Goal: Task Accomplishment & Management: Complete application form

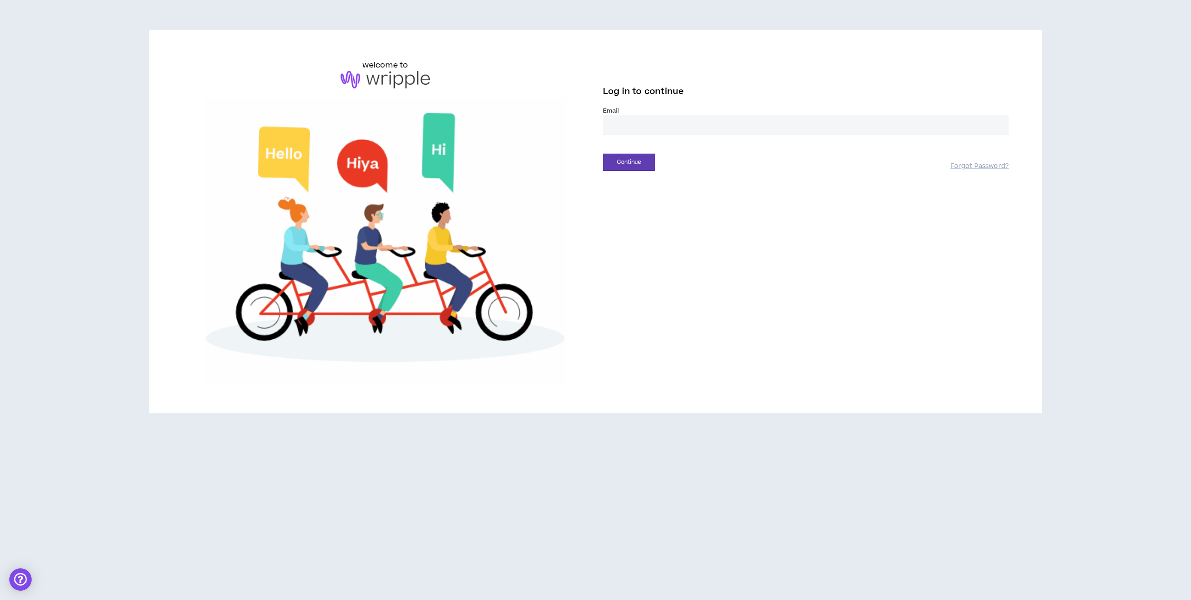
click at [646, 128] on input "email" at bounding box center [806, 125] width 406 height 20
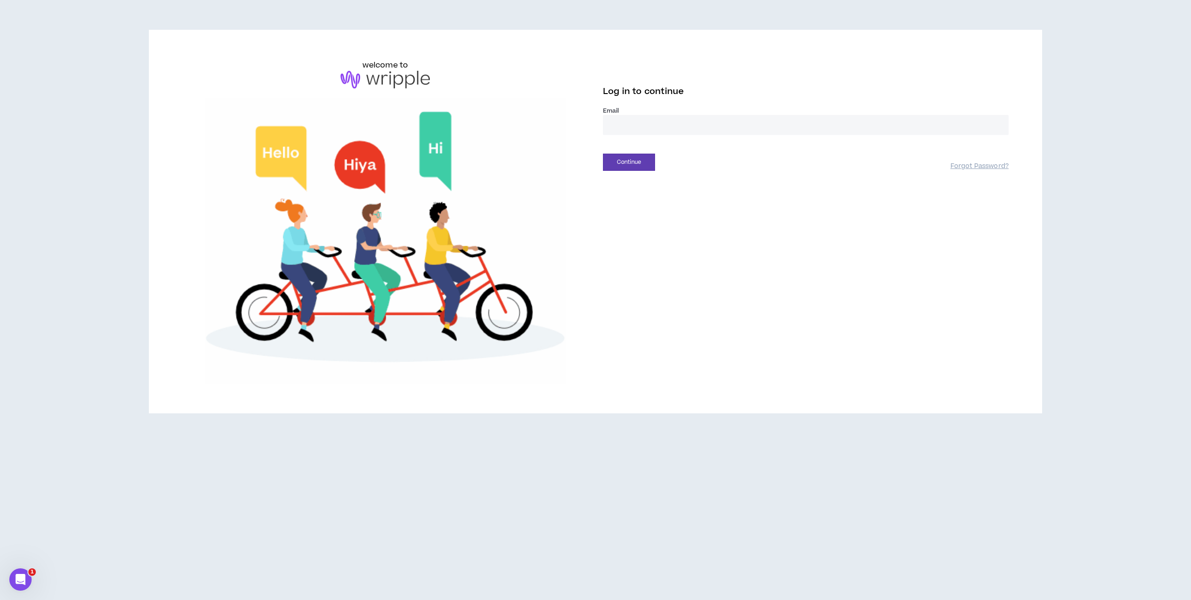
type input "**********"
click at [629, 160] on button "Continue" at bounding box center [629, 162] width 52 height 17
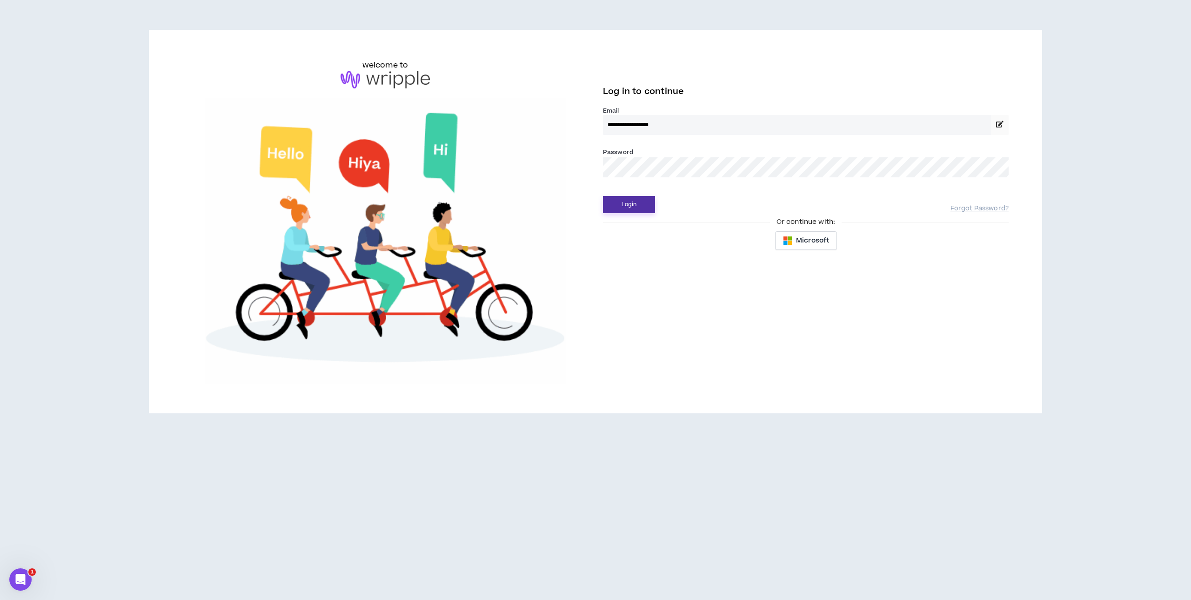
drag, startPoint x: 629, startPoint y: 200, endPoint x: 634, endPoint y: 194, distance: 7.4
click at [629, 200] on button "Login" at bounding box center [629, 204] width 52 height 17
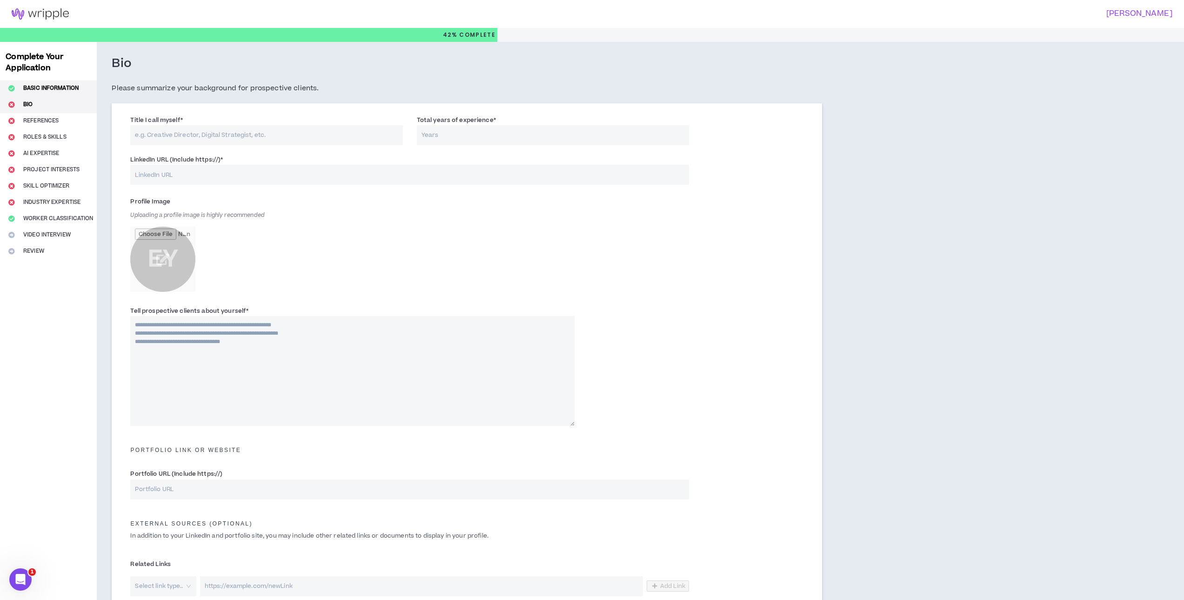
click at [44, 87] on button "Basic Information" at bounding box center [48, 88] width 97 height 16
select select "*"
select select "US"
select select "*******"
select select "*"
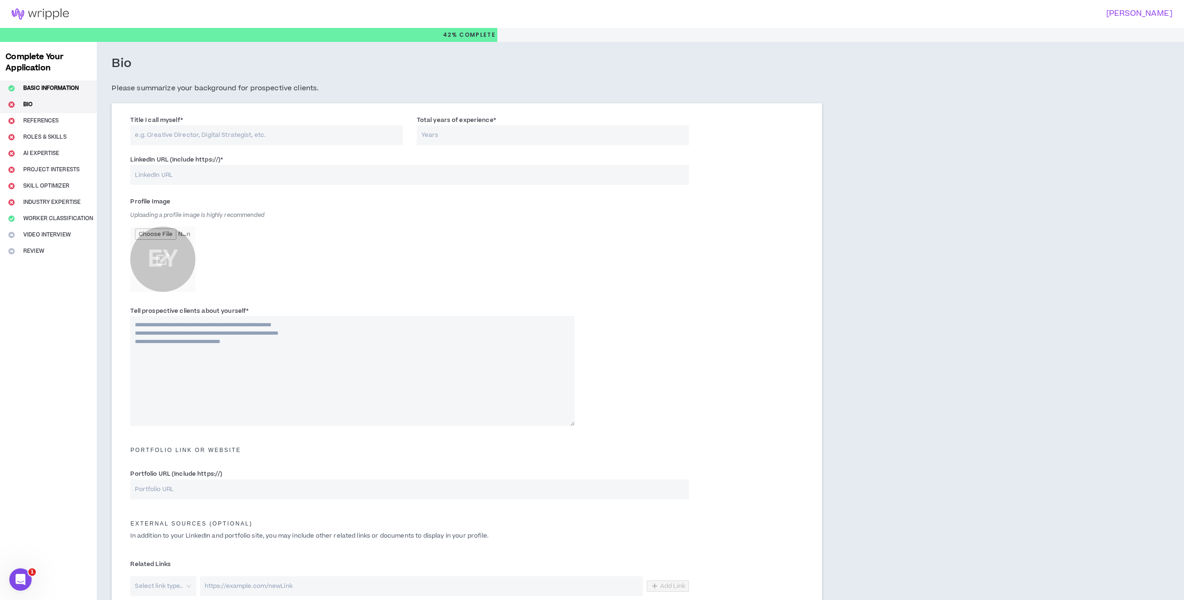
select select "**********"
select select "*****"
select select "***"
select select "**********"
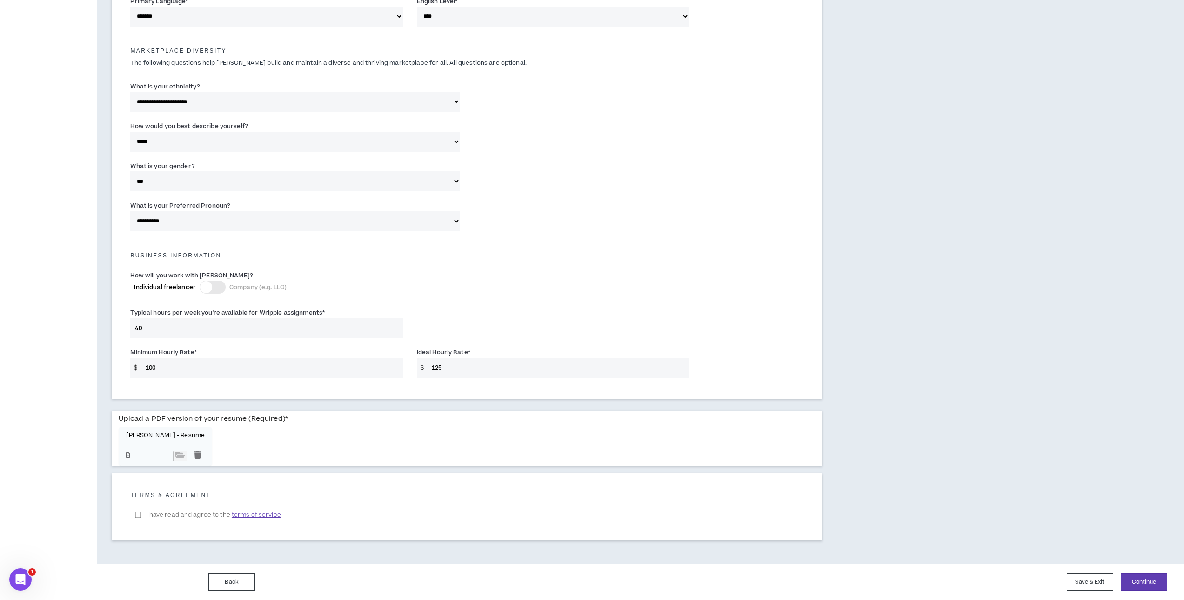
scroll to position [420, 0]
click at [1135, 577] on button "Continue" at bounding box center [1144, 581] width 47 height 17
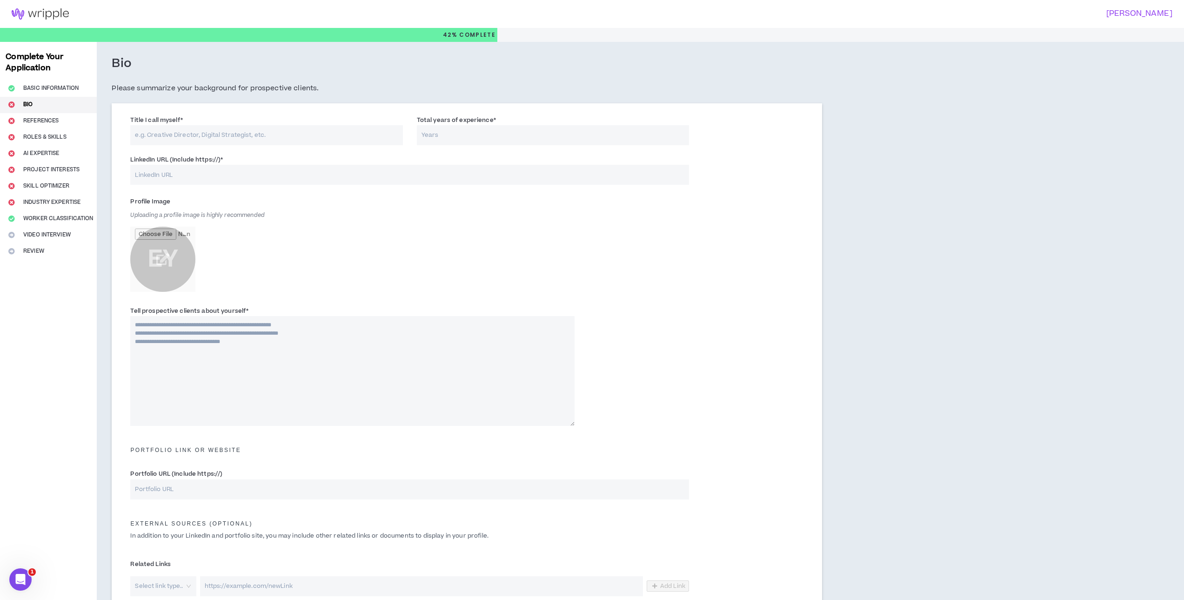
click at [282, 139] on input "Title I call myself *" at bounding box center [266, 135] width 272 height 20
type input "Senior Program Director"
type input "25"
click at [217, 169] on input "LinkedIn URL (Include https://) *" at bounding box center [409, 175] width 559 height 20
paste input "[URL][DOMAIN_NAME]"
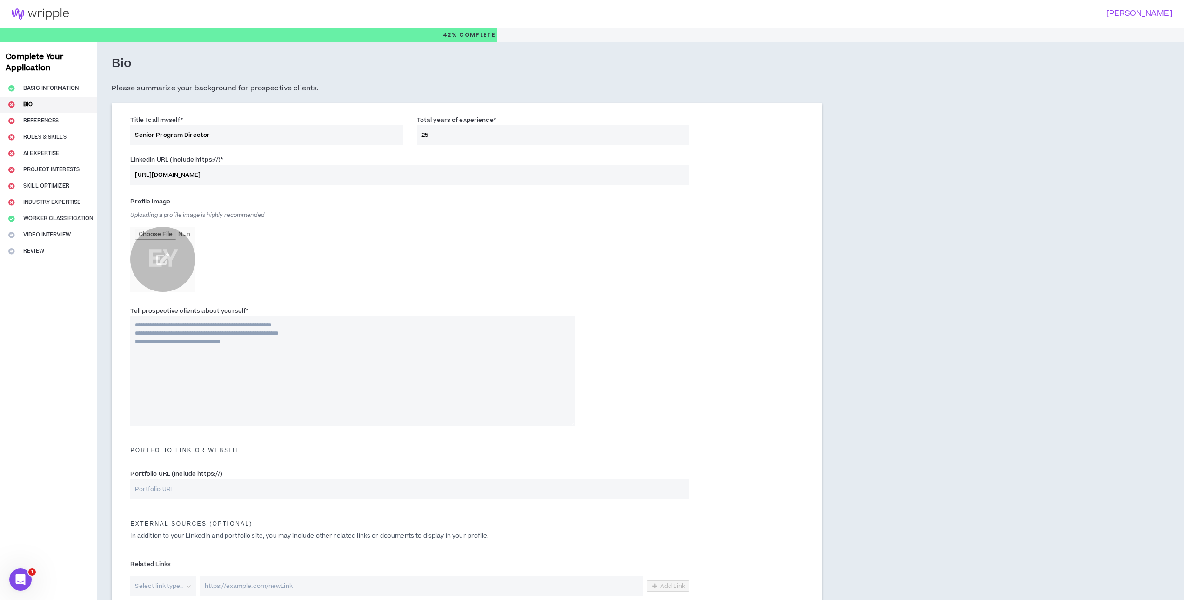
type input "[URL][DOMAIN_NAME]"
click at [164, 254] on input "file" at bounding box center [162, 259] width 65 height 65
type input "**********"
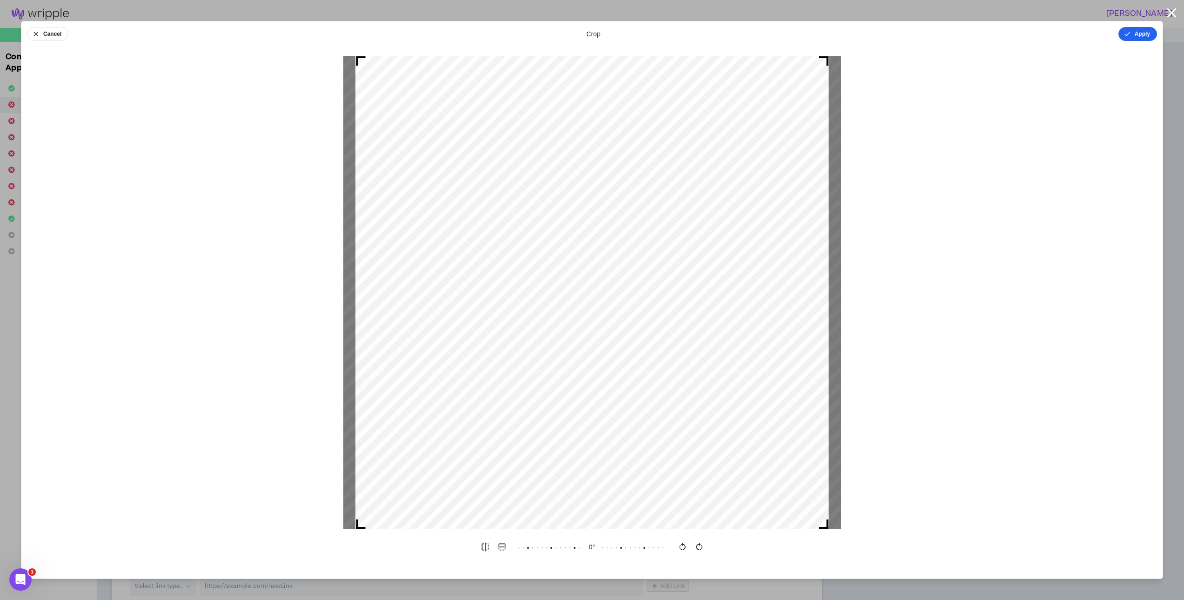
click at [1141, 36] on button "Apply" at bounding box center [1137, 34] width 39 height 14
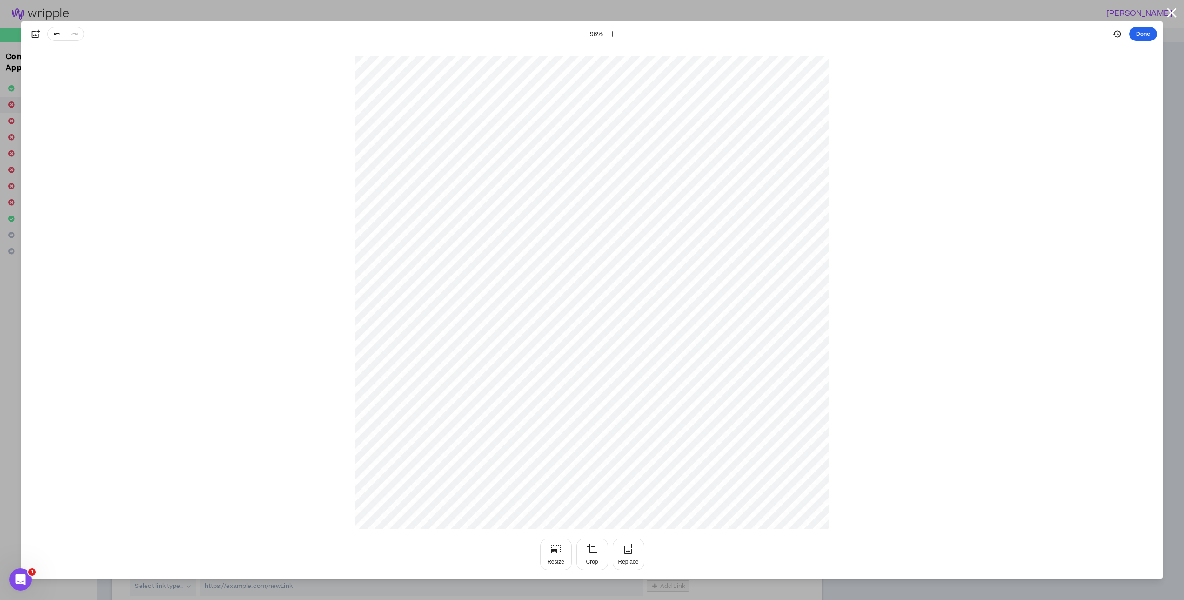
click at [1137, 30] on button "Done" at bounding box center [1143, 34] width 28 height 14
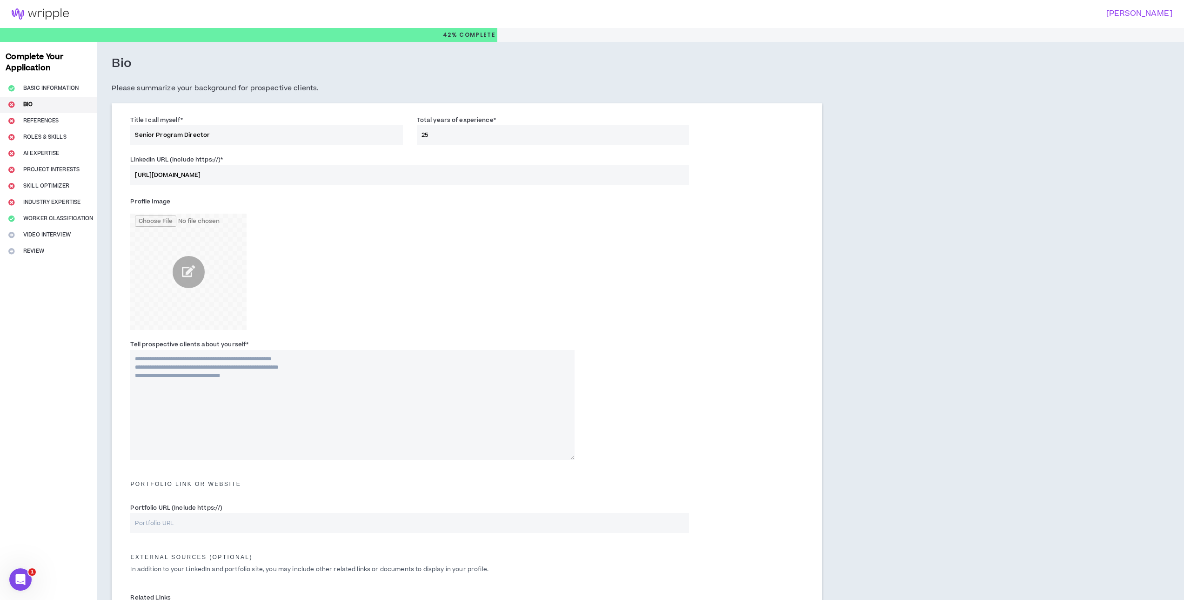
click at [234, 359] on textarea "Tell prospective clients about yourself *" at bounding box center [352, 405] width 444 height 110
type textarea "**********"
click at [571, 307] on div "Profile Image" at bounding box center [352, 262] width 444 height 136
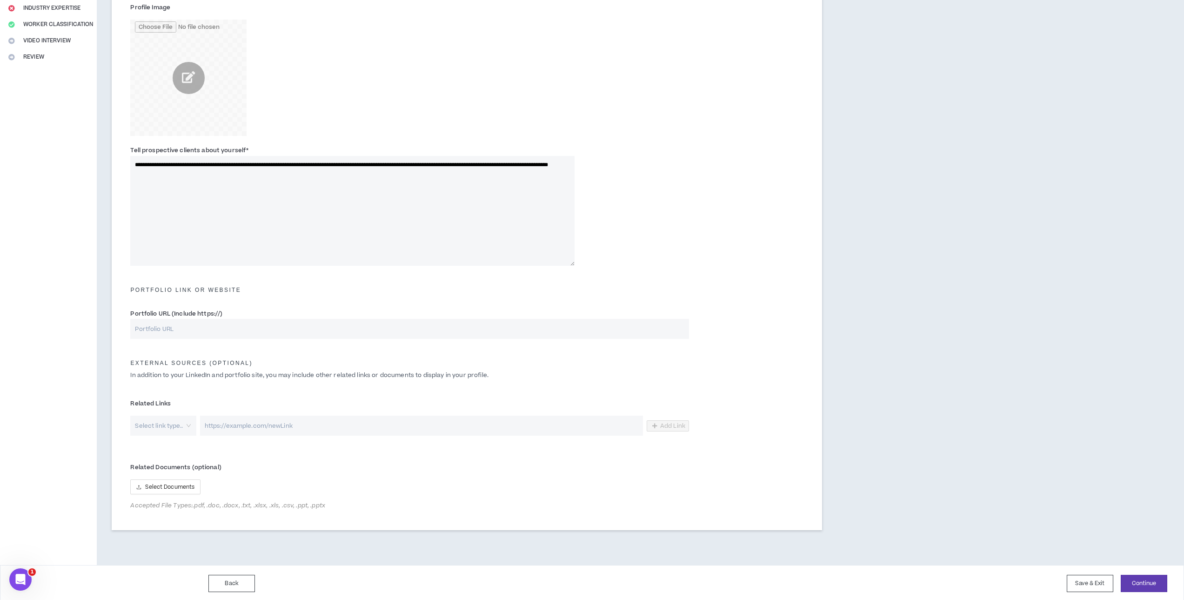
scroll to position [196, 0]
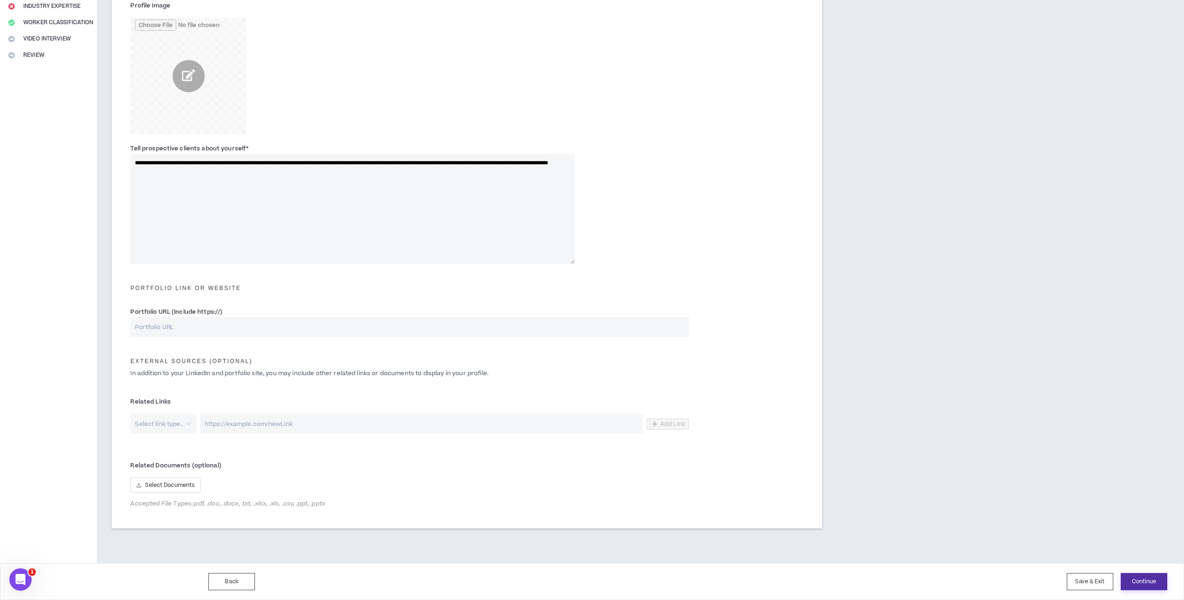
click at [1136, 580] on button "Continue" at bounding box center [1144, 581] width 47 height 17
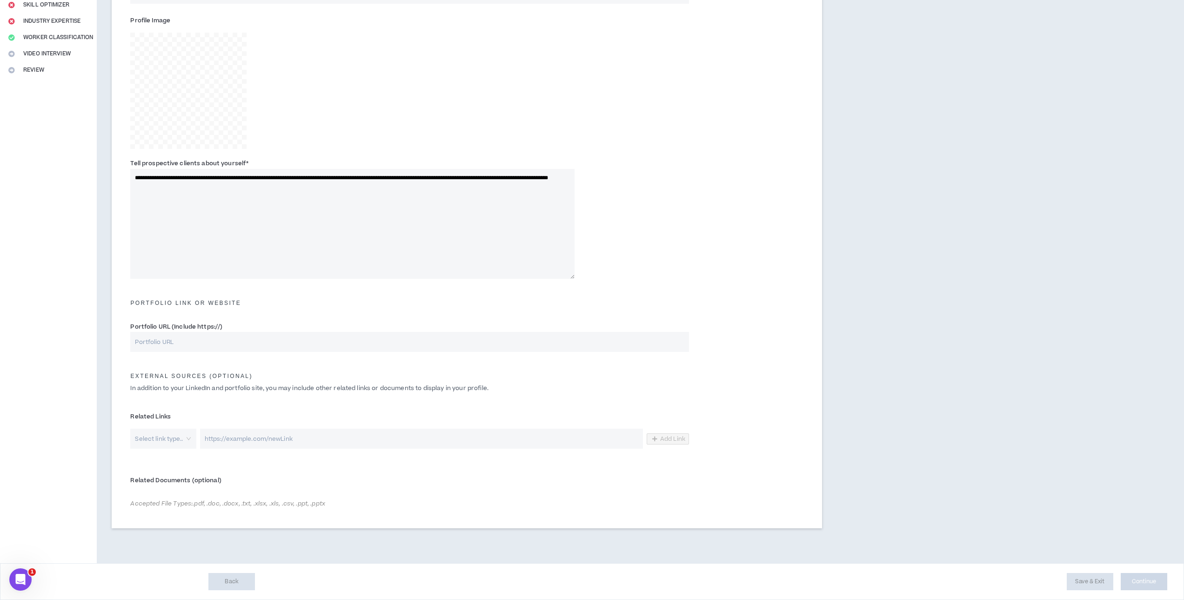
scroll to position [181, 0]
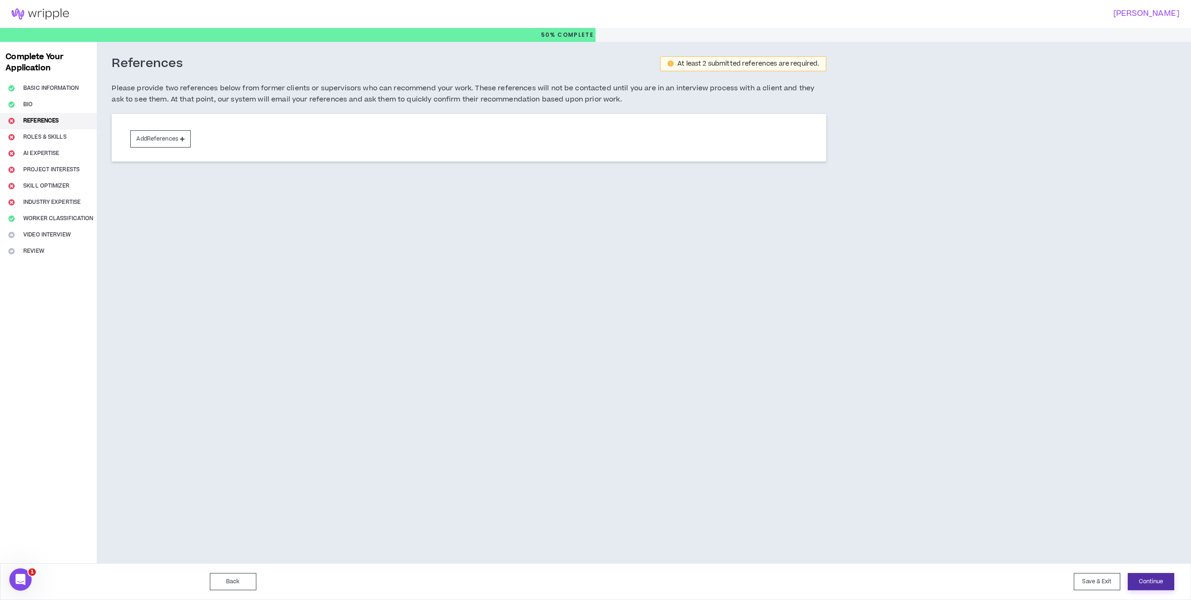
click at [1155, 582] on button "Continue" at bounding box center [1151, 581] width 47 height 17
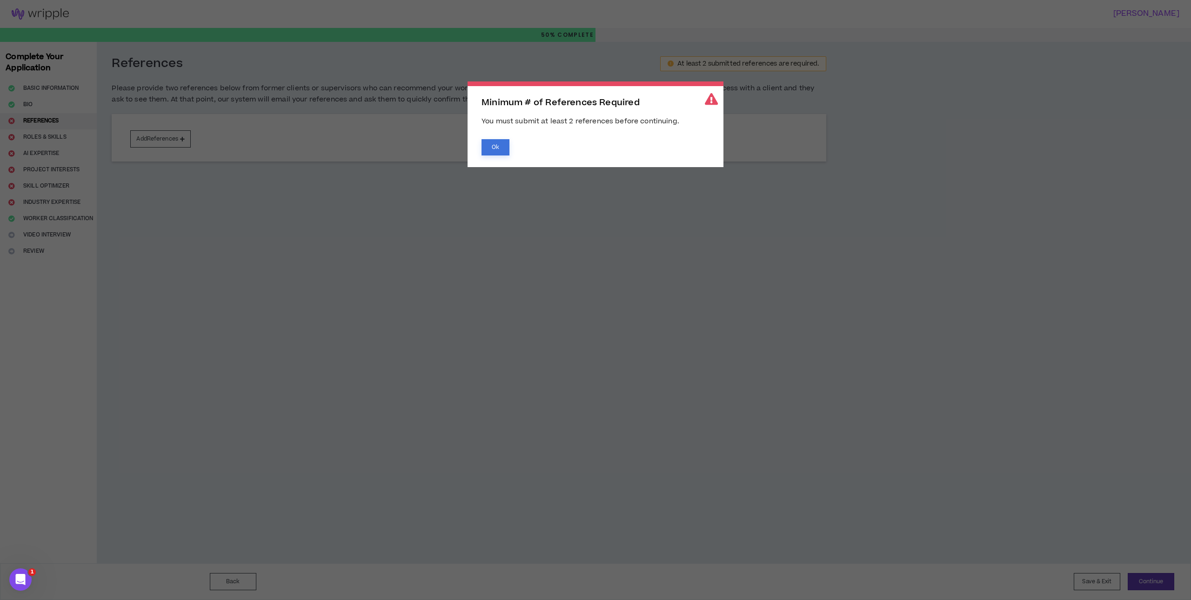
click at [496, 140] on button "Ok" at bounding box center [495, 147] width 28 height 16
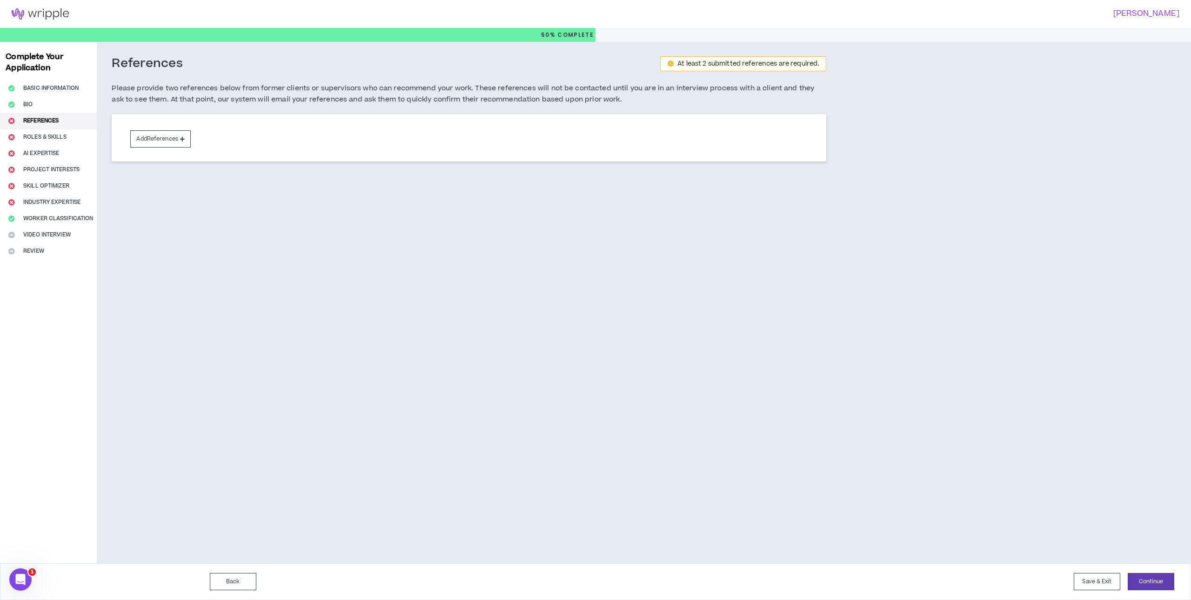
click at [36, 135] on div "Complete Your Application Basic Information Bio References Roles & Skills AI Ex…" at bounding box center [48, 302] width 97 height 521
click at [174, 138] on button "Add References" at bounding box center [160, 138] width 60 height 17
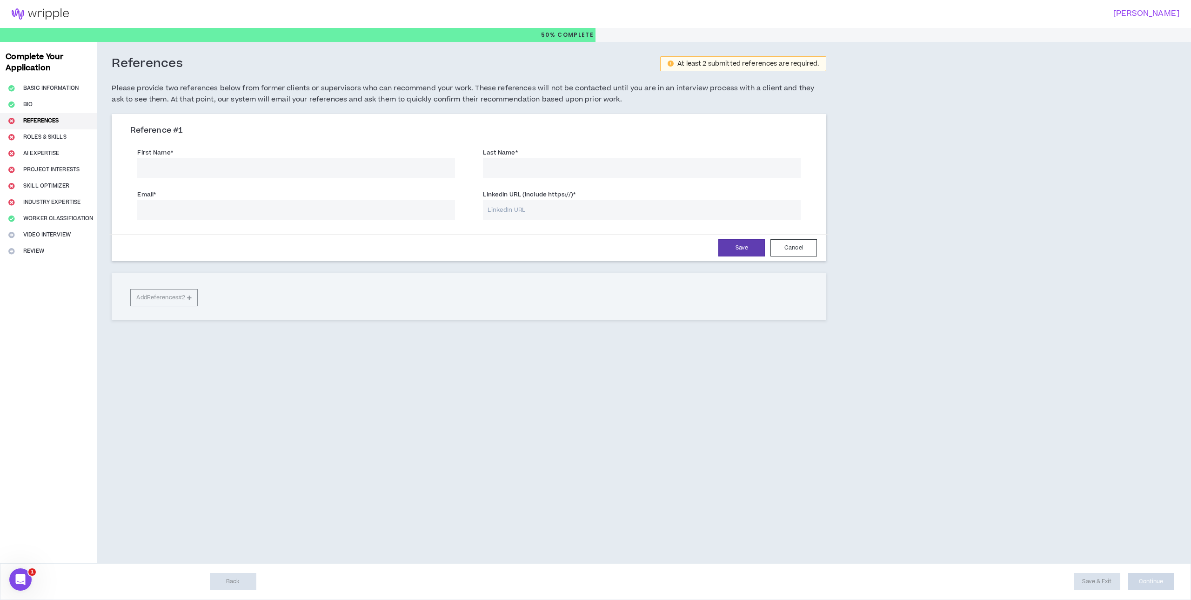
click at [294, 169] on input "First Name *" at bounding box center [296, 168] width 318 height 20
type input "Becca"
type input "[PERSON_NAME]"
click at [200, 214] on input "Email *" at bounding box center [296, 210] width 318 height 20
paste input "[EMAIL_ADDRESS][DOMAIN_NAME]"
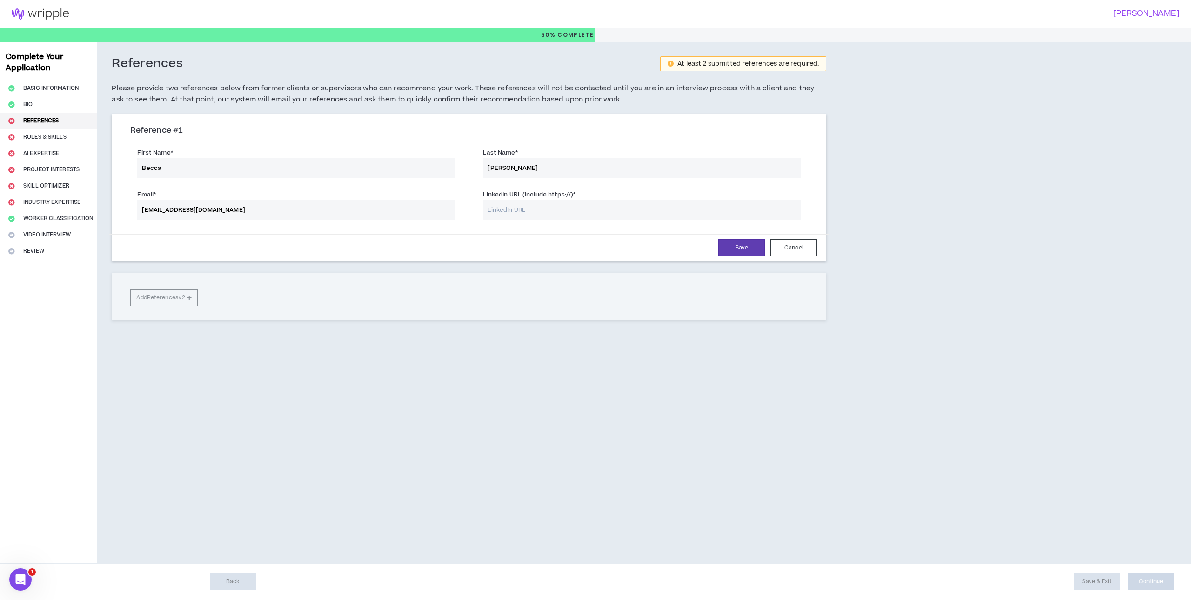
type input "[EMAIL_ADDRESS][DOMAIN_NAME]"
click at [505, 214] on input "LinkedIn URL (Include https://) *" at bounding box center [642, 210] width 318 height 20
click at [504, 207] on input "LinkedIn URL (Include https://) *" at bounding box center [642, 210] width 318 height 20
paste input "[URL][DOMAIN_NAME]"
type input "[URL][DOMAIN_NAME]"
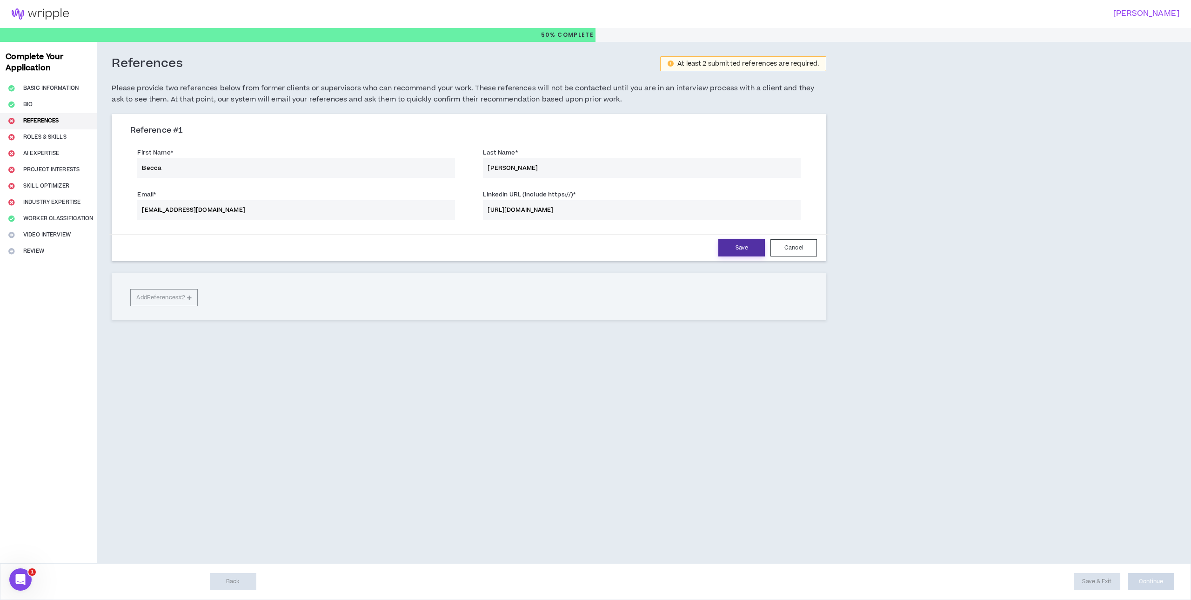
click at [735, 248] on button "Save" at bounding box center [741, 247] width 47 height 17
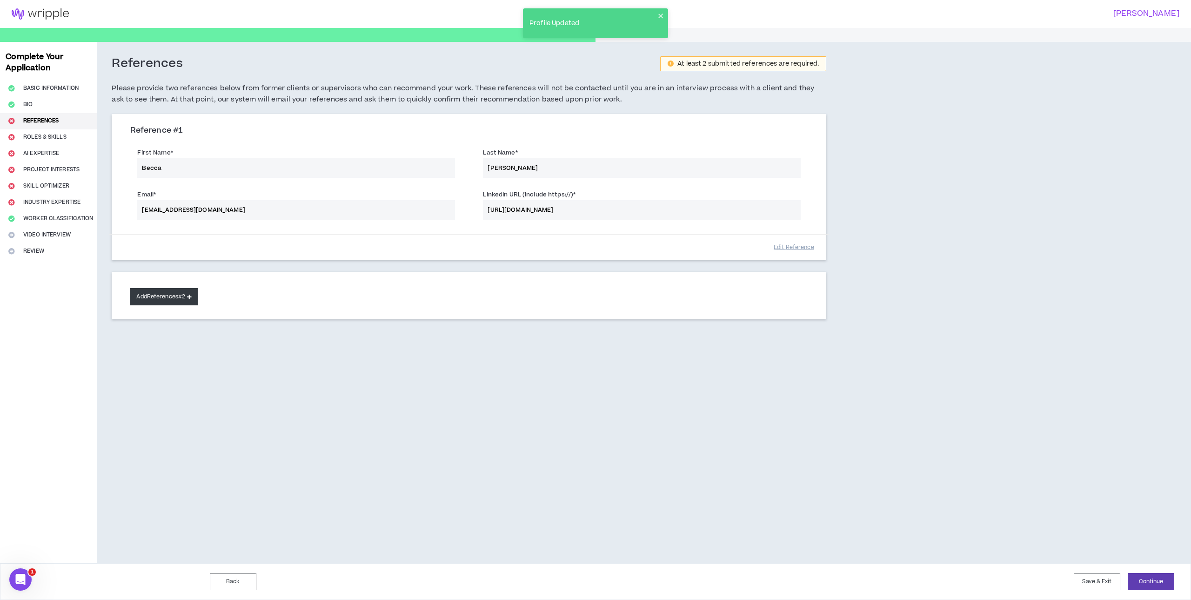
click at [181, 295] on button "Add References #2" at bounding box center [163, 296] width 67 height 17
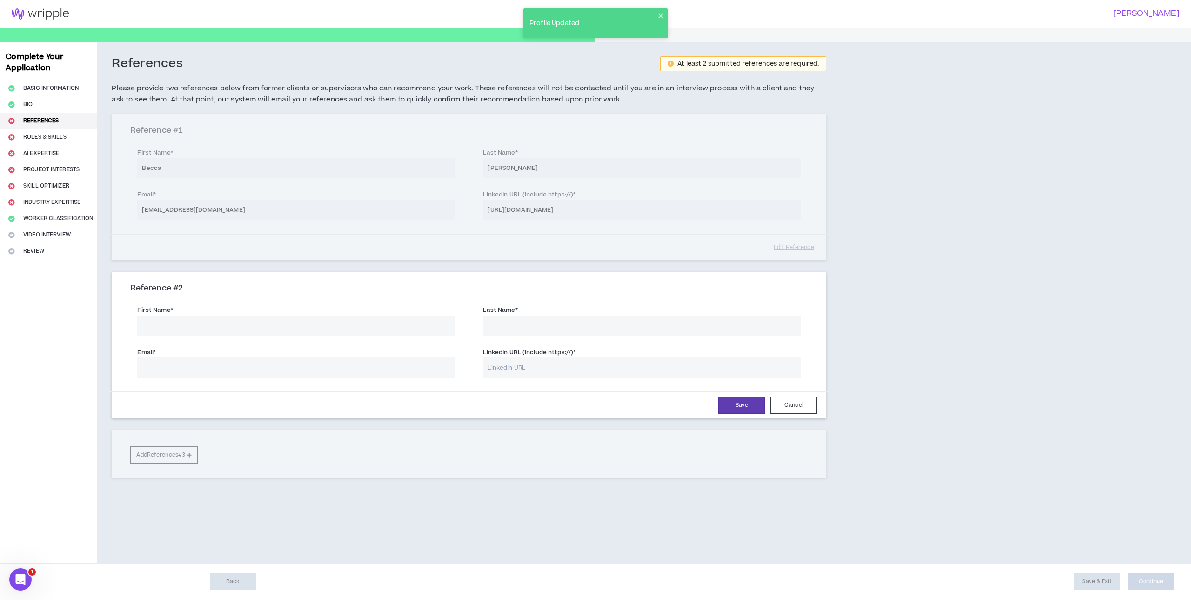
click at [198, 322] on input "First Name *" at bounding box center [296, 325] width 318 height 20
type input "[PERSON_NAME]"
click at [247, 372] on input "Email *" at bounding box center [296, 367] width 318 height 20
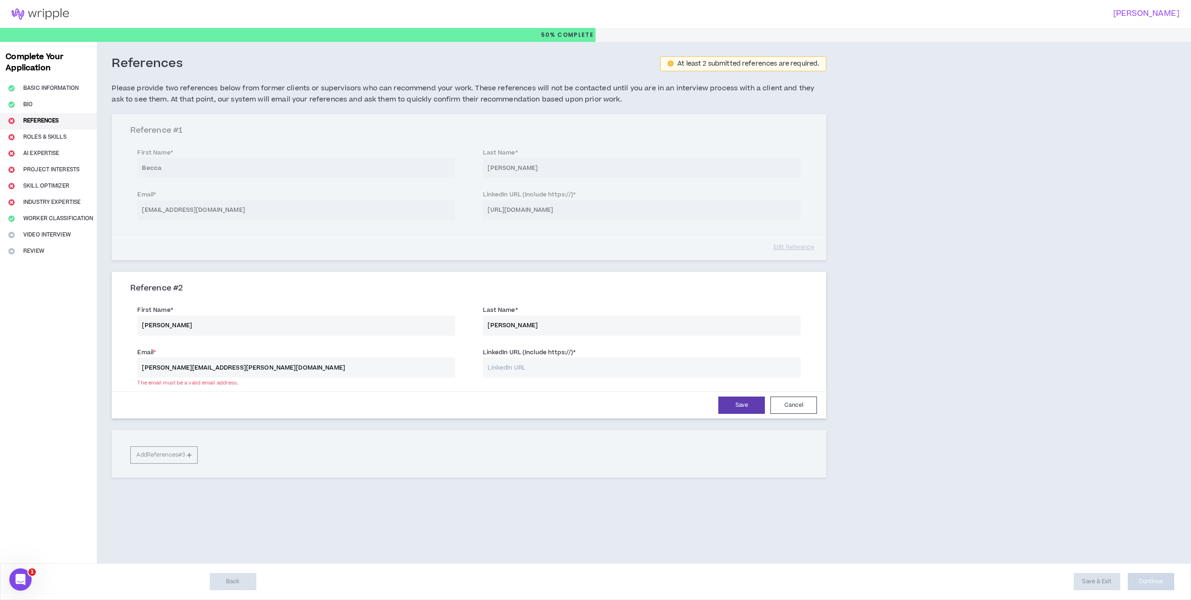
type input "[PERSON_NAME][EMAIL_ADDRESS][PERSON_NAME][DOMAIN_NAME]"
click at [492, 367] on input "LinkedIn URL (Include https://) *" at bounding box center [642, 367] width 318 height 20
paste input "[URL][DOMAIN_NAME][PERSON_NAME]"
type input "[URL][DOMAIN_NAME][PERSON_NAME]"
click at [743, 403] on button "Save" at bounding box center [741, 404] width 47 height 17
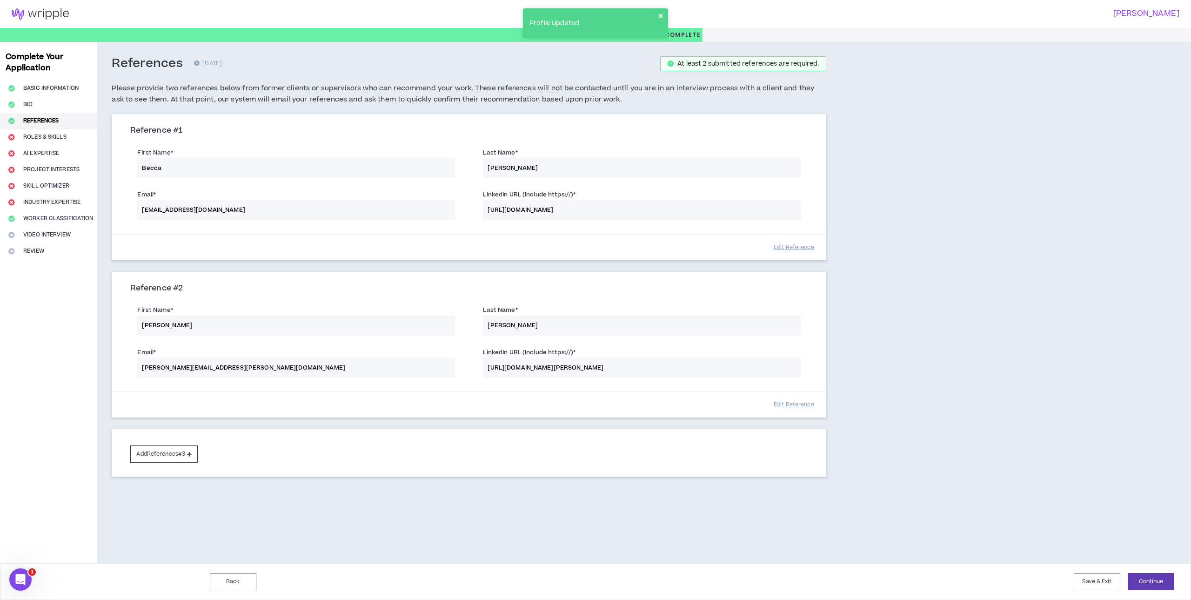
click at [661, 13] on icon "close" at bounding box center [661, 15] width 7 height 7
click at [1143, 577] on button "Continue" at bounding box center [1151, 581] width 47 height 17
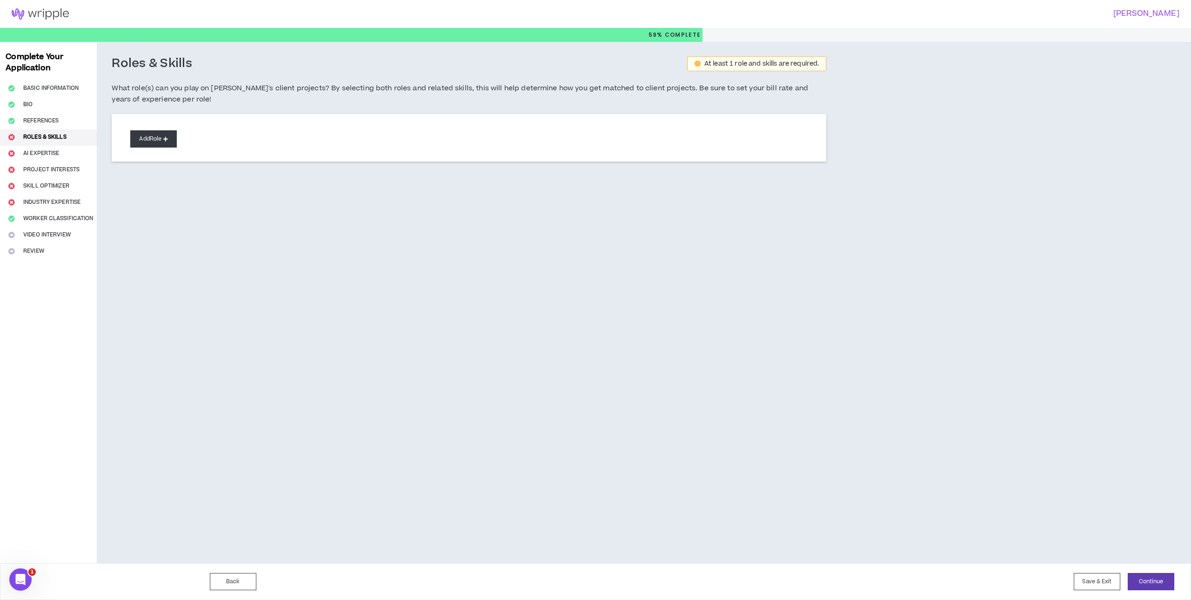
click at [164, 137] on button "Add Role" at bounding box center [153, 138] width 47 height 17
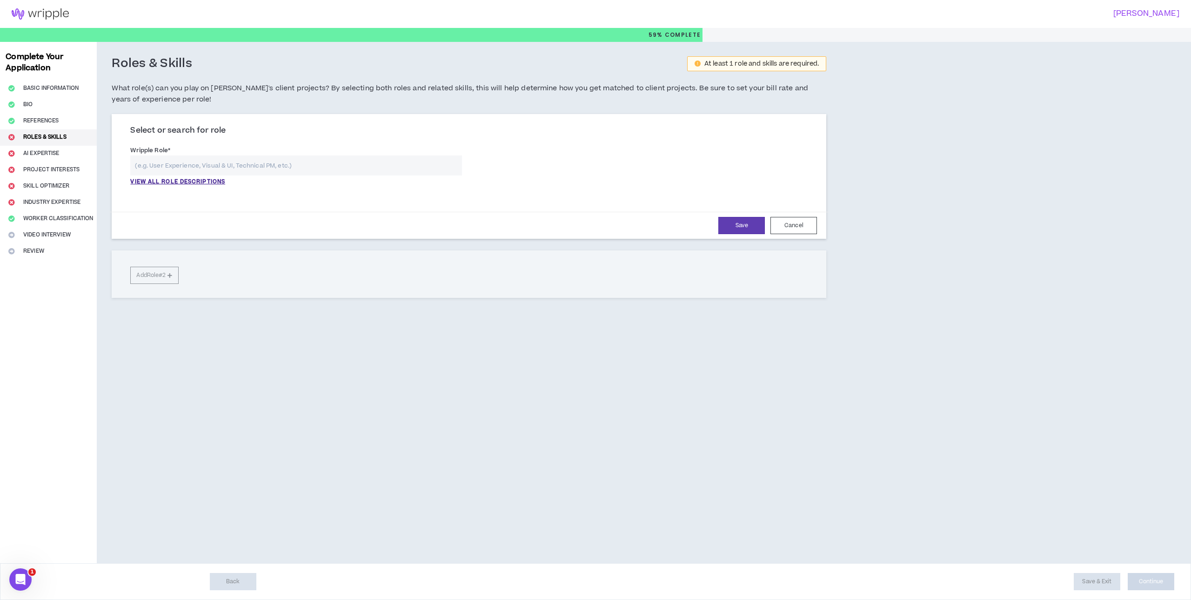
click at [261, 168] on input "text" at bounding box center [296, 165] width 332 height 20
click at [205, 181] on p "VIEW ALL ROLE DESCRIPTIONS" at bounding box center [177, 182] width 95 height 8
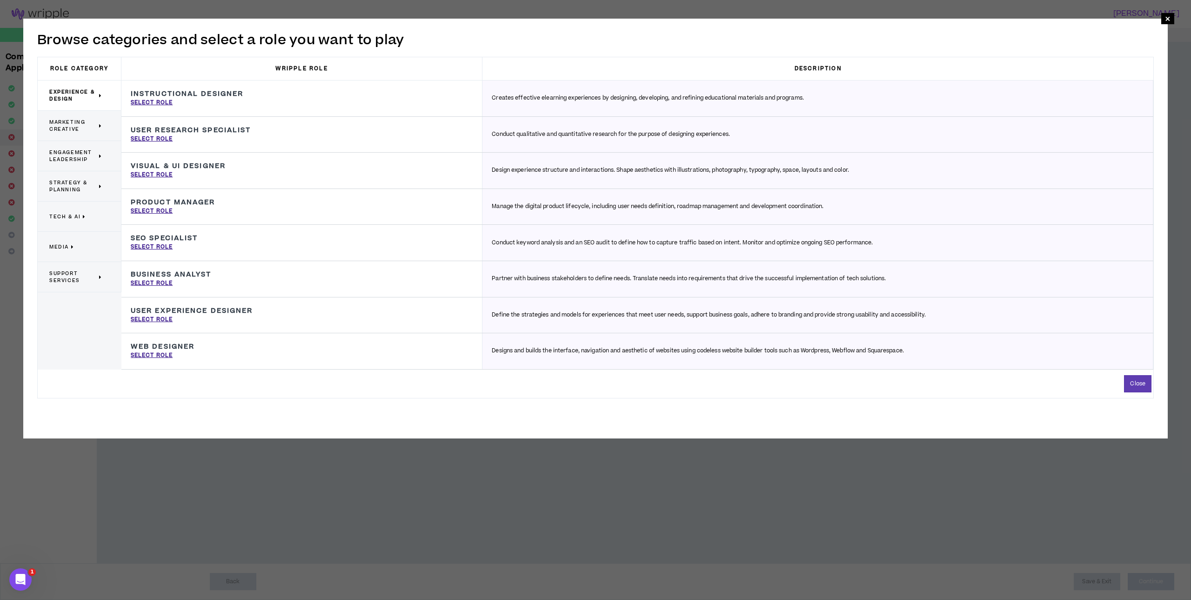
click at [73, 153] on span "Engagement Leadership" at bounding box center [72, 156] width 47 height 14
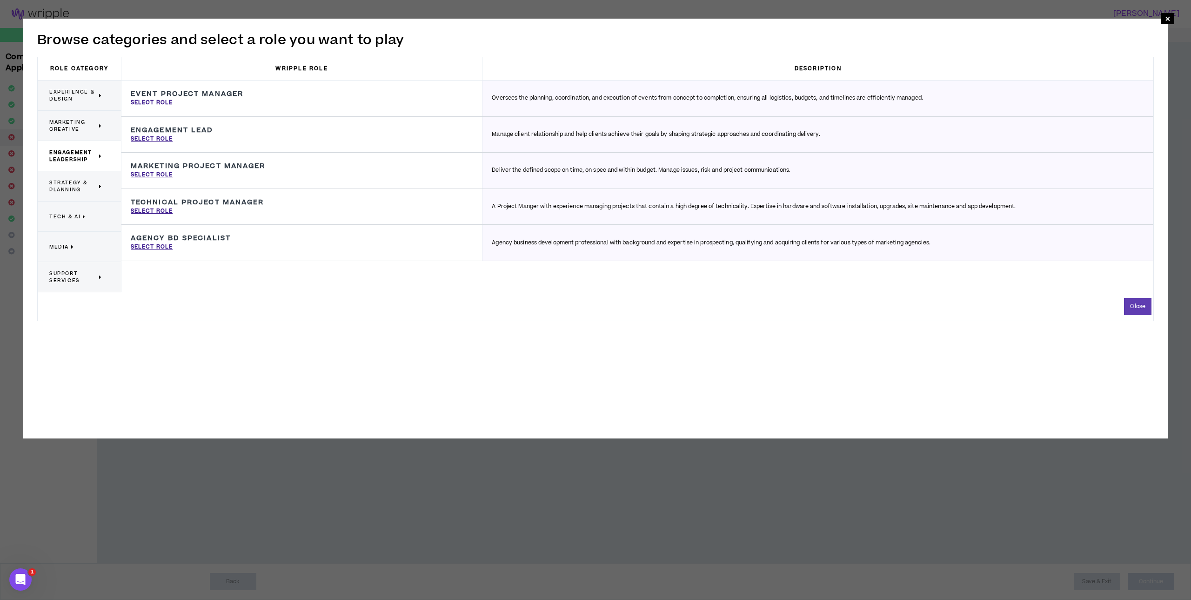
click at [81, 183] on span "Strategy & Planning" at bounding box center [72, 186] width 47 height 14
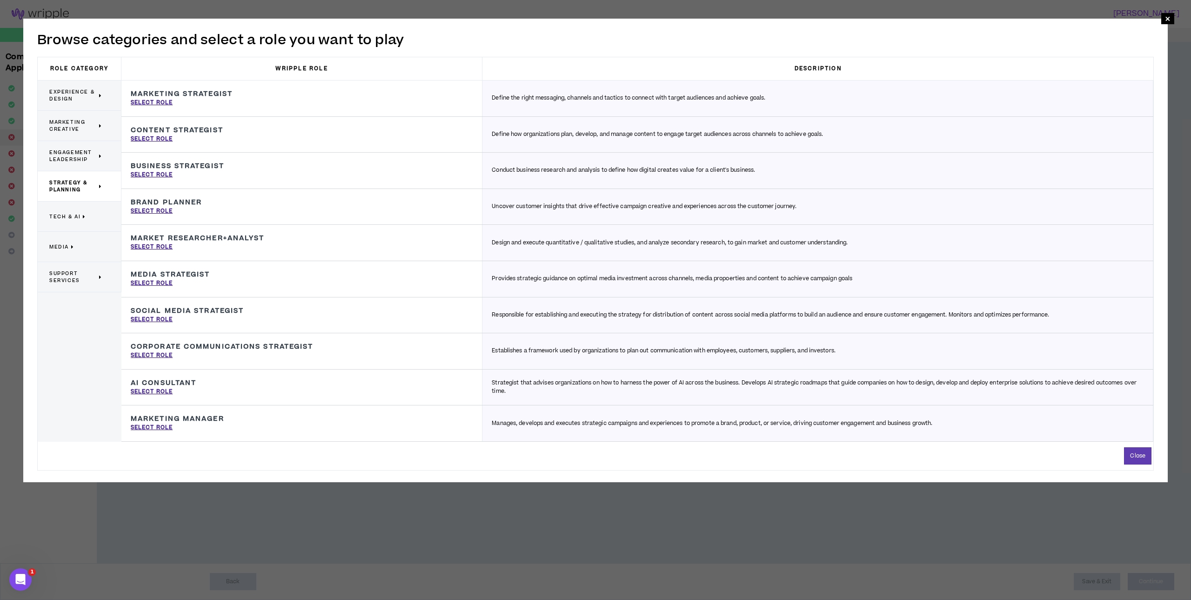
click at [67, 216] on span "Tech & AI" at bounding box center [64, 216] width 31 height 7
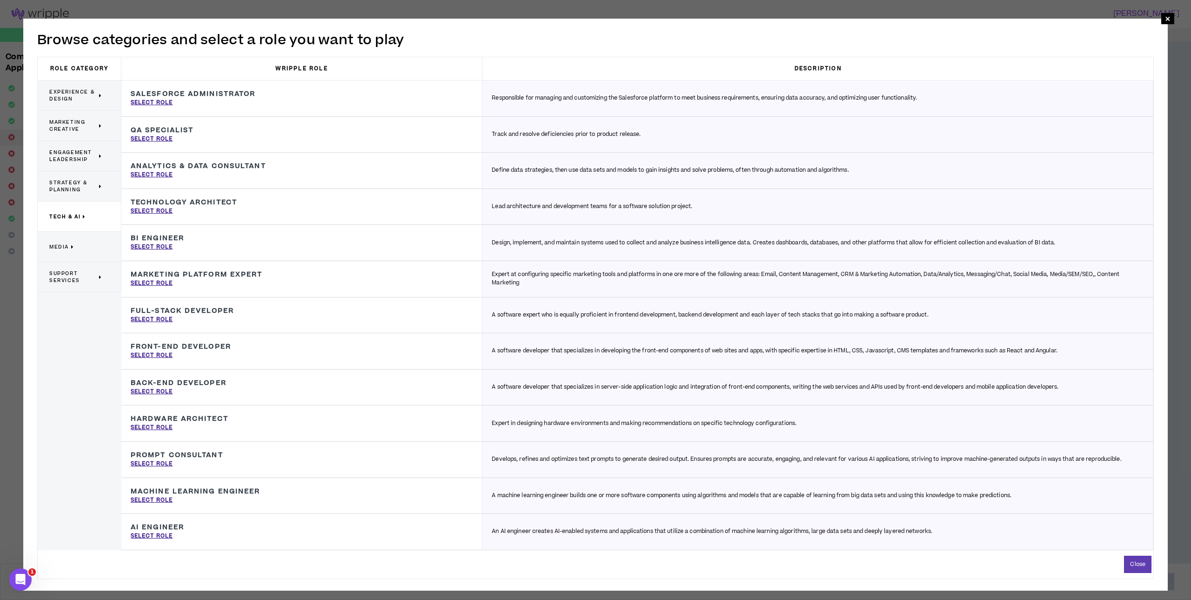
click at [64, 245] on span "Media" at bounding box center [59, 246] width 20 height 7
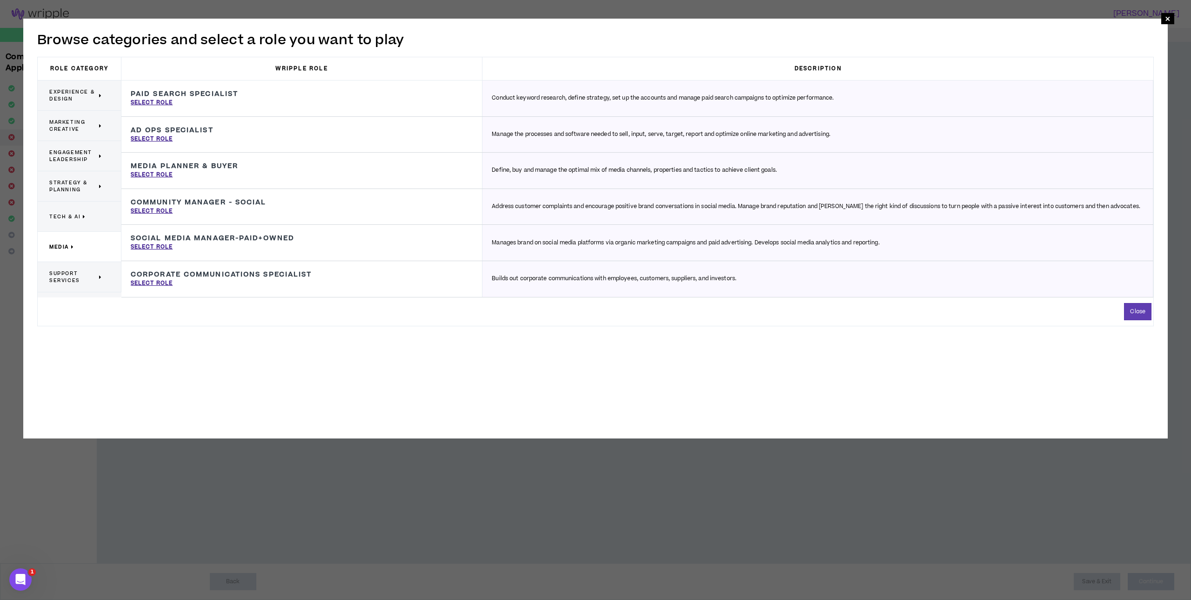
click at [62, 276] on span "Support Services" at bounding box center [72, 277] width 47 height 14
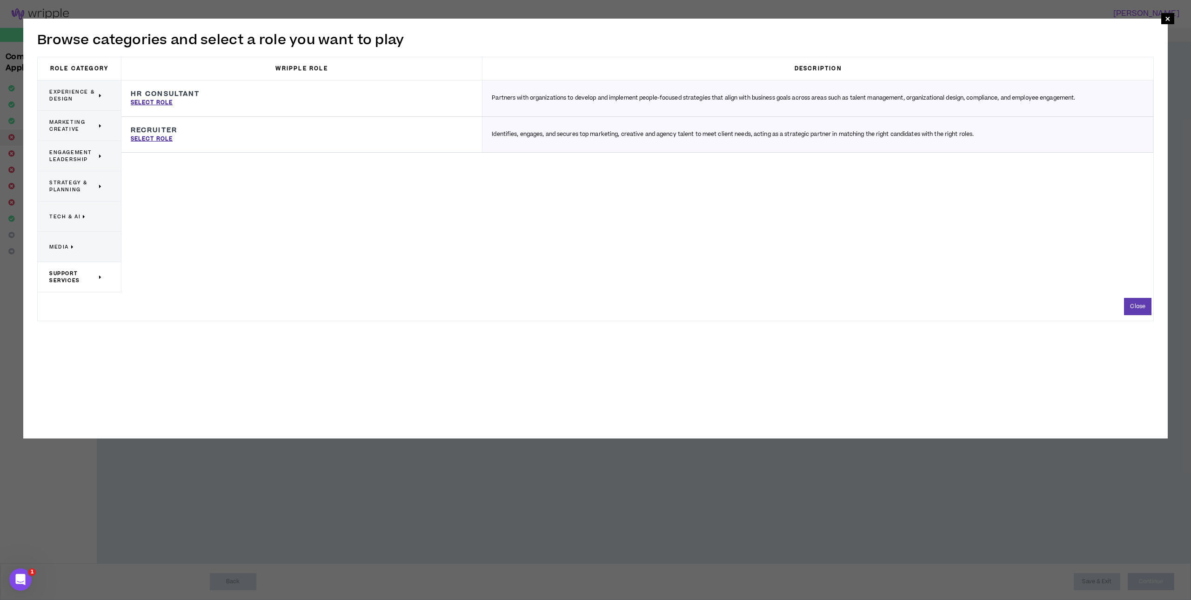
click at [71, 154] on span "Engagement Leadership" at bounding box center [72, 156] width 47 height 14
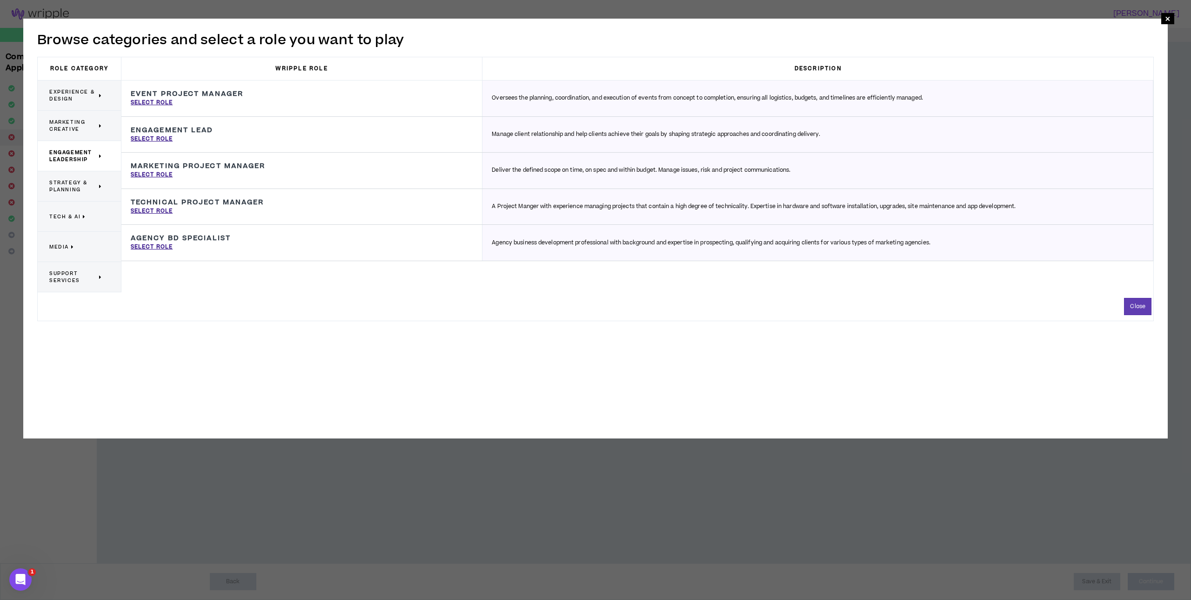
click at [67, 126] on span "Marketing Creative" at bounding box center [72, 126] width 47 height 14
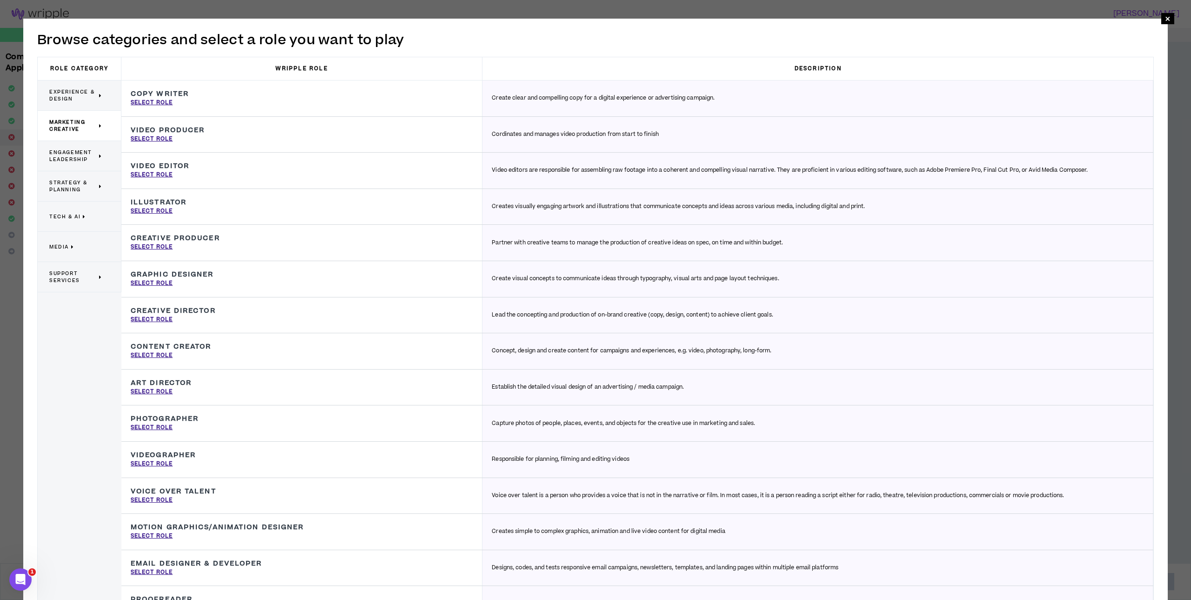
click at [62, 151] on span "Engagement Leadership" at bounding box center [72, 156] width 47 height 14
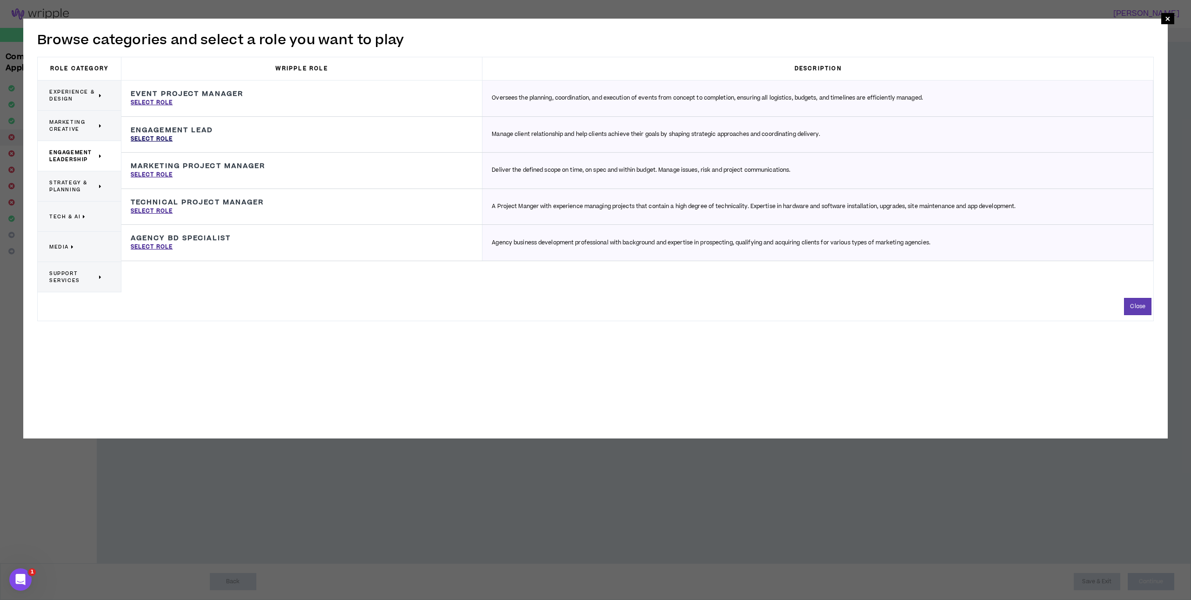
click at [157, 139] on p "Select Role" at bounding box center [152, 139] width 42 height 8
type input "Engagement Lead"
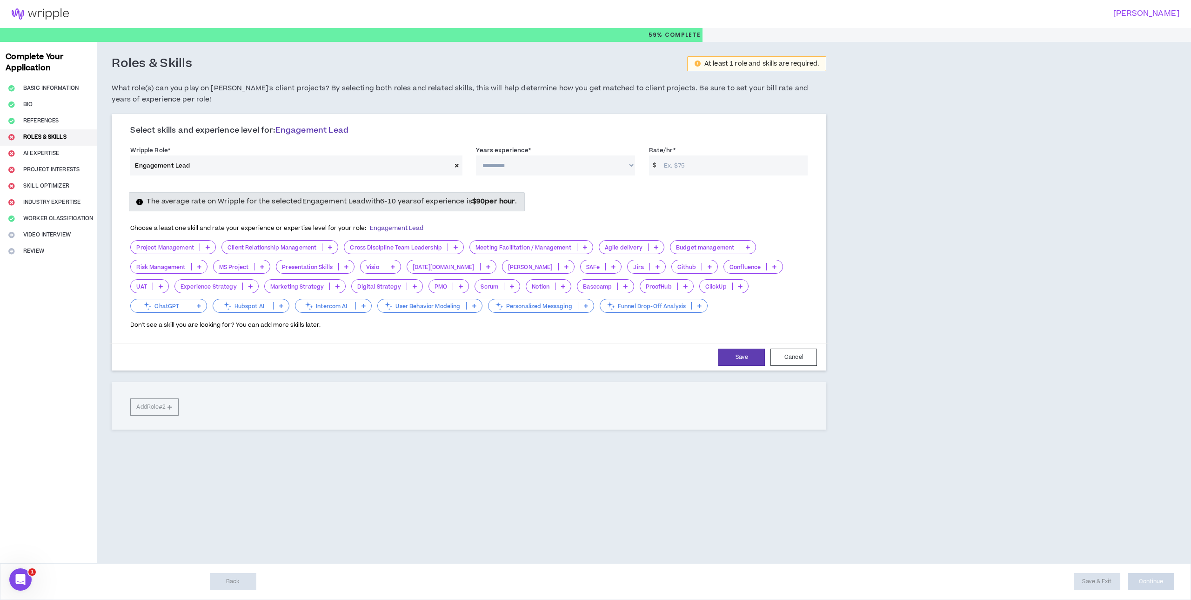
click at [536, 163] on select "**********" at bounding box center [555, 165] width 159 height 20
select select "**"
click at [476, 155] on select "**********" at bounding box center [555, 165] width 159 height 20
click at [674, 168] on input "Rate/hr *" at bounding box center [733, 165] width 148 height 20
type input "100"
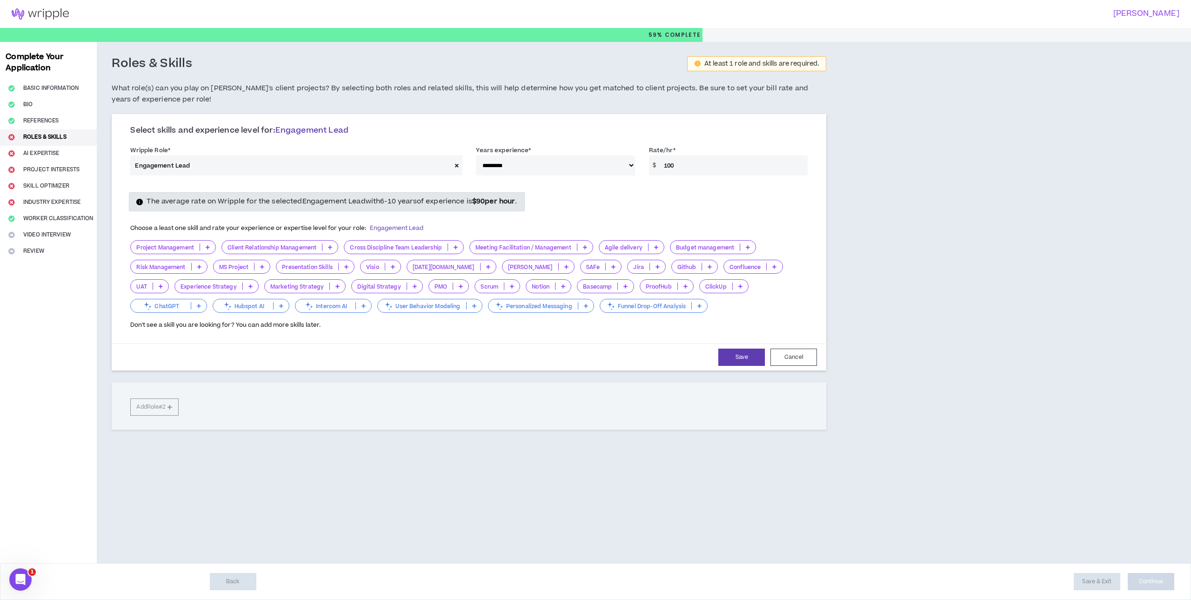
click at [350, 347] on div "Save Cancel" at bounding box center [468, 356] width 719 height 27
click at [331, 247] on icon at bounding box center [330, 247] width 4 height 5
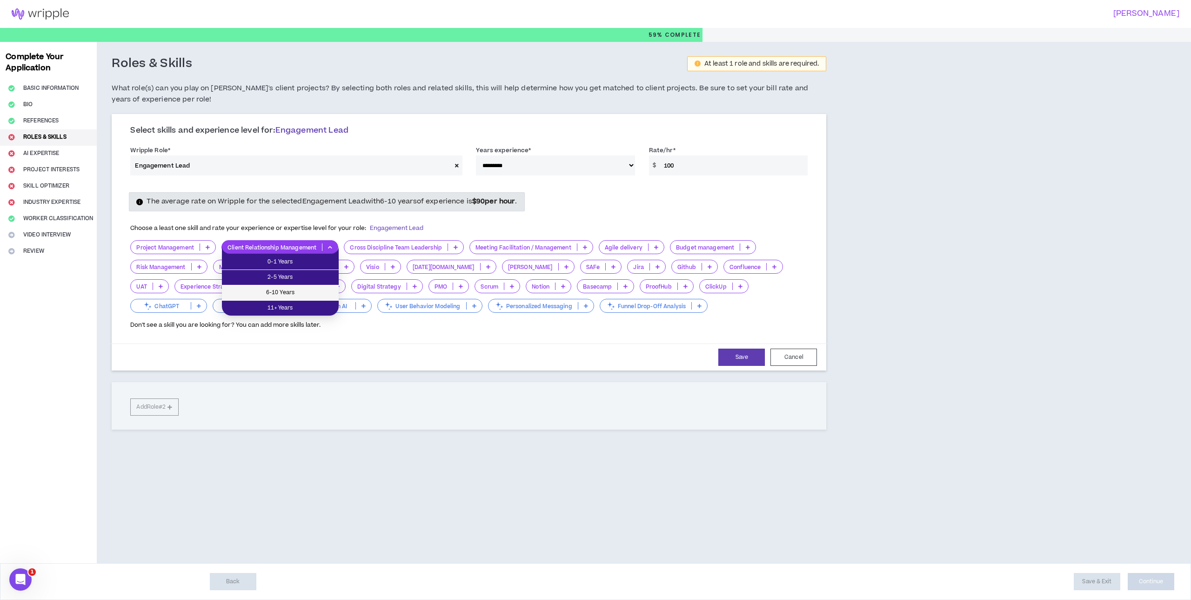
click at [313, 288] on span "6-10 Years" at bounding box center [280, 292] width 106 height 10
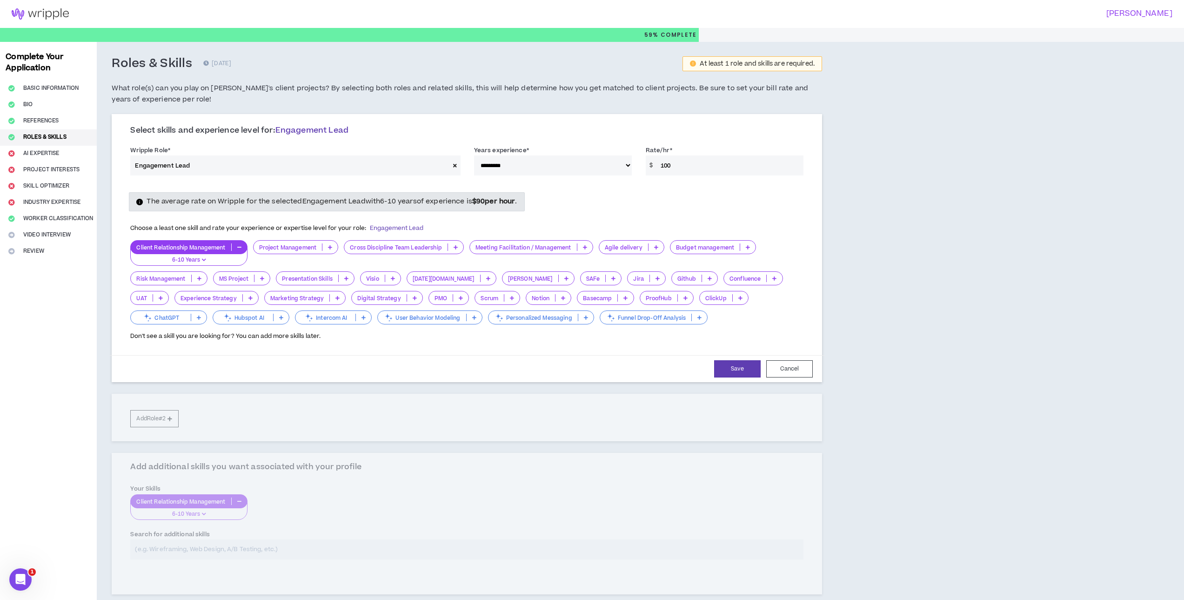
click at [455, 250] on p at bounding box center [455, 246] width 15 height 7
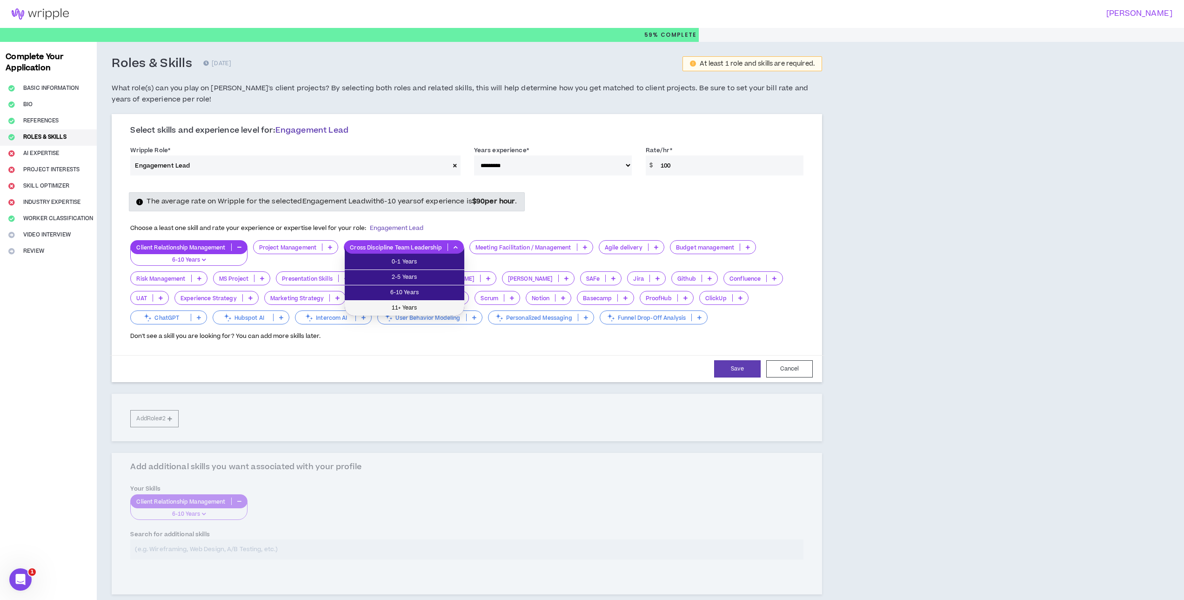
click at [434, 304] on span "11+ Years" at bounding box center [404, 308] width 108 height 10
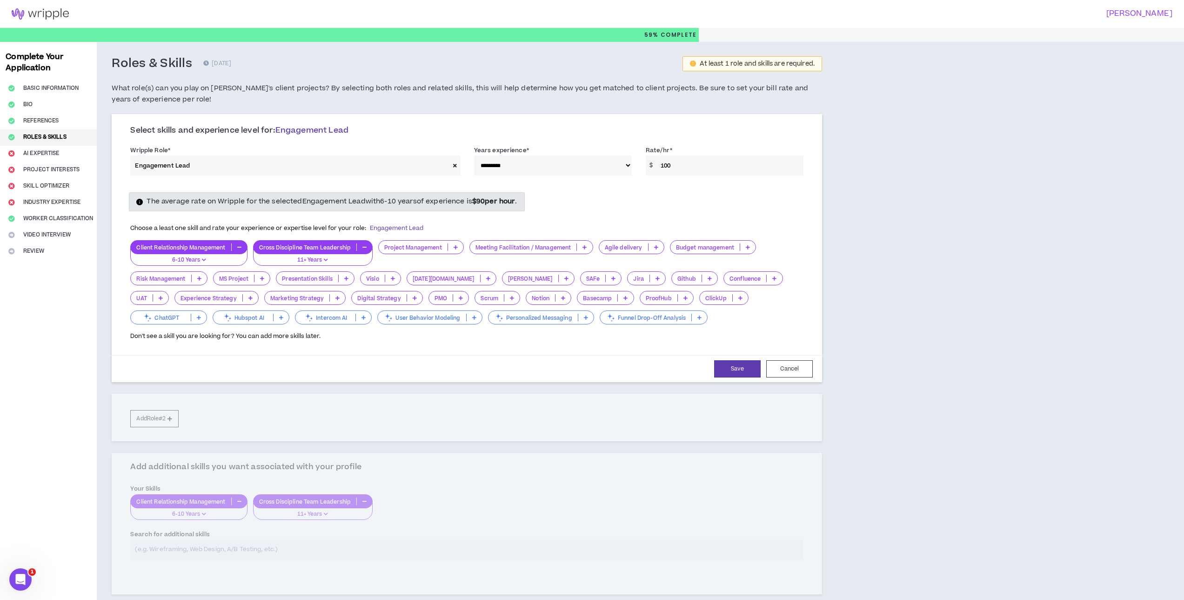
click at [456, 249] on icon at bounding box center [456, 247] width 4 height 5
click at [442, 304] on span "11+ Years" at bounding box center [421, 308] width 74 height 10
click at [587, 248] on icon at bounding box center [584, 247] width 4 height 5
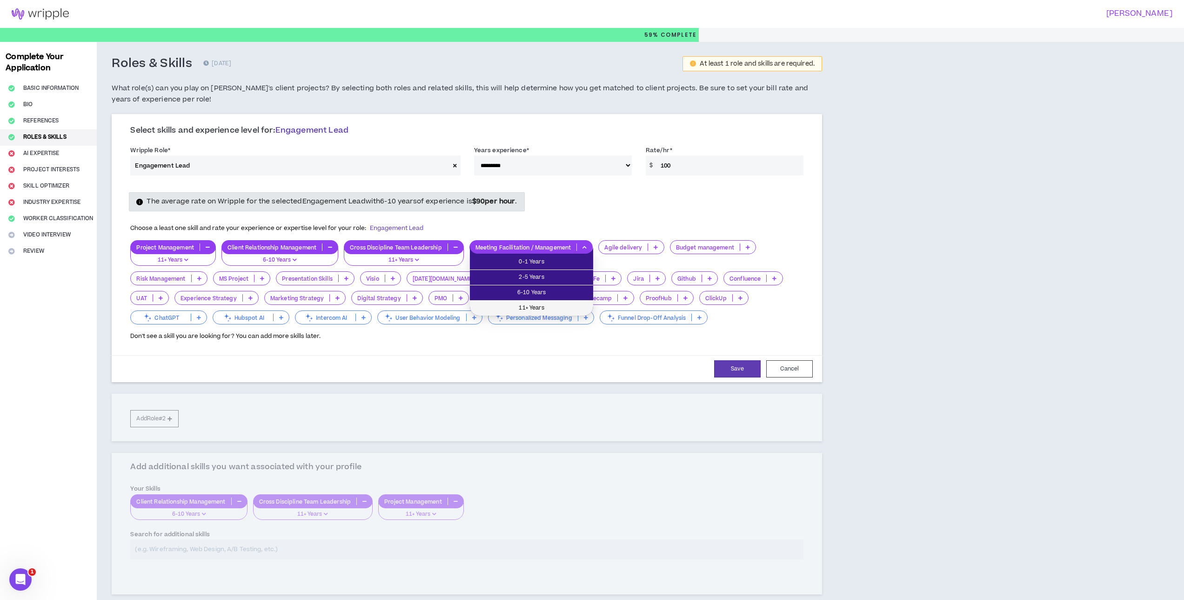
click at [561, 305] on span "11+ Years" at bounding box center [531, 308] width 112 height 10
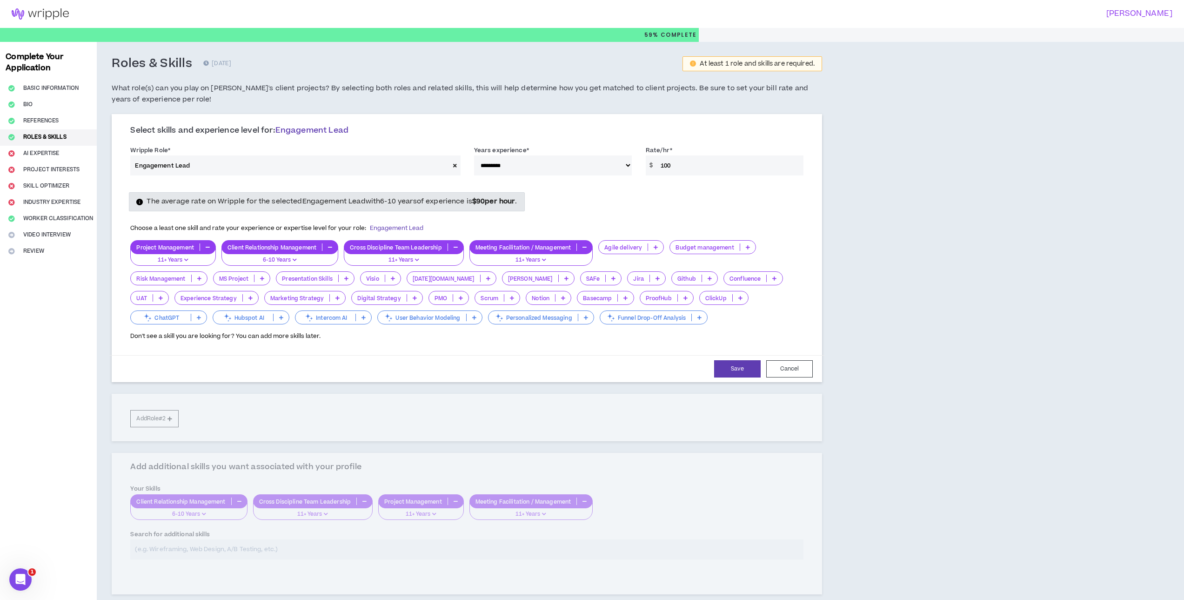
click at [657, 247] on icon at bounding box center [656, 247] width 4 height 5
click at [632, 305] on span "11+ Years" at bounding box center [631, 308] width 53 height 10
click at [746, 247] on icon at bounding box center [748, 247] width 4 height 5
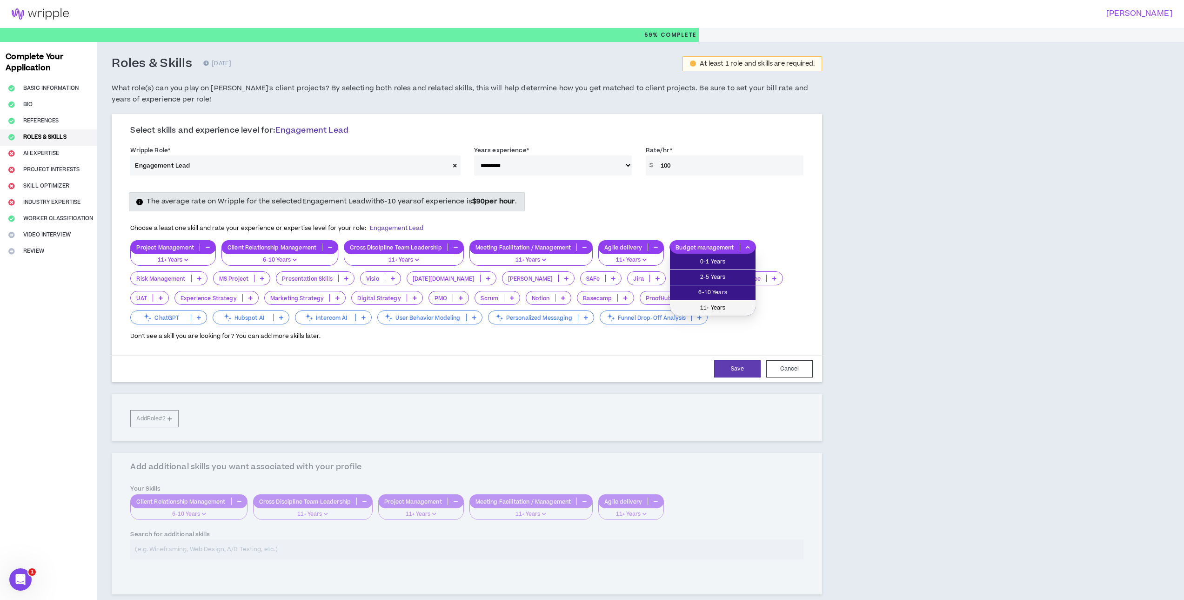
click at [709, 305] on span "11+ Years" at bounding box center [712, 308] width 74 height 10
click at [200, 279] on icon at bounding box center [199, 278] width 4 height 5
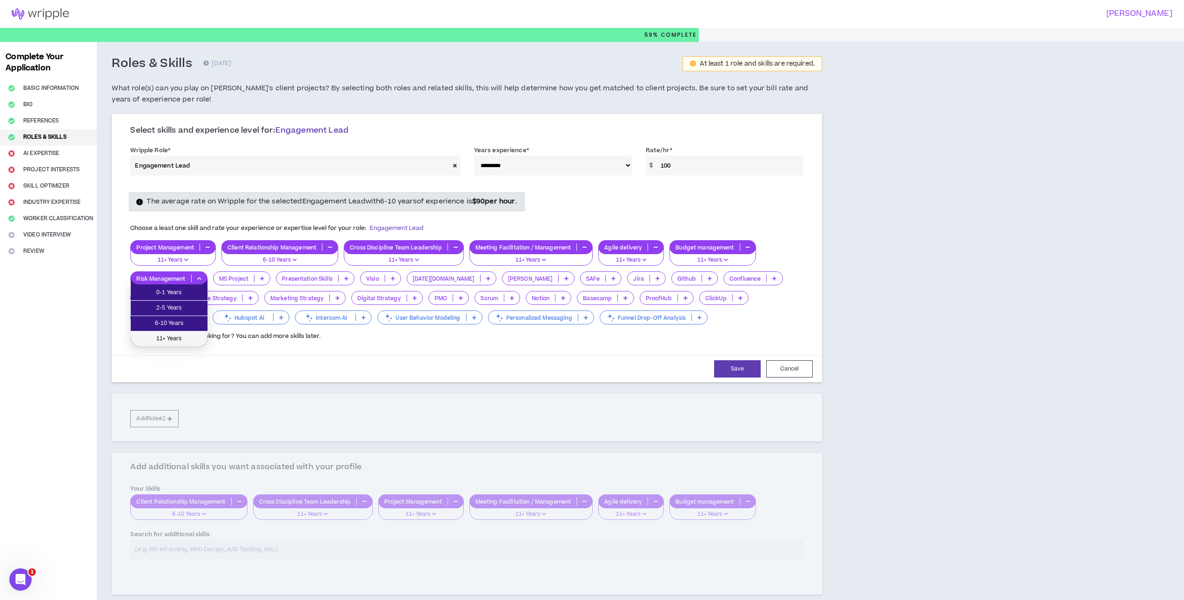
click at [185, 335] on span "11+ Years" at bounding box center [169, 339] width 66 height 10
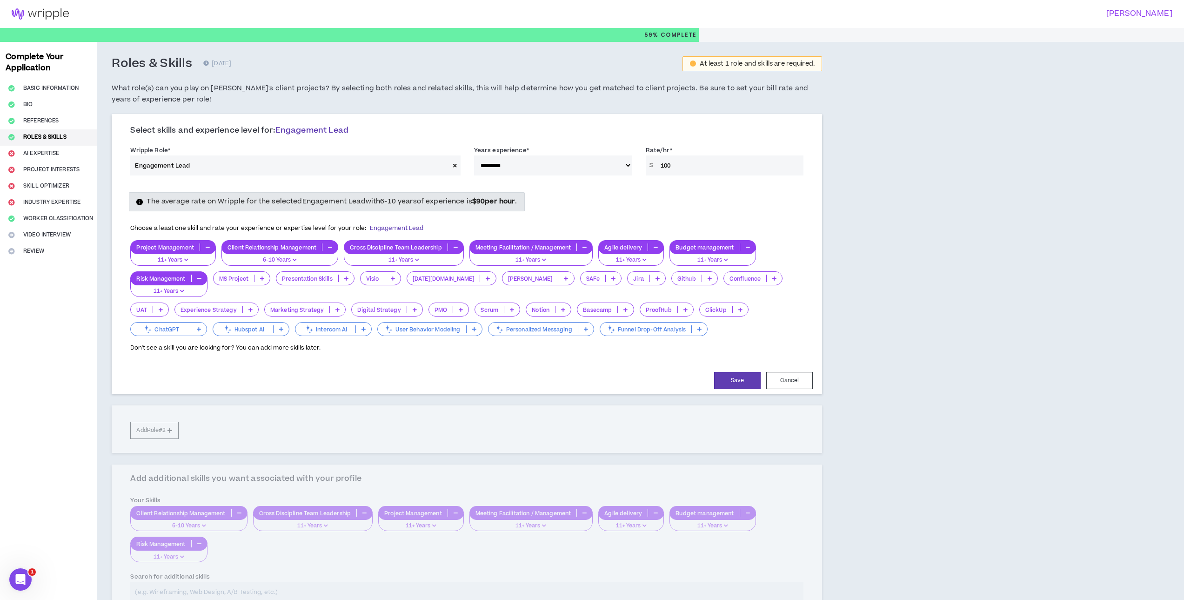
click at [346, 279] on icon at bounding box center [346, 278] width 4 height 5
click at [332, 334] on span "11+ Years" at bounding box center [315, 339] width 67 height 10
click at [728, 380] on button "Save" at bounding box center [737, 380] width 47 height 17
select select "**"
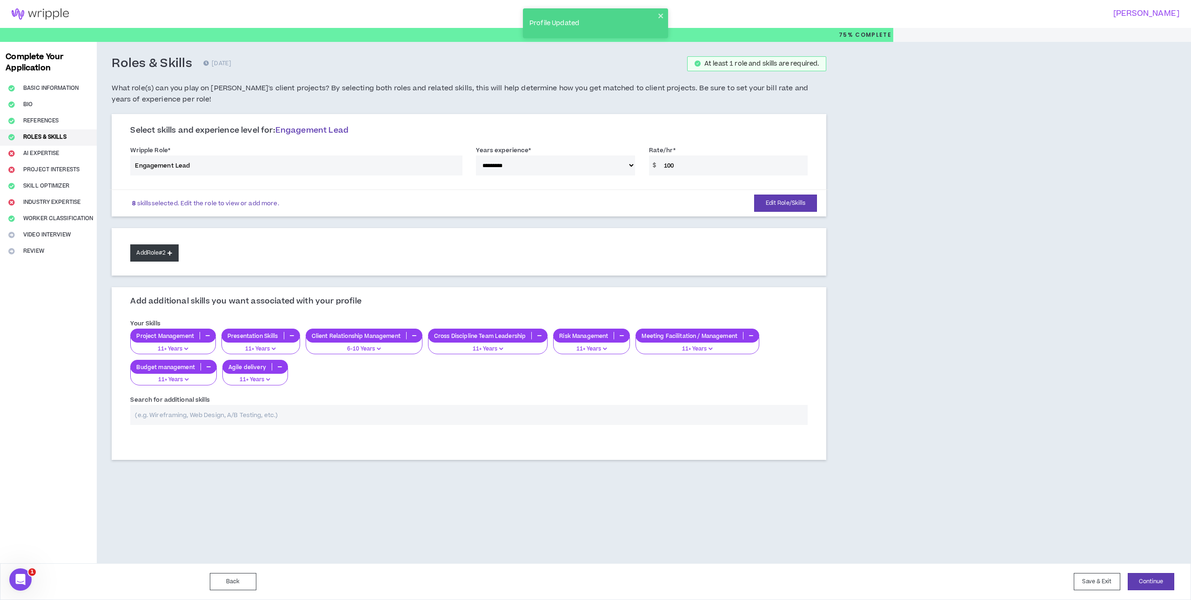
click at [168, 253] on button "Add Role #2" at bounding box center [154, 252] width 48 height 17
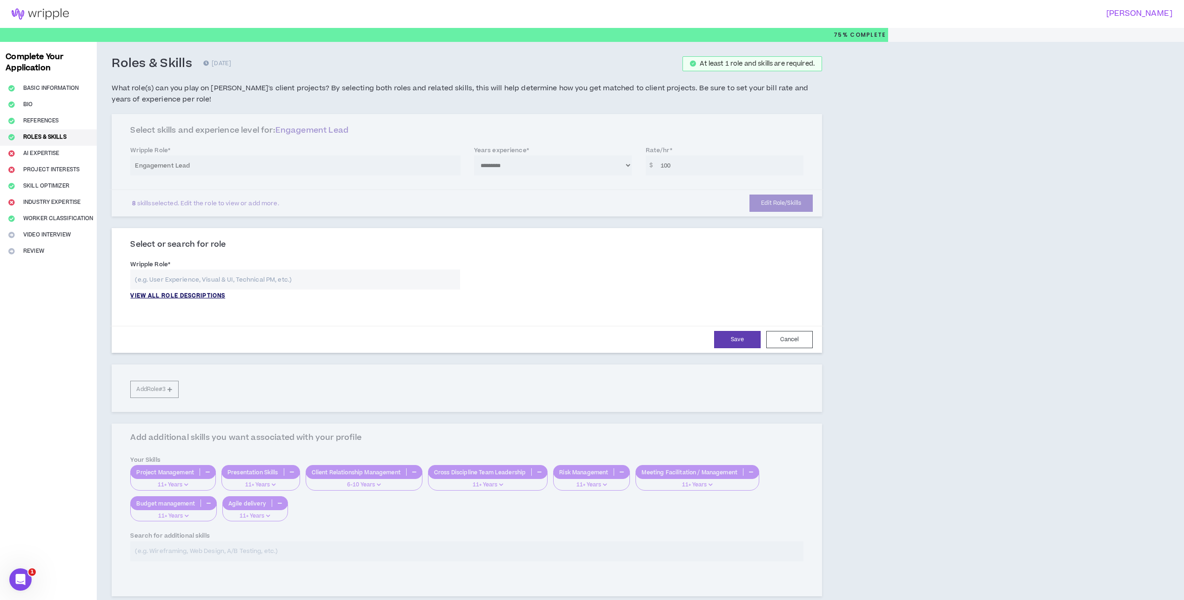
click at [207, 296] on p "VIEW ALL ROLE DESCRIPTIONS" at bounding box center [177, 296] width 95 height 8
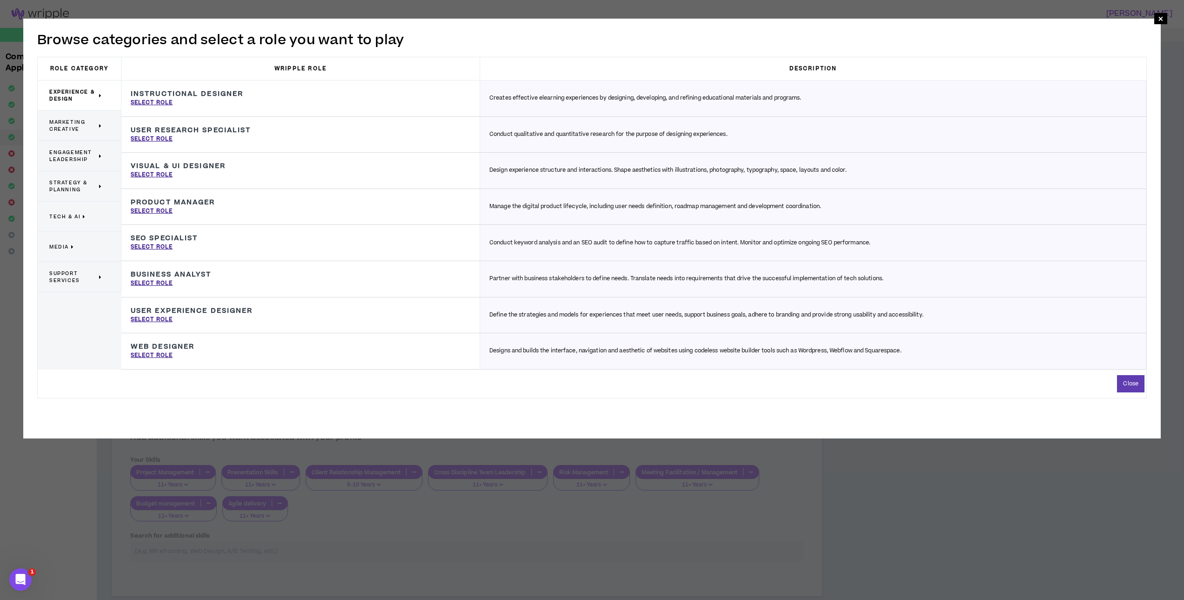
click at [68, 157] on span "Engagement Leadership" at bounding box center [72, 156] width 47 height 14
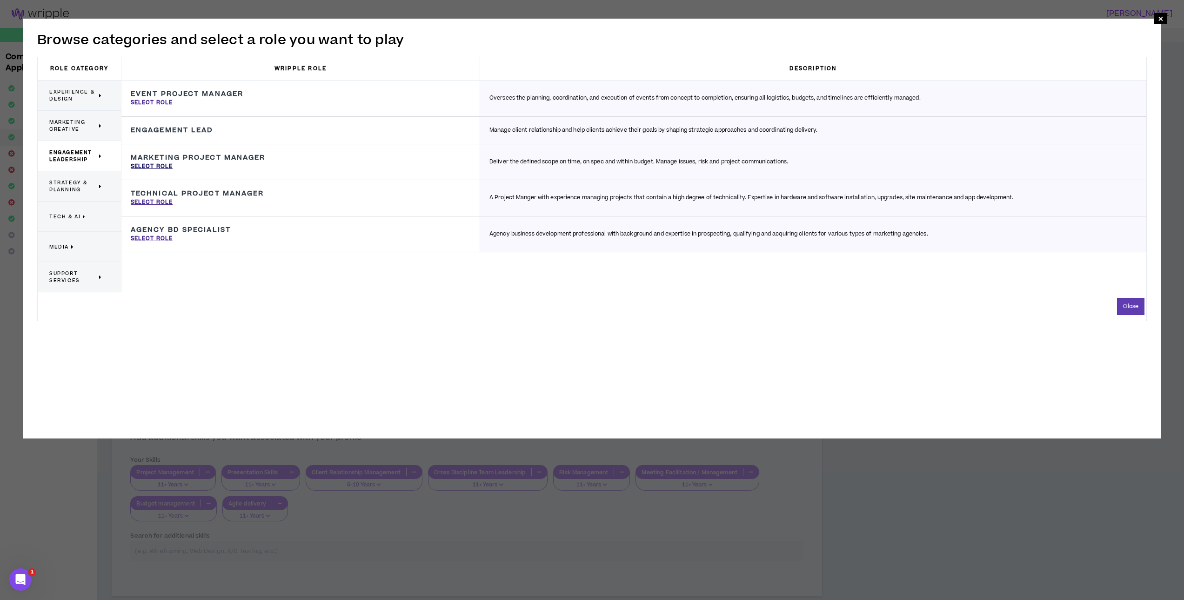
click at [165, 166] on p "Select Role" at bounding box center [152, 166] width 42 height 8
type input "Marketing Project Manager"
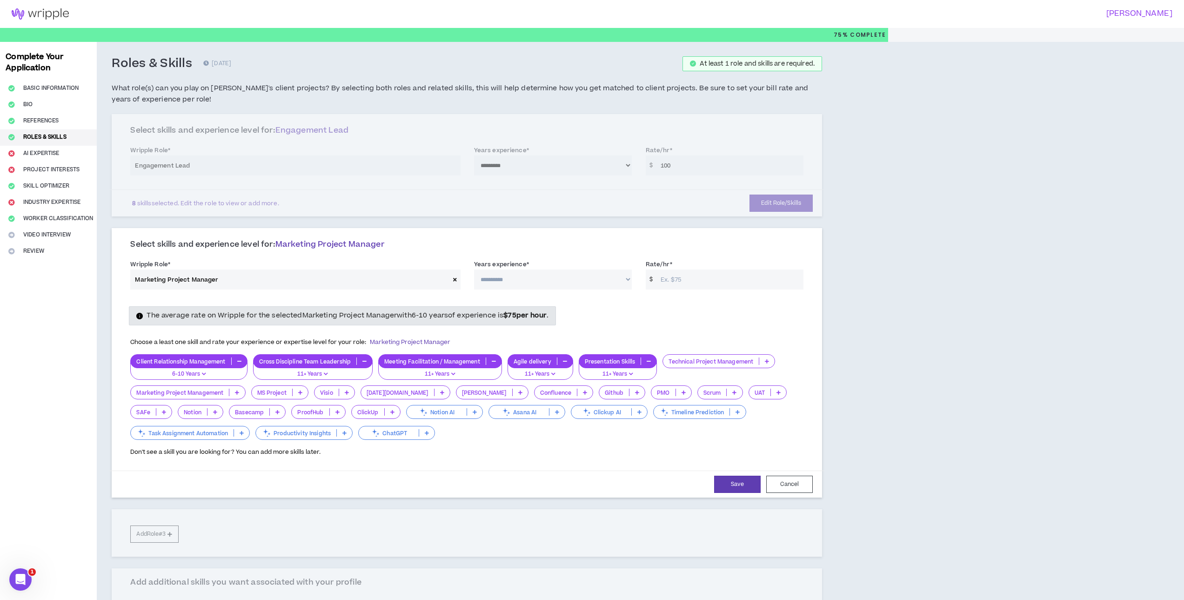
click at [569, 168] on div "**********" at bounding box center [467, 165] width 710 height 102
click at [501, 280] on select "**********" at bounding box center [553, 279] width 158 height 20
select select "***"
click at [474, 269] on select "**********" at bounding box center [553, 279] width 158 height 20
click at [669, 282] on input "Rate/hr *" at bounding box center [729, 279] width 147 height 20
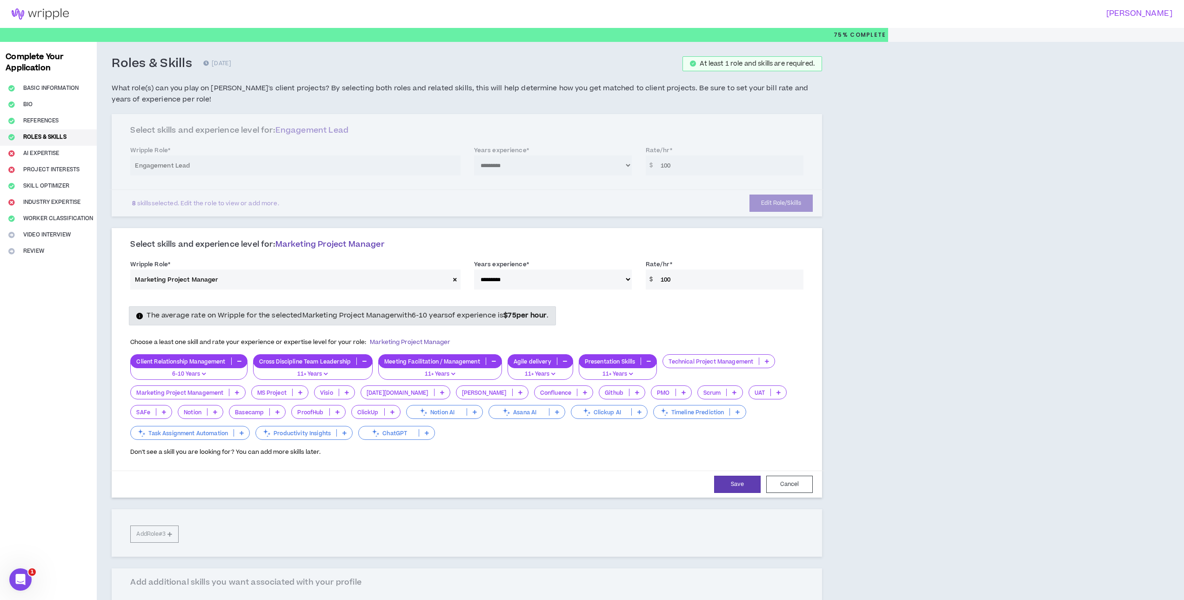
type input "100"
click at [195, 362] on p "Client Relationship Management" at bounding box center [181, 361] width 100 height 7
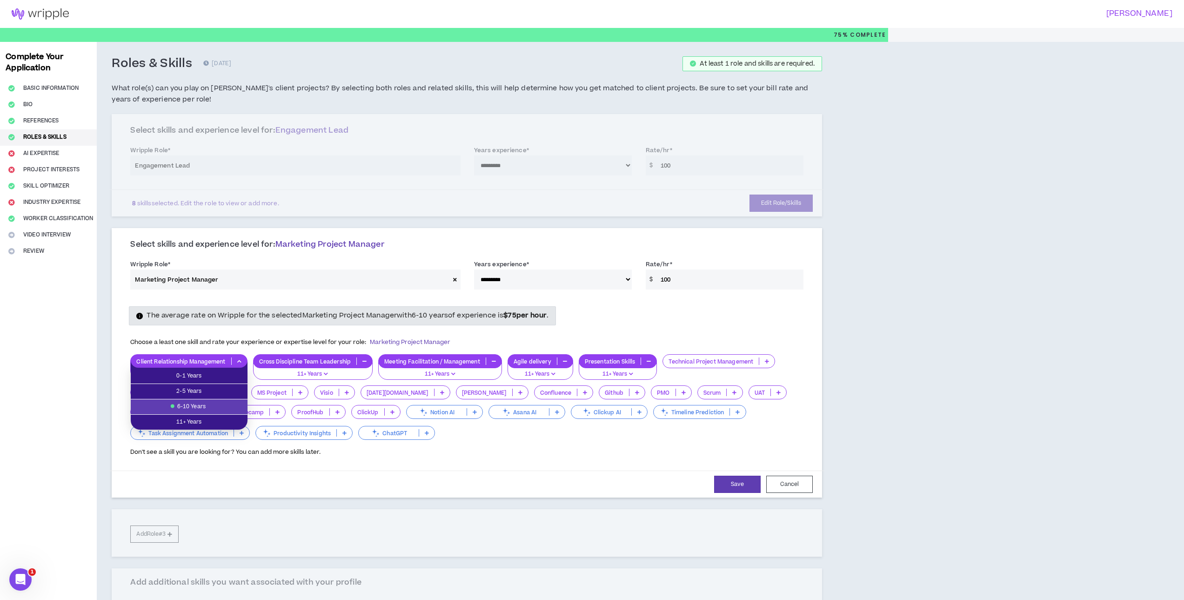
click at [197, 404] on span "6-10 Years" at bounding box center [189, 406] width 106 height 10
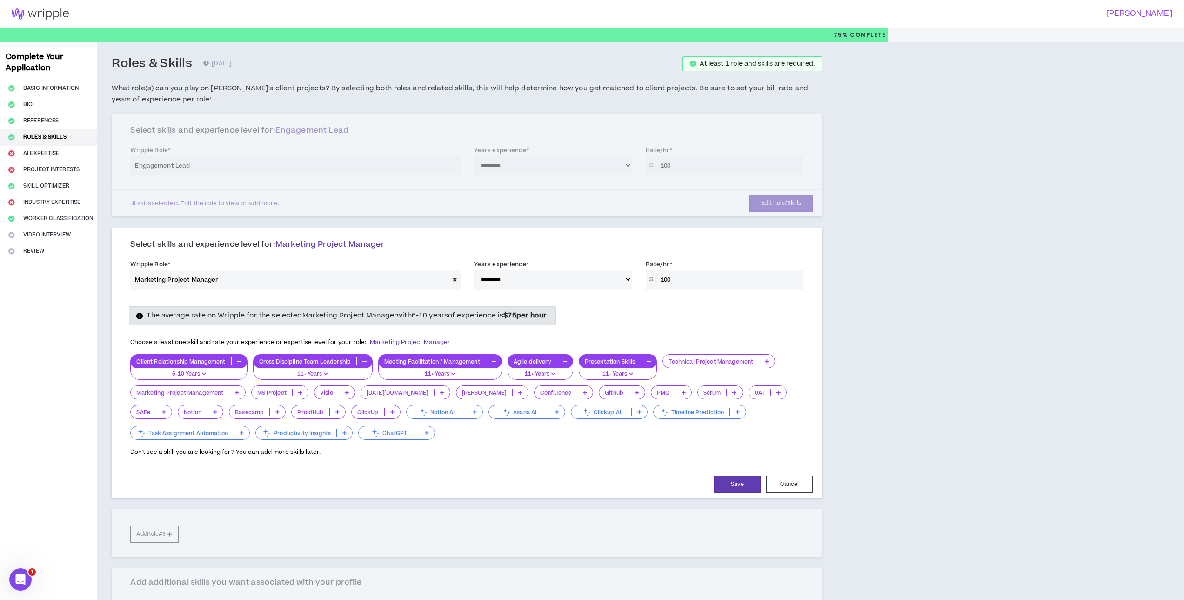
click at [292, 362] on p "Cross Discipline Team Leadership" at bounding box center [305, 361] width 103 height 7
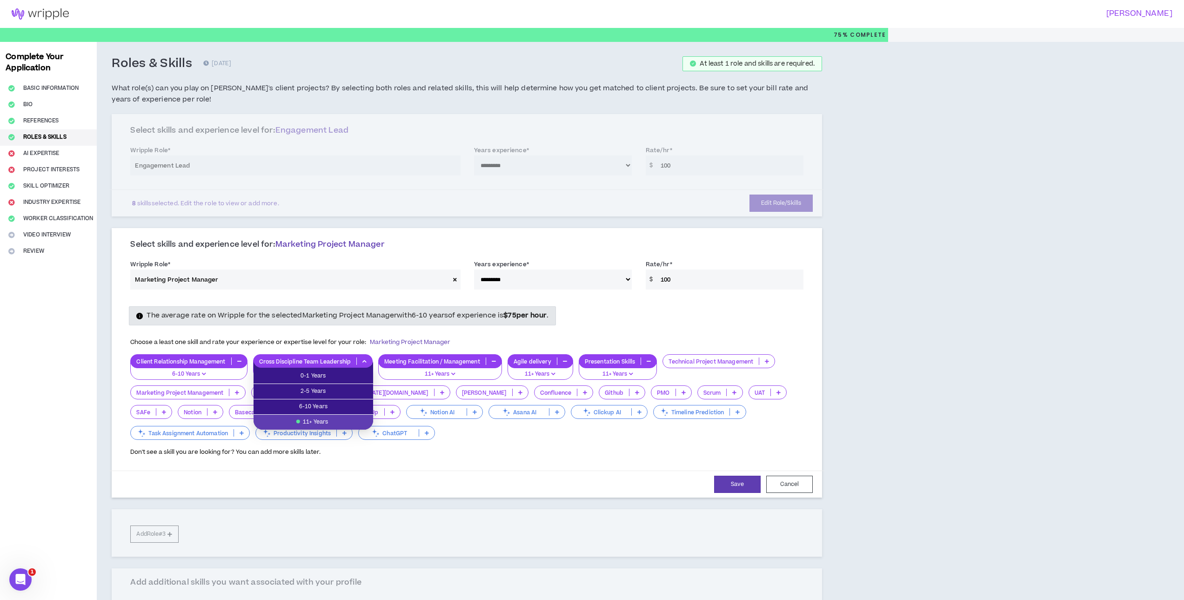
click at [300, 418] on span "11+ Years" at bounding box center [313, 422] width 108 height 10
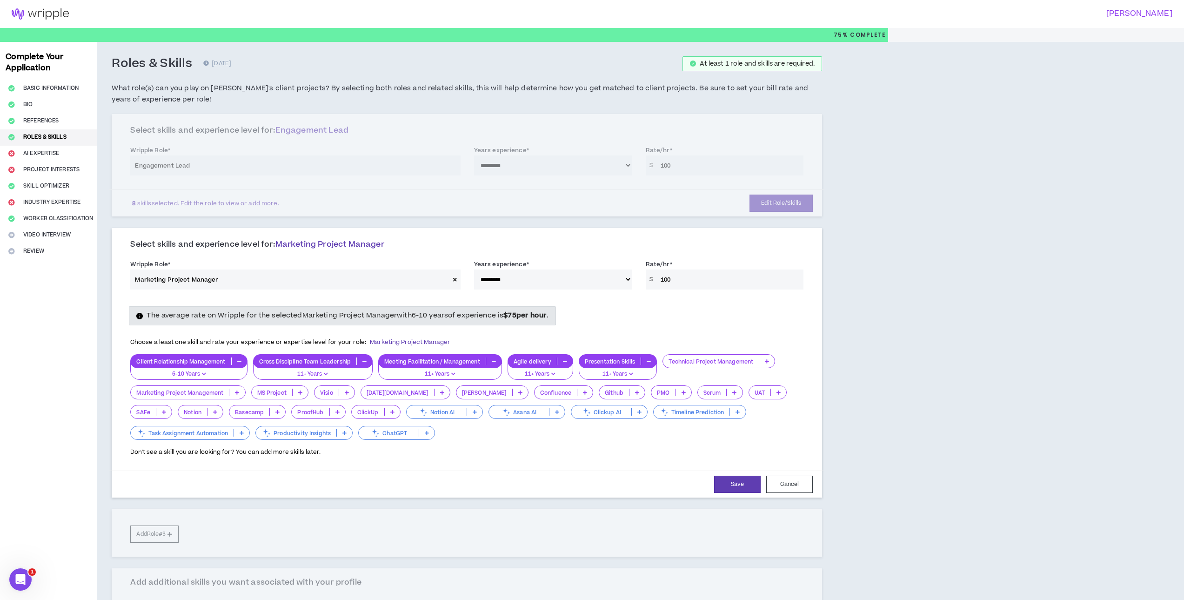
click at [416, 361] on p "Meeting Facilitation / Management" at bounding box center [432, 361] width 107 height 7
click at [617, 465] on form "**********" at bounding box center [466, 377] width 687 height 240
click at [766, 363] on icon at bounding box center [767, 361] width 4 height 5
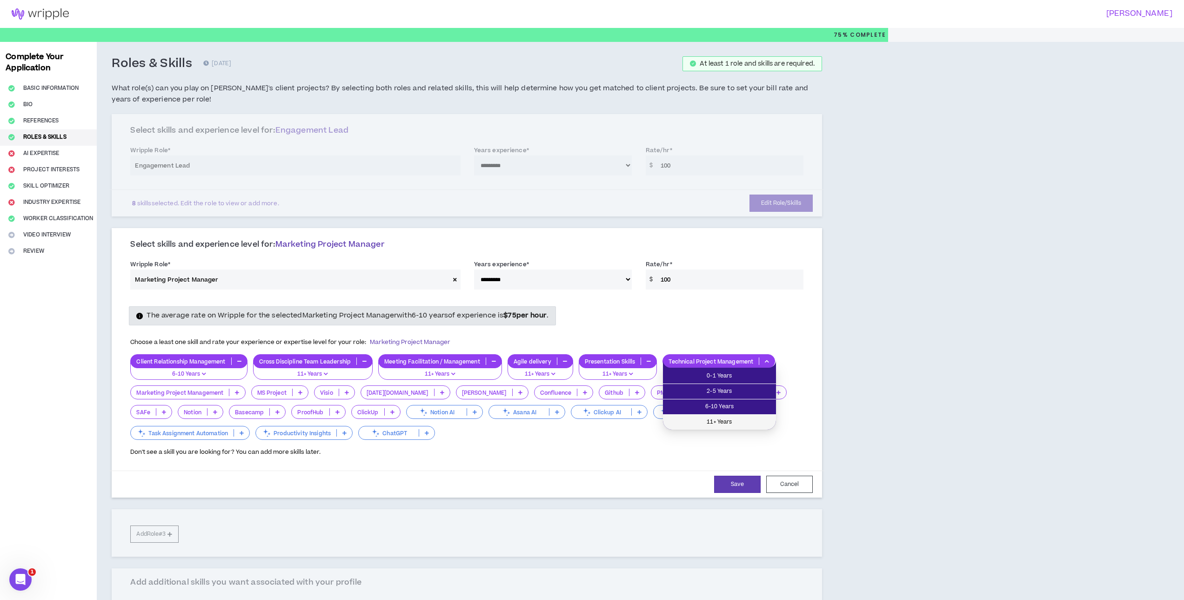
click at [743, 417] on span "11+ Years" at bounding box center [719, 422] width 102 height 10
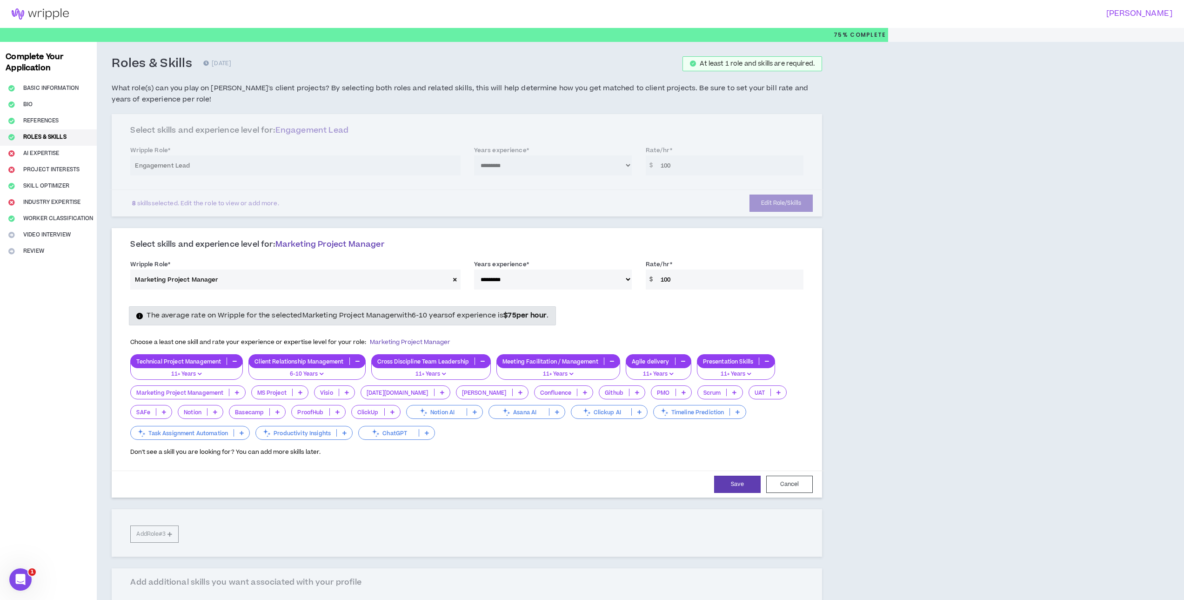
click at [240, 394] on p at bounding box center [236, 391] width 15 height 7
click at [218, 449] on span "11+ Years" at bounding box center [187, 452] width 103 height 10
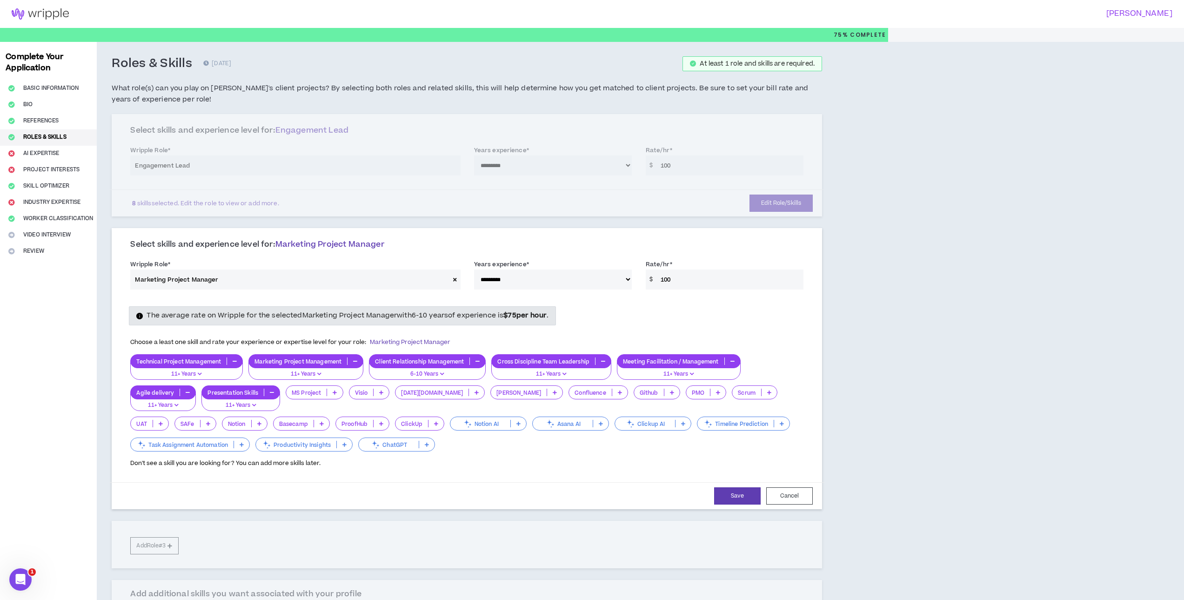
click at [337, 392] on p at bounding box center [334, 391] width 15 height 7
click at [333, 451] on span "11+ Years" at bounding box center [314, 452] width 46 height 10
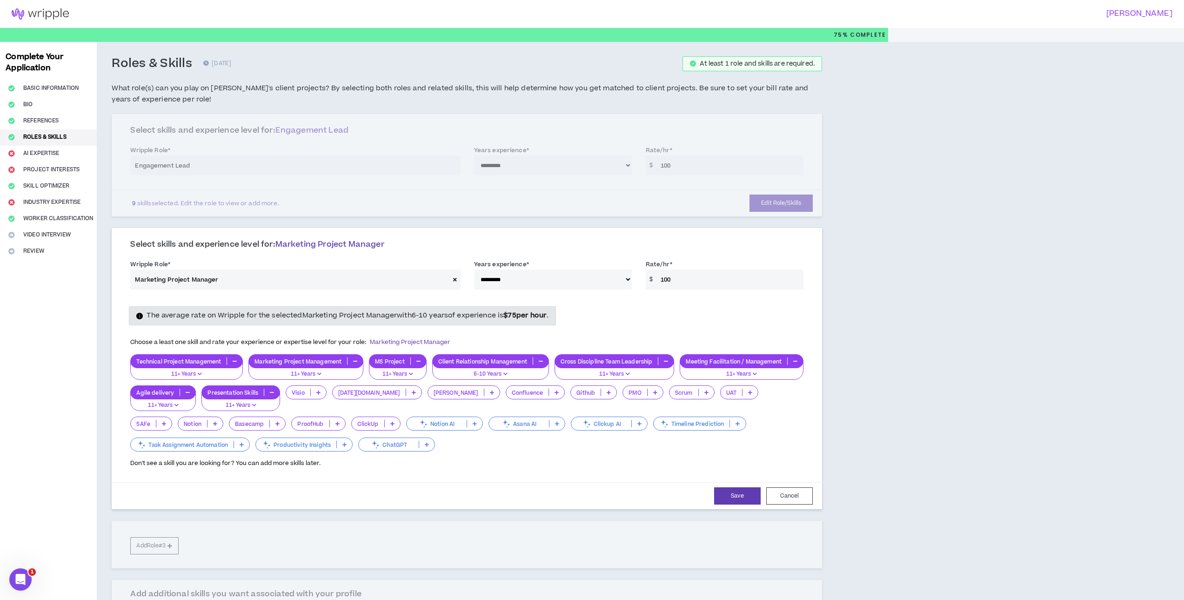
click at [708, 393] on icon at bounding box center [706, 392] width 4 height 5
click at [761, 451] on span "11+ Years" at bounding box center [764, 452] width 34 height 10
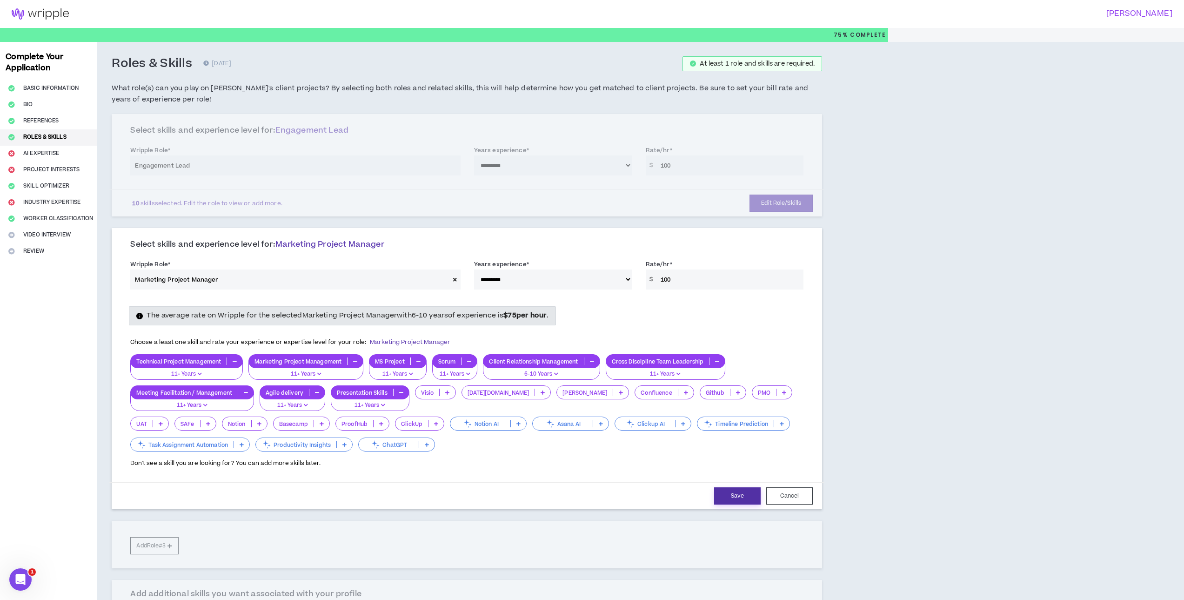
click at [730, 494] on button "Save" at bounding box center [737, 495] width 47 height 17
select select "***"
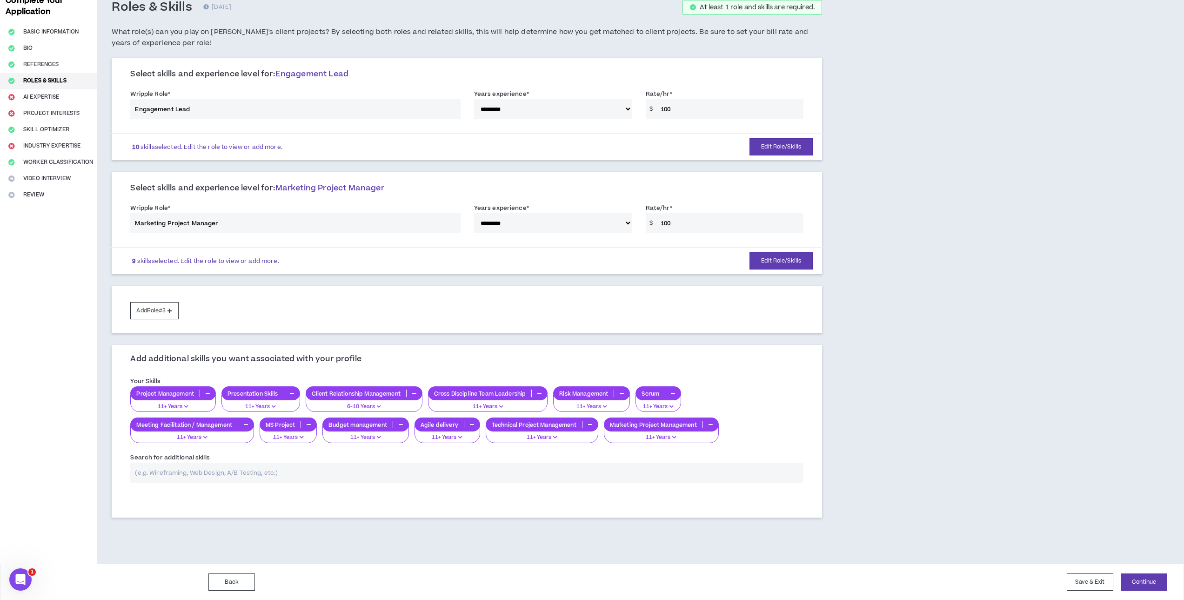
scroll to position [57, 0]
click at [1149, 584] on button "Continue" at bounding box center [1144, 581] width 47 height 17
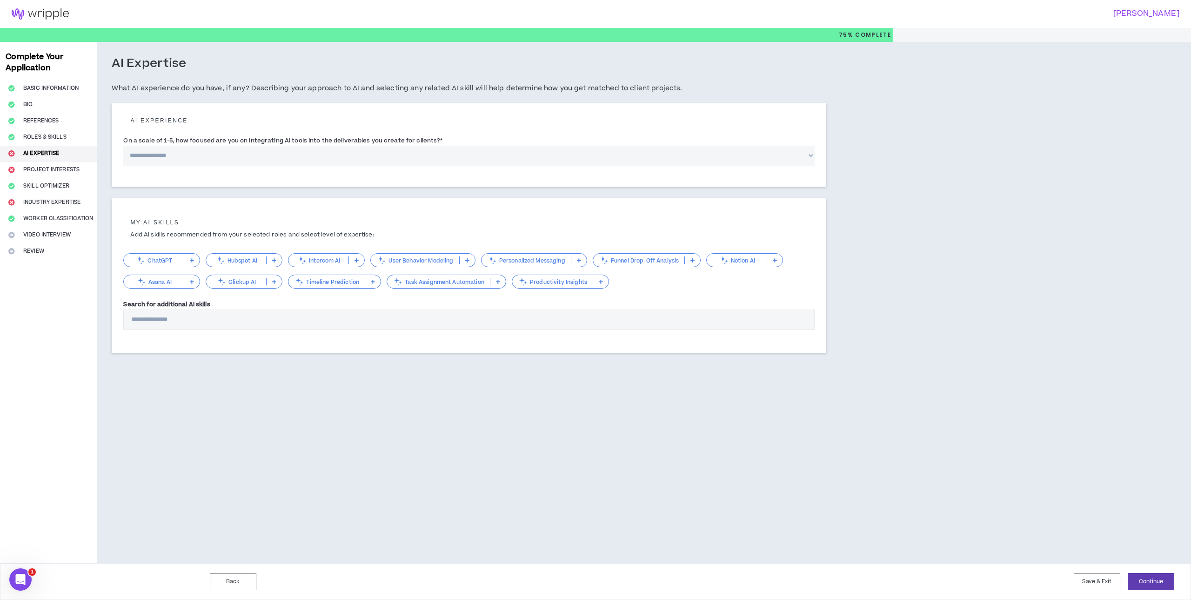
click at [166, 257] on p "ChatGPT" at bounding box center [154, 260] width 60 height 7
click at [164, 287] on span "Functional/Applying" at bounding box center [161, 290] width 65 height 10
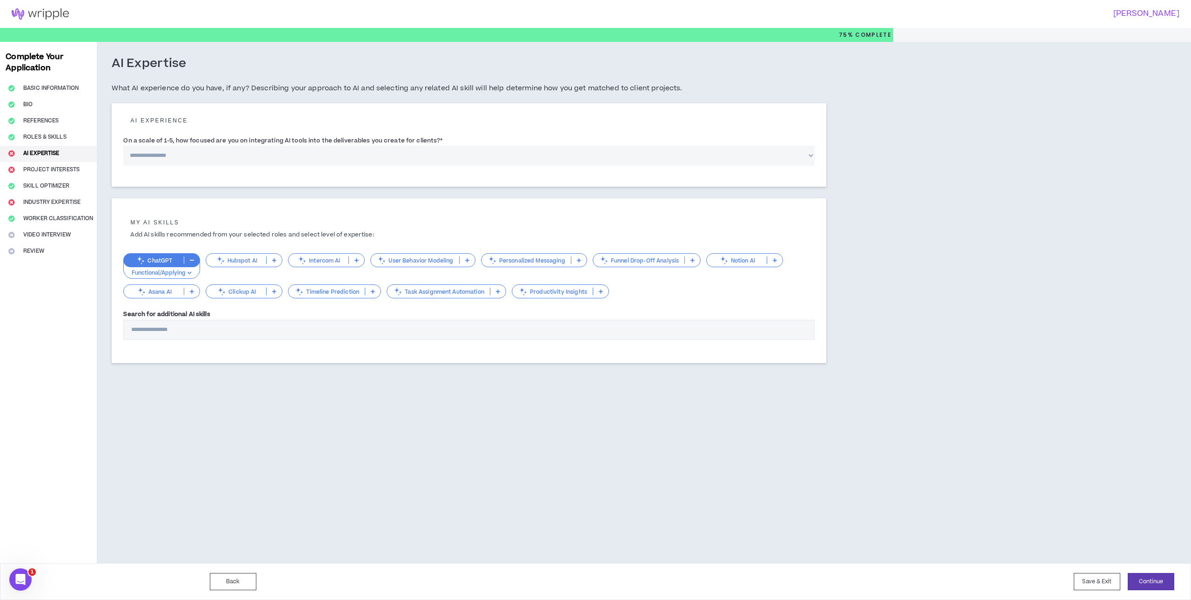
click at [251, 262] on p "Hubspot AI" at bounding box center [236, 260] width 60 height 7
click at [247, 287] on span "Functional/Applying" at bounding box center [244, 290] width 65 height 10
click at [726, 262] on icon at bounding box center [724, 260] width 10 height 10
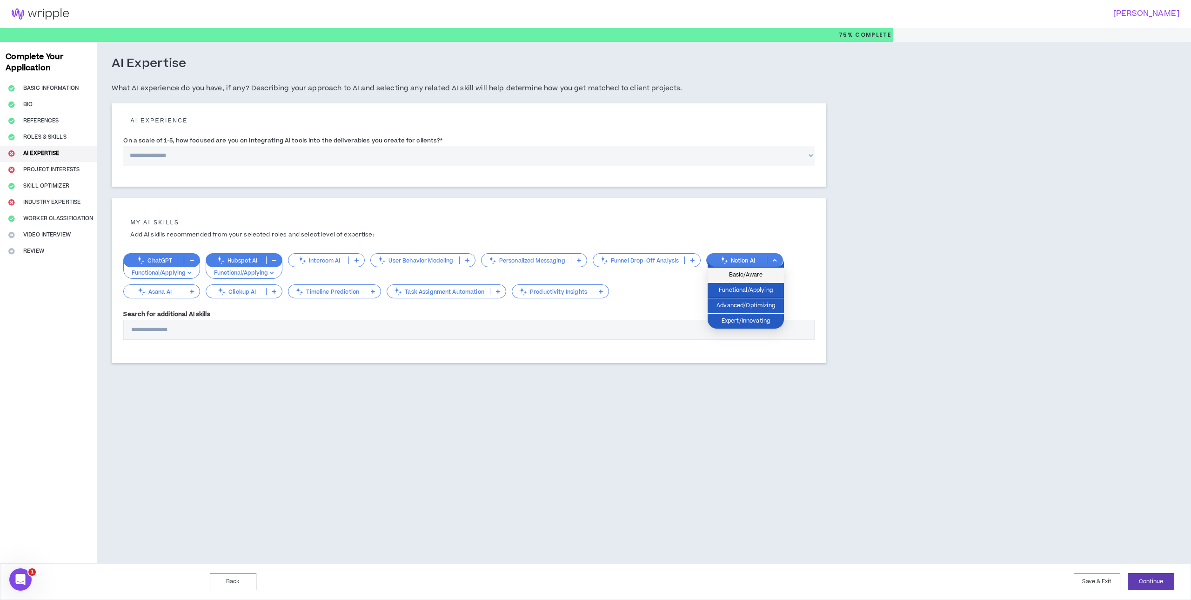
click at [728, 272] on span "Basic/Aware" at bounding box center [745, 275] width 65 height 10
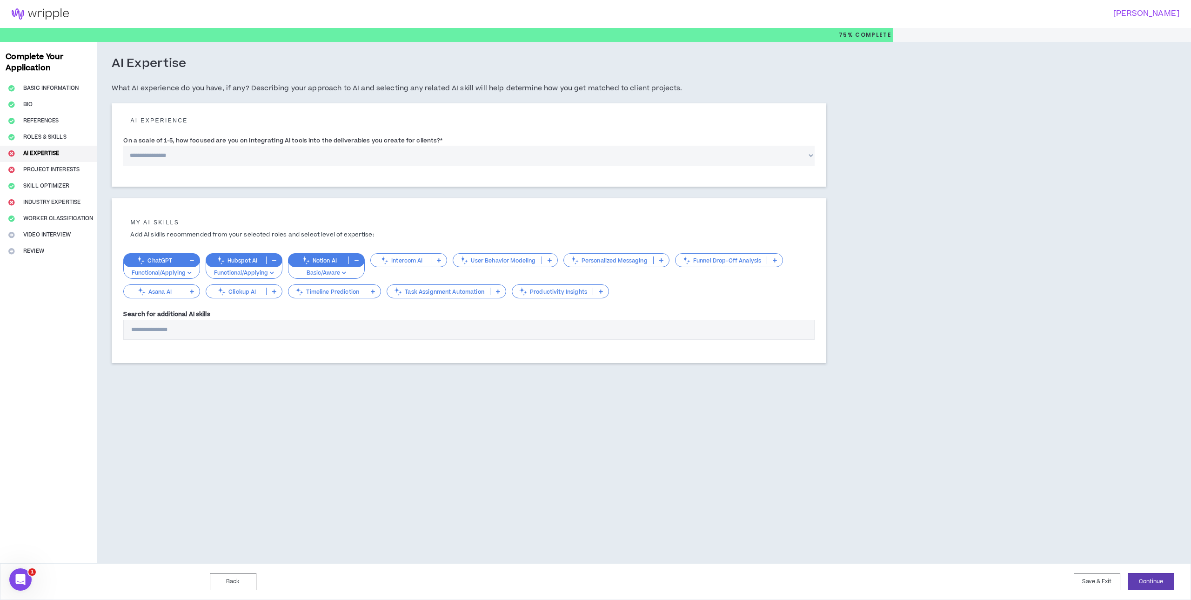
click at [267, 159] on select "**********" at bounding box center [468, 156] width 691 height 20
select select "*"
click at [123, 146] on select "**********" at bounding box center [468, 156] width 691 height 20
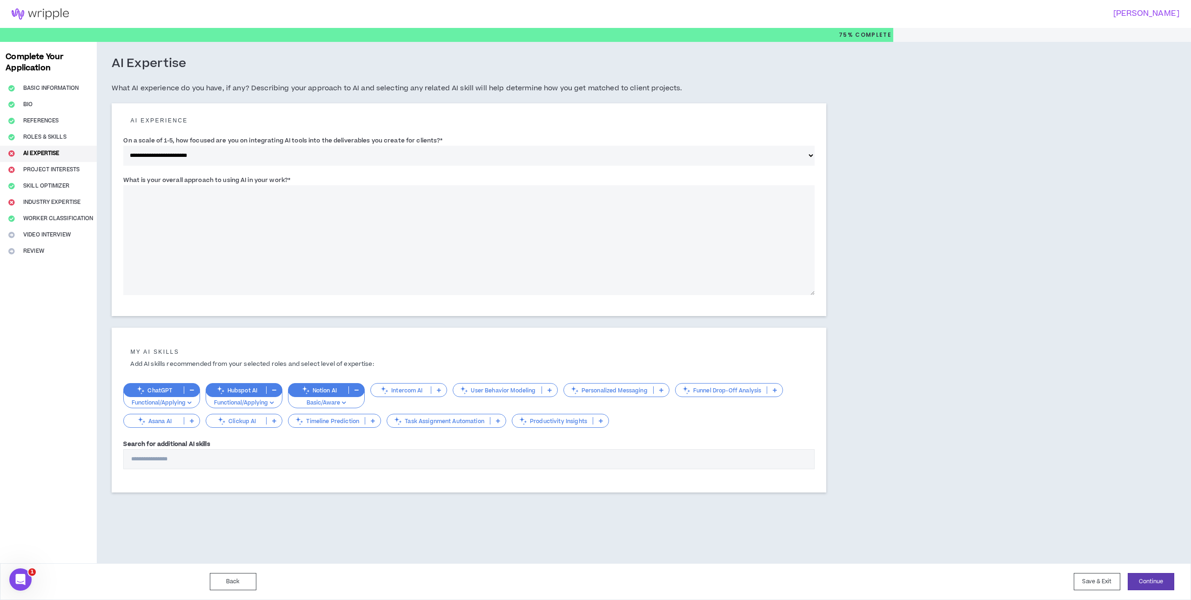
click at [457, 275] on textarea "What is your overall approach to using AI in your work? *" at bounding box center [468, 240] width 691 height 110
type textarea "**********"
click at [804, 157] on select "**********" at bounding box center [468, 156] width 691 height 20
select select "*"
click at [123, 146] on select "**********" at bounding box center [468, 156] width 691 height 20
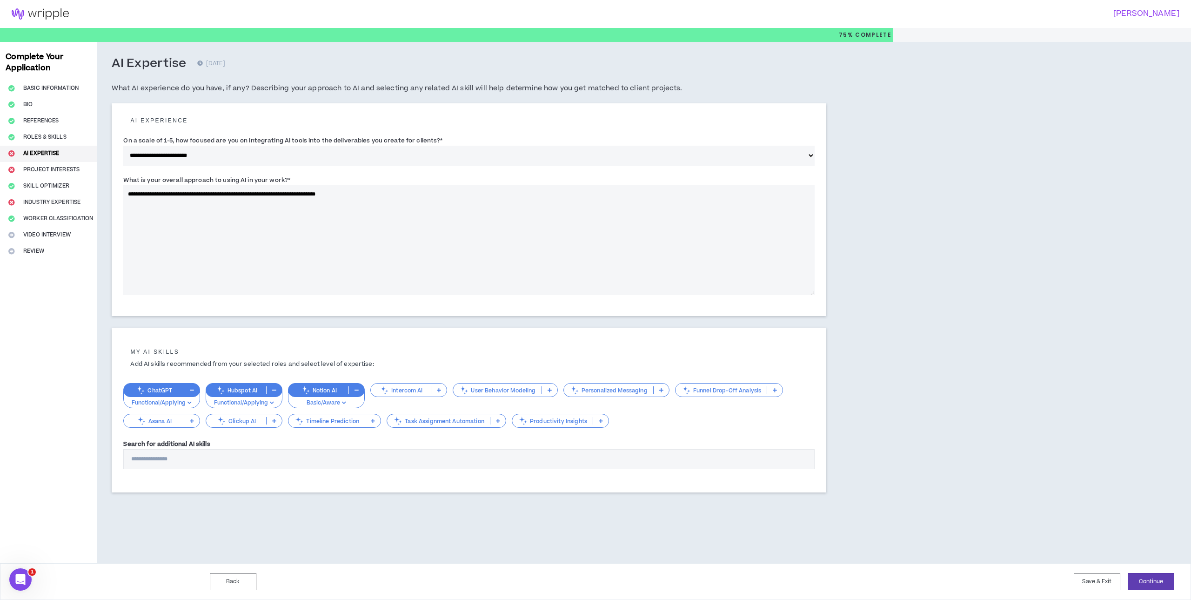
drag, startPoint x: 127, startPoint y: 192, endPoint x: 187, endPoint y: 192, distance: 59.5
click at [187, 192] on textarea "**********" at bounding box center [468, 240] width 691 height 110
type textarea "**********"
click at [870, 274] on div "**********" at bounding box center [543, 302] width 893 height 521
click at [1142, 578] on button "Continue" at bounding box center [1151, 581] width 47 height 17
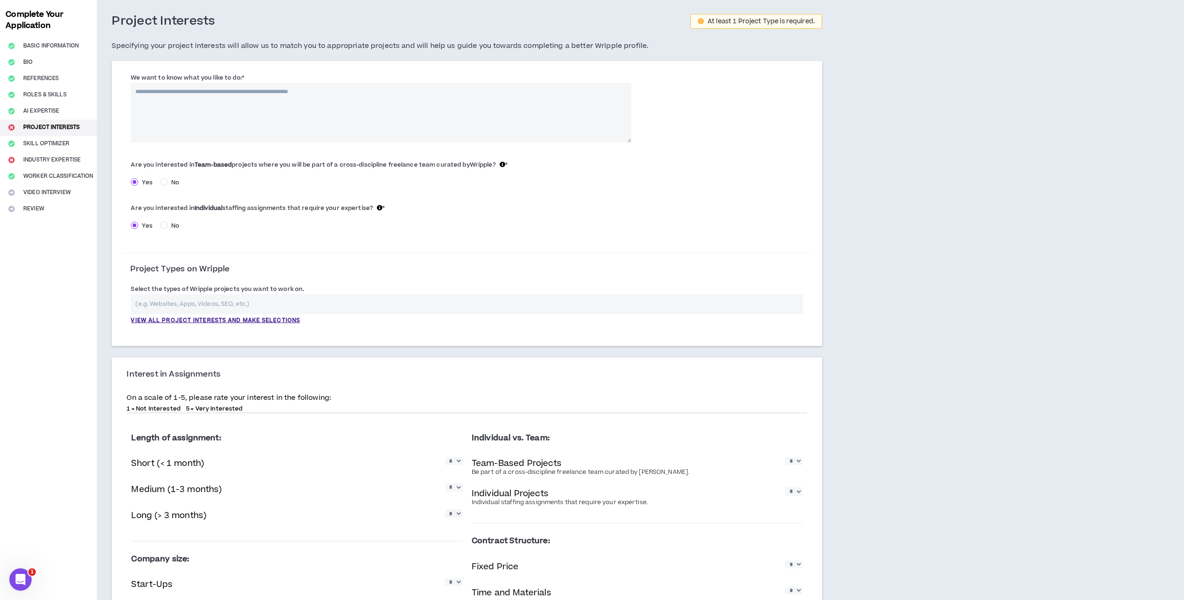
scroll to position [35, 0]
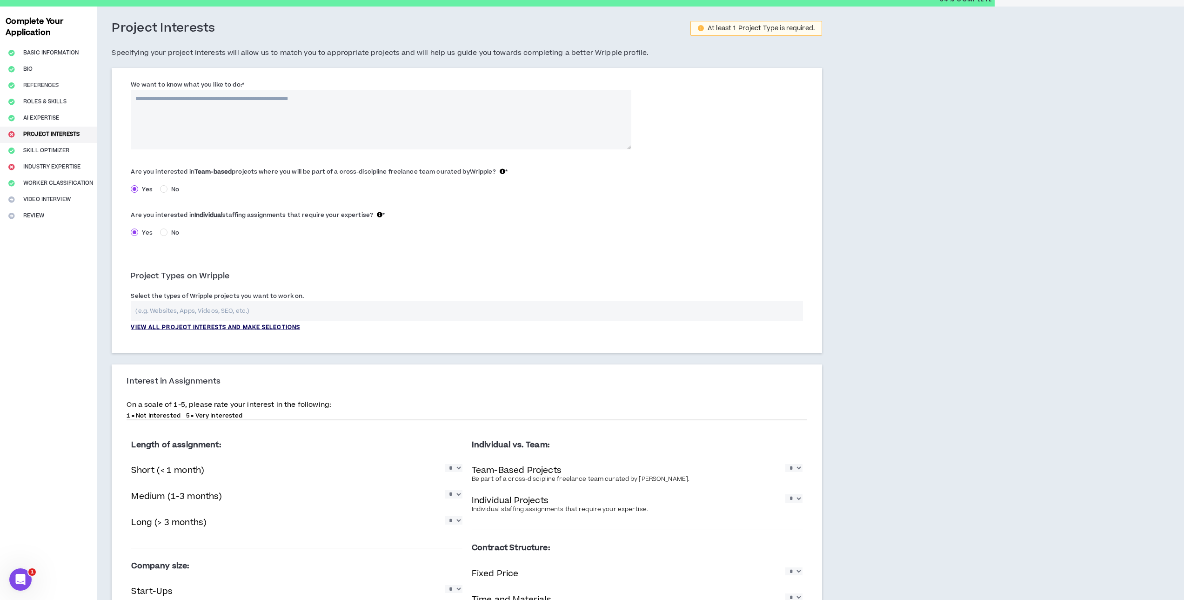
click at [290, 326] on p "View all project interests and make selections" at bounding box center [215, 327] width 169 height 8
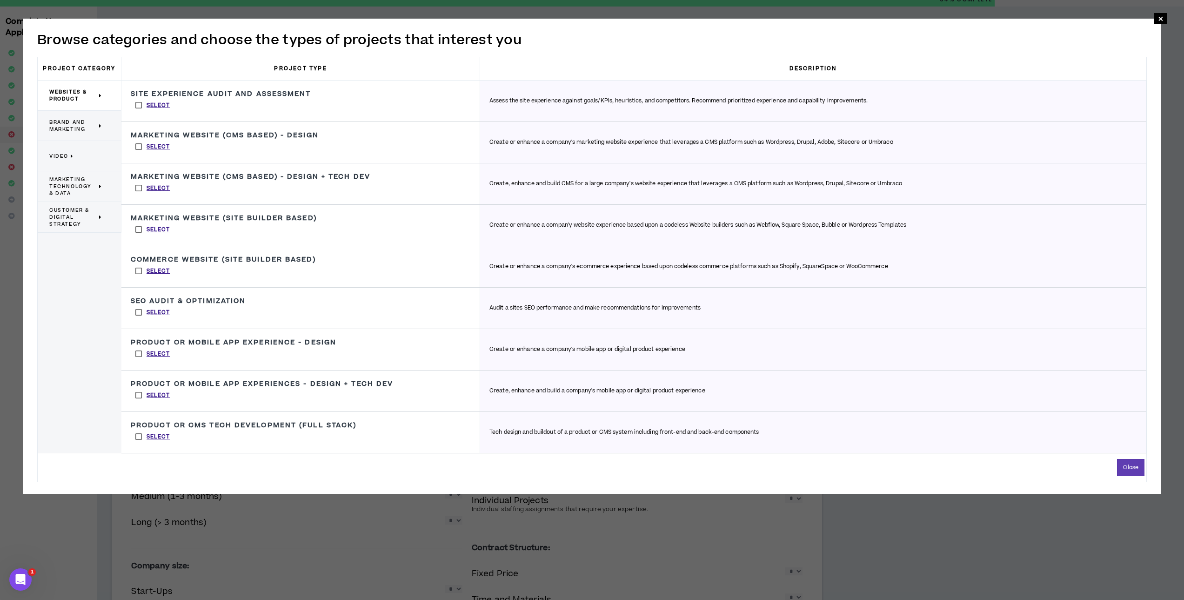
click at [138, 145] on label "Select" at bounding box center [153, 147] width 44 height 14
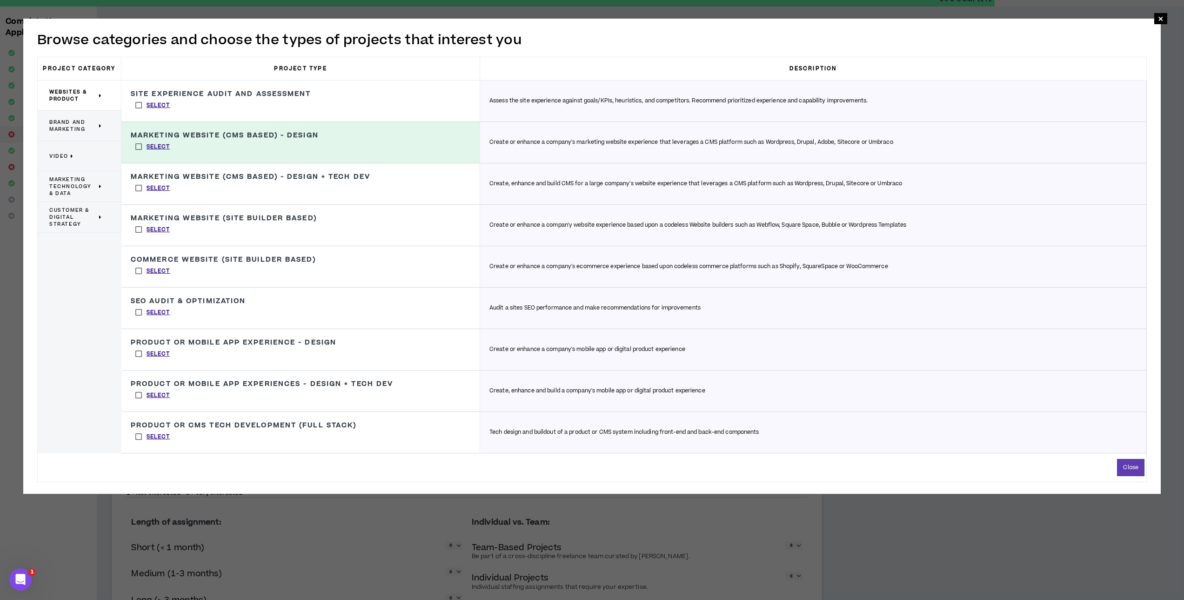
click at [139, 353] on label "Select" at bounding box center [153, 354] width 44 height 14
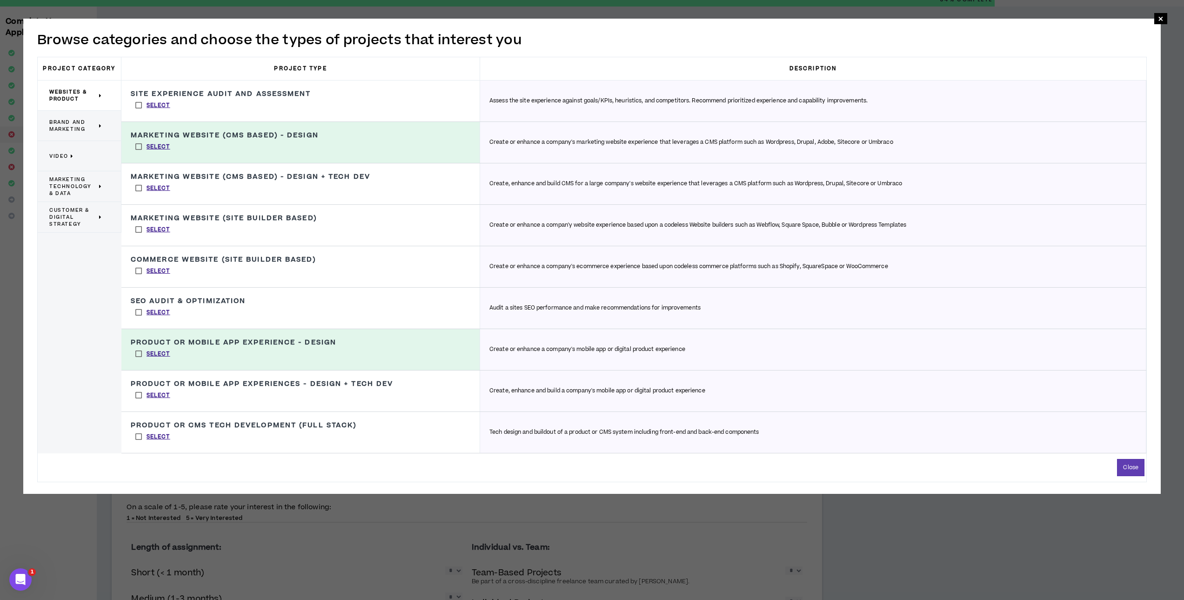
click at [139, 393] on label "Select" at bounding box center [153, 395] width 44 height 14
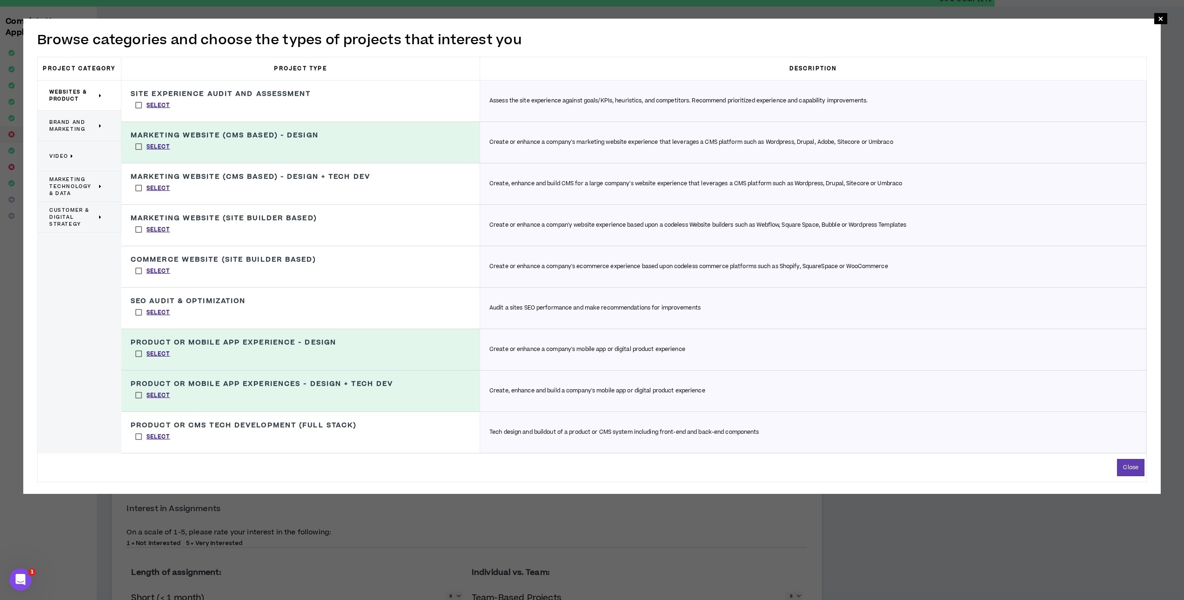
click at [140, 436] on label "Select" at bounding box center [153, 436] width 44 height 14
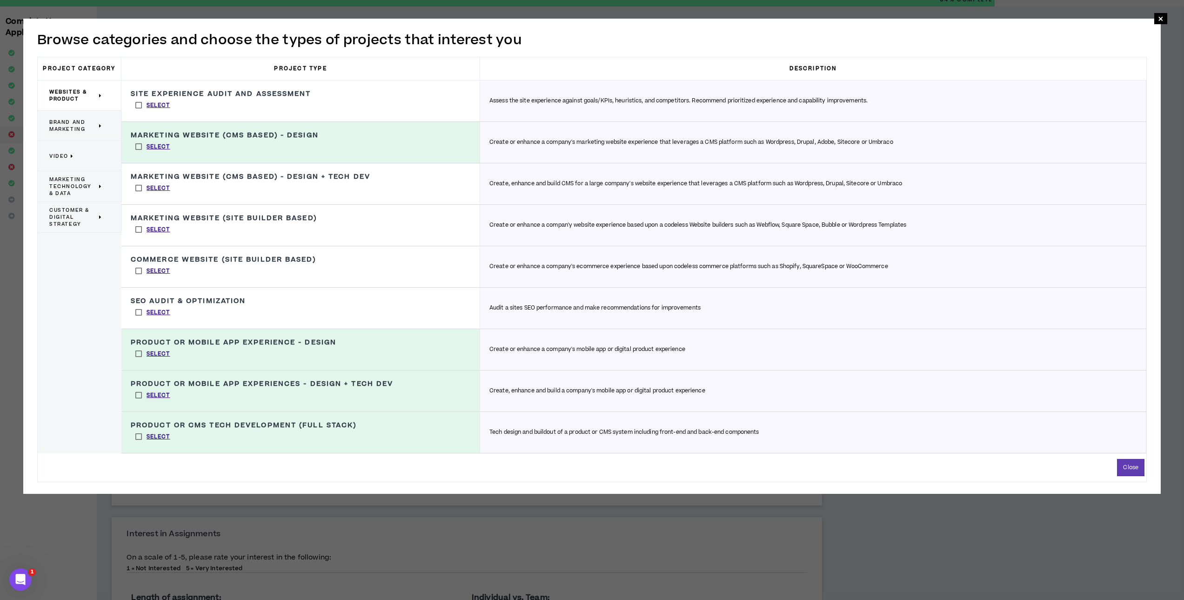
click at [136, 186] on label "Select" at bounding box center [153, 188] width 44 height 14
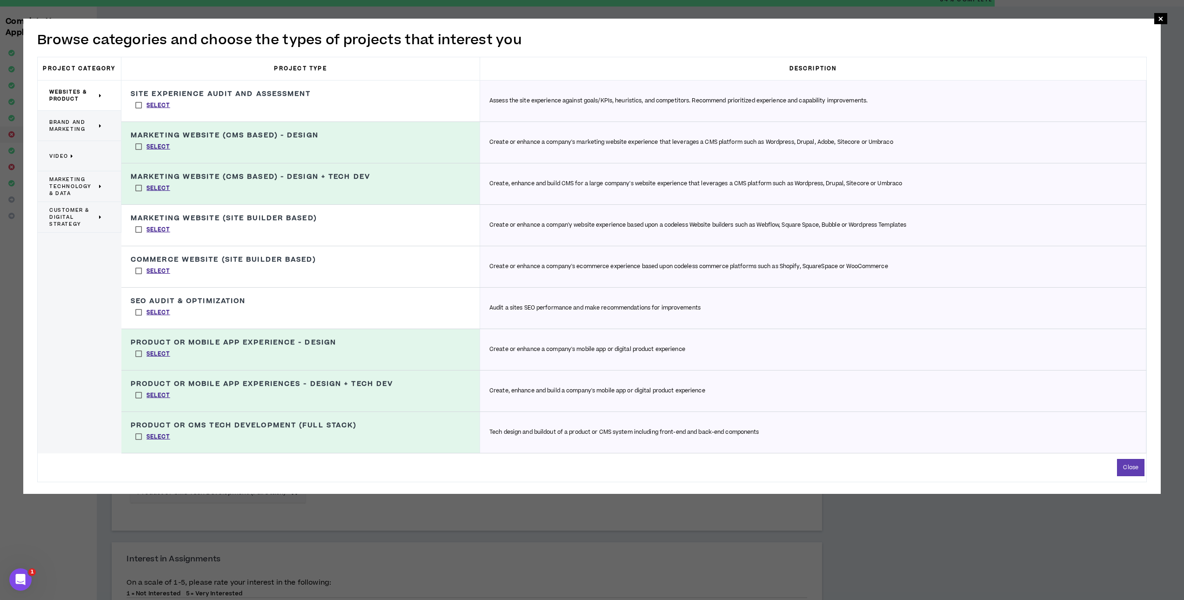
click at [134, 104] on label "Select" at bounding box center [153, 105] width 44 height 14
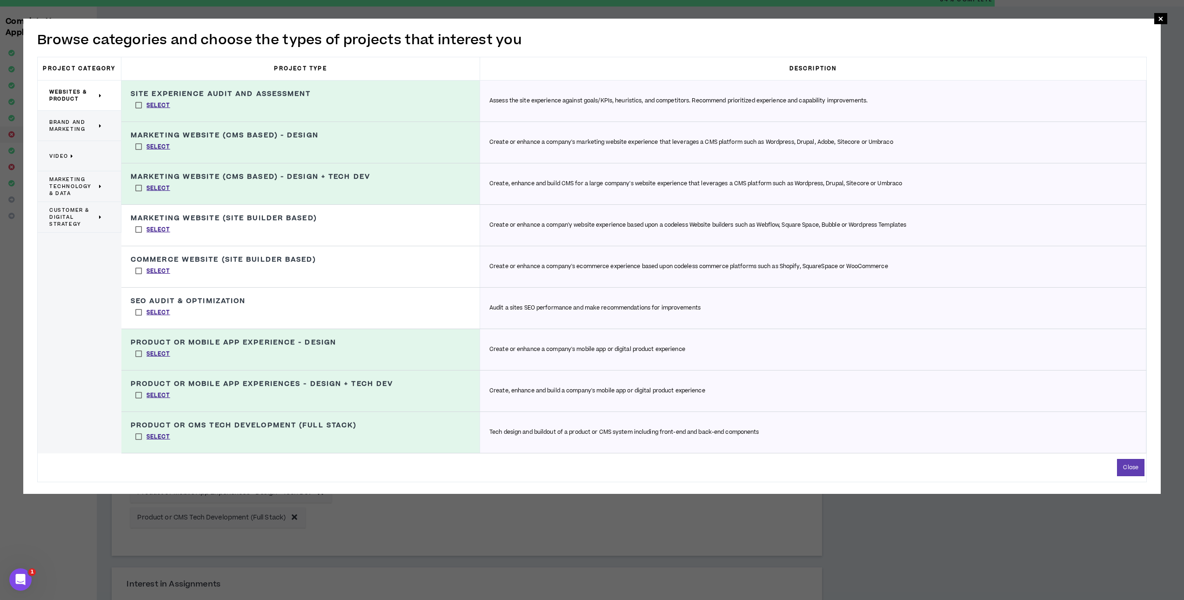
click at [76, 122] on span "Brand and Marketing" at bounding box center [72, 126] width 47 height 14
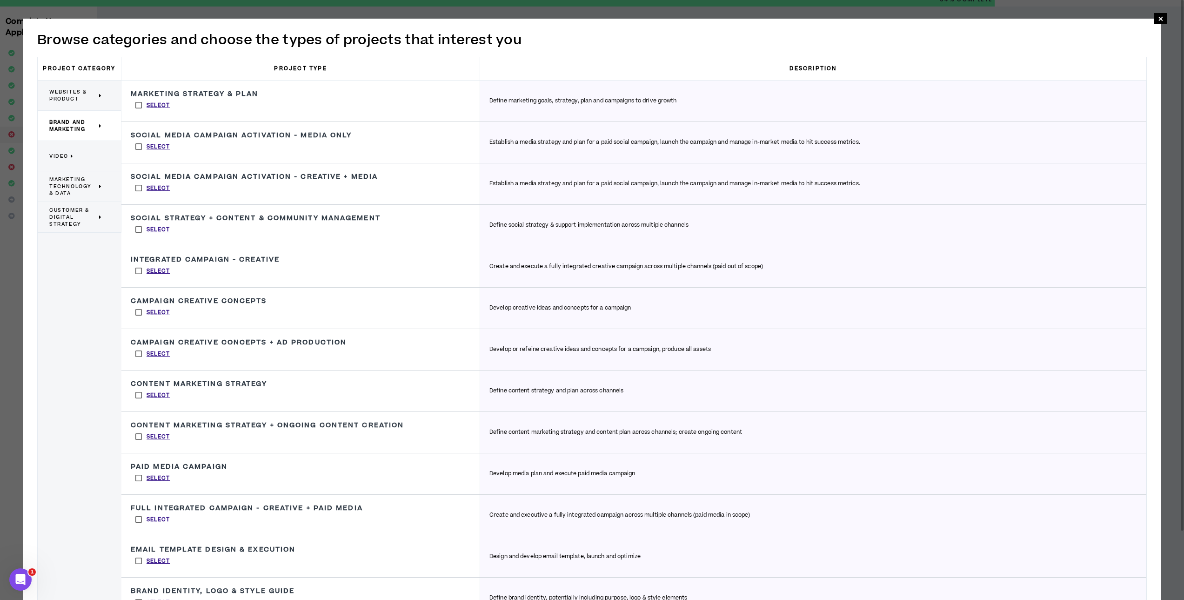
click at [109, 155] on div "Video" at bounding box center [80, 156] width 84 height 30
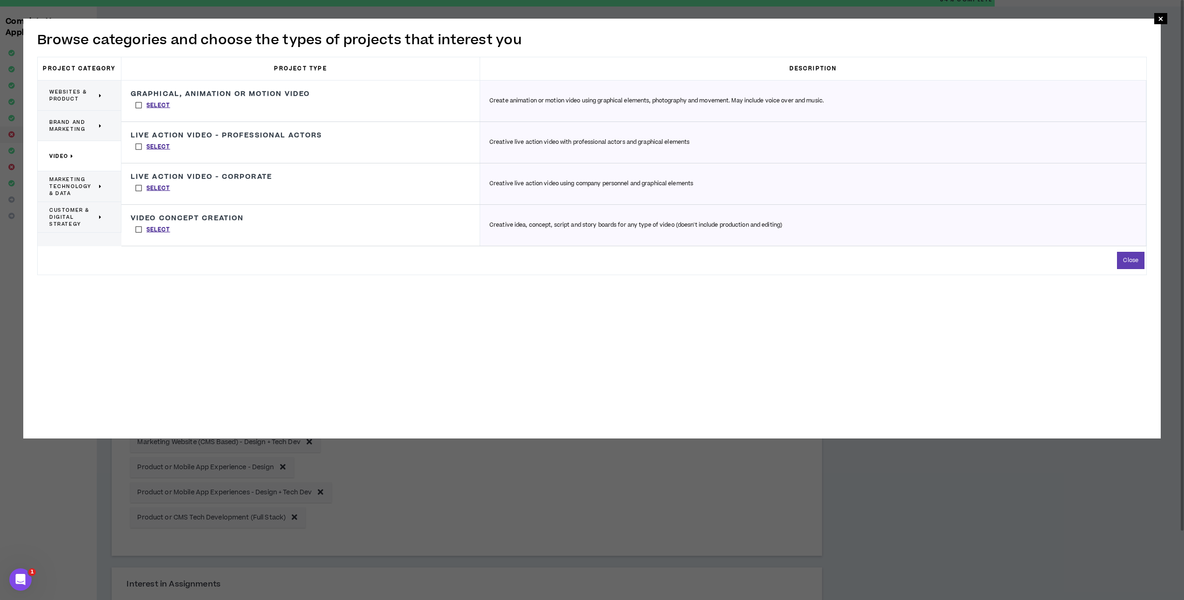
click at [74, 187] on span "Marketing Technology & Data" at bounding box center [72, 186] width 47 height 21
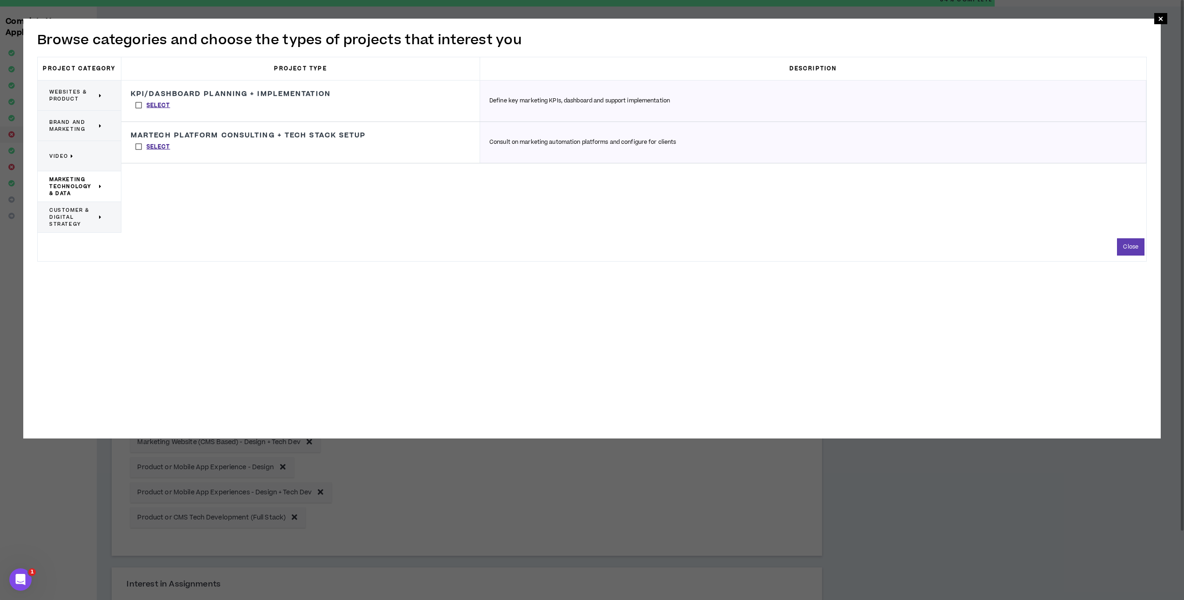
click at [74, 214] on span "Customer & Digital Strategy" at bounding box center [72, 217] width 47 height 21
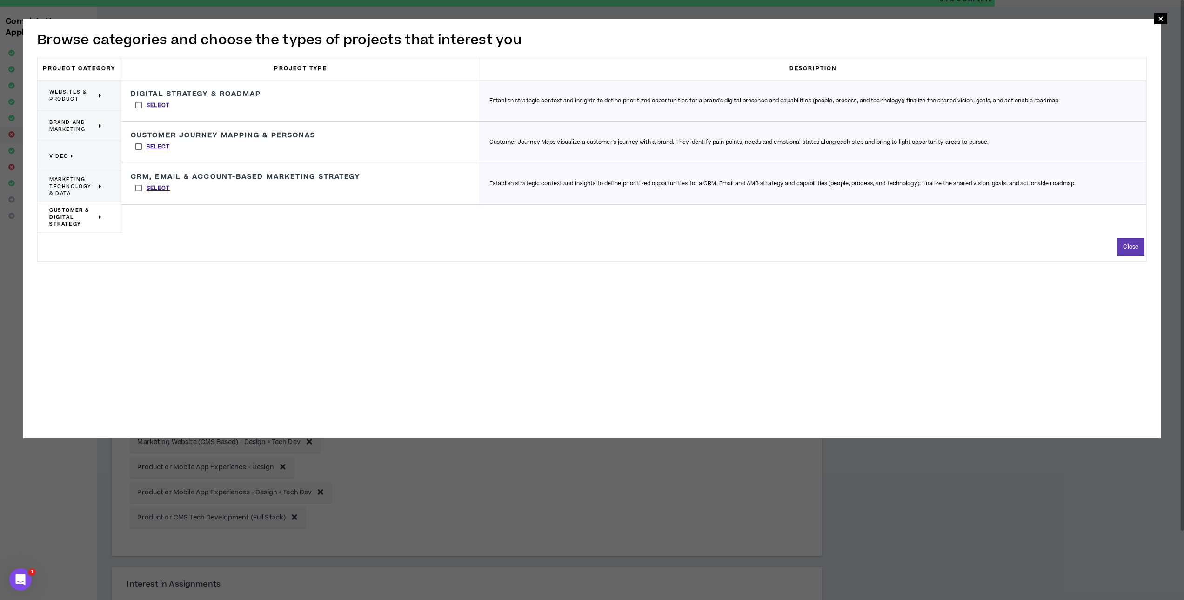
click at [73, 97] on span "Websites & Product" at bounding box center [72, 95] width 47 height 14
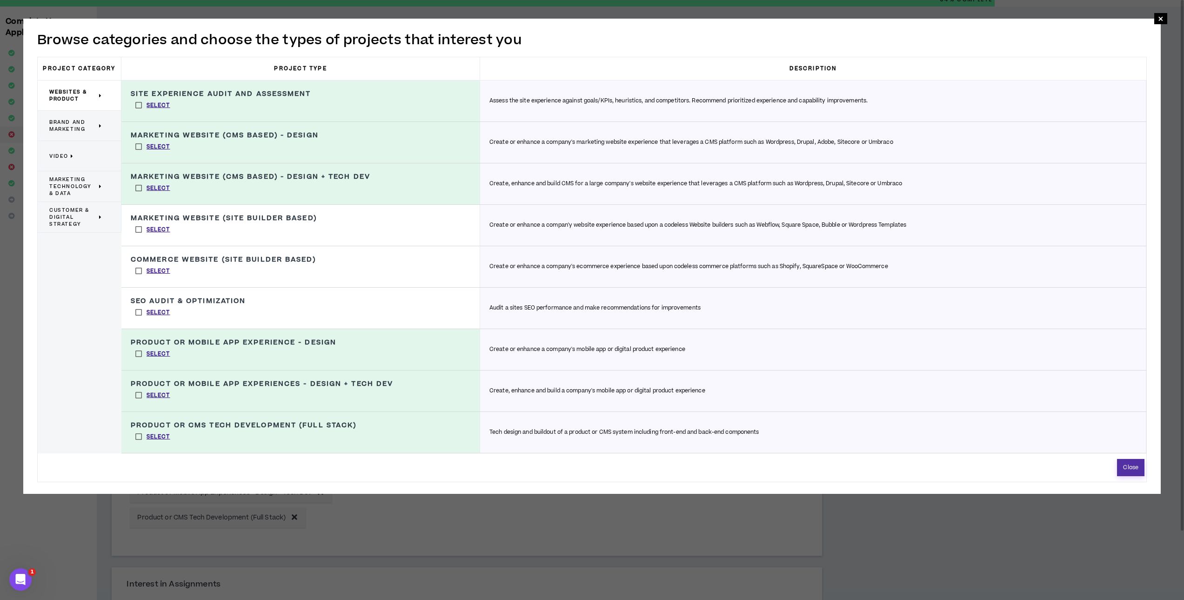
click at [1133, 462] on button "Close" at bounding box center [1130, 467] width 27 height 17
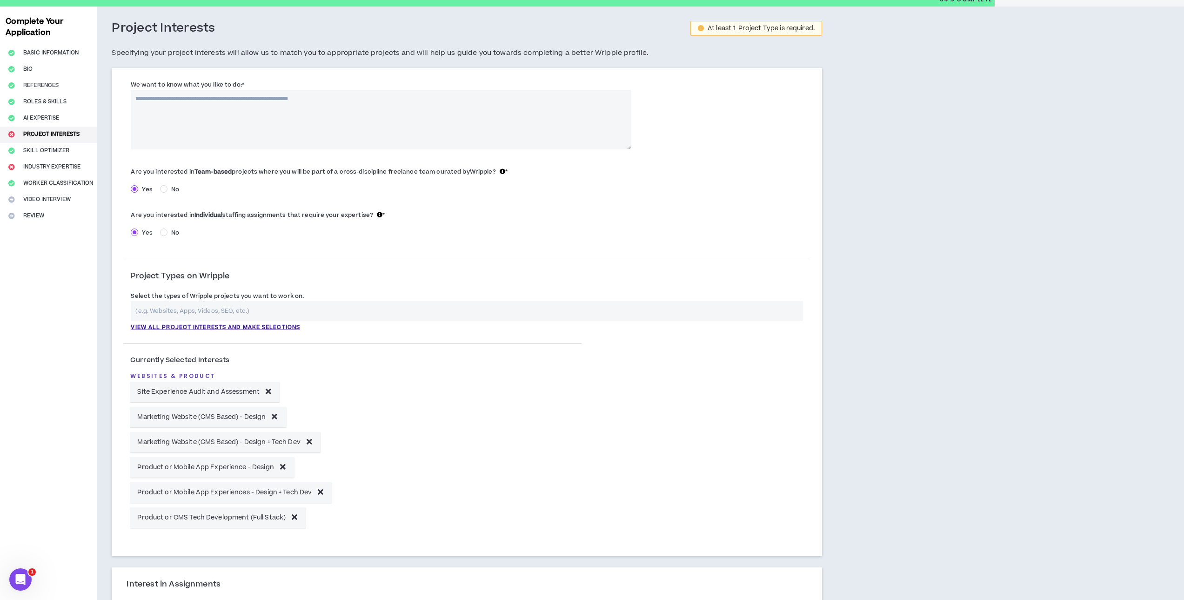
click at [357, 310] on input "text" at bounding box center [467, 311] width 672 height 20
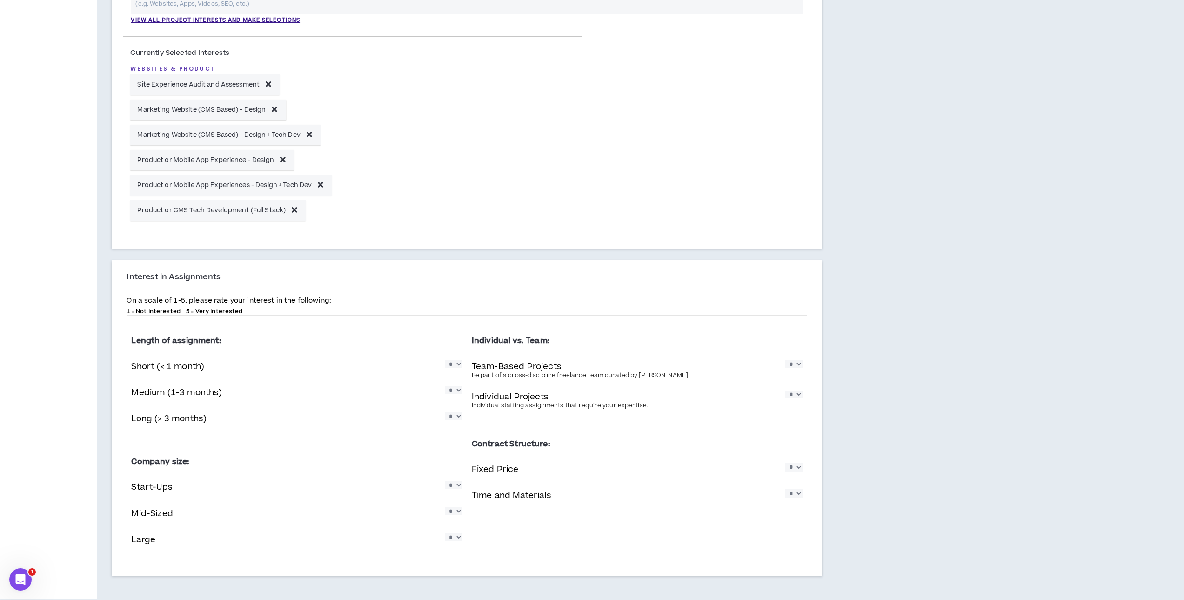
scroll to position [361, 0]
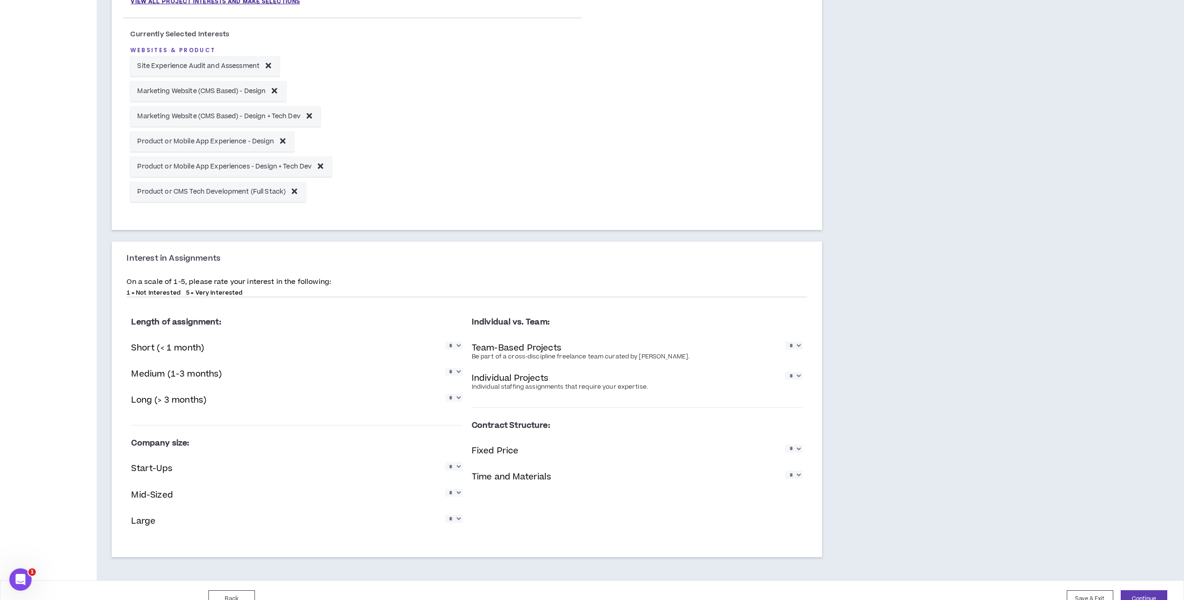
click at [456, 346] on select "* * * * *" at bounding box center [453, 345] width 17 height 8
select select "*"
click at [445, 341] on select "* * * * *" at bounding box center [453, 345] width 17 height 8
click at [456, 373] on select "* * * * *" at bounding box center [453, 371] width 17 height 8
select select "*"
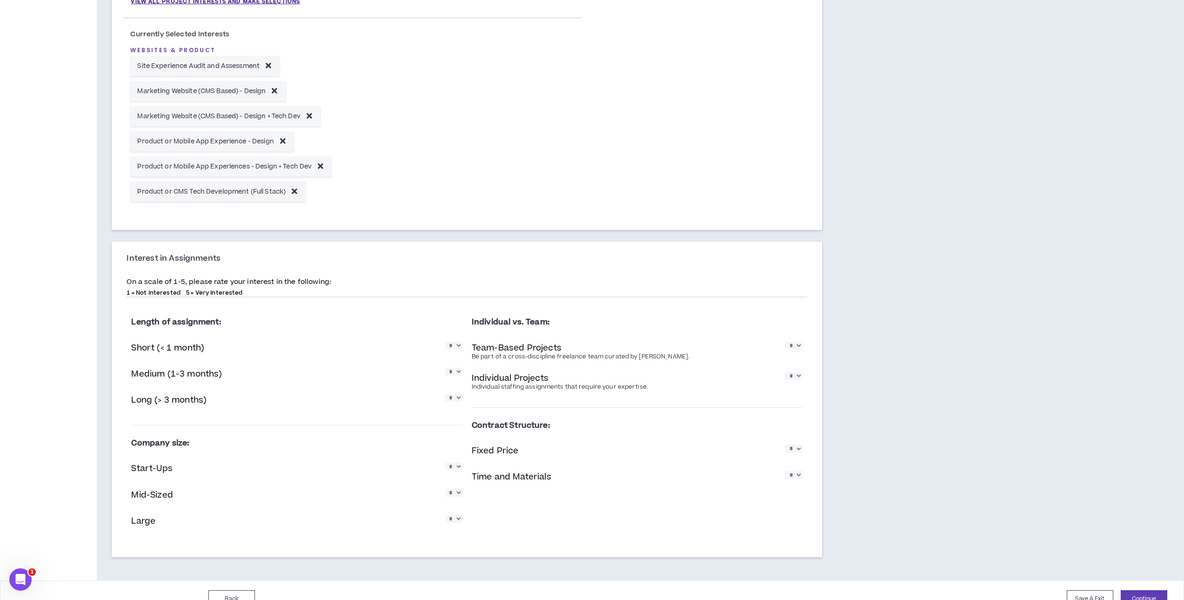
click at [445, 367] on select "* * * * *" at bounding box center [453, 371] width 17 height 8
click at [458, 401] on select "* * * * *" at bounding box center [453, 398] width 17 height 8
select select "*"
click at [445, 394] on select "* * * * *" at bounding box center [453, 398] width 17 height 8
click at [457, 372] on select "* * * * *" at bounding box center [453, 371] width 17 height 8
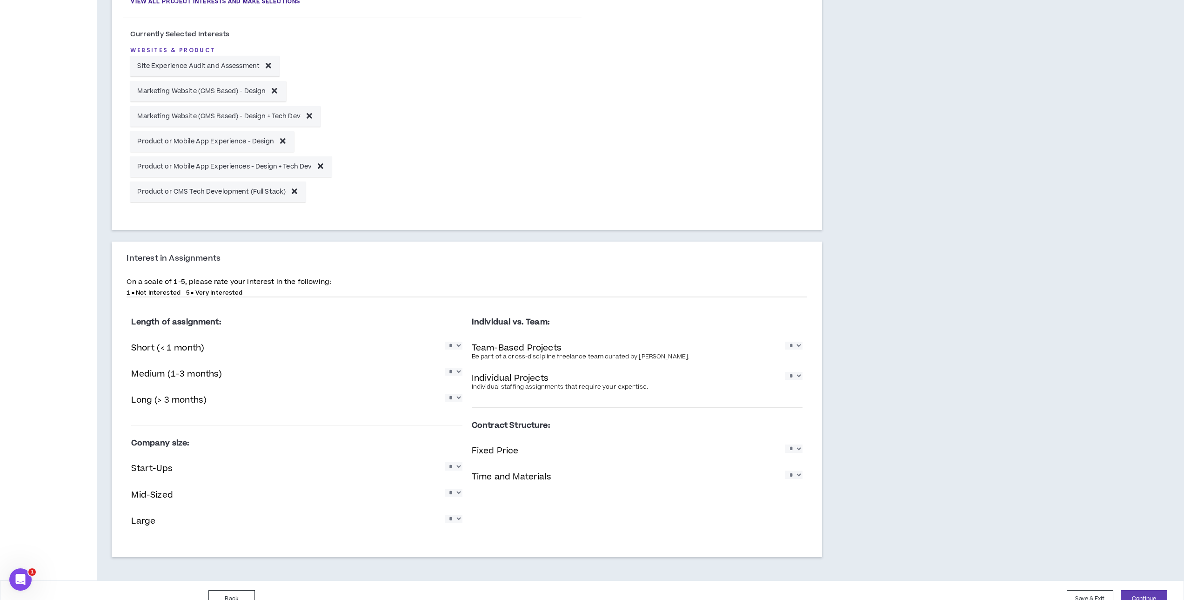
select select "*"
click at [445, 367] on select "* * * * *" at bounding box center [453, 371] width 17 height 8
click at [800, 349] on select "* * * * *" at bounding box center [793, 345] width 17 height 8
select select "*"
click at [785, 341] on select "* * * * *" at bounding box center [793, 345] width 17 height 8
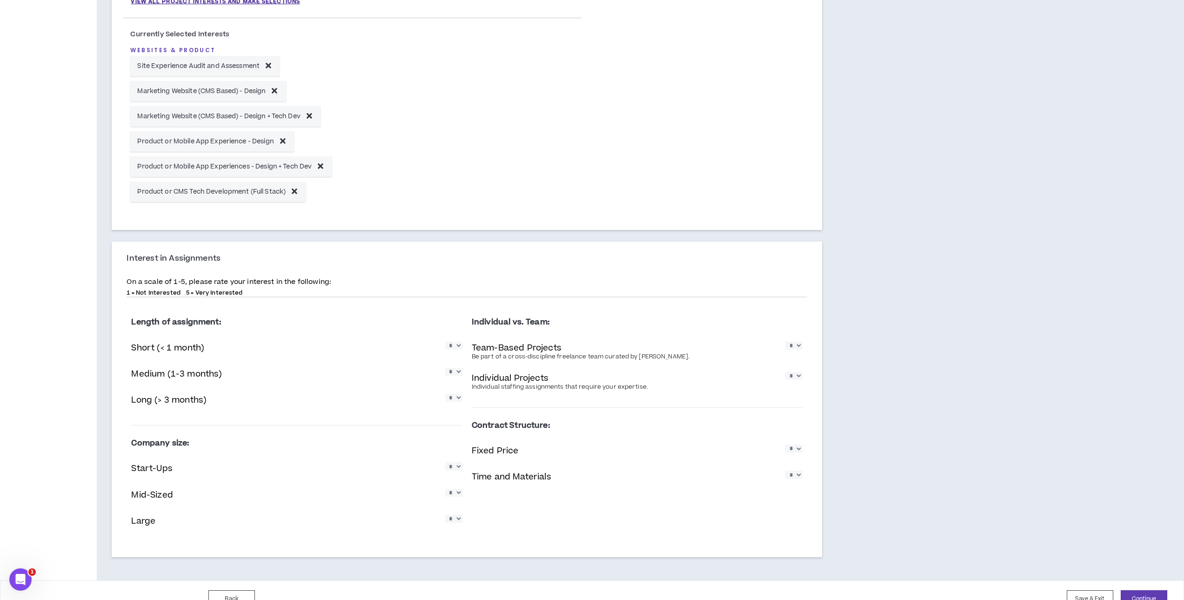
click at [798, 379] on select "* * * * *" at bounding box center [793, 376] width 17 height 8
select select "*"
click at [785, 372] on select "* * * * *" at bounding box center [793, 376] width 17 height 8
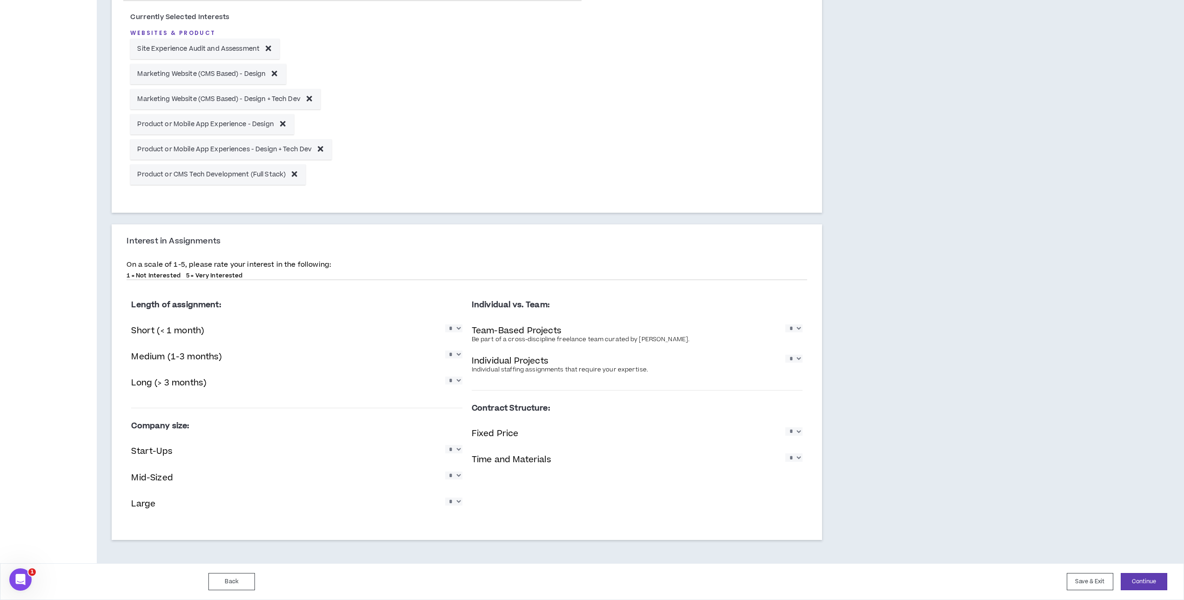
click at [455, 451] on select "* * * * *" at bounding box center [453, 449] width 17 height 8
select select "*"
click at [445, 445] on select "* * * * *" at bounding box center [453, 449] width 17 height 8
click at [456, 478] on select "* * * * *" at bounding box center [453, 475] width 17 height 8
select select "*"
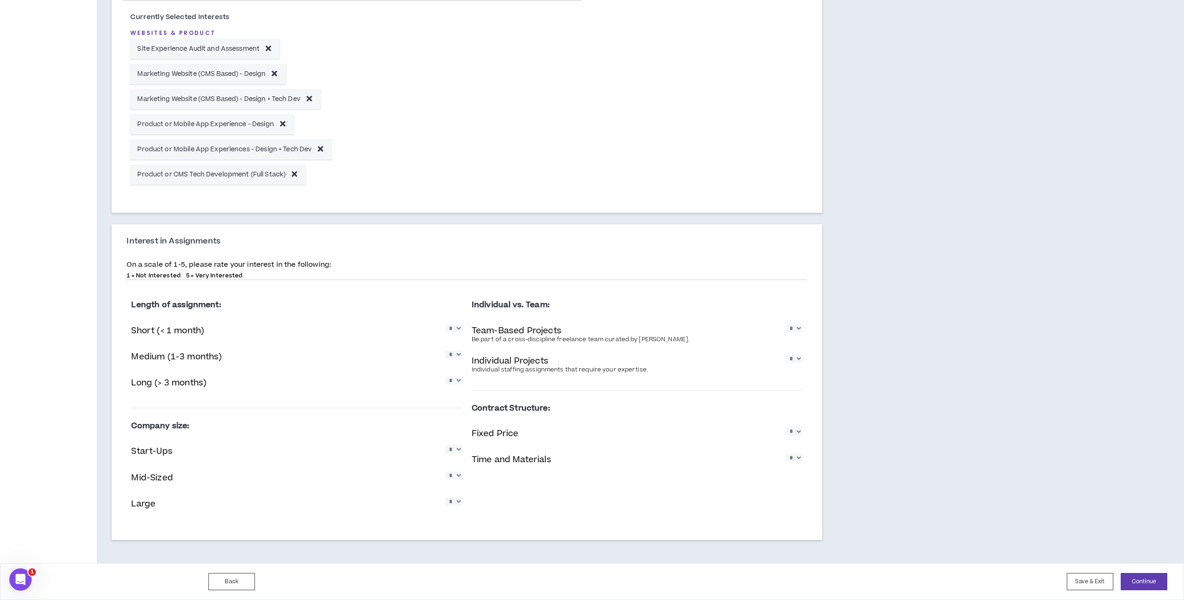
click at [445, 471] on select "* * * * *" at bounding box center [453, 475] width 17 height 8
click at [457, 504] on select "* * * * *" at bounding box center [453, 501] width 17 height 8
select select "*"
click at [445, 497] on select "* * * * *" at bounding box center [453, 501] width 17 height 8
click at [454, 478] on select "* * * * *" at bounding box center [453, 475] width 17 height 8
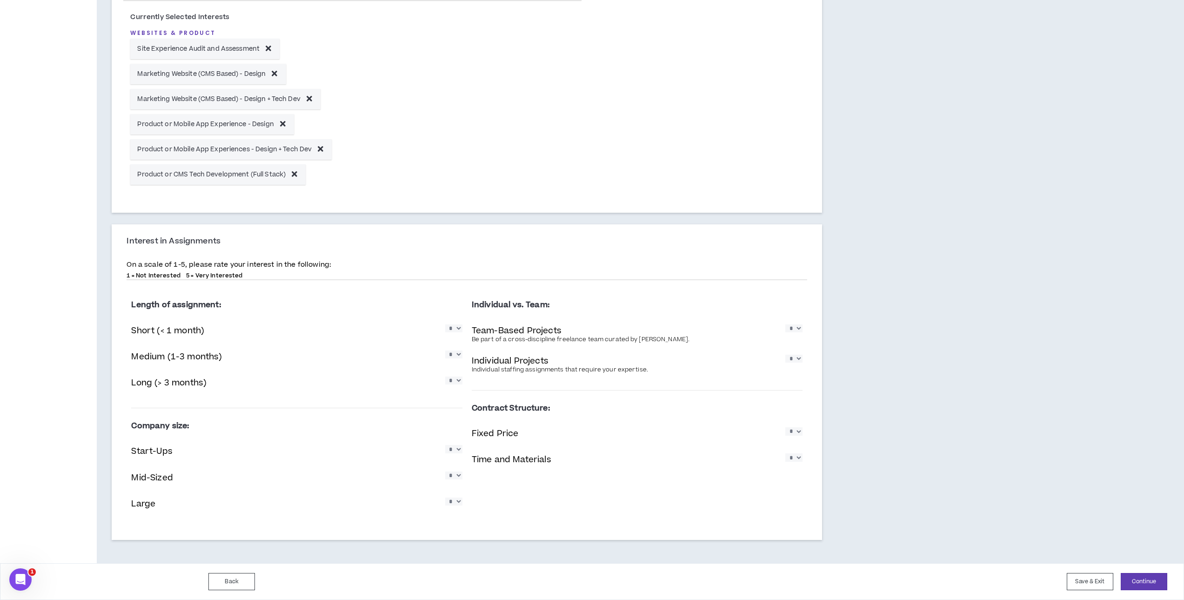
select select "*"
click at [445, 471] on select "* * * * *" at bounding box center [453, 475] width 17 height 8
click at [728, 434] on div "Fixed Price * * * * *" at bounding box center [637, 434] width 331 height 19
click at [795, 457] on select "* * * * *" at bounding box center [793, 457] width 17 height 8
select select "*"
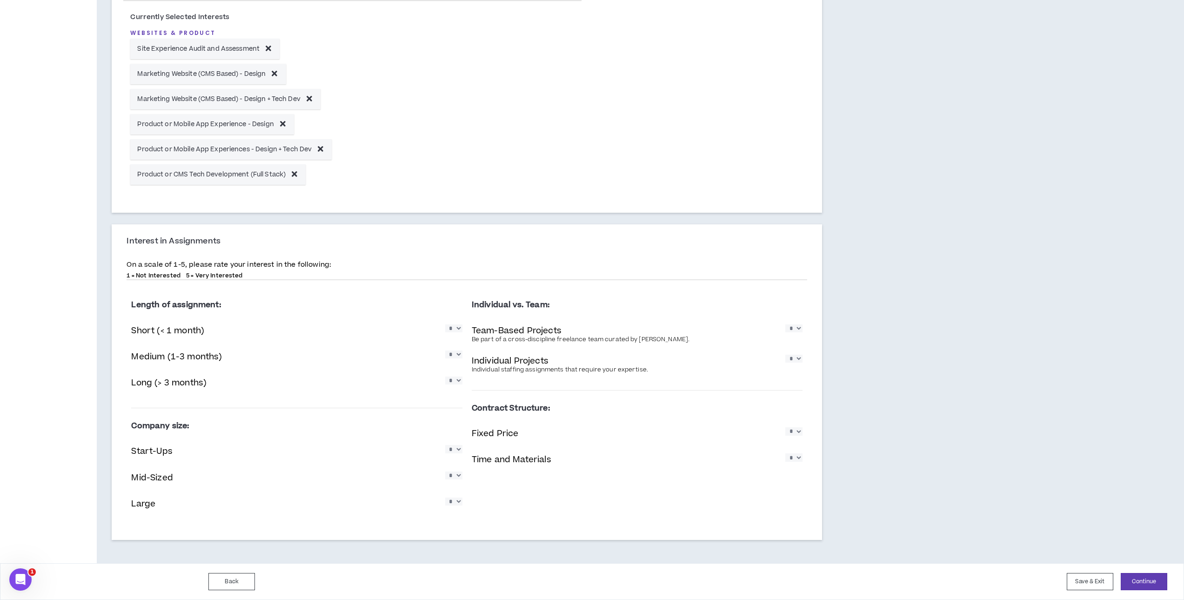
click at [785, 453] on select "* * * * *" at bounding box center [793, 457] width 17 height 8
click at [796, 432] on select "* * * * *" at bounding box center [793, 431] width 17 height 8
select select "*"
click at [785, 427] on select "* * * * *" at bounding box center [793, 431] width 17 height 8
click at [455, 354] on select "* * * * *" at bounding box center [453, 354] width 17 height 8
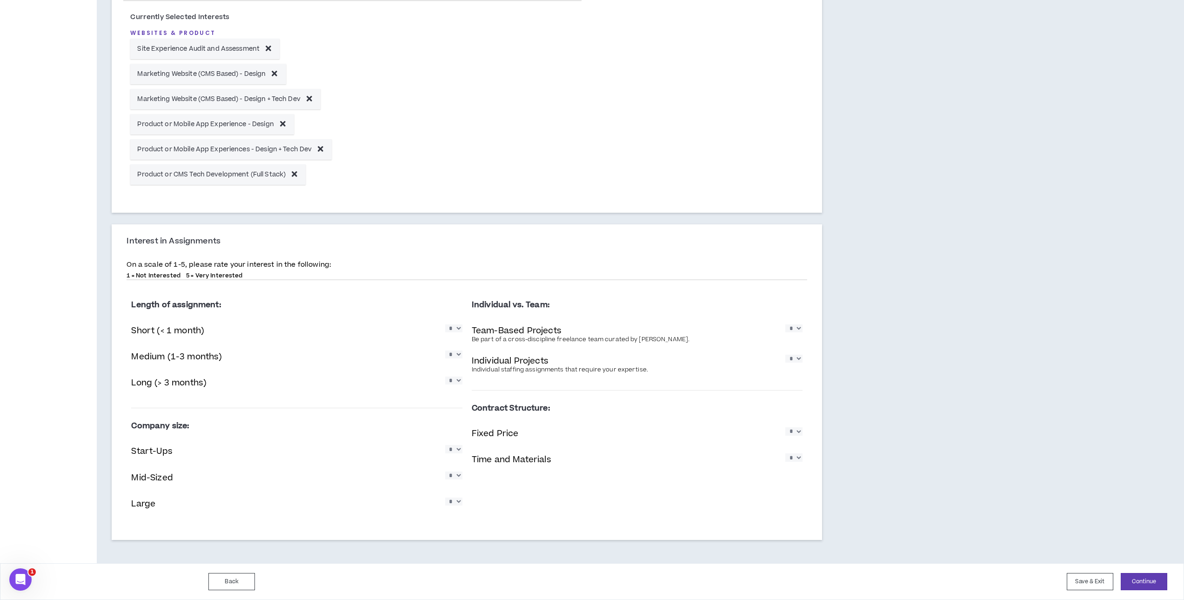
select select "*"
click at [445, 350] on select "* * * * *" at bounding box center [453, 354] width 17 height 8
click at [454, 329] on select "* * * * *" at bounding box center [453, 328] width 17 height 8
select select "*"
click at [445, 324] on select "* * * * *" at bounding box center [453, 328] width 17 height 8
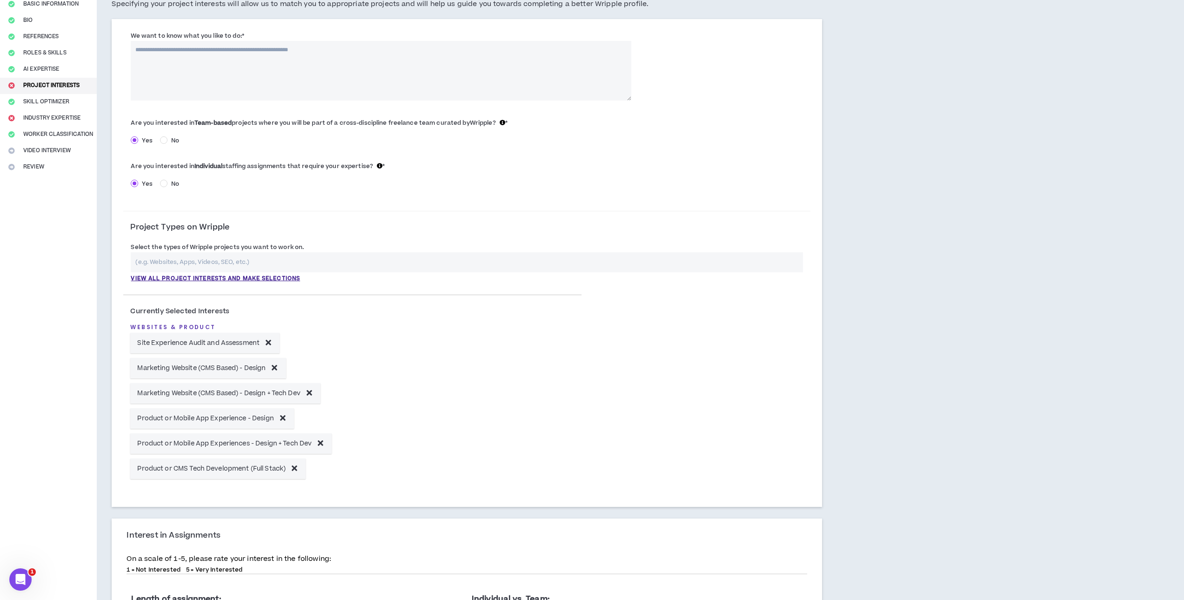
scroll to position [0, 0]
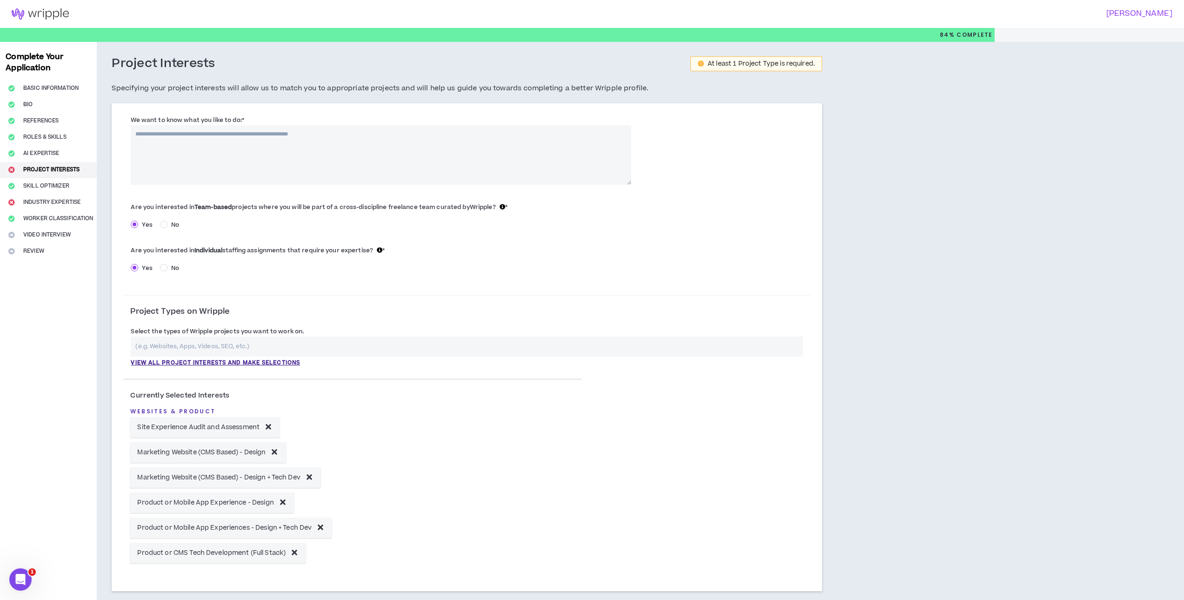
click at [333, 154] on textarea "We want to know what you like to do: *" at bounding box center [381, 155] width 500 height 60
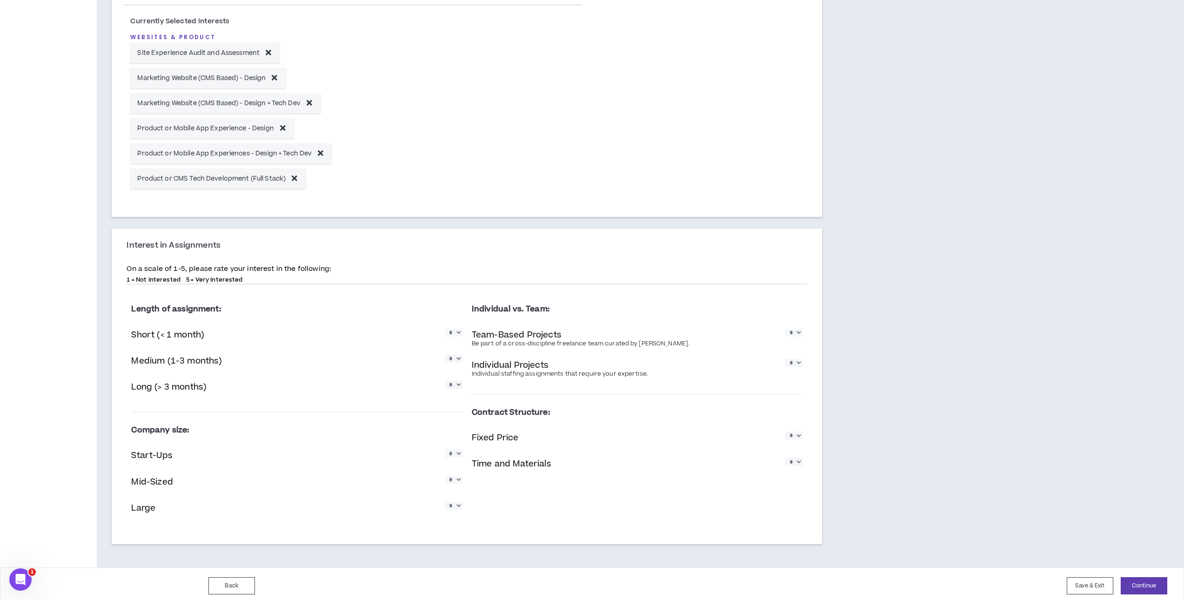
scroll to position [378, 0]
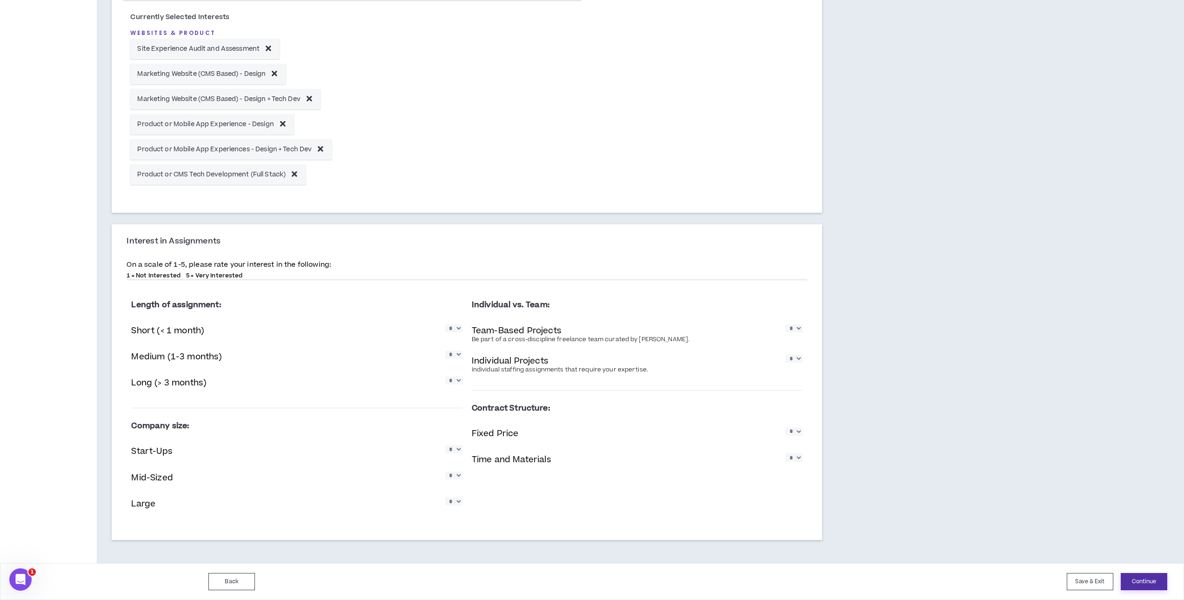
type textarea "**********"
drag, startPoint x: 1134, startPoint y: 580, endPoint x: 1125, endPoint y: 577, distance: 9.1
click at [1133, 580] on button "Continue" at bounding box center [1144, 581] width 47 height 17
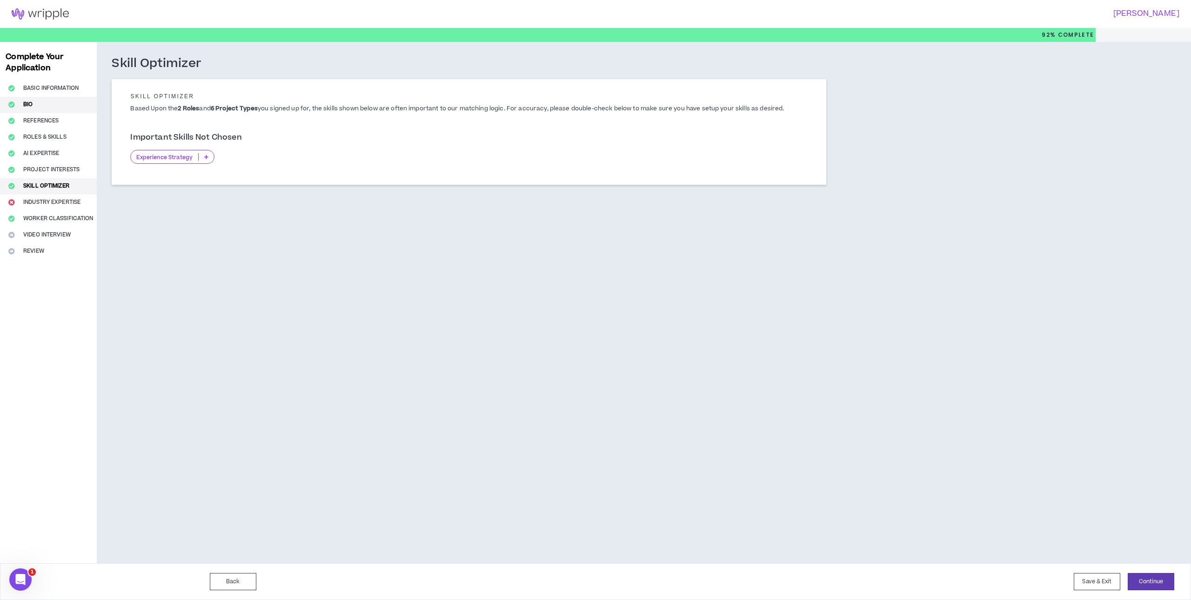
click at [27, 102] on button "Bio" at bounding box center [48, 105] width 97 height 16
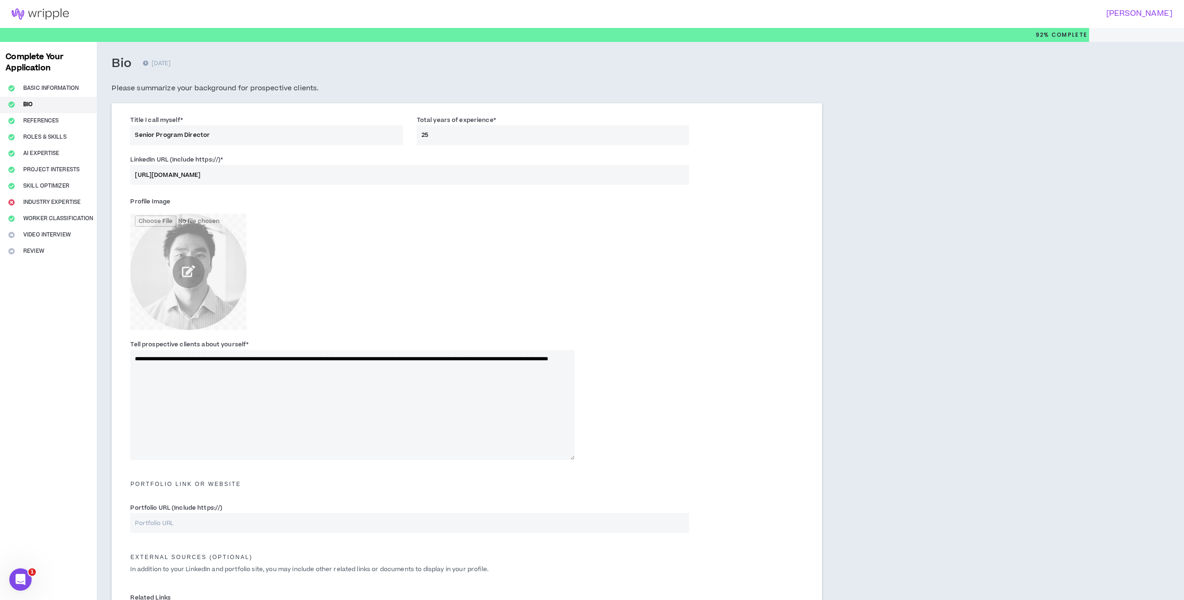
drag, startPoint x: 134, startPoint y: 357, endPoint x: 283, endPoint y: 382, distance: 151.4
click at [283, 382] on textarea "**********" at bounding box center [352, 405] width 444 height 110
click at [47, 183] on div "Complete Your Application Basic Information Bio References Roles & Skills AI Ex…" at bounding box center [48, 400] width 97 height 717
click at [46, 169] on div "Complete Your Application Basic Information Bio References Roles & Skills AI Ex…" at bounding box center [48, 400] width 97 height 717
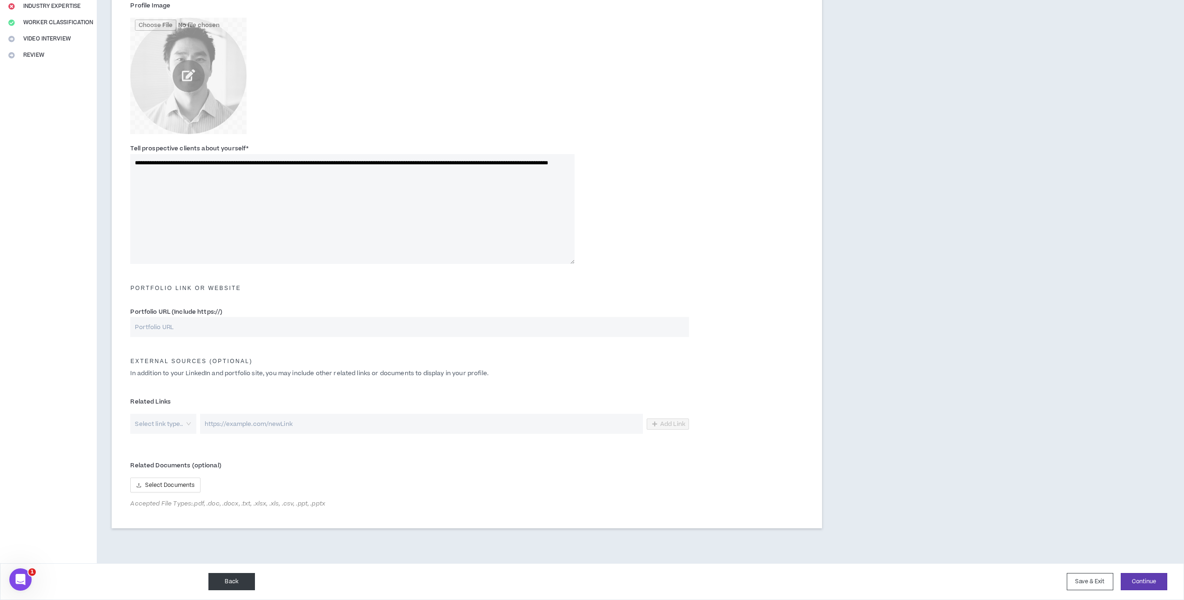
click at [243, 579] on button "Back" at bounding box center [231, 581] width 47 height 17
select select "*"
select select "US"
select select "*******"
select select "*"
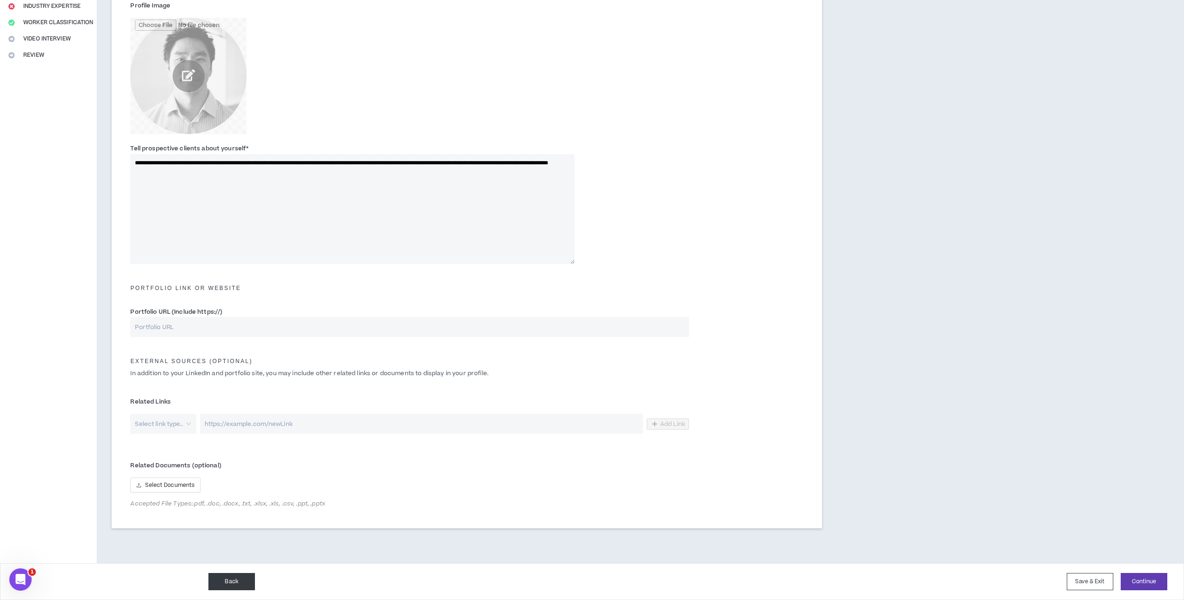
select select "**********"
select select "*****"
select select "***"
select select "**********"
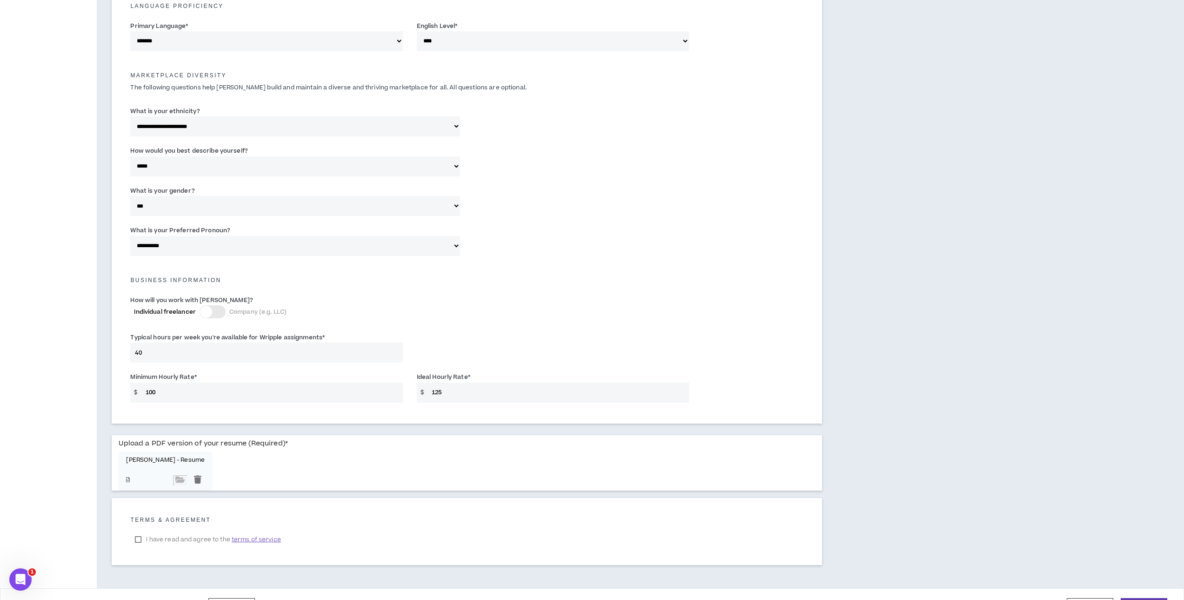
scroll to position [420, 0]
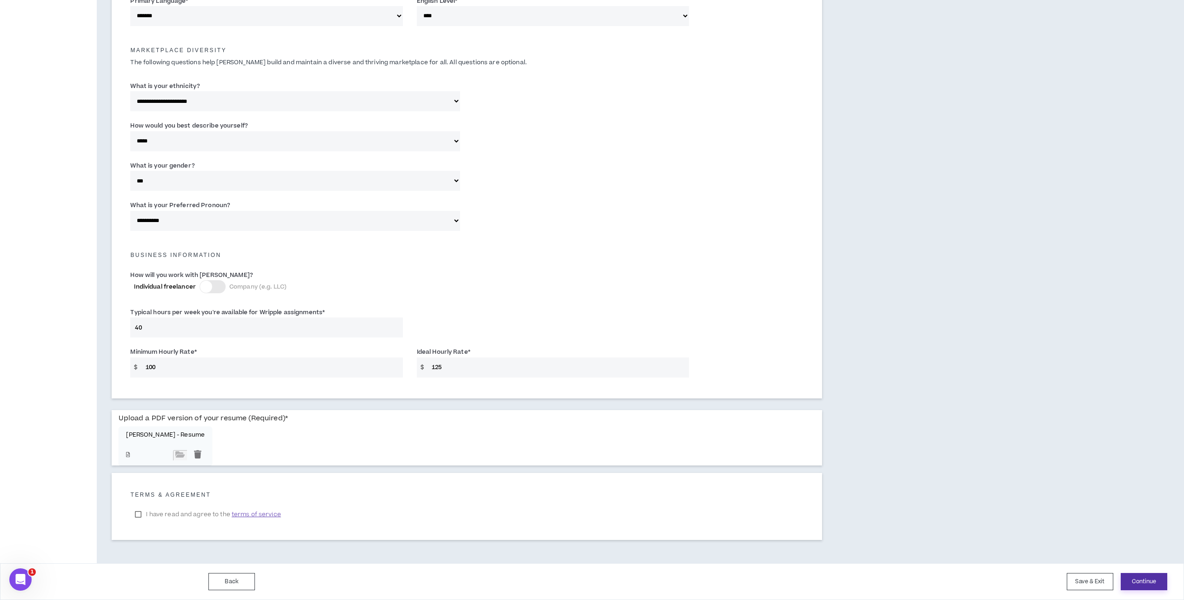
click at [1130, 577] on button "Continue" at bounding box center [1144, 581] width 47 height 17
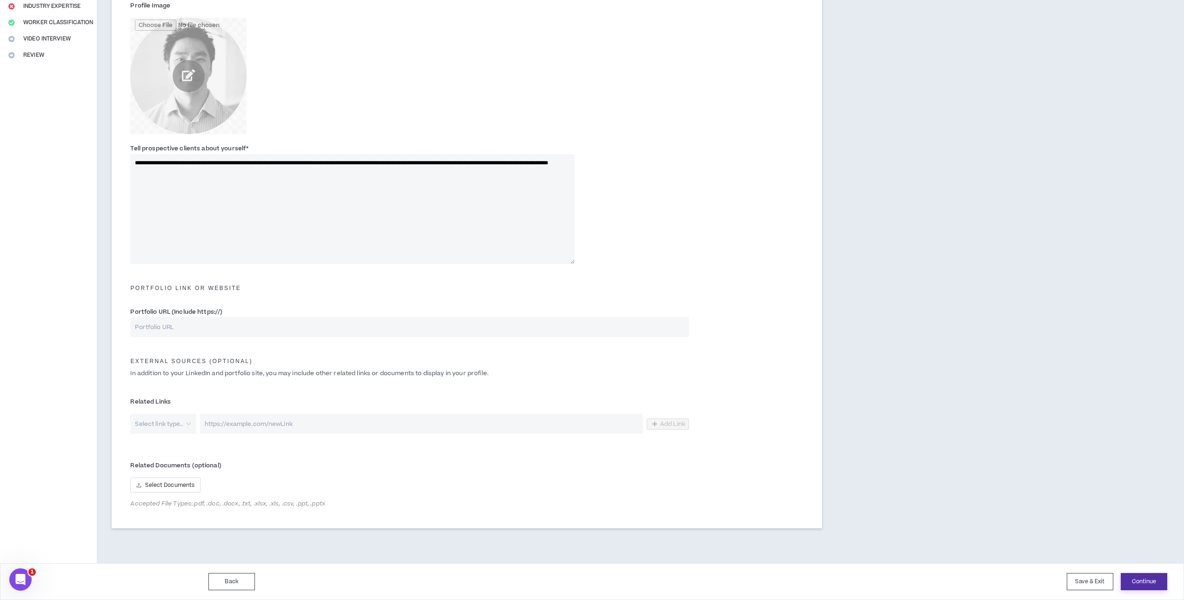
click at [1142, 579] on button "Continue" at bounding box center [1144, 581] width 47 height 17
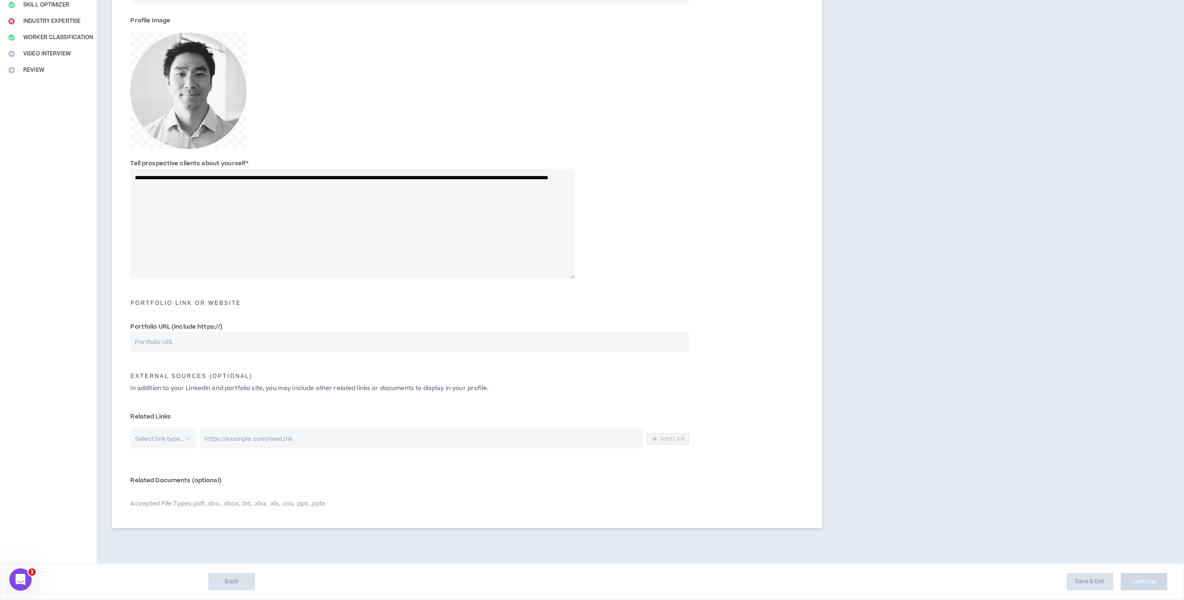
scroll to position [181, 0]
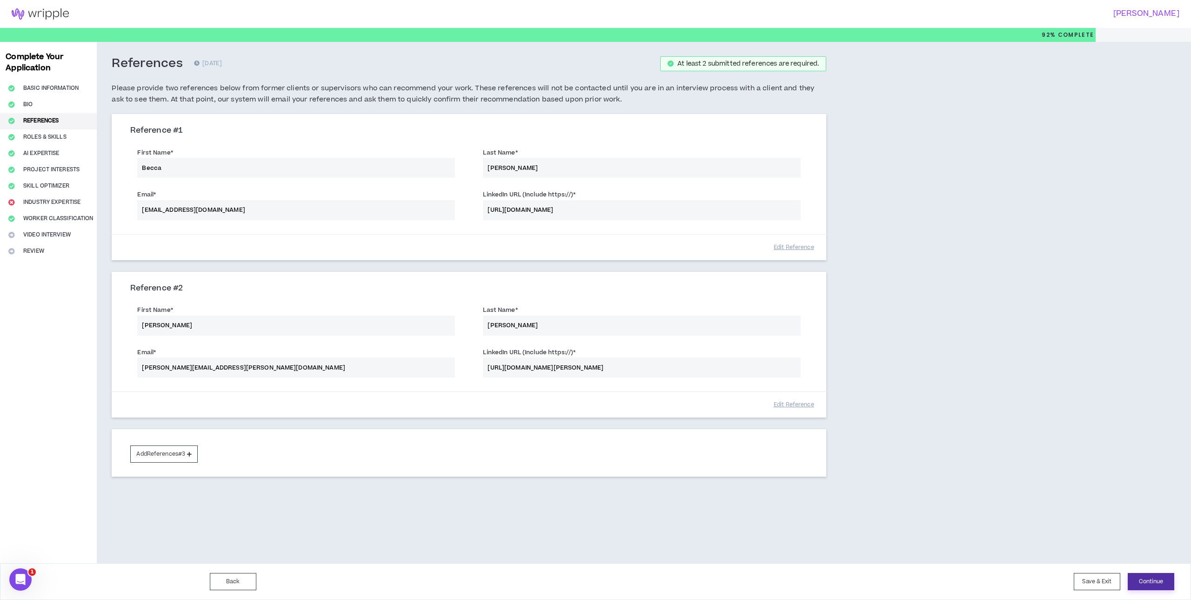
click at [1142, 577] on button "Continue" at bounding box center [1151, 581] width 47 height 17
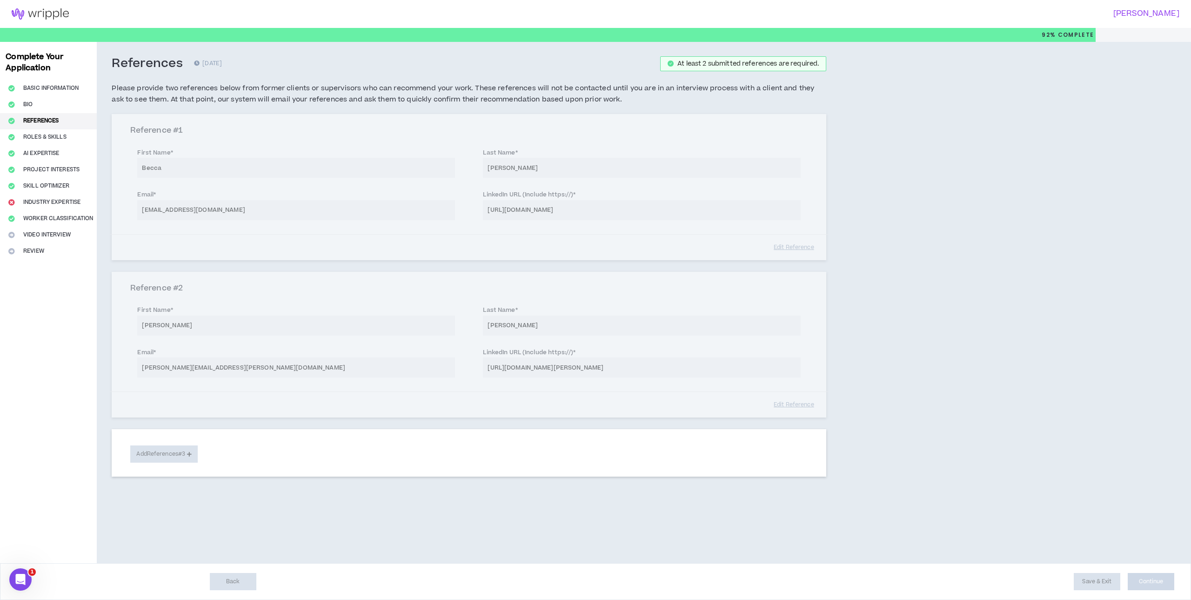
select select "**"
select select "***"
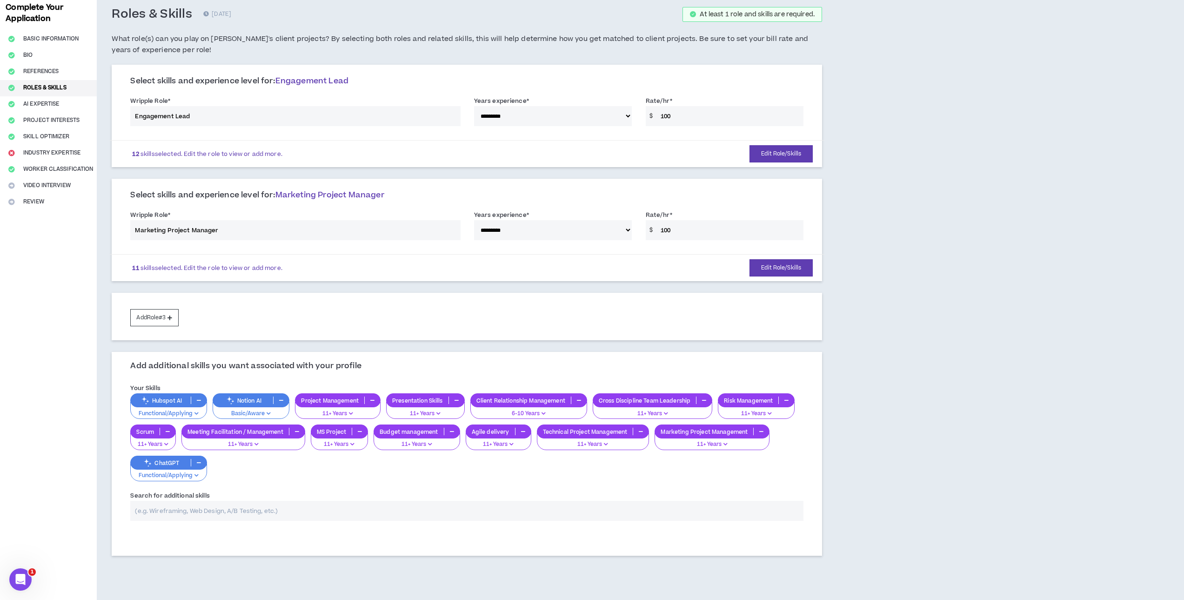
scroll to position [88, 0]
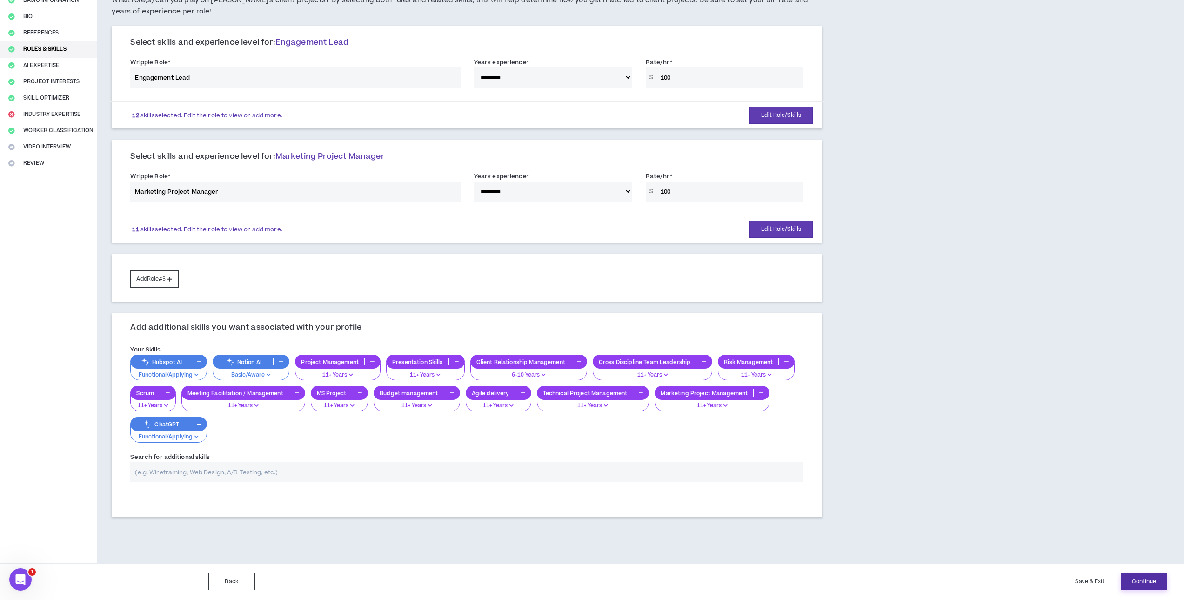
click at [1137, 577] on button "Continue" at bounding box center [1144, 581] width 47 height 17
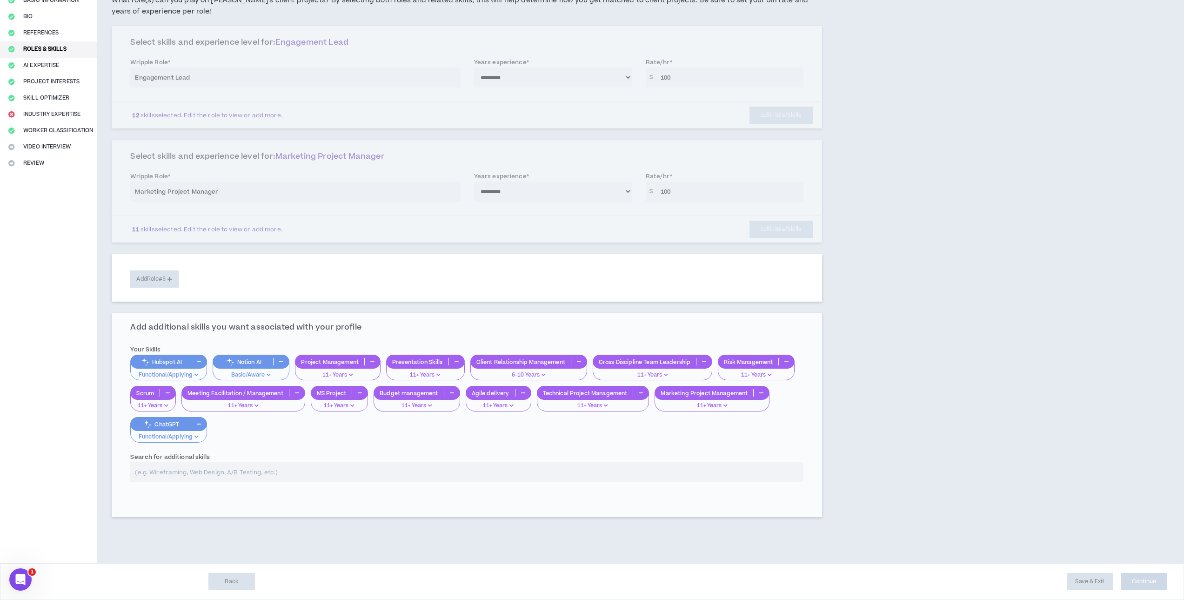
select select "*"
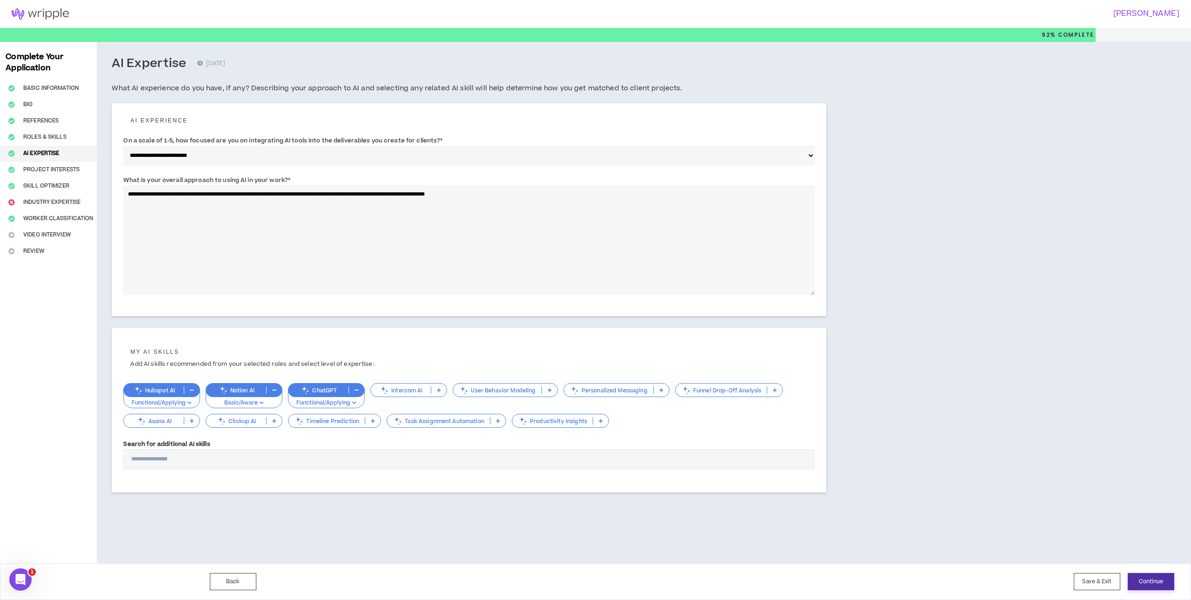
click at [1146, 581] on button "Continue" at bounding box center [1151, 581] width 47 height 17
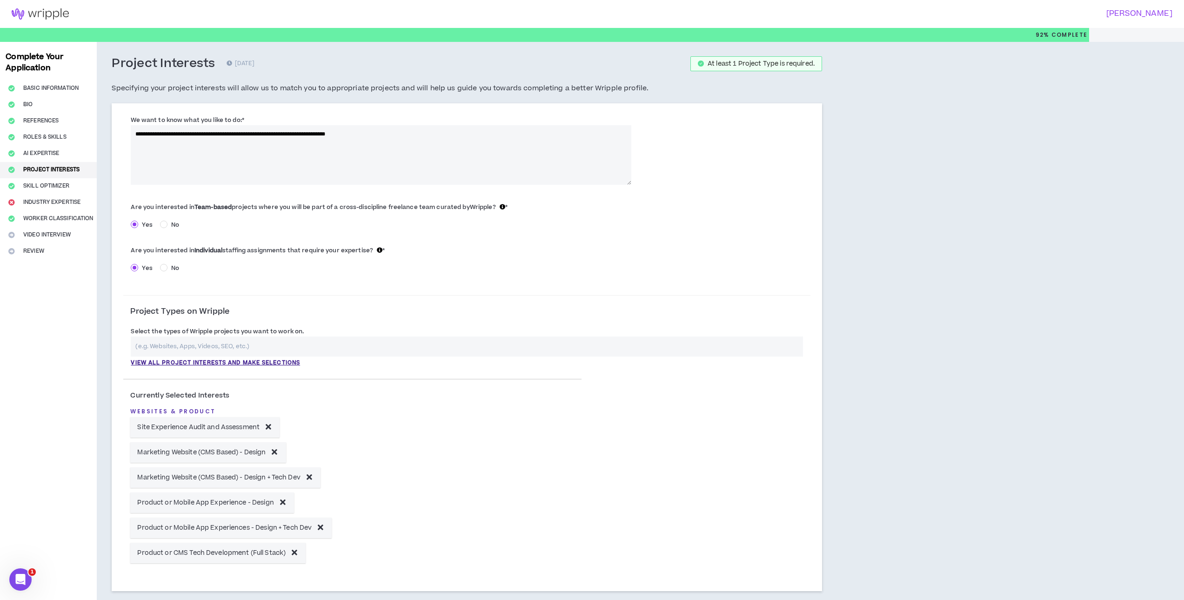
drag, startPoint x: 399, startPoint y: 137, endPoint x: 404, endPoint y: 137, distance: 5.1
click at [399, 137] on textarea "**********" at bounding box center [381, 155] width 500 height 60
paste textarea "**********"
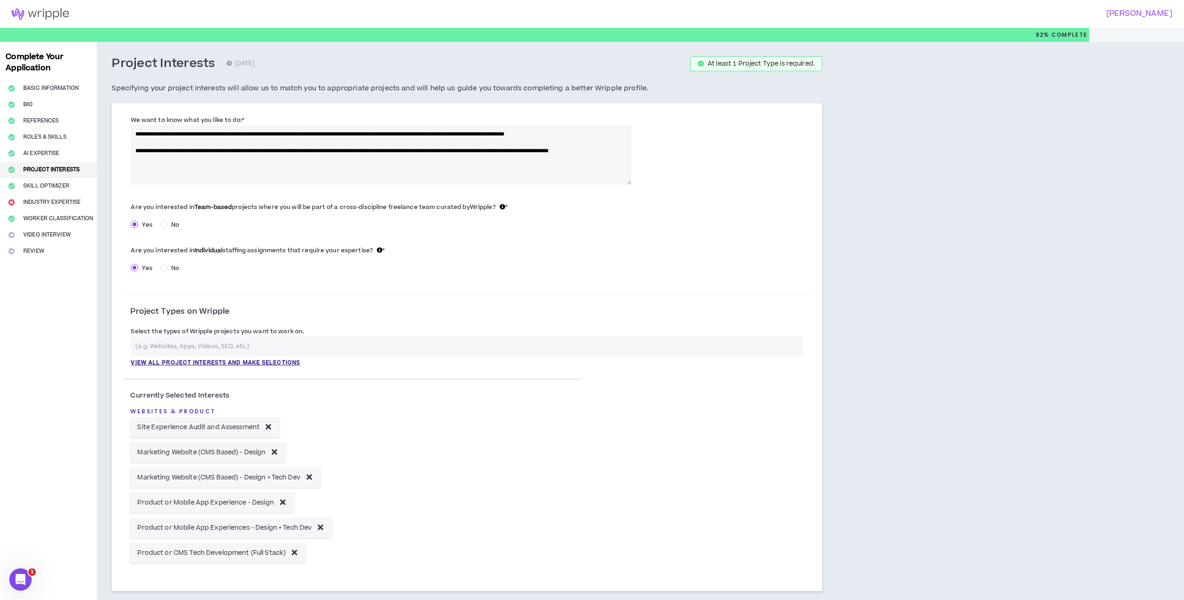
drag, startPoint x: 135, startPoint y: 159, endPoint x: 278, endPoint y: 180, distance: 144.8
click at [278, 180] on textarea "**********" at bounding box center [381, 155] width 500 height 60
type textarea "**********"
click at [729, 277] on div "Are you interested in Team-based projects where you will be part of a cross-dis…" at bounding box center [466, 240] width 687 height 87
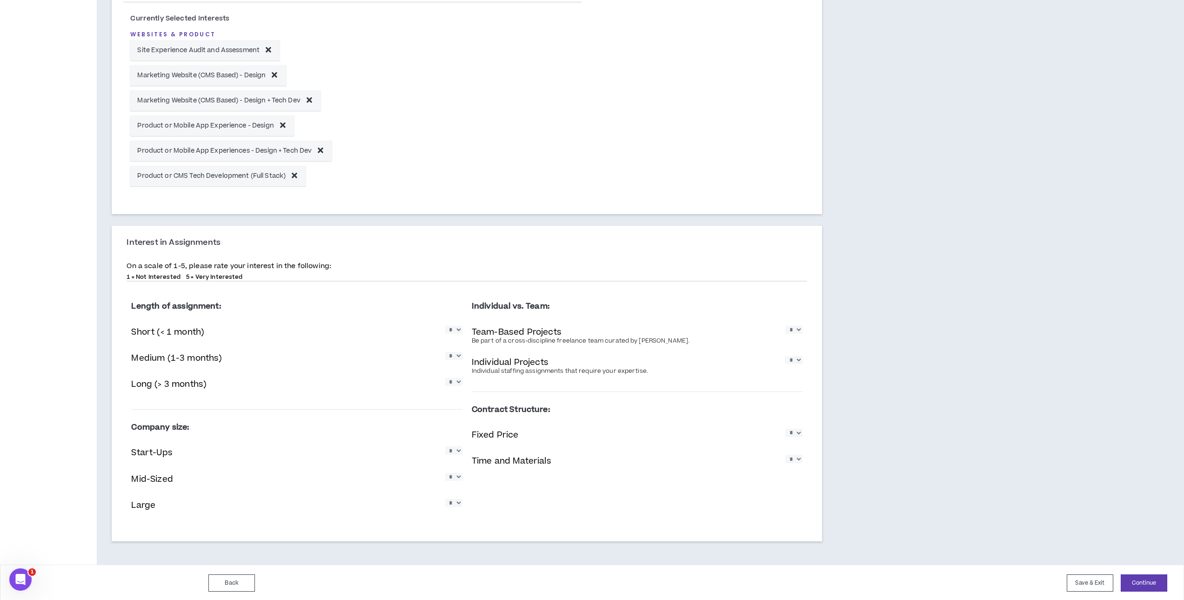
scroll to position [378, 0]
click at [456, 330] on select "* * * * *" at bounding box center [453, 328] width 17 height 8
select select "*"
click at [445, 324] on select "* * * * *" at bounding box center [453, 328] width 17 height 8
drag, startPoint x: 454, startPoint y: 353, endPoint x: 454, endPoint y: 360, distance: 7.0
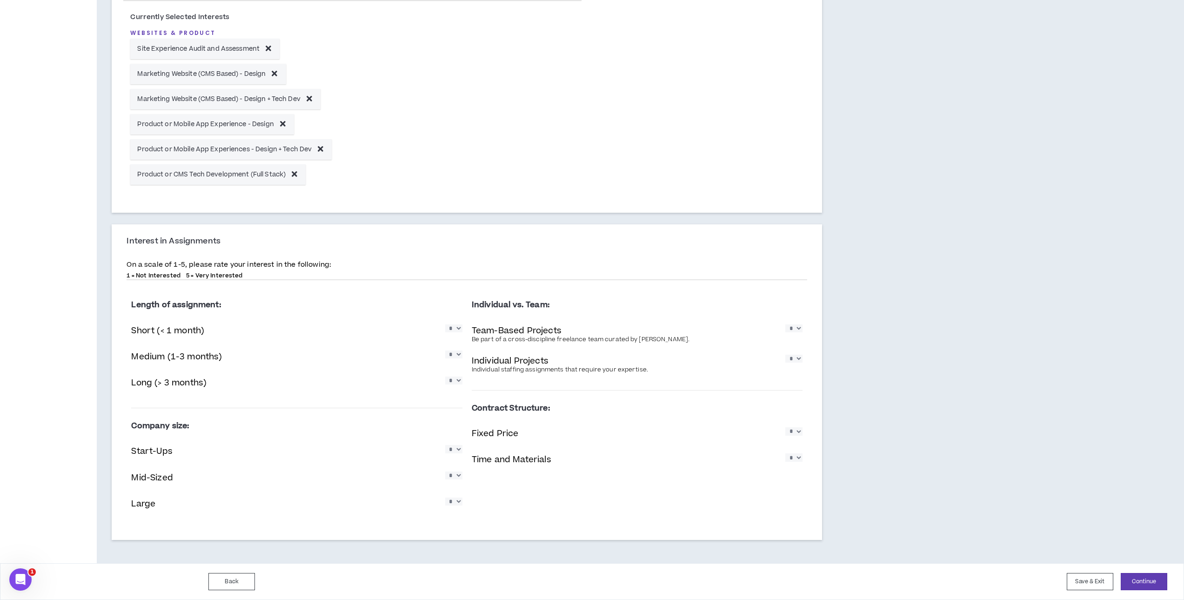
click at [454, 353] on select "* * * * *" at bounding box center [453, 354] width 17 height 8
select select "*"
click at [445, 350] on select "* * * * *" at bounding box center [453, 354] width 17 height 8
click at [451, 382] on select "* * * * *" at bounding box center [453, 380] width 17 height 8
select select "*"
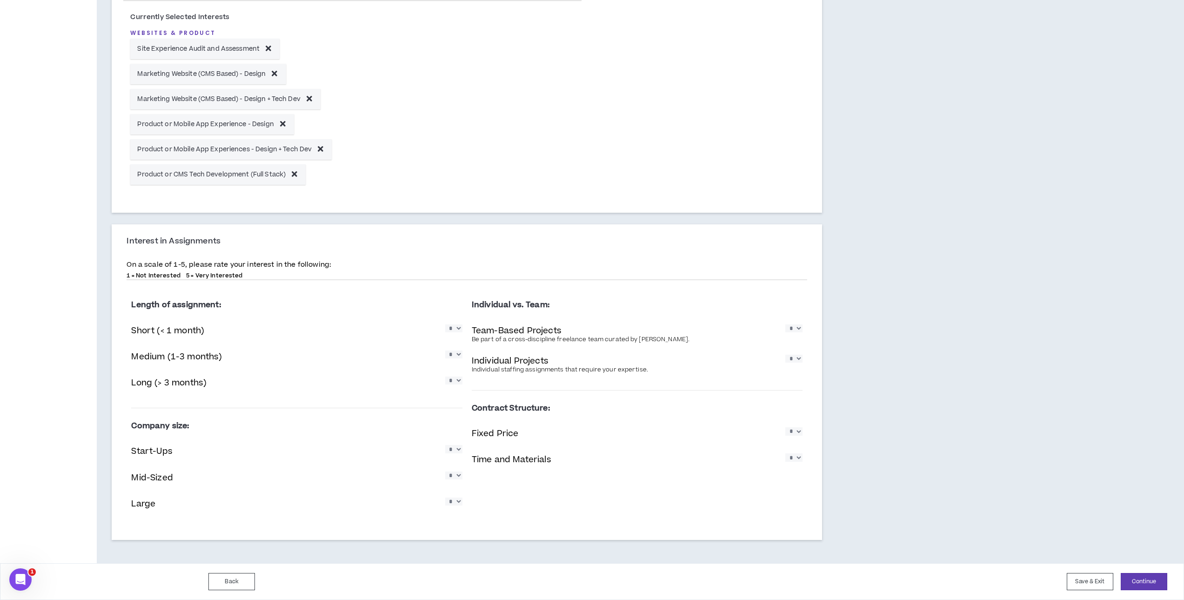
click at [445, 376] on select "* * * * *" at bounding box center [453, 380] width 17 height 8
click at [795, 328] on select "* * * * *" at bounding box center [793, 328] width 17 height 8
select select "*"
click at [785, 324] on select "* * * * *" at bounding box center [793, 328] width 17 height 8
click at [793, 362] on select "* * * * *" at bounding box center [793, 358] width 17 height 8
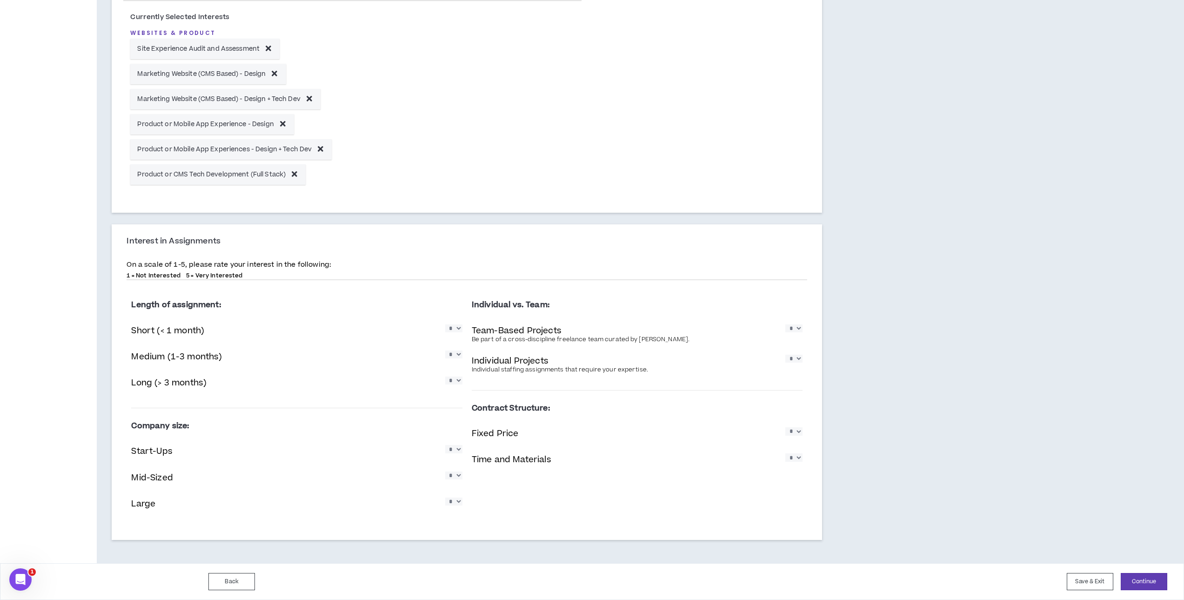
select select "*"
click at [785, 354] on select "* * * * *" at bounding box center [793, 358] width 17 height 8
click at [454, 450] on select "* * * * *" at bounding box center [453, 449] width 17 height 8
select select "*"
click at [445, 445] on select "* * * * *" at bounding box center [453, 449] width 17 height 8
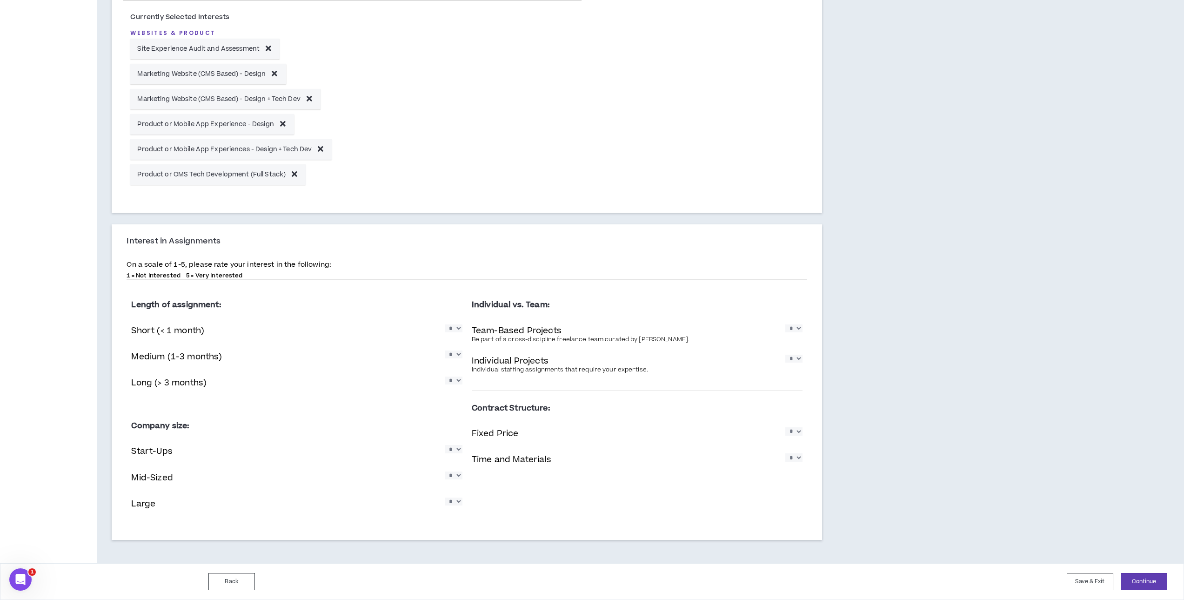
click at [454, 476] on select "* * * * *" at bounding box center [453, 475] width 17 height 8
select select "*"
click at [445, 471] on select "* * * * *" at bounding box center [453, 475] width 17 height 8
click at [457, 505] on select "* * * * *" at bounding box center [453, 501] width 17 height 8
select select "*"
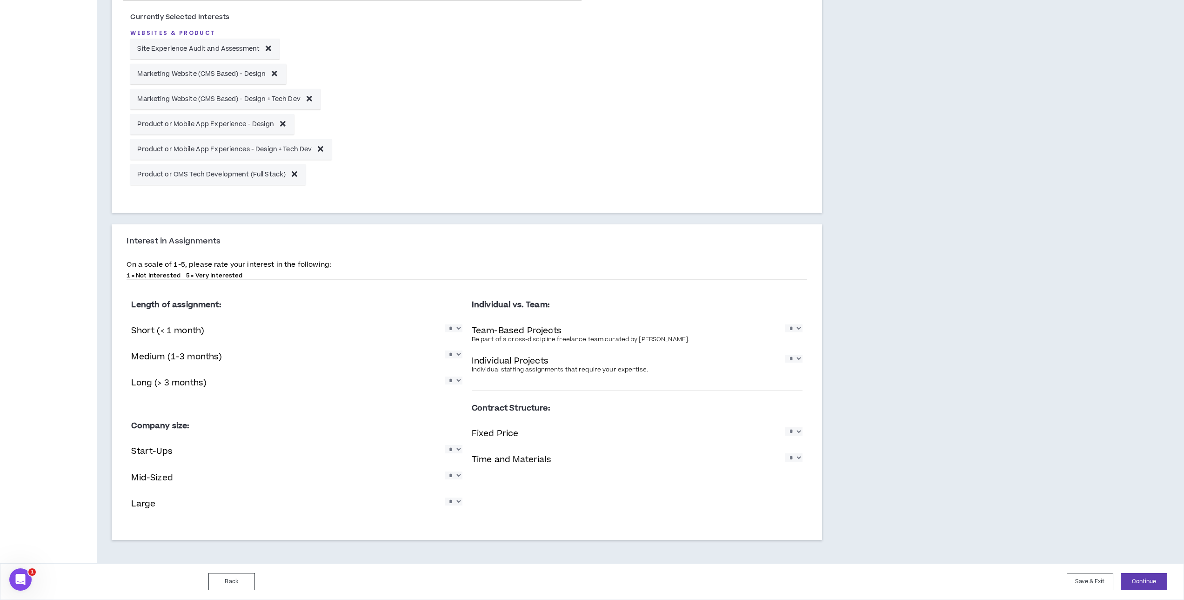
click at [445, 497] on select "* * * * *" at bounding box center [453, 501] width 17 height 8
click at [797, 434] on select "* * * * *" at bounding box center [793, 431] width 17 height 8
select select "*"
click at [785, 427] on select "* * * * *" at bounding box center [793, 431] width 17 height 8
click at [796, 459] on select "* * * * *" at bounding box center [793, 457] width 17 height 8
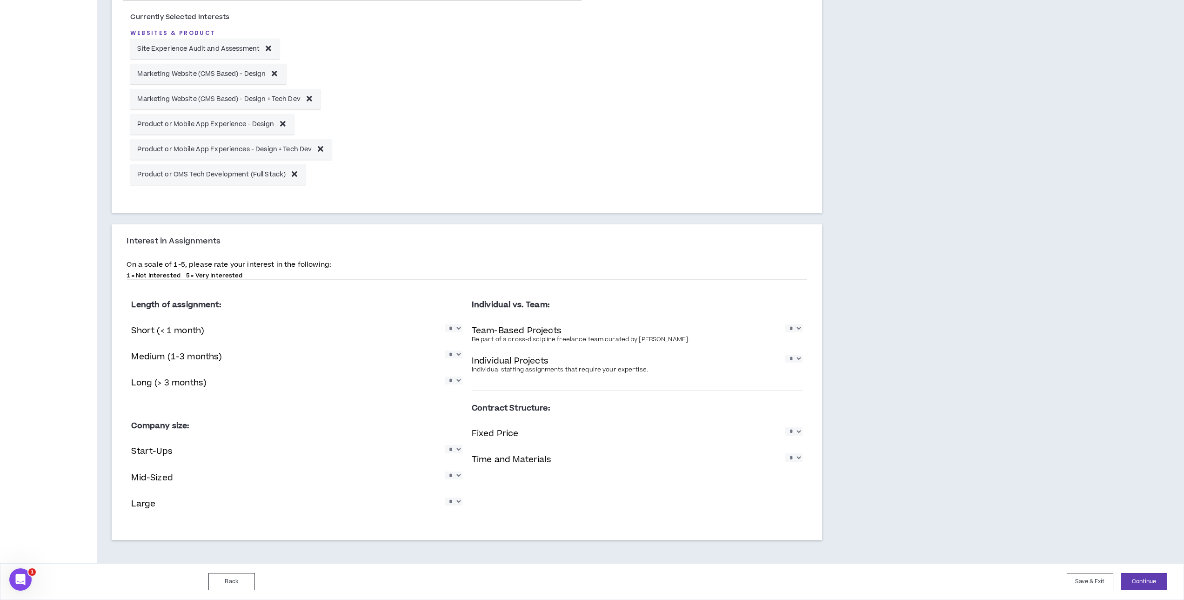
select select "*"
click at [785, 453] on select "* * * * *" at bounding box center [793, 457] width 17 height 8
click at [1147, 582] on button "Continue" at bounding box center [1144, 581] width 47 height 17
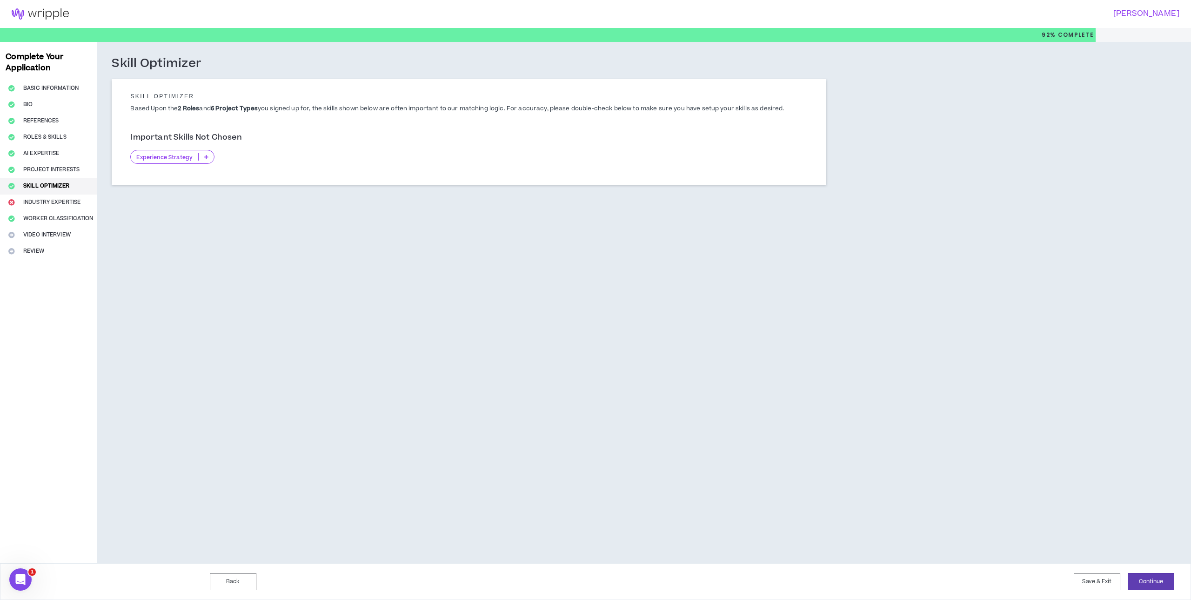
click at [202, 156] on p at bounding box center [206, 156] width 15 height 7
click at [198, 211] on li "11+ Years" at bounding box center [172, 217] width 83 height 15
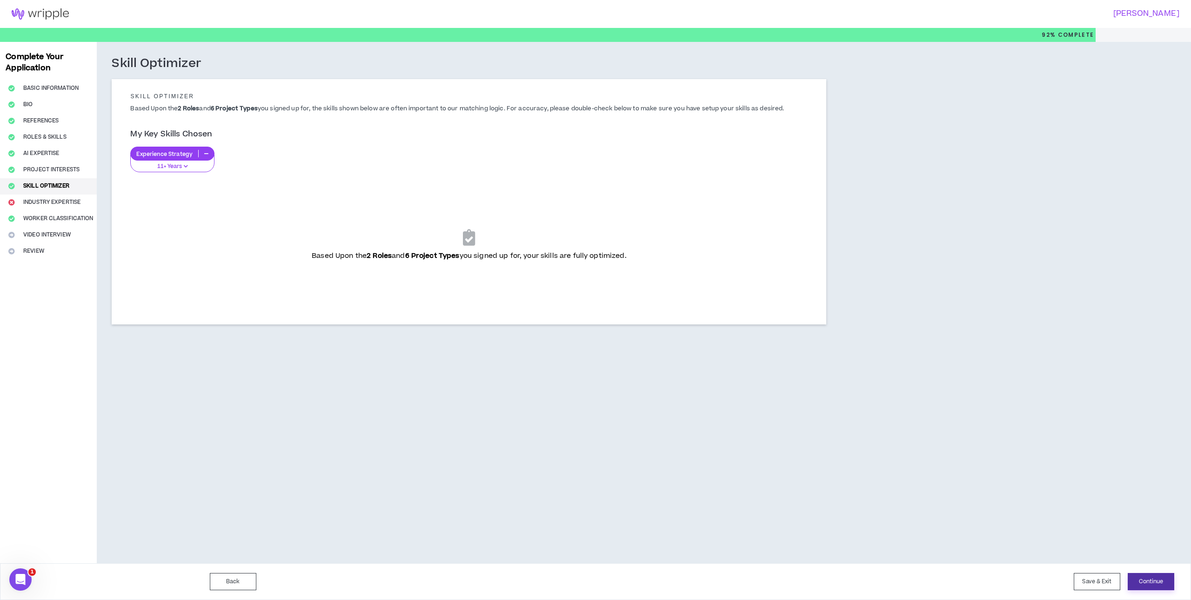
click at [1141, 578] on button "Continue" at bounding box center [1151, 581] width 47 height 17
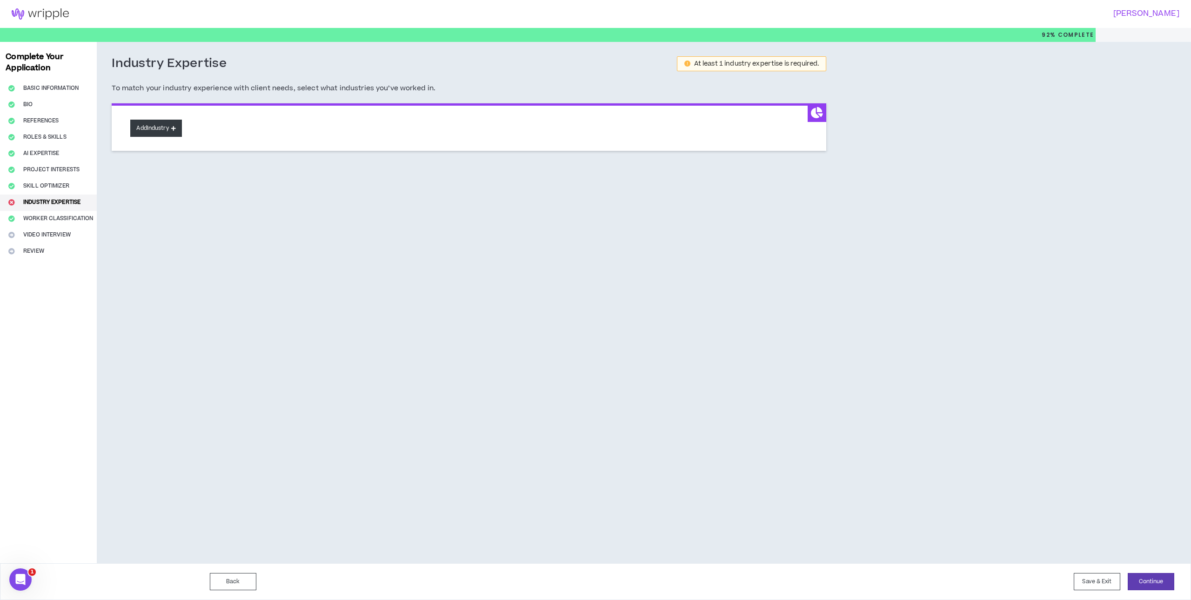
click at [171, 130] on button "Add Industry" at bounding box center [155, 128] width 51 height 17
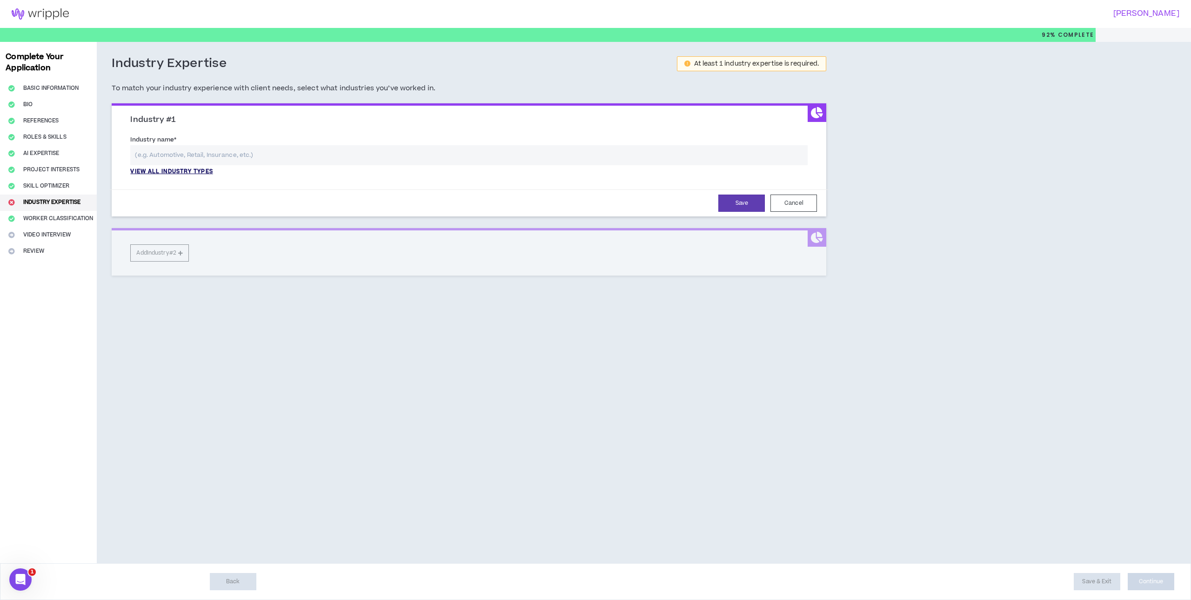
click at [173, 170] on p "View all industry types" at bounding box center [171, 171] width 82 height 8
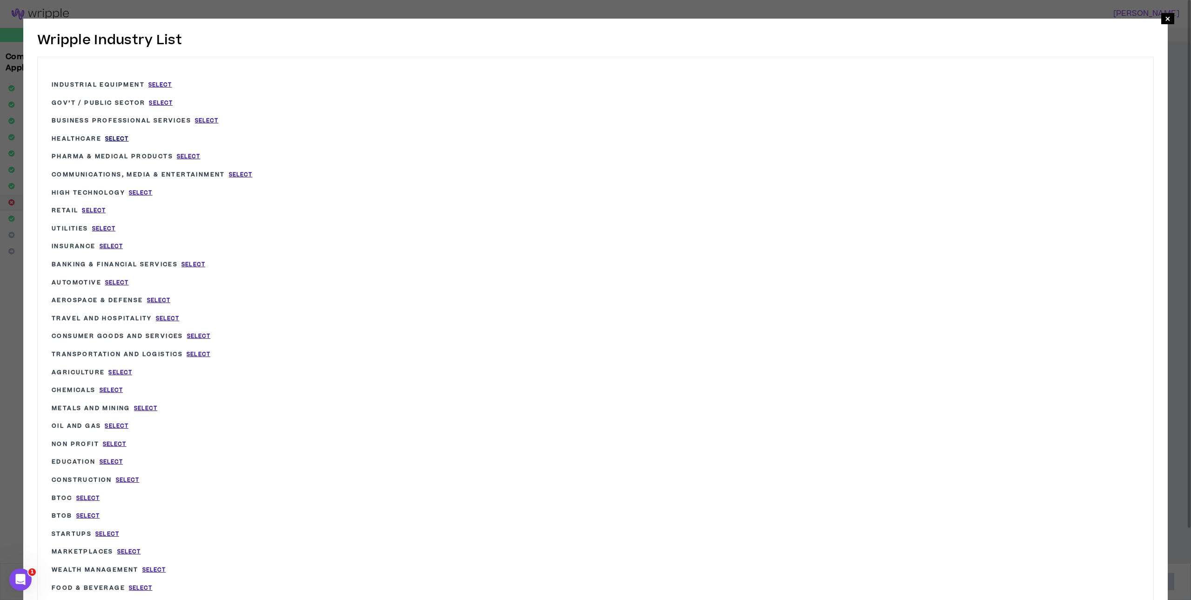
click at [116, 135] on span "Select" at bounding box center [117, 139] width 24 height 8
type input "Healthcare"
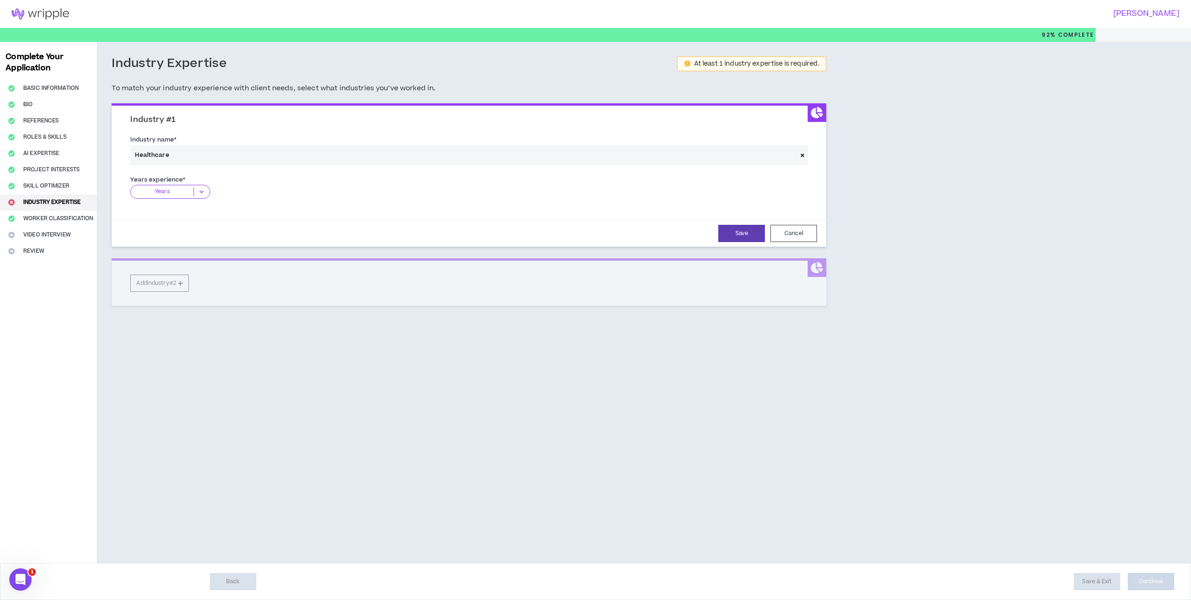
click at [204, 191] on icon at bounding box center [201, 191] width 15 height 9
click at [194, 217] on p "2-5 Years" at bounding box center [170, 220] width 80 height 10
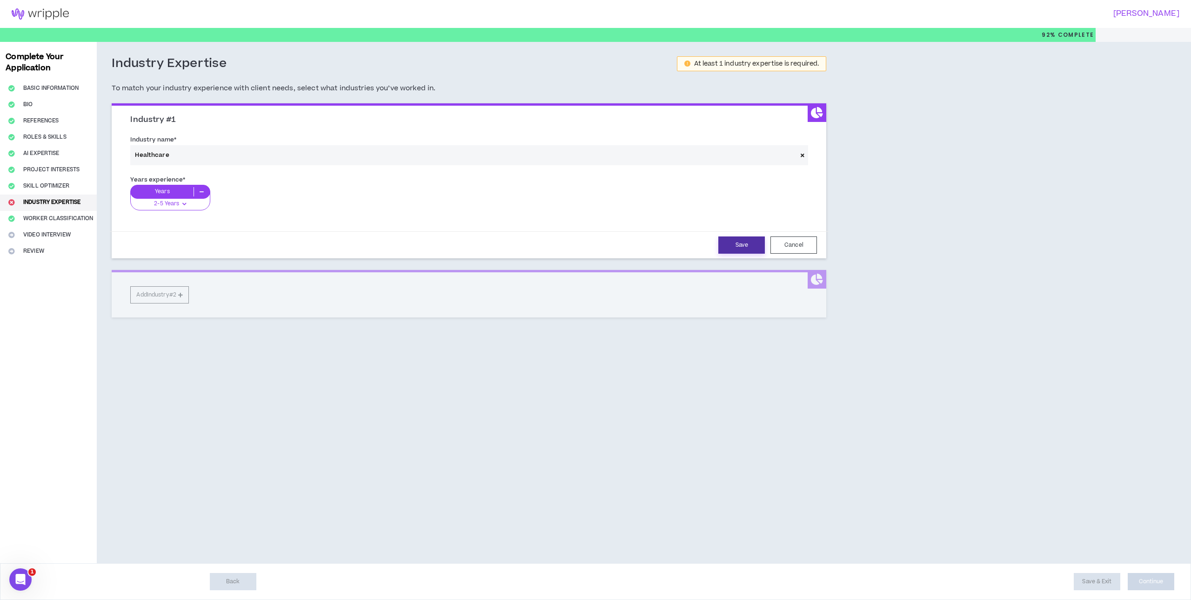
click at [729, 241] on button "Save" at bounding box center [741, 244] width 47 height 17
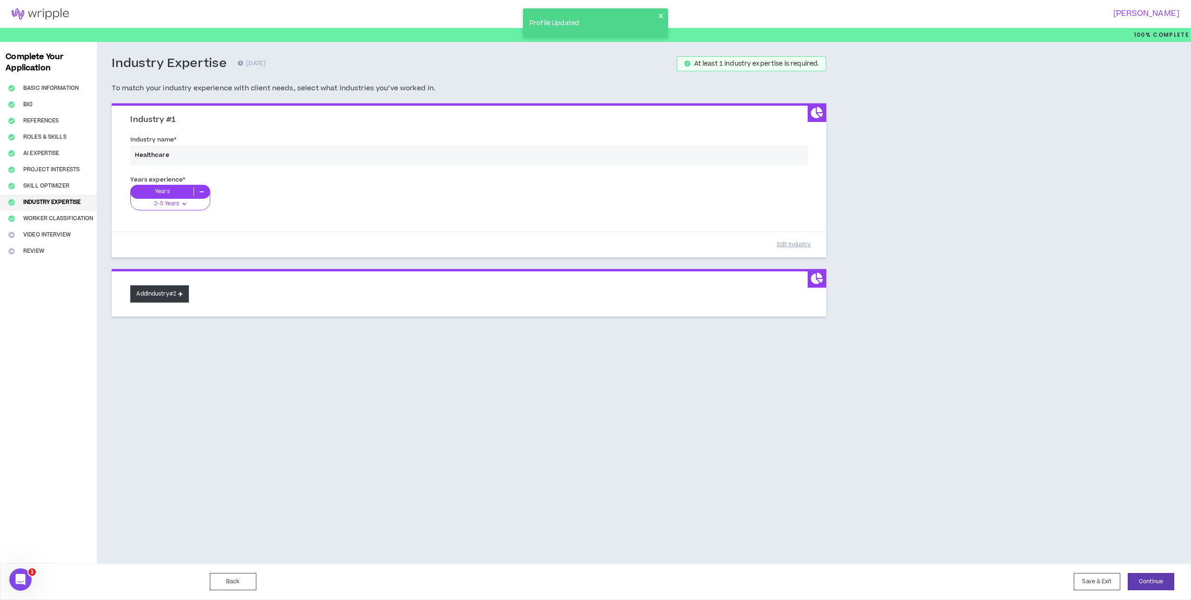
click at [174, 295] on button "Add Industry #2" at bounding box center [159, 293] width 59 height 17
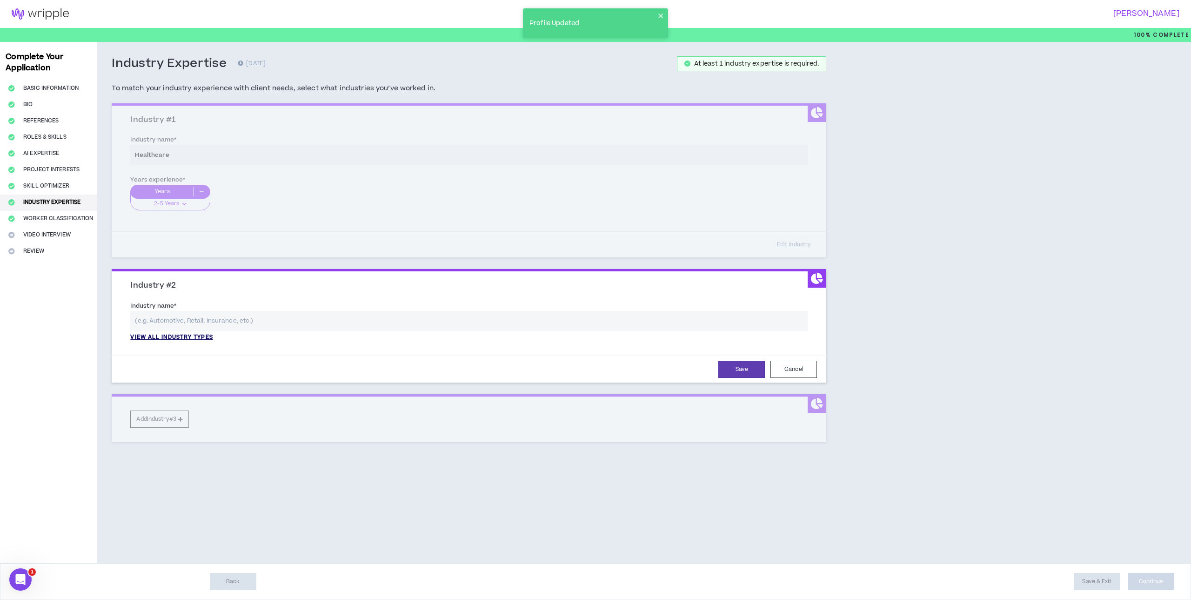
click at [178, 336] on p "View all industry types" at bounding box center [171, 337] width 82 height 8
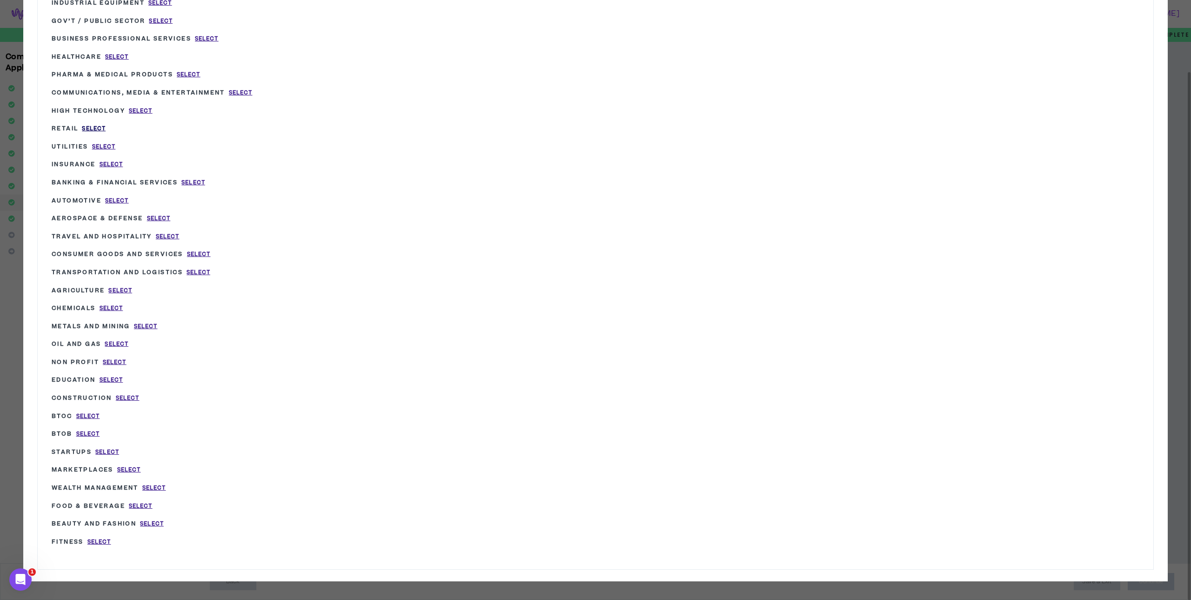
click at [93, 127] on span "Select" at bounding box center [94, 129] width 24 height 8
type input "Retail"
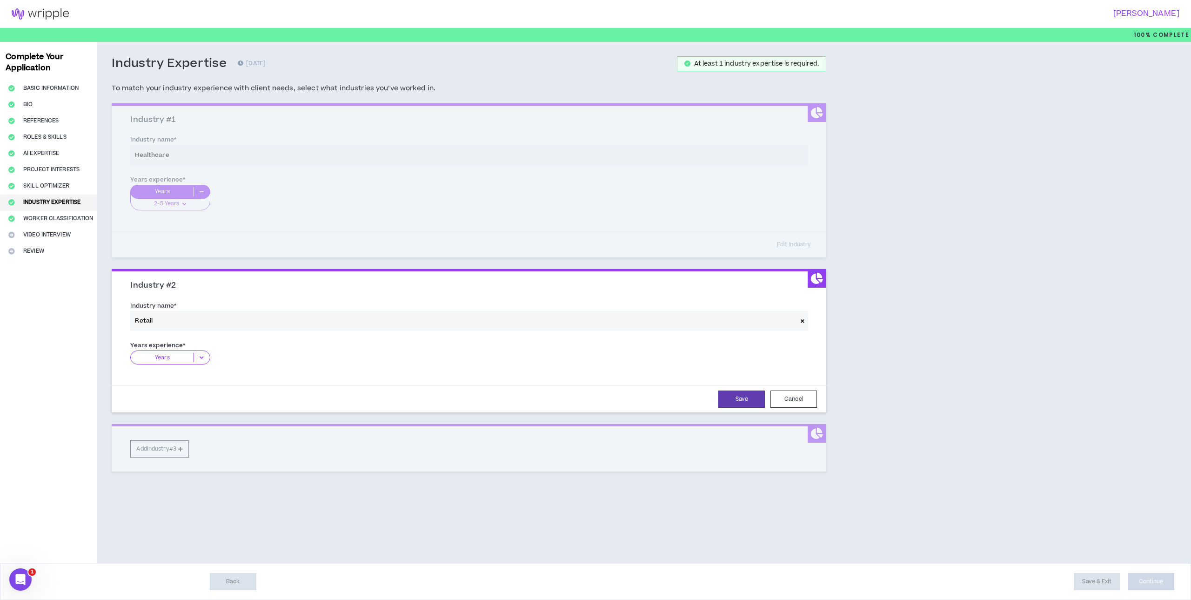
click at [203, 356] on icon at bounding box center [201, 357] width 15 height 9
click at [193, 382] on p "2-5 Years" at bounding box center [170, 386] width 80 height 10
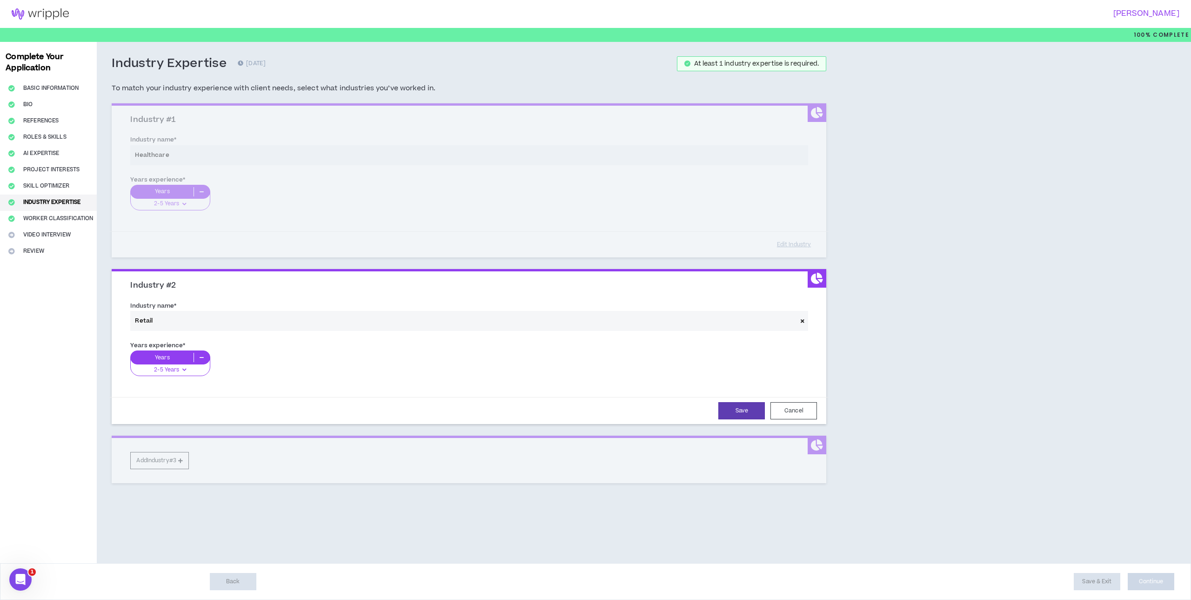
click at [192, 366] on div "2-5 Years" at bounding box center [170, 366] width 80 height 19
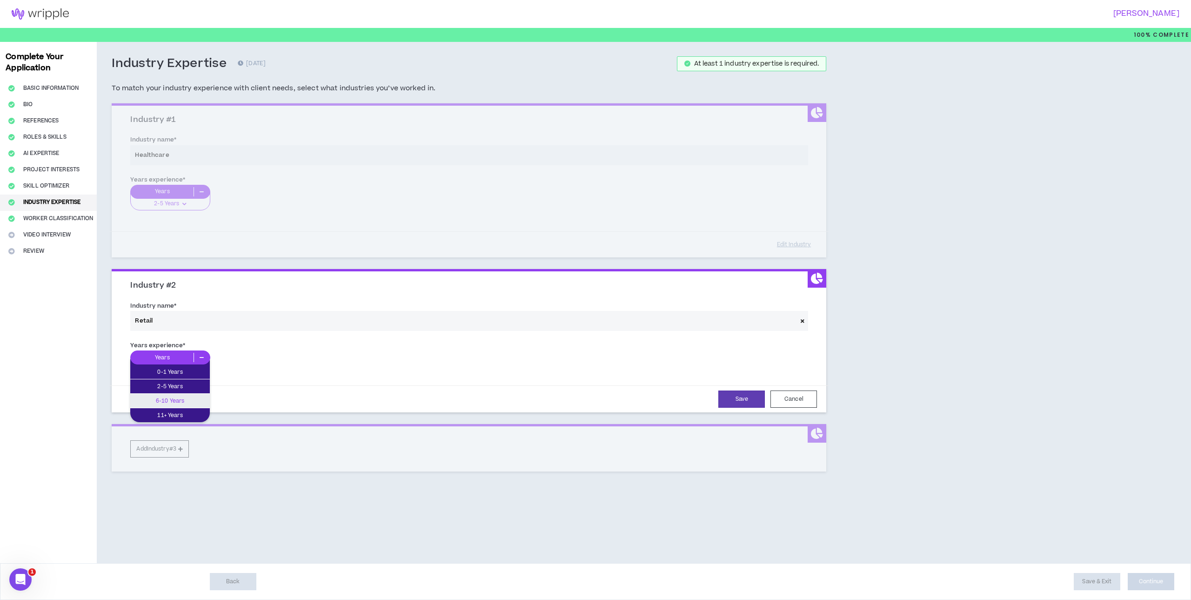
click at [184, 397] on p "6-10 Years" at bounding box center [170, 400] width 80 height 10
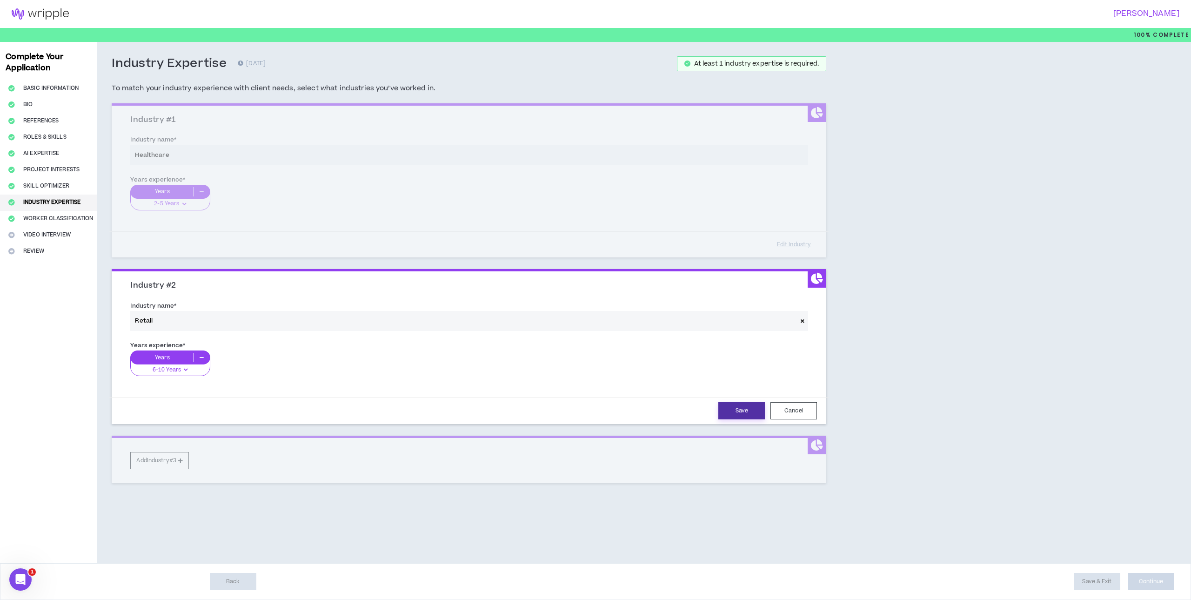
click at [731, 409] on button "Save" at bounding box center [741, 410] width 47 height 17
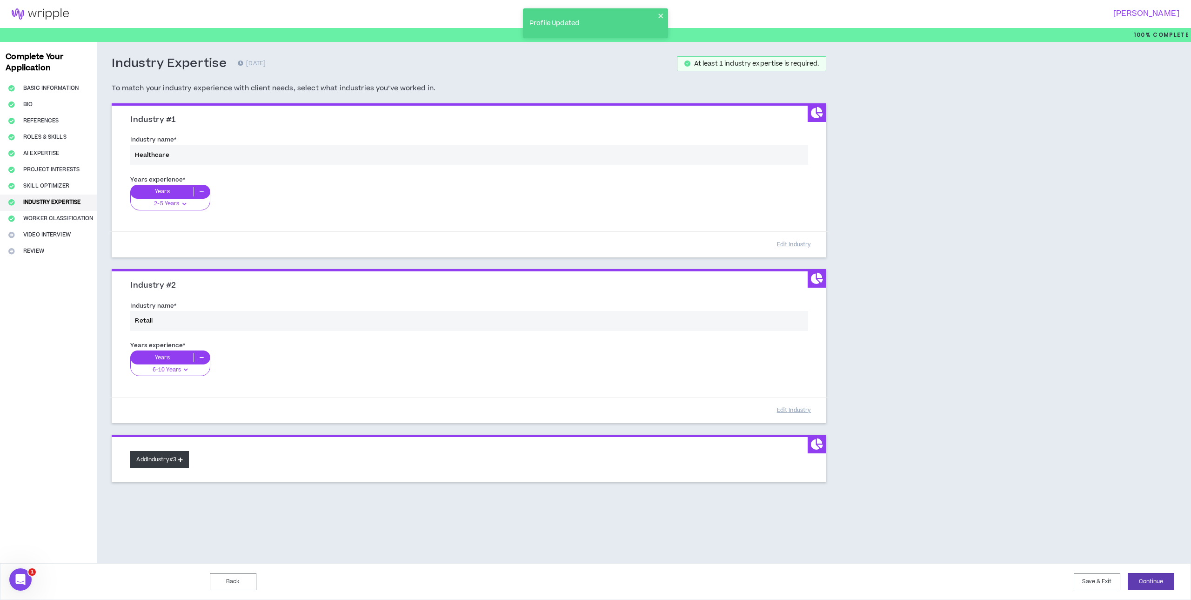
click at [173, 457] on button "Add Industry #3" at bounding box center [159, 459] width 59 height 17
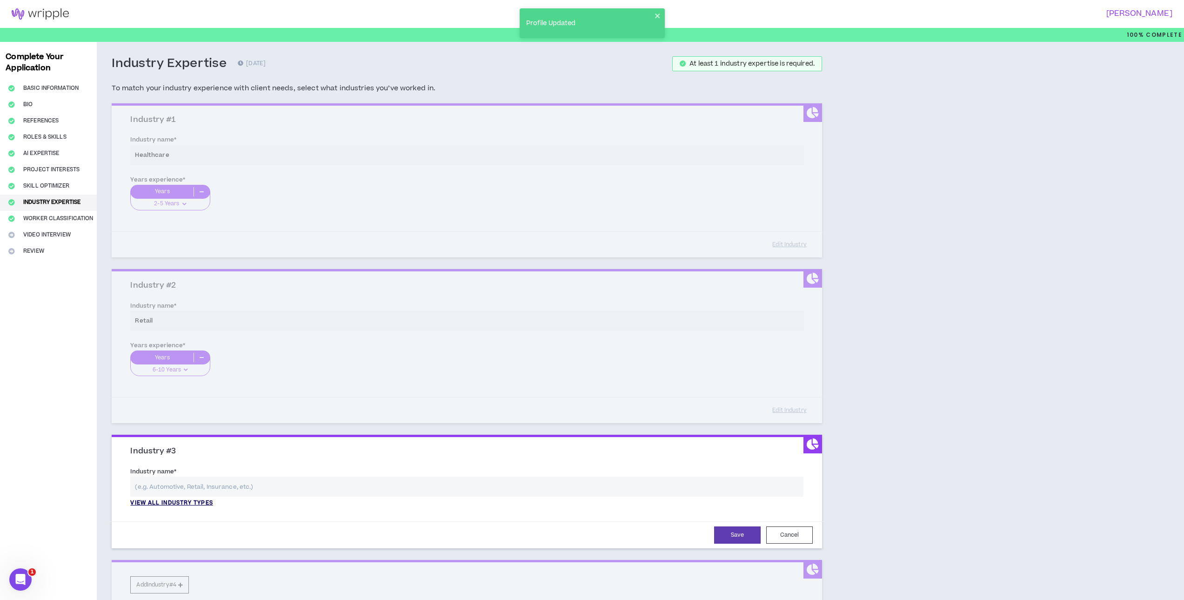
click at [167, 503] on p "View all industry types" at bounding box center [171, 503] width 82 height 8
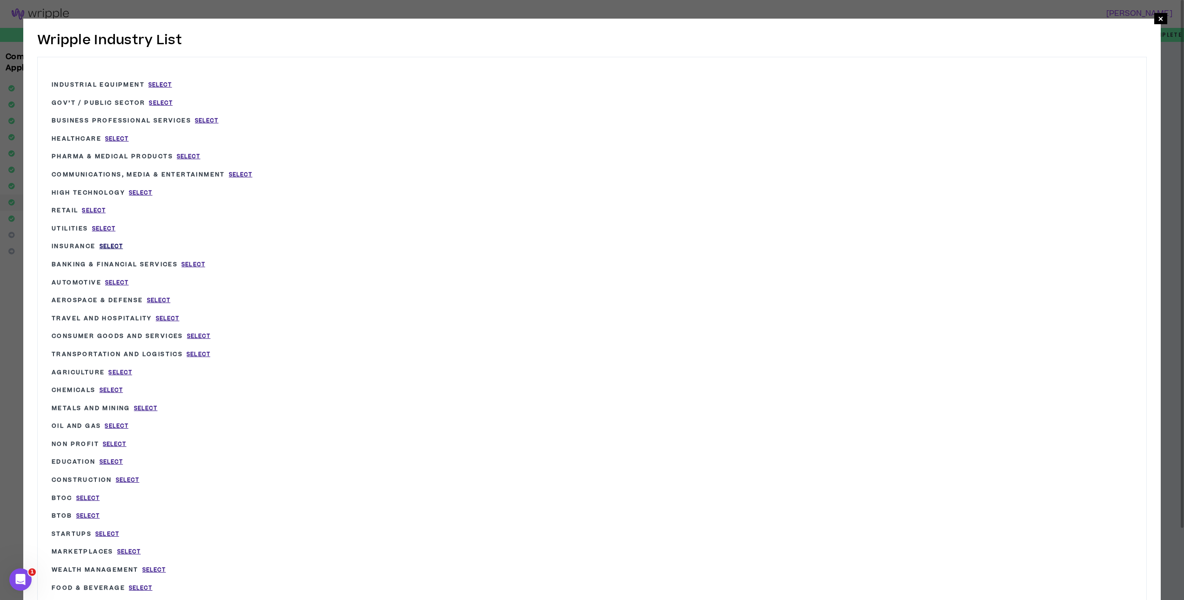
click at [113, 244] on span "Select" at bounding box center [112, 246] width 24 height 8
type input "Insurance"
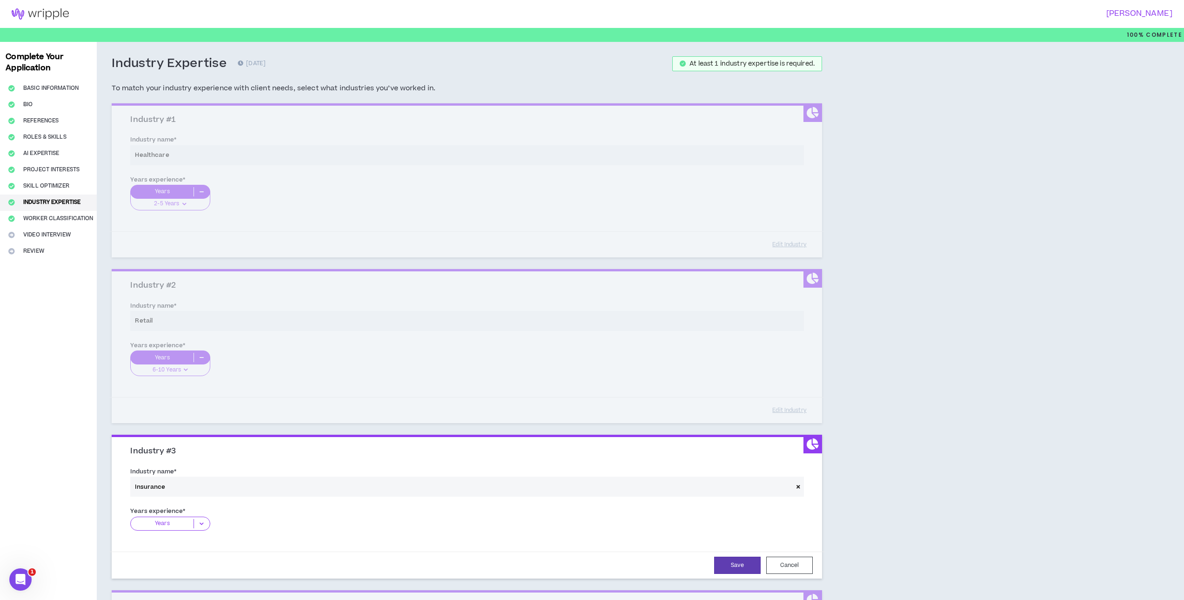
click at [201, 526] on icon at bounding box center [201, 523] width 15 height 9
click at [191, 548] on p "2-5 Years" at bounding box center [170, 552] width 80 height 10
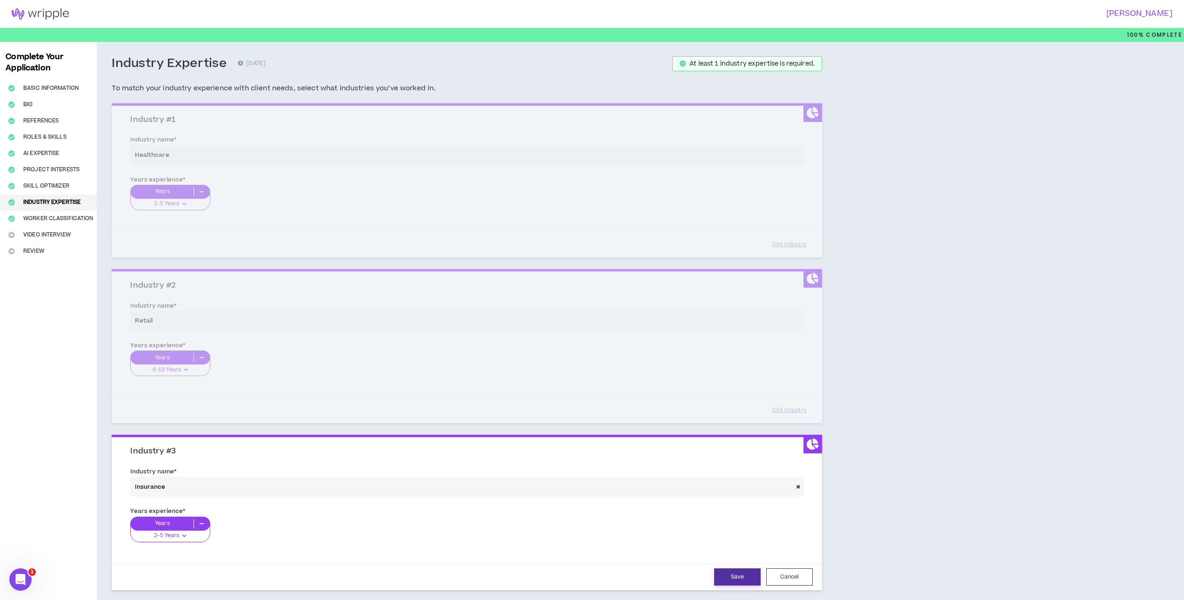
click at [726, 573] on button "Save" at bounding box center [737, 576] width 47 height 17
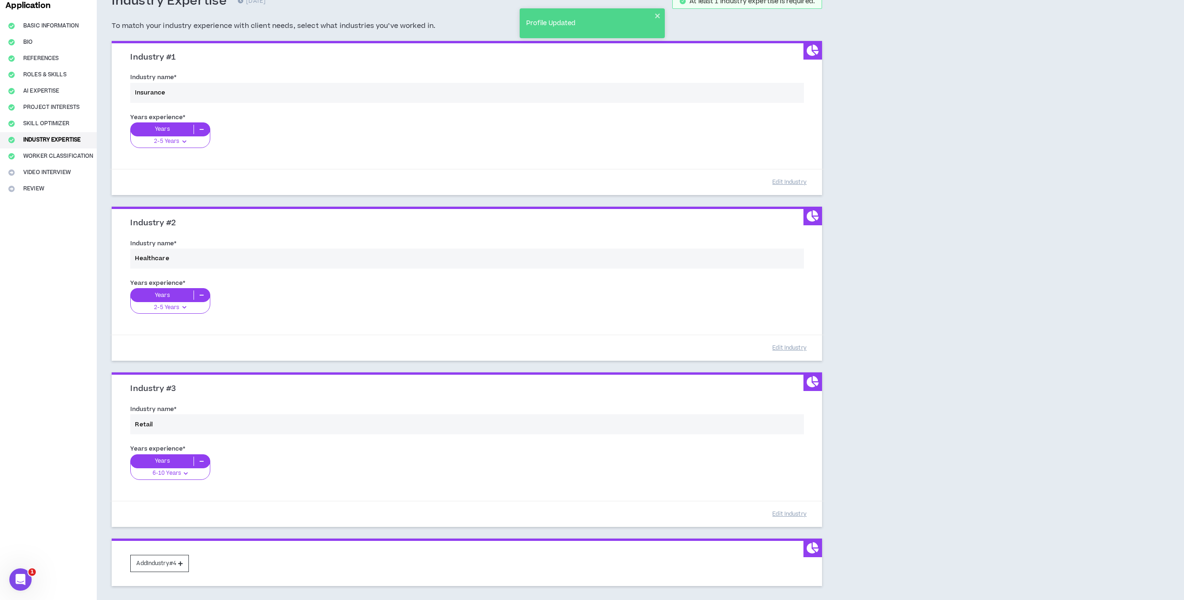
scroll to position [131, 0]
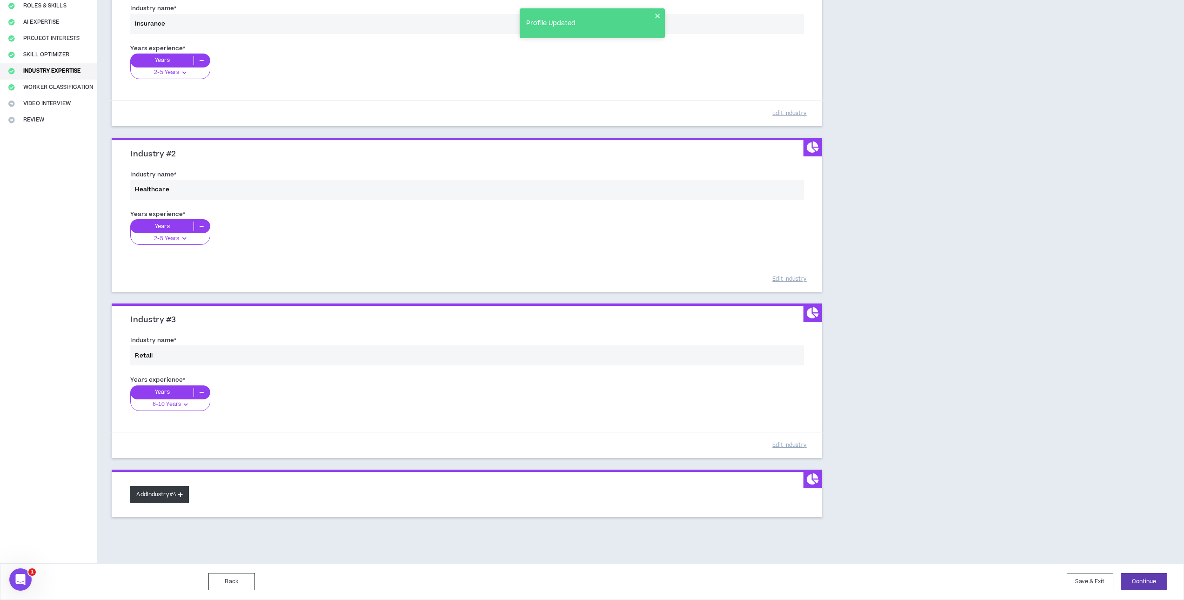
click at [157, 500] on button "Add Industry #4" at bounding box center [159, 494] width 59 height 17
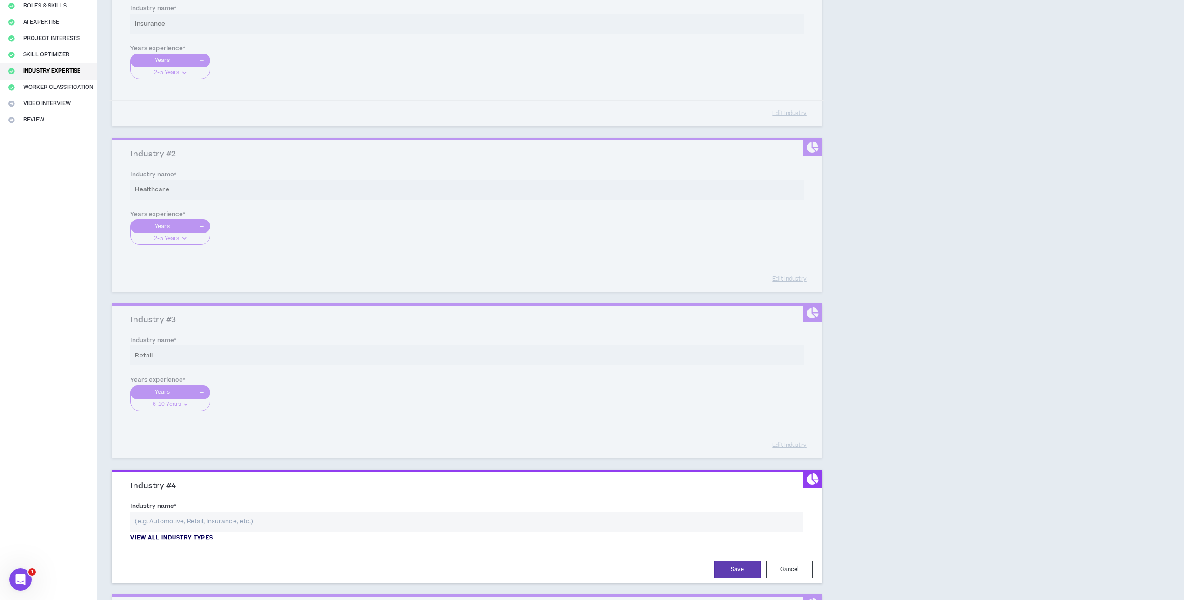
click at [171, 537] on p "View all industry types" at bounding box center [171, 538] width 82 height 8
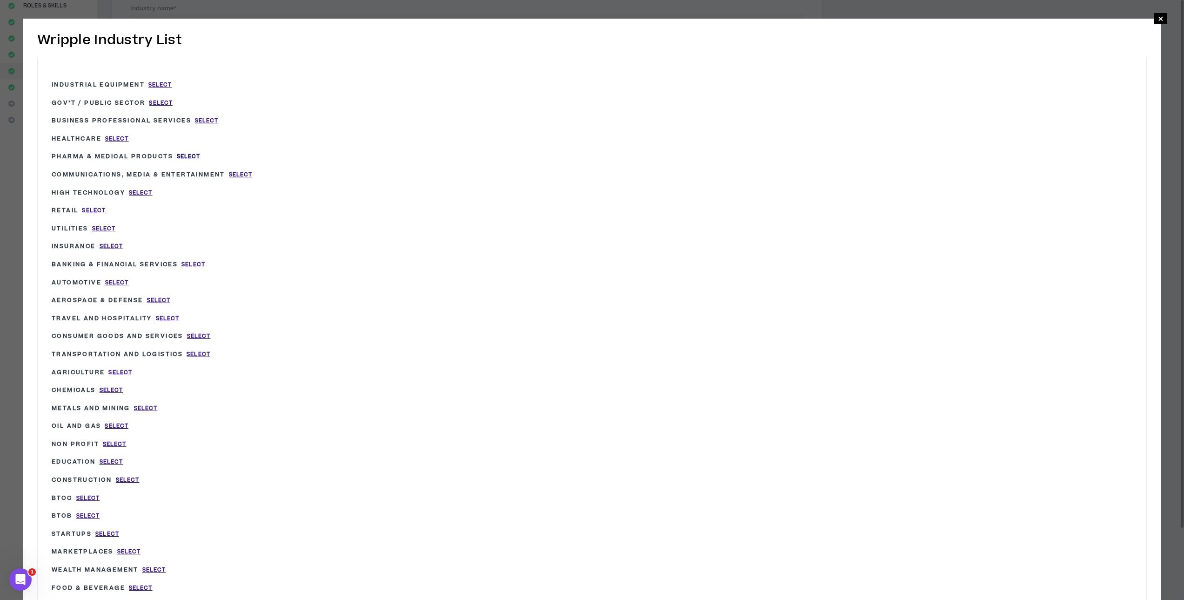
click at [187, 155] on span "Select" at bounding box center [189, 157] width 24 height 8
type input "Pharma & Medical Products"
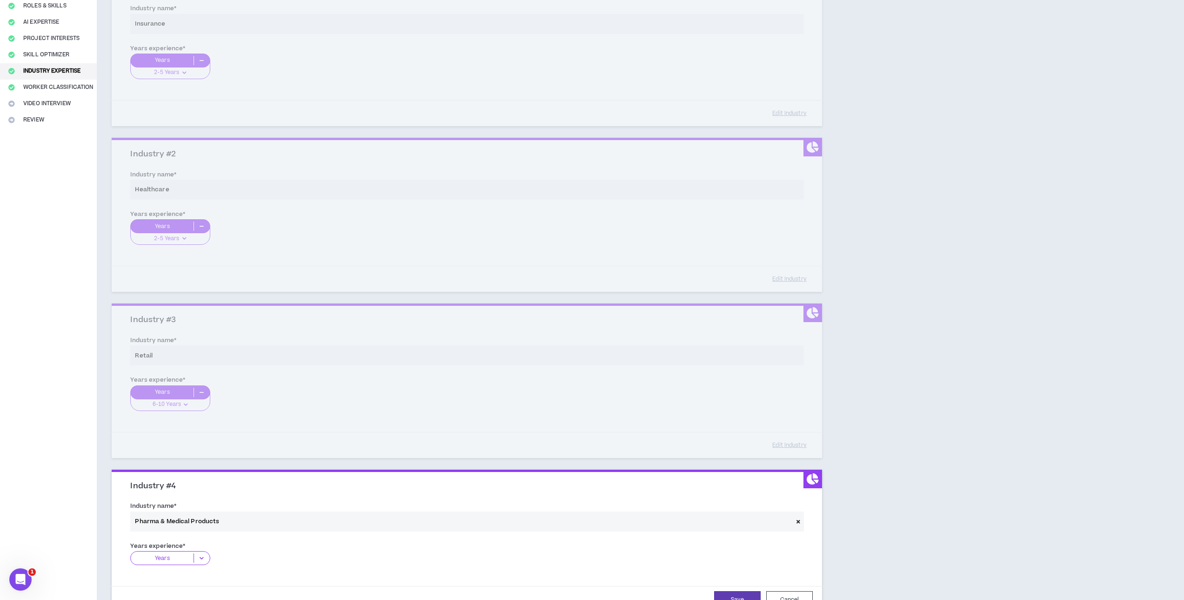
click at [197, 558] on icon at bounding box center [201, 557] width 15 height 9
click at [194, 570] on p "0-1 Years" at bounding box center [170, 572] width 80 height 10
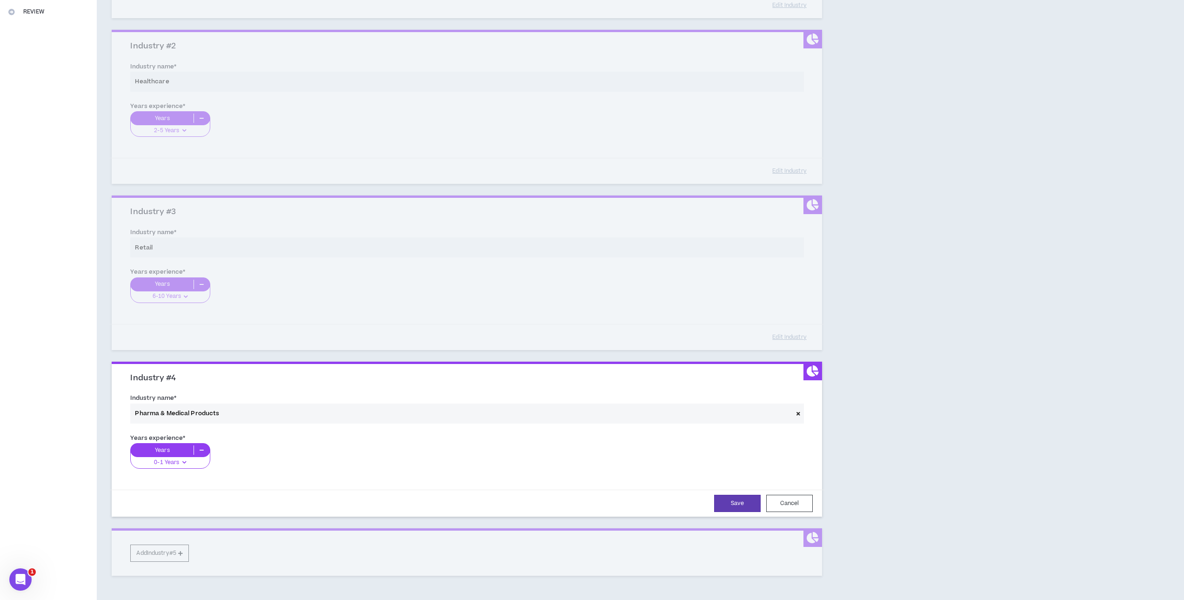
scroll to position [271, 0]
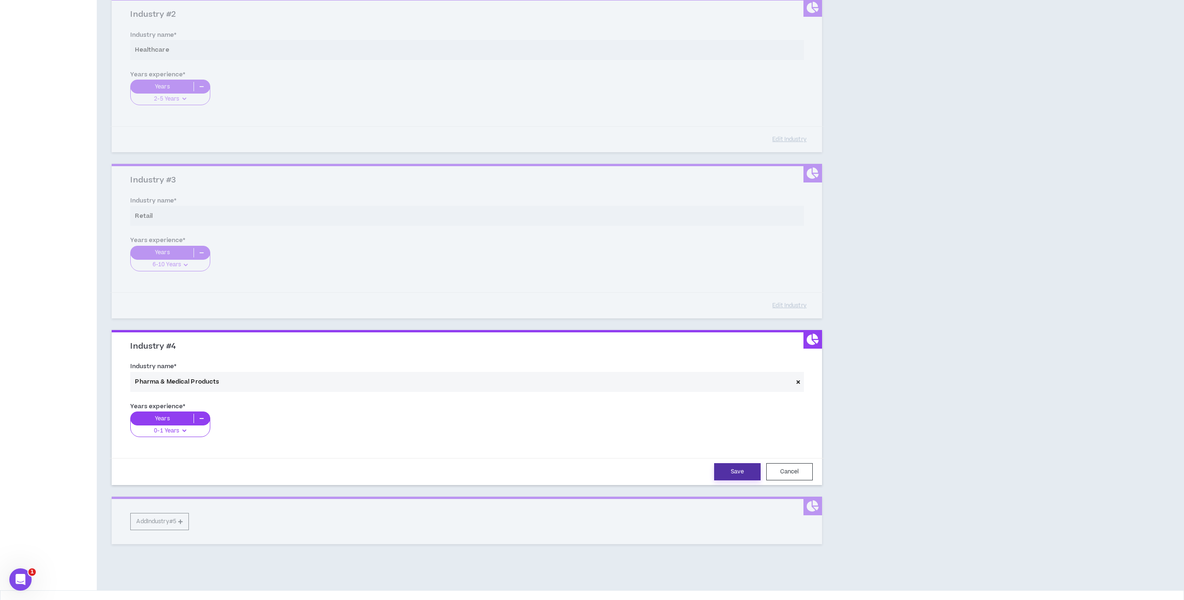
click at [731, 468] on button "Save" at bounding box center [737, 471] width 47 height 17
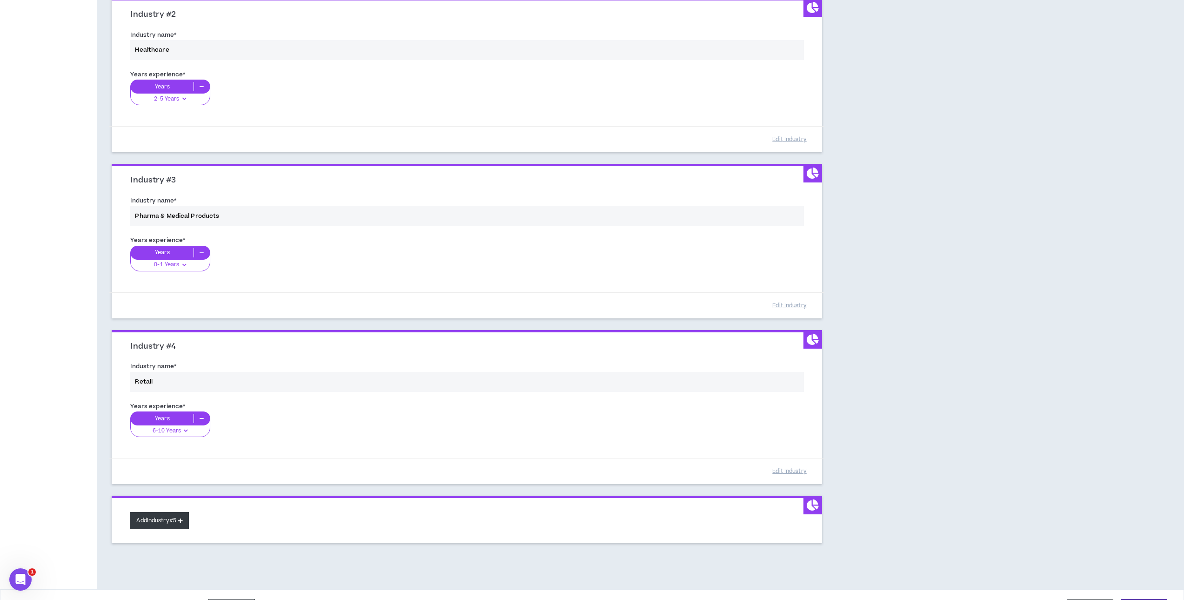
click at [174, 521] on button "Add Industry #5" at bounding box center [159, 520] width 59 height 17
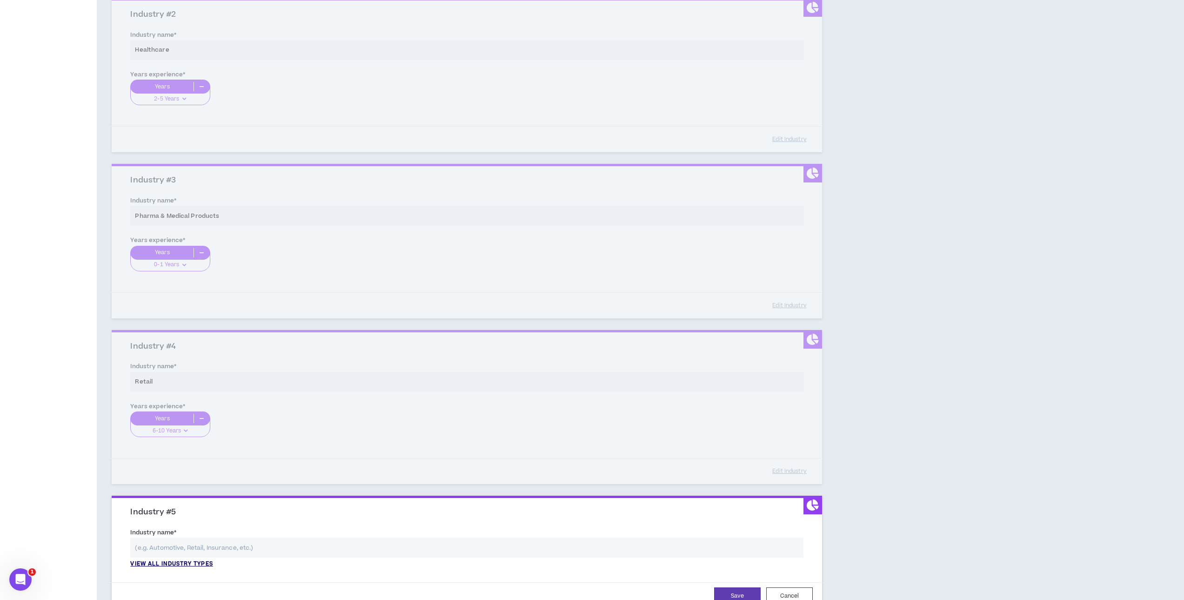
click at [178, 563] on p "View all industry types" at bounding box center [171, 564] width 82 height 8
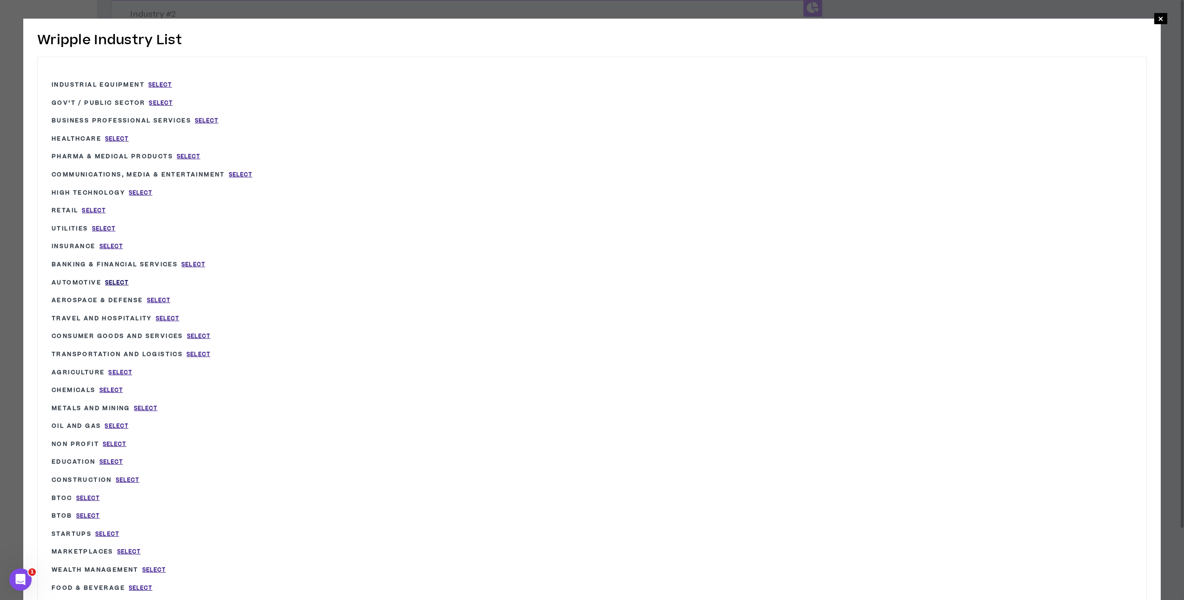
click at [123, 283] on span "Select" at bounding box center [117, 283] width 24 height 8
type input "Automotive"
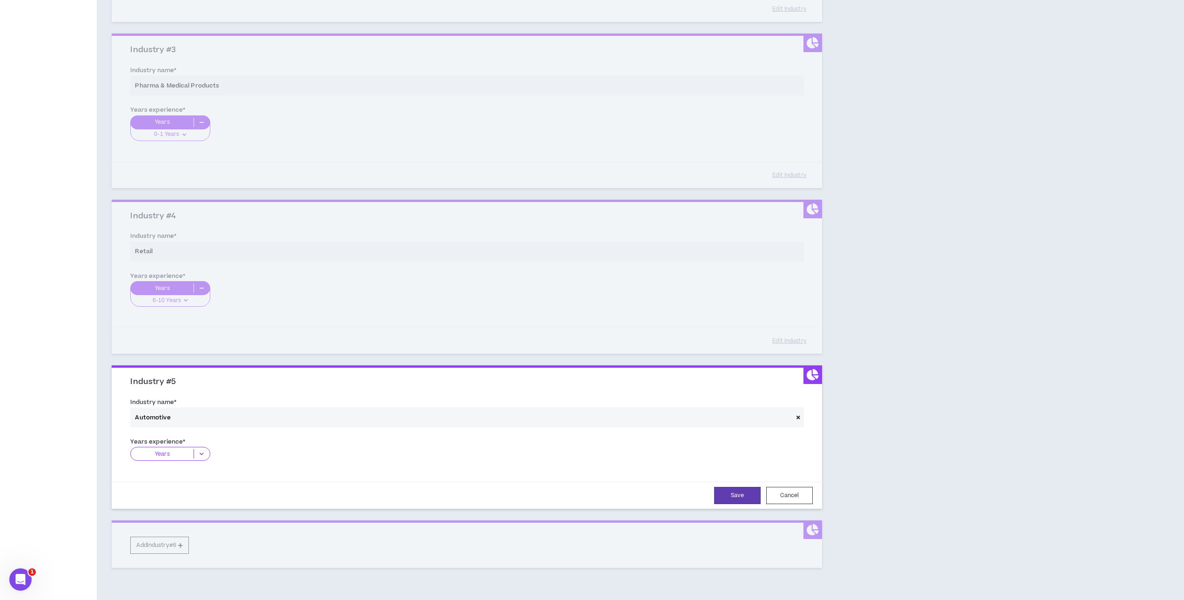
scroll to position [452, 0]
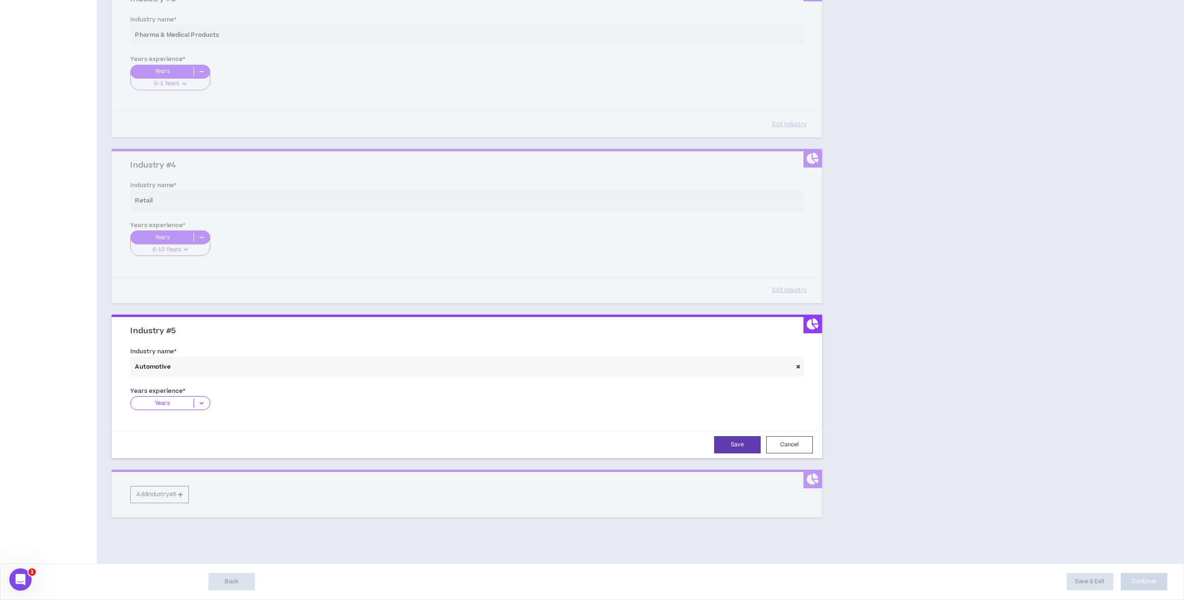
click at [201, 405] on icon at bounding box center [201, 402] width 15 height 9
click at [192, 426] on div "2-5 Years" at bounding box center [170, 432] width 80 height 14
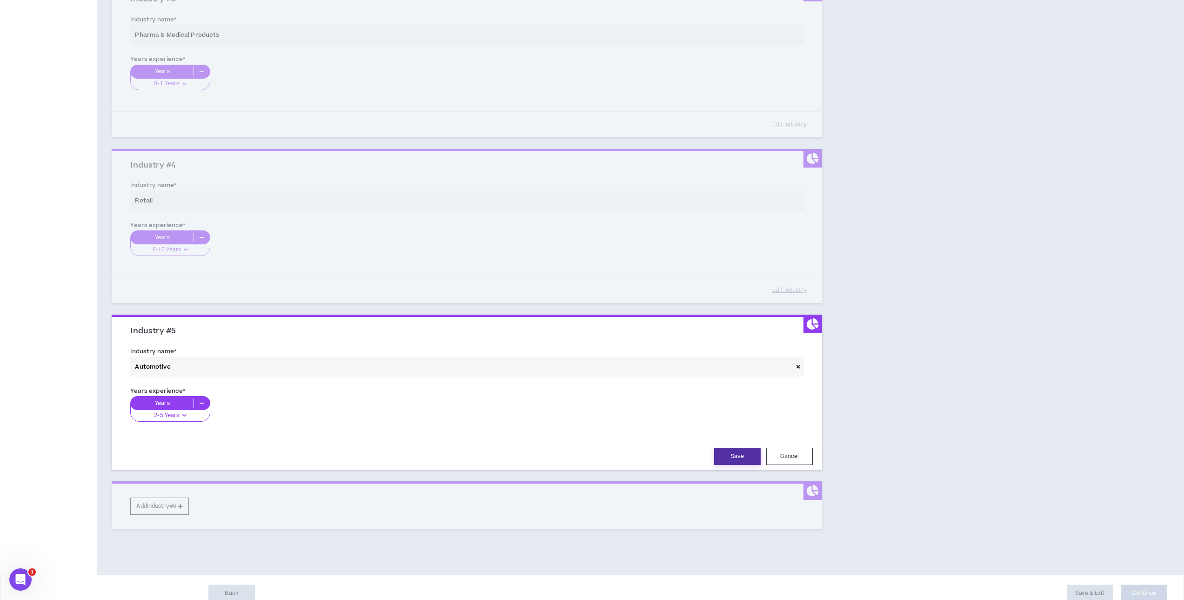
click at [732, 460] on button "Save" at bounding box center [737, 455] width 47 height 17
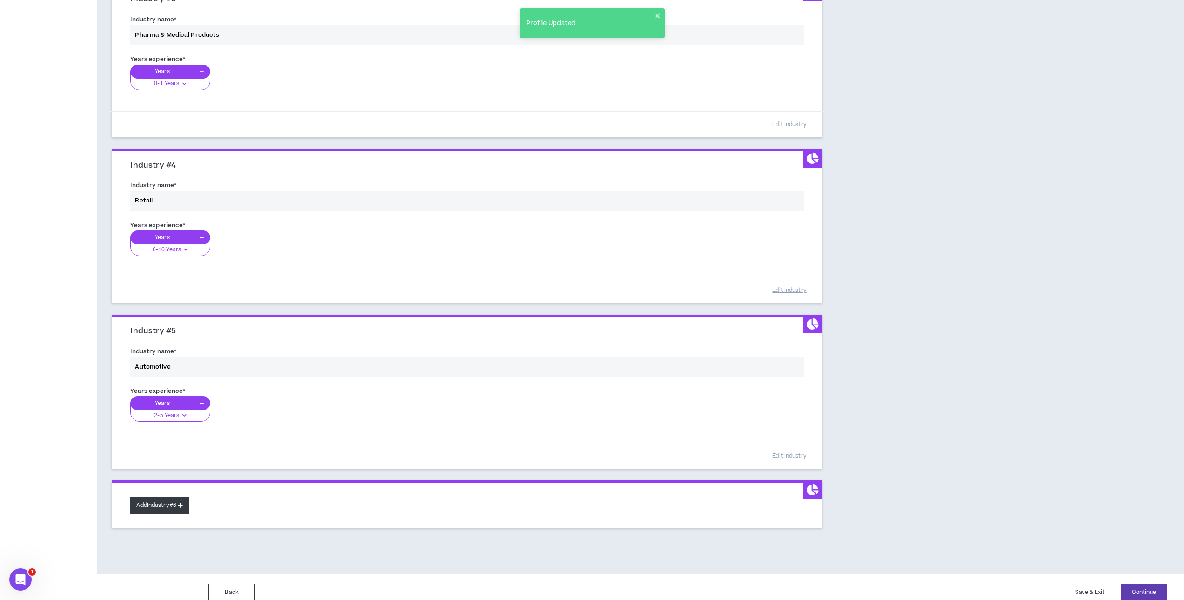
click at [173, 499] on button "Add Industry #6" at bounding box center [159, 504] width 59 height 17
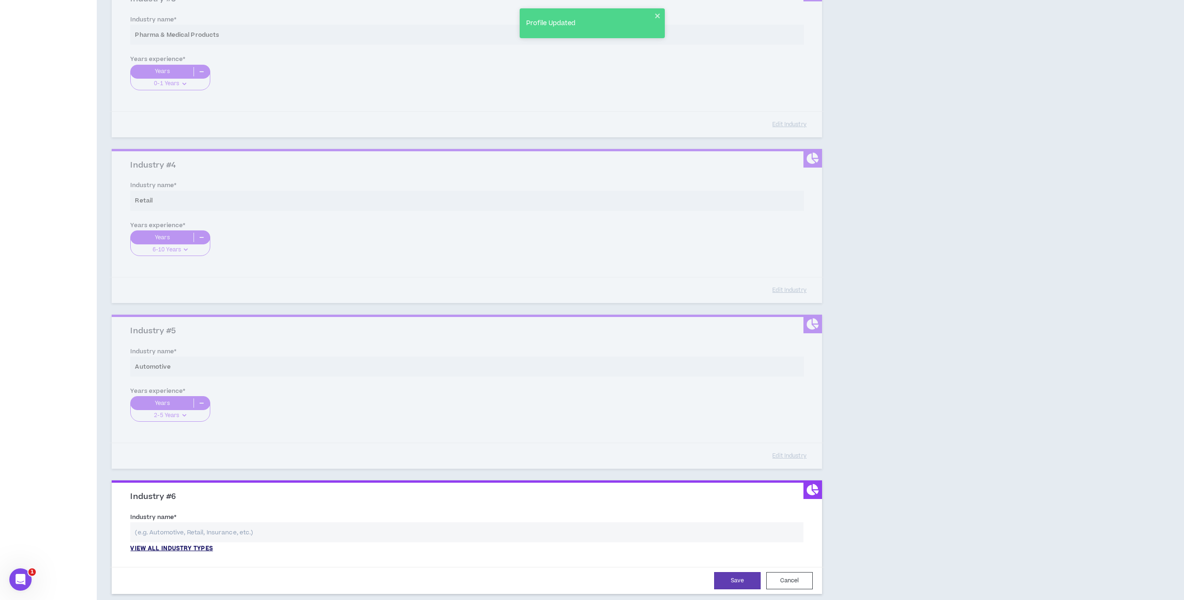
click at [168, 547] on p "View all industry types" at bounding box center [171, 548] width 82 height 8
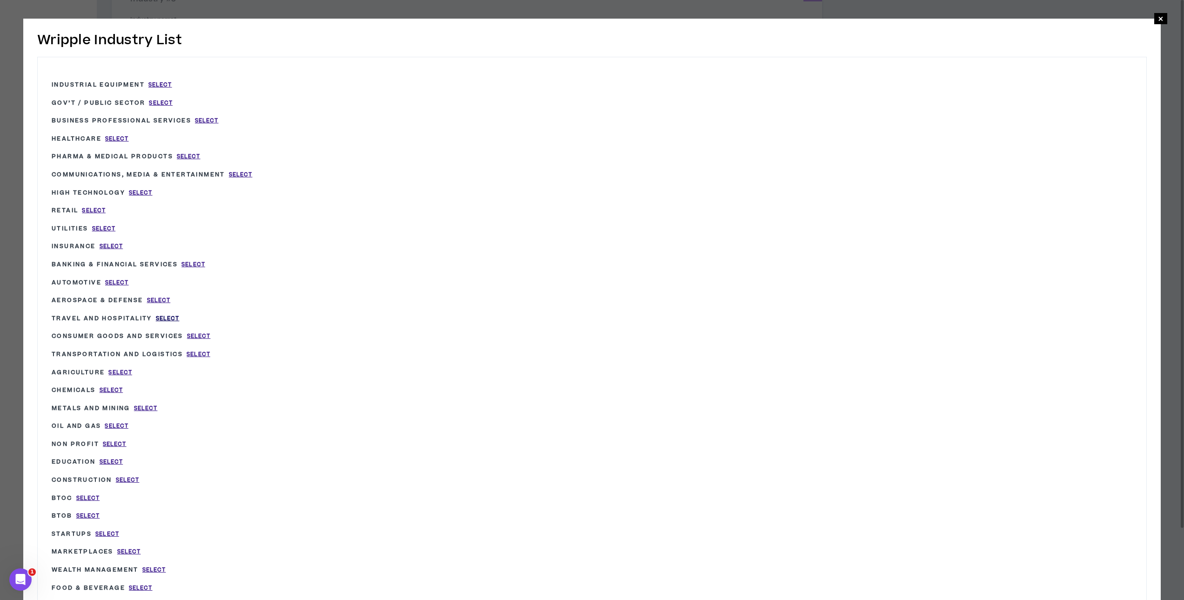
click at [166, 315] on span "Select" at bounding box center [168, 318] width 24 height 8
type input "Travel and Hospitality"
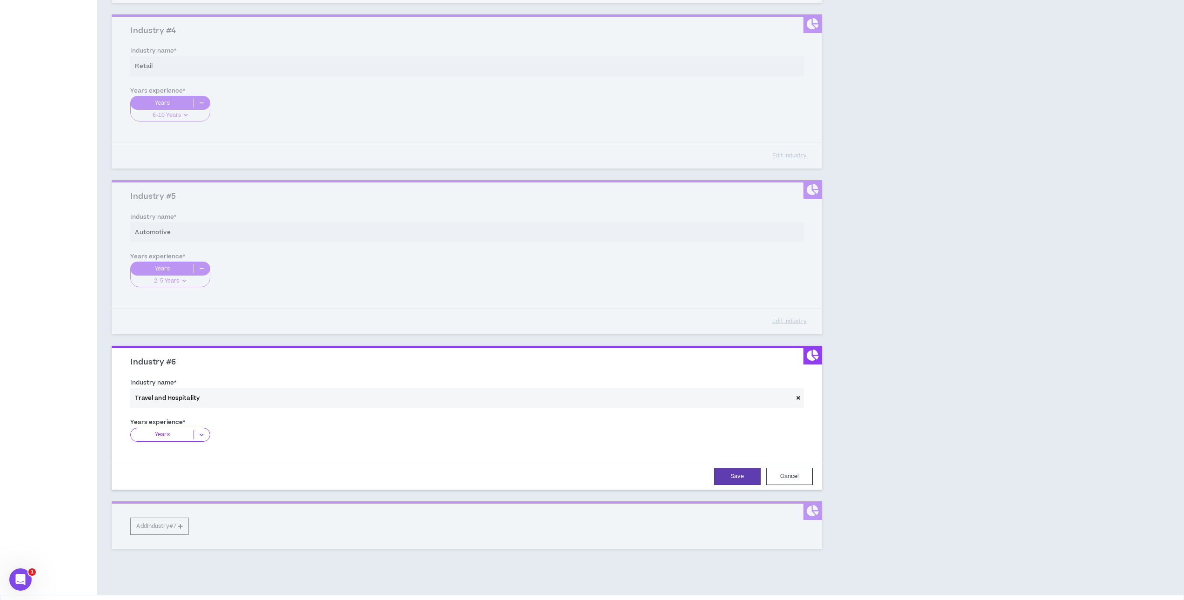
scroll to position [618, 0]
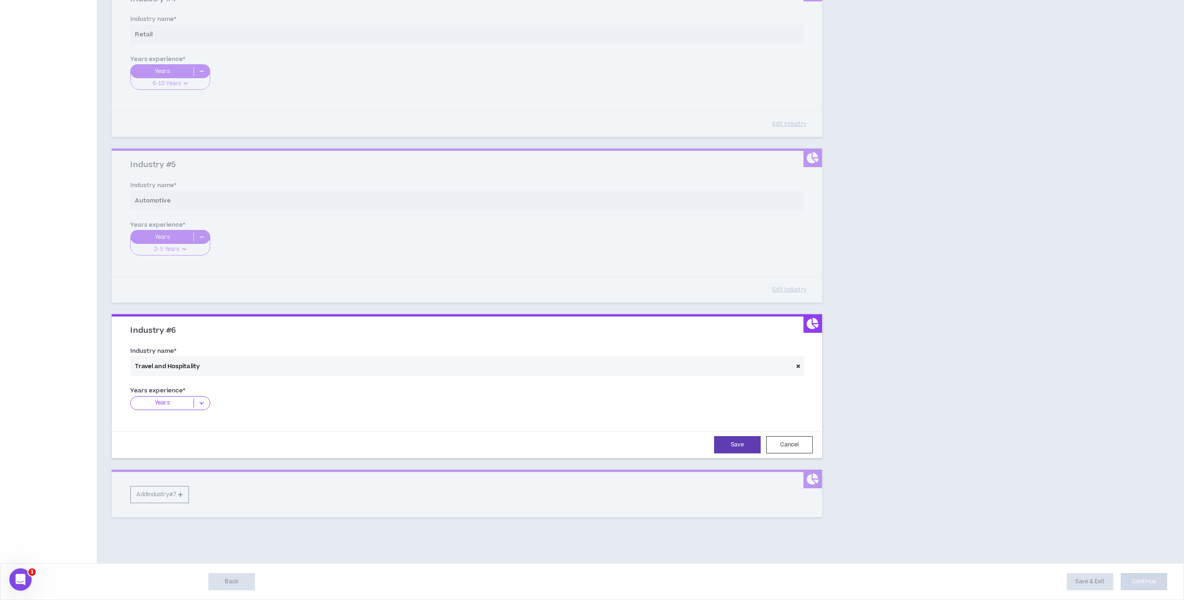
click at [204, 407] on div "Years" at bounding box center [170, 403] width 80 height 14
click at [193, 427] on p "2-5 Years" at bounding box center [170, 432] width 80 height 10
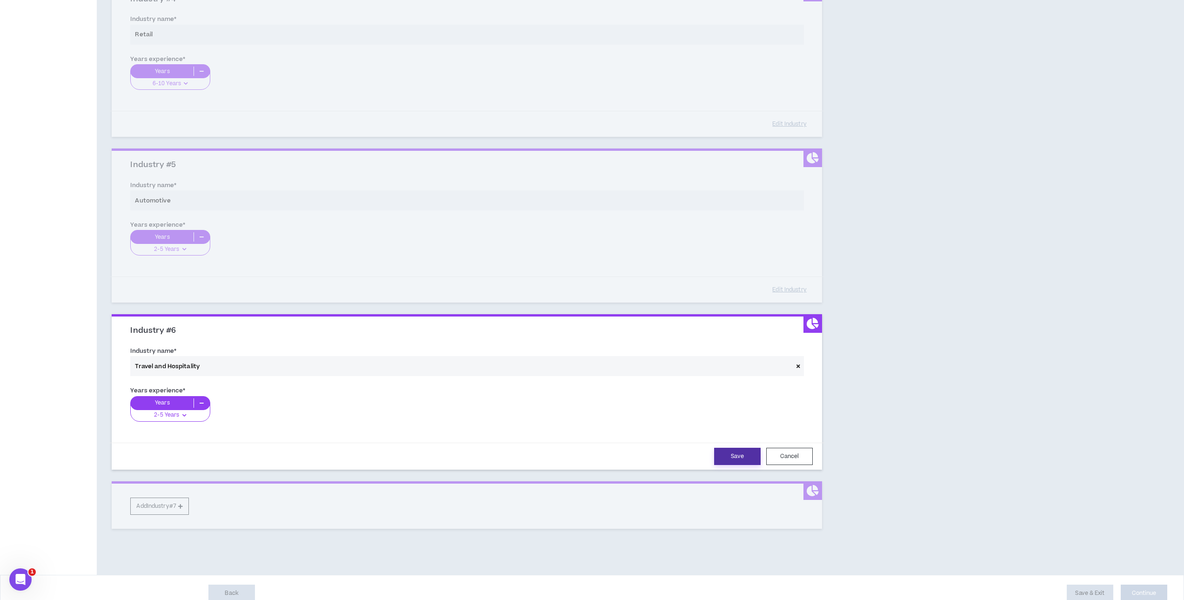
click at [732, 457] on button "Save" at bounding box center [737, 455] width 47 height 17
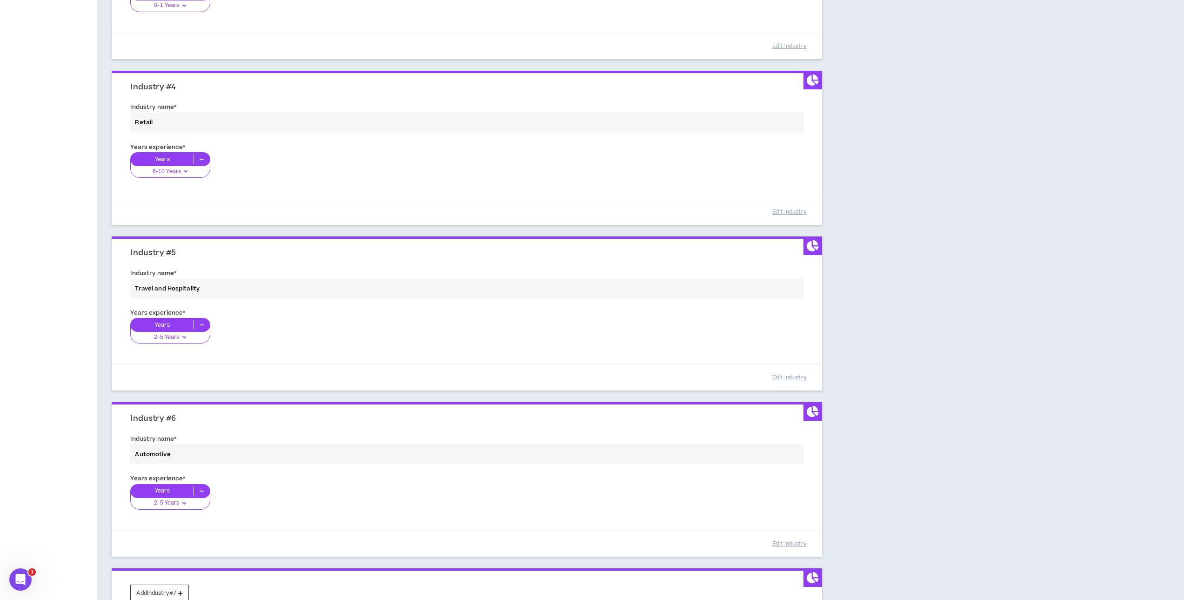
scroll to position [571, 0]
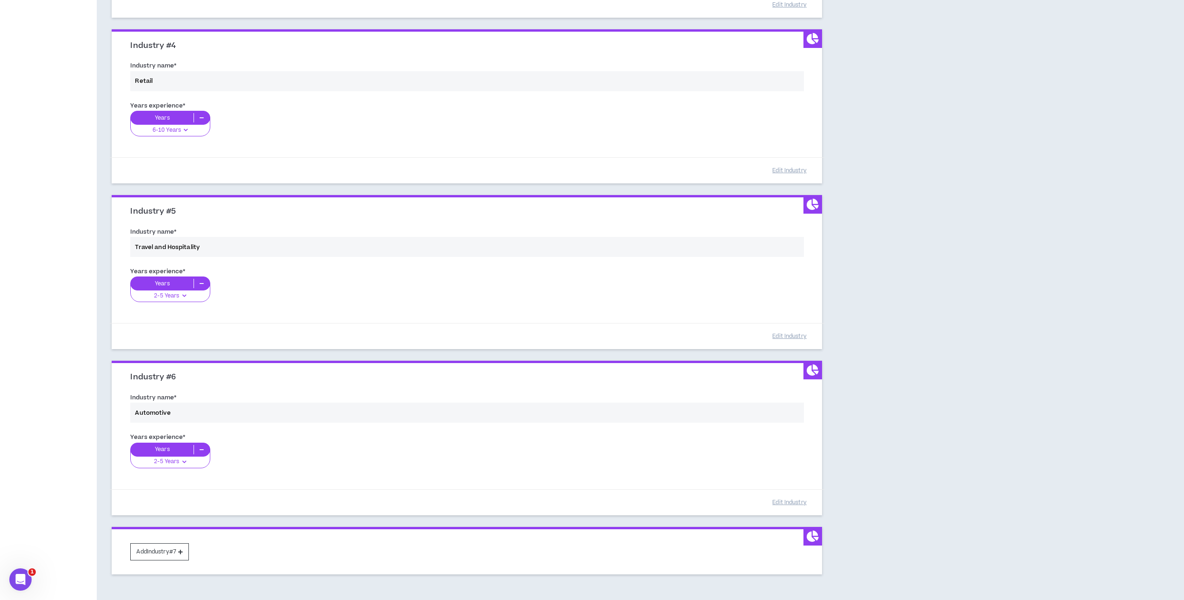
click at [189, 131] on div "Years experience * Years 6-10 Years 0-1 Years 2-5 Years 6-10 Years 11+ Years" at bounding box center [466, 124] width 687 height 52
click at [180, 129] on div "Years experience * Years 6-10 Years 0-1 Years 2-5 Years 6-10 Years 11+ Years" at bounding box center [466, 124] width 687 height 52
click at [186, 130] on div "Years experience * Years 6-10 Years 0-1 Years 2-5 Years 6-10 Years 11+ Years" at bounding box center [466, 124] width 687 height 52
click at [203, 118] on div "Years experience * Years 6-10 Years 0-1 Years 2-5 Years 6-10 Years 11+ Years" at bounding box center [466, 124] width 687 height 52
click at [166, 115] on div "Years experience * Years 6-10 Years 0-1 Years 2-5 Years 6-10 Years 11+ Years" at bounding box center [466, 124] width 687 height 52
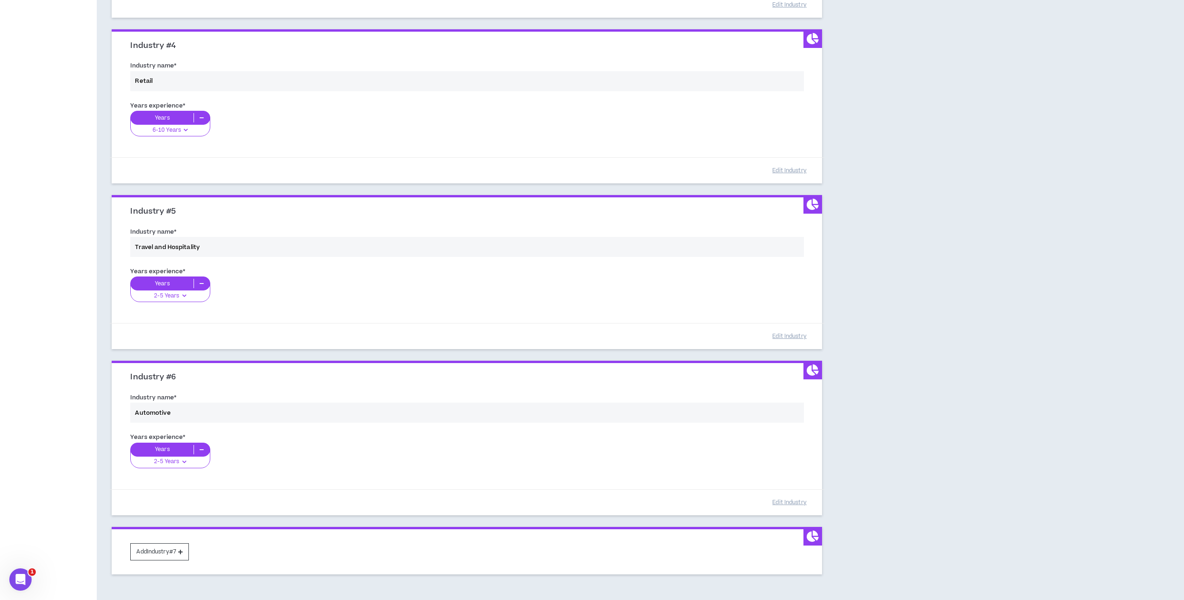
scroll to position [618, 0]
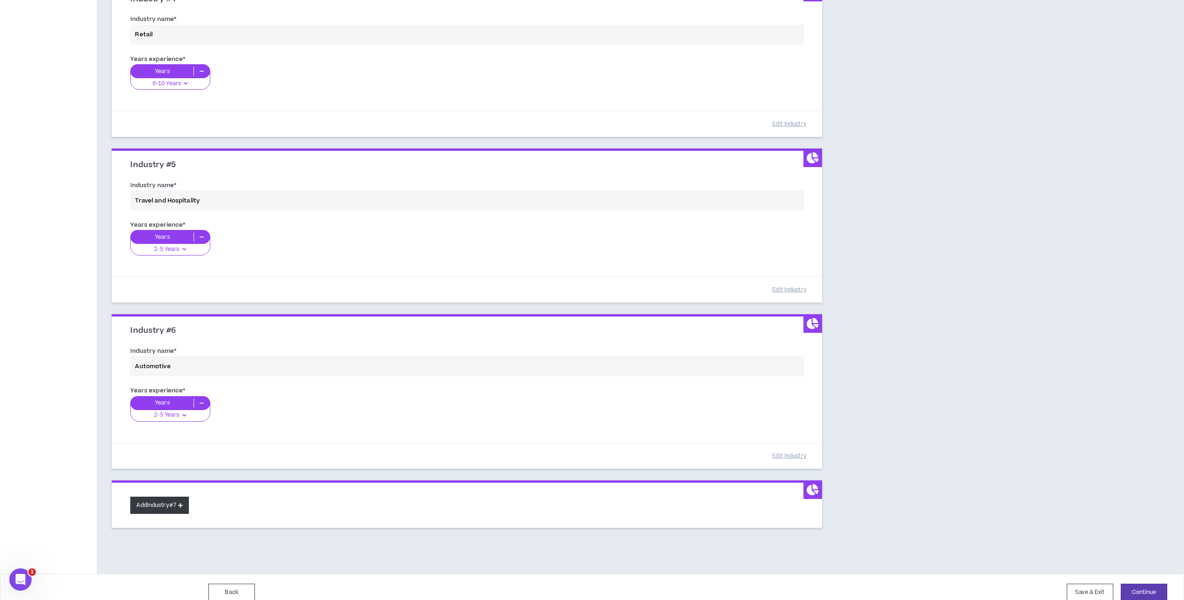
click at [153, 498] on button "Add Industry #7" at bounding box center [159, 504] width 59 height 17
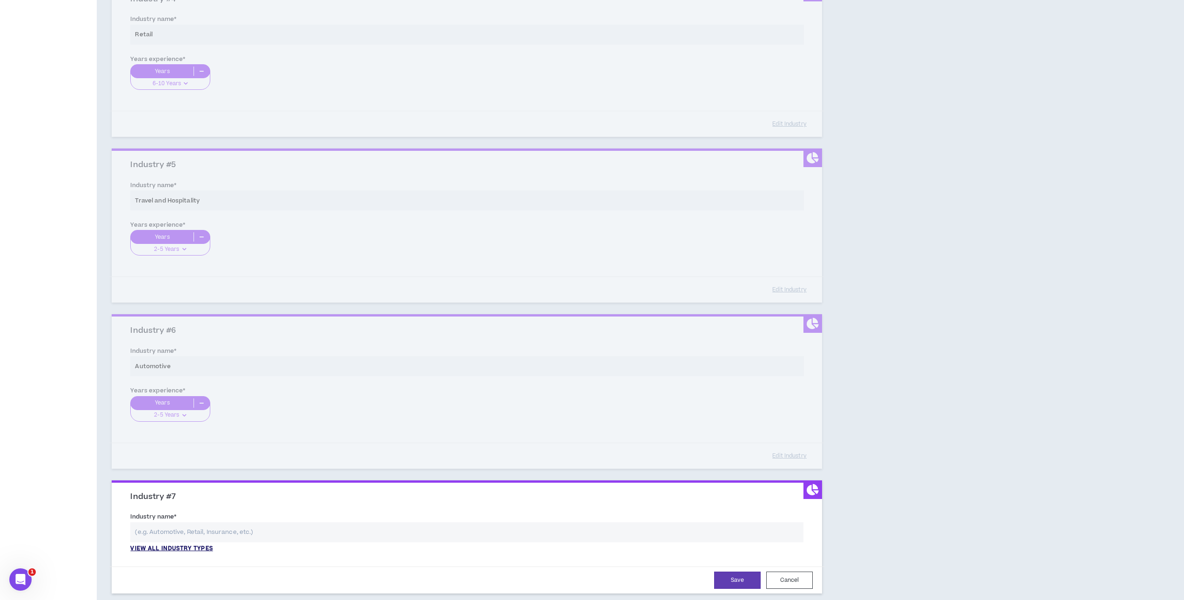
click at [164, 548] on p "View all industry types" at bounding box center [171, 548] width 82 height 8
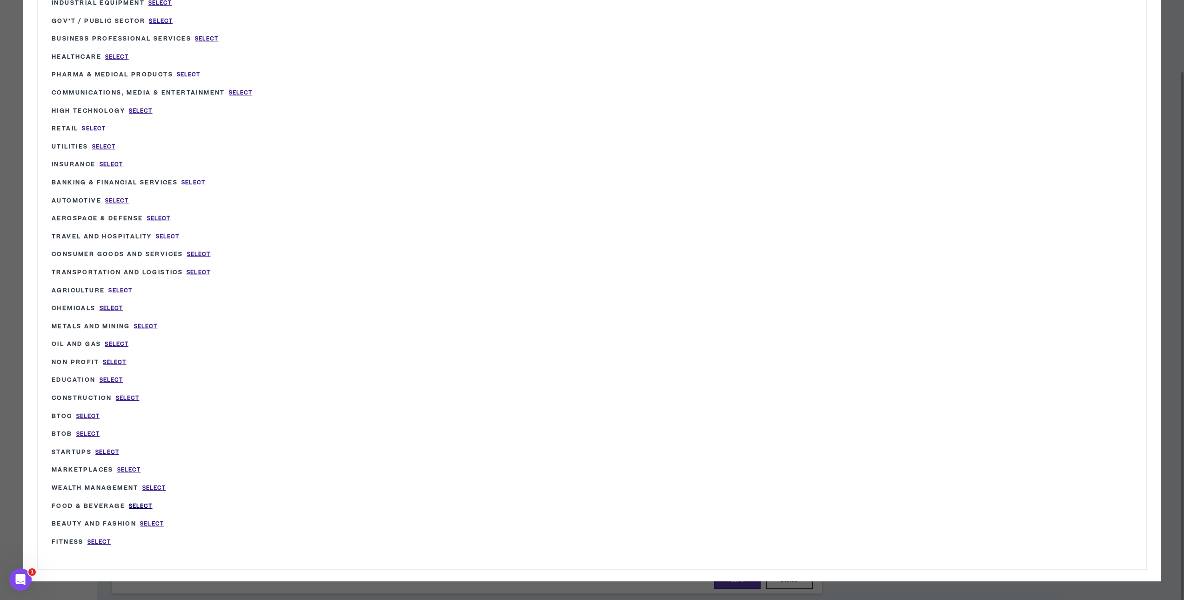
click at [143, 504] on span "Select" at bounding box center [141, 506] width 24 height 8
type input "Food & Beverage"
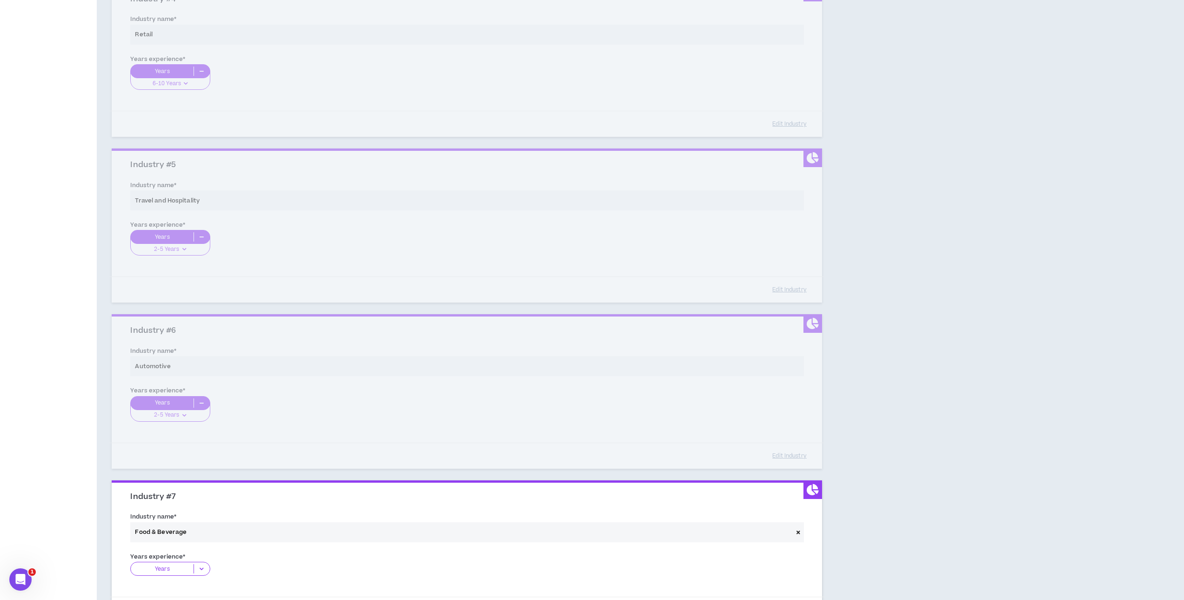
click at [167, 571] on p "Years" at bounding box center [162, 568] width 63 height 9
click at [170, 591] on div "2-5 Years" at bounding box center [170, 597] width 80 height 14
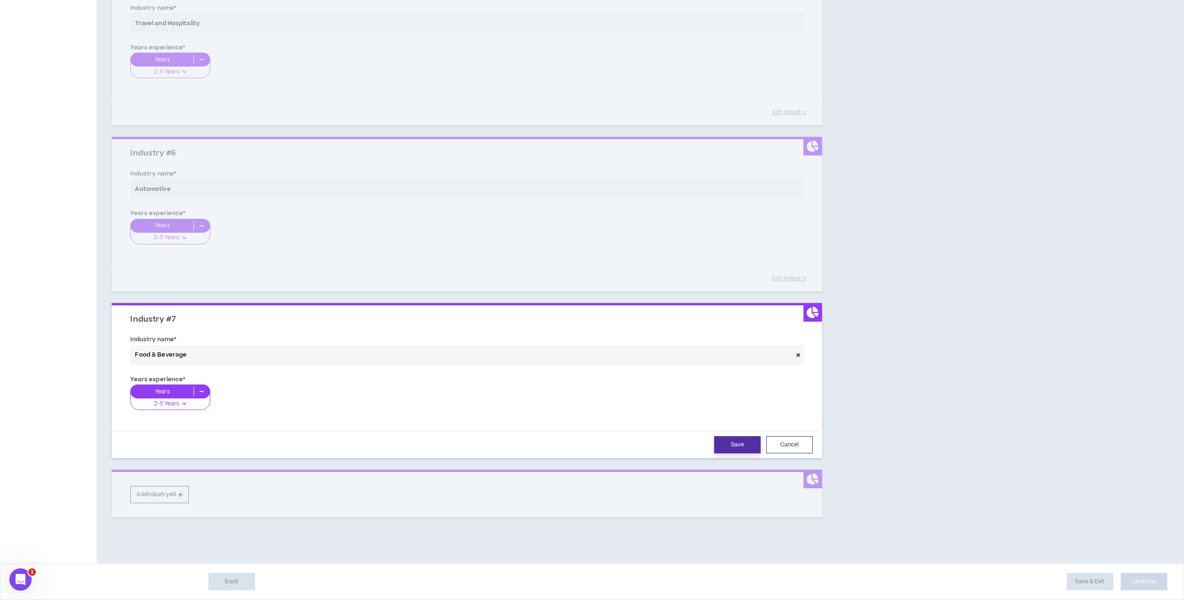
click at [733, 443] on button "Save" at bounding box center [737, 444] width 47 height 17
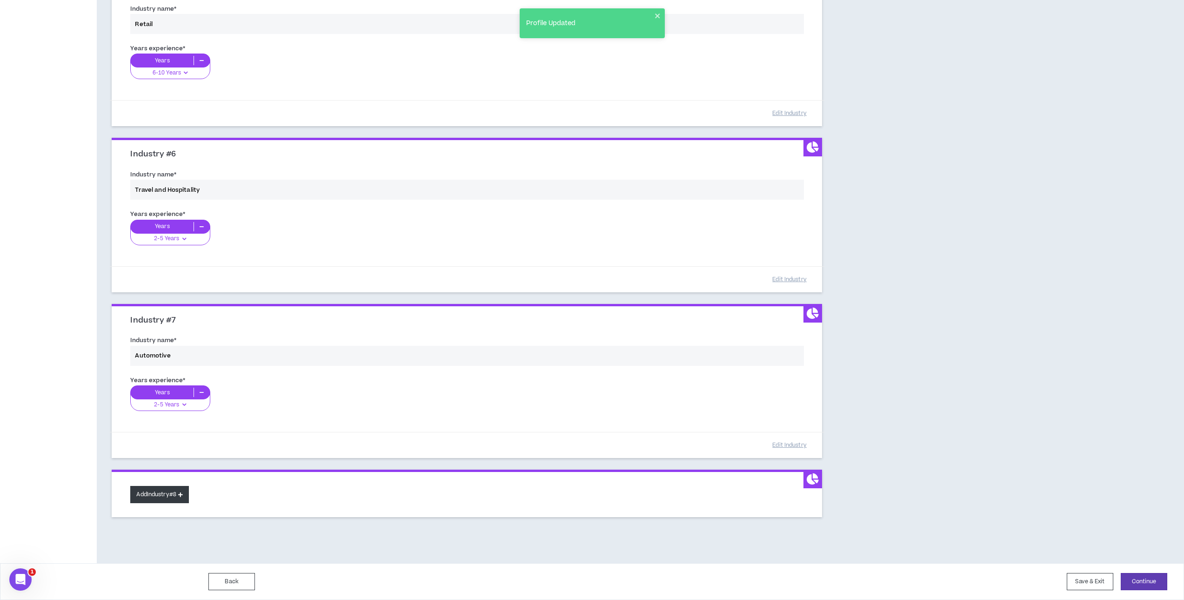
click at [172, 492] on button "Add Industry #8" at bounding box center [159, 494] width 59 height 17
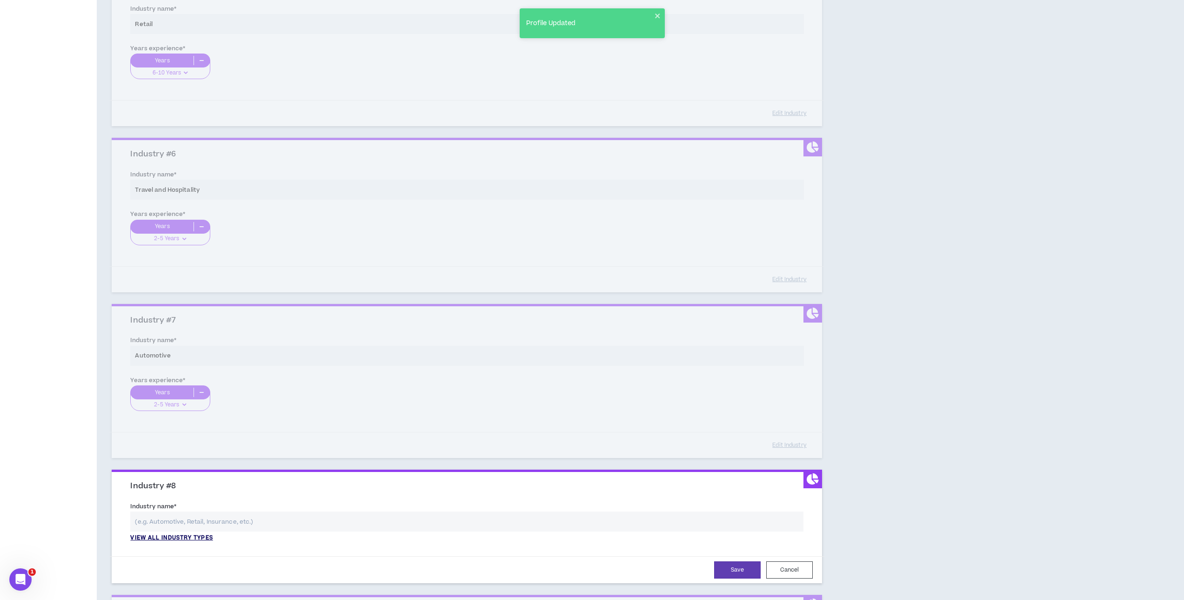
click at [160, 535] on p "View all industry types" at bounding box center [171, 538] width 82 height 8
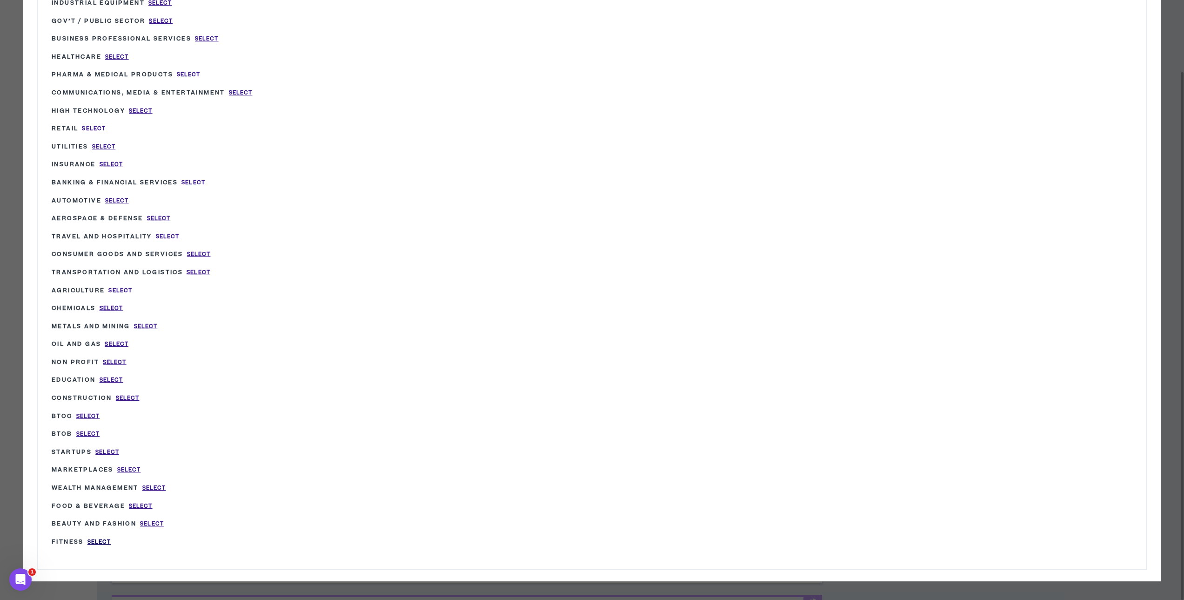
click at [95, 542] on span "Select" at bounding box center [99, 542] width 24 height 8
type input "Fitness"
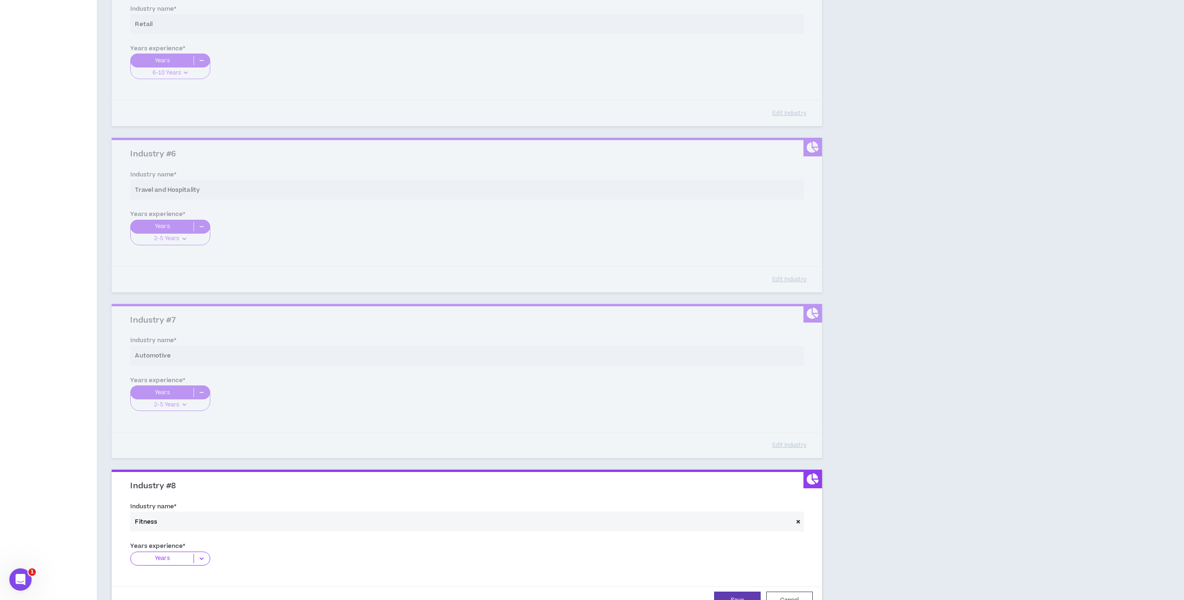
click at [196, 558] on icon at bounding box center [201, 558] width 15 height 9
click at [183, 585] on p "2-5 Years" at bounding box center [170, 587] width 80 height 10
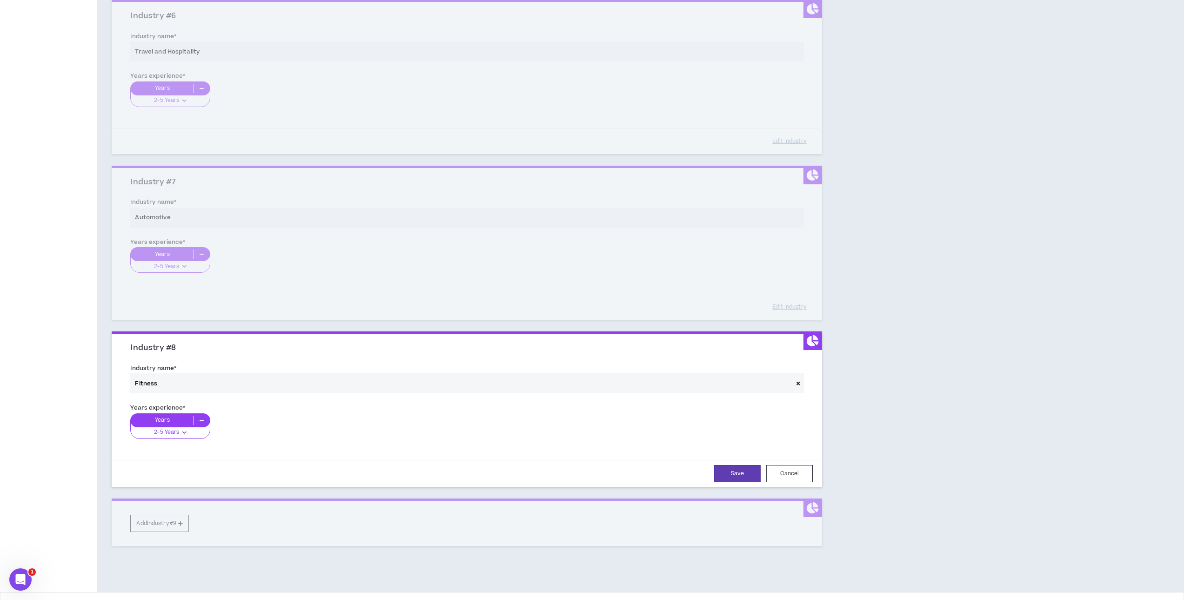
scroll to position [934, 0]
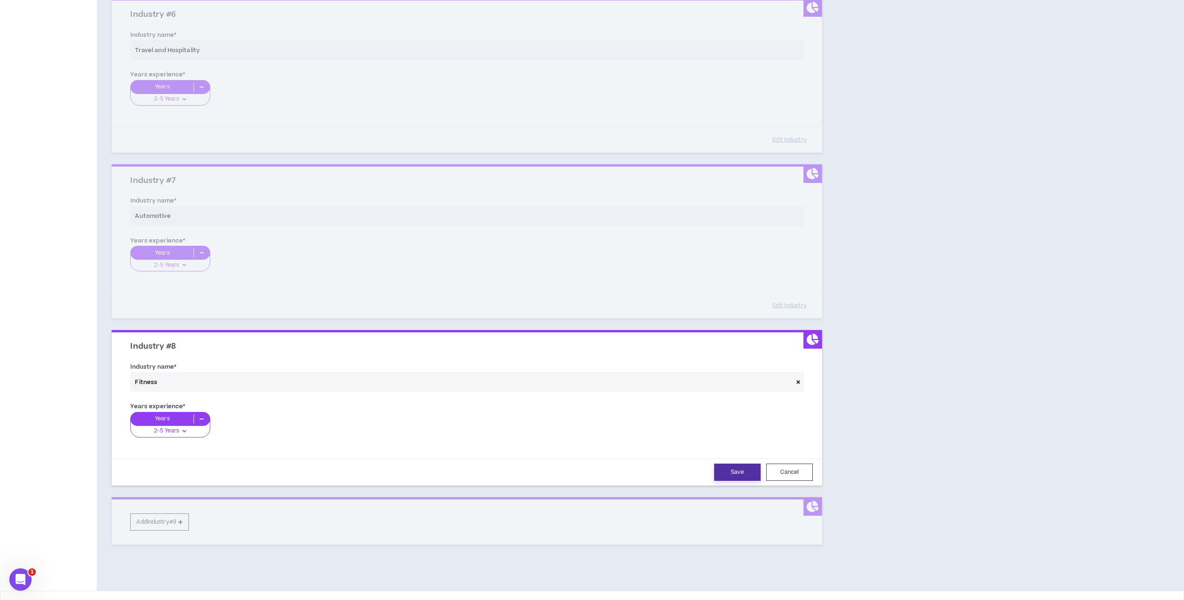
click at [736, 473] on button "Save" at bounding box center [737, 471] width 47 height 17
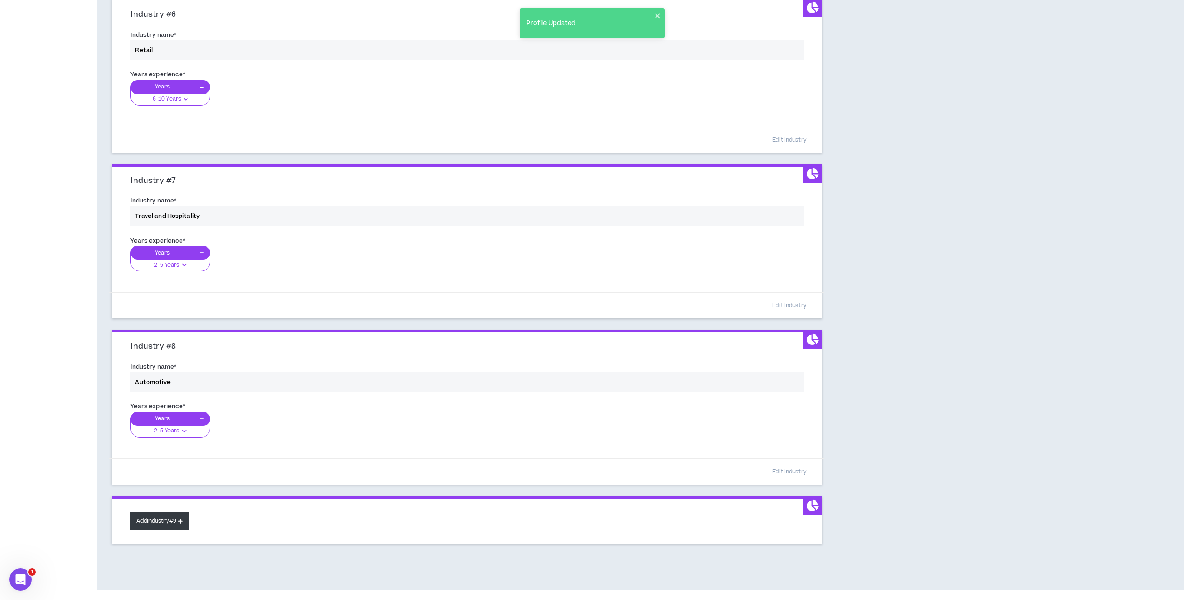
click at [157, 518] on button "Add Industry #9" at bounding box center [159, 520] width 59 height 17
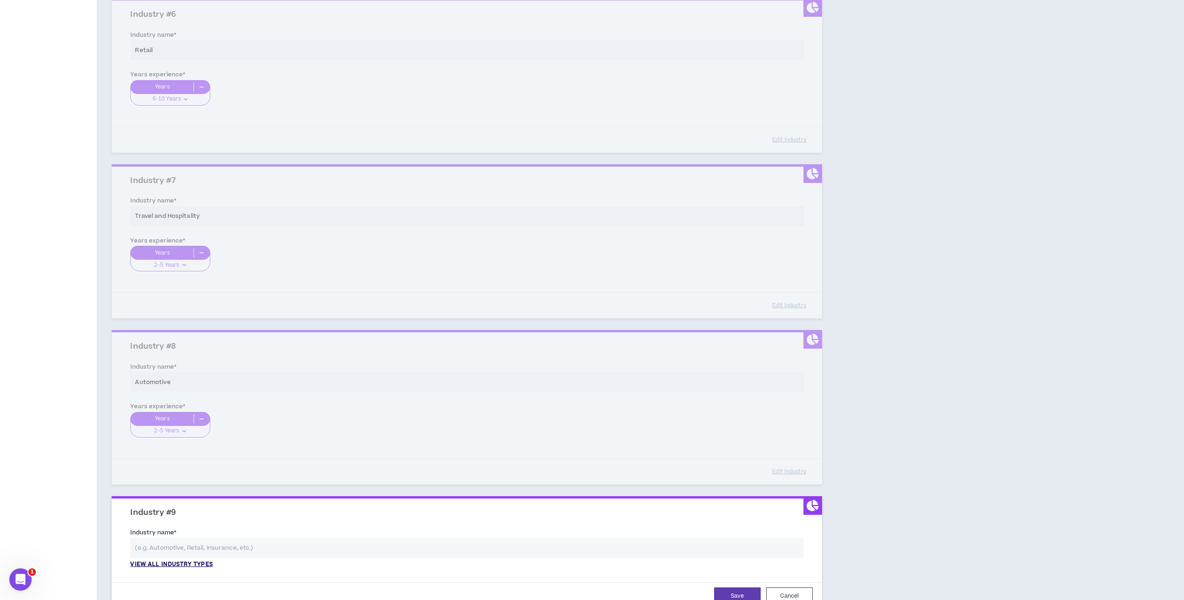
click at [181, 563] on p "View all industry types" at bounding box center [171, 564] width 82 height 8
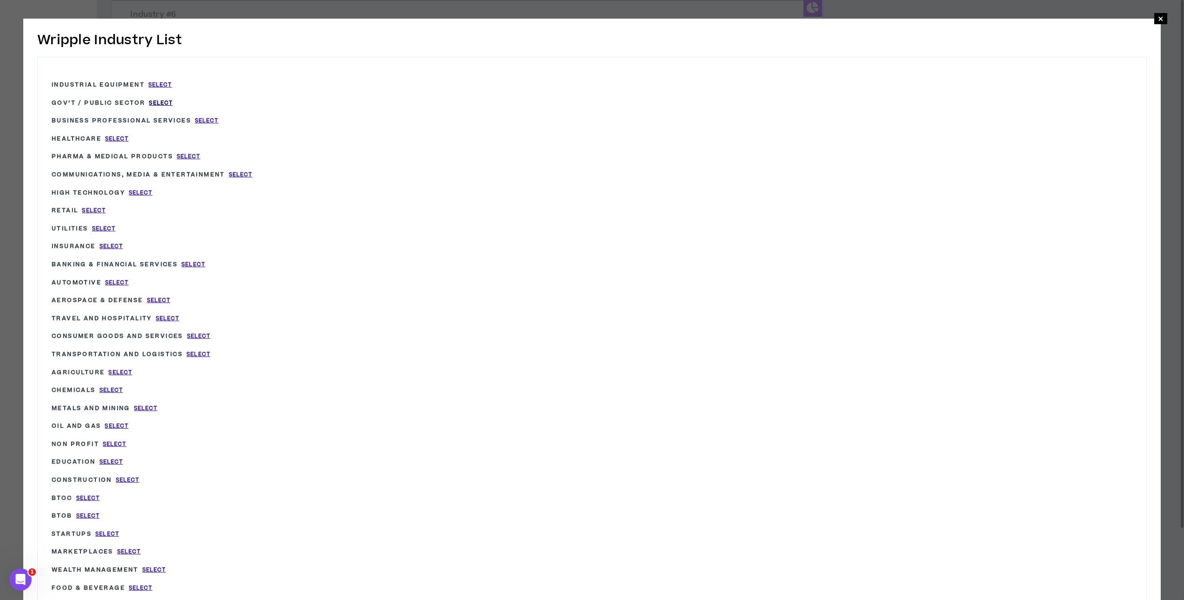
click at [160, 103] on span "Select" at bounding box center [161, 103] width 24 height 8
type input "Gov’t / Public Sector"
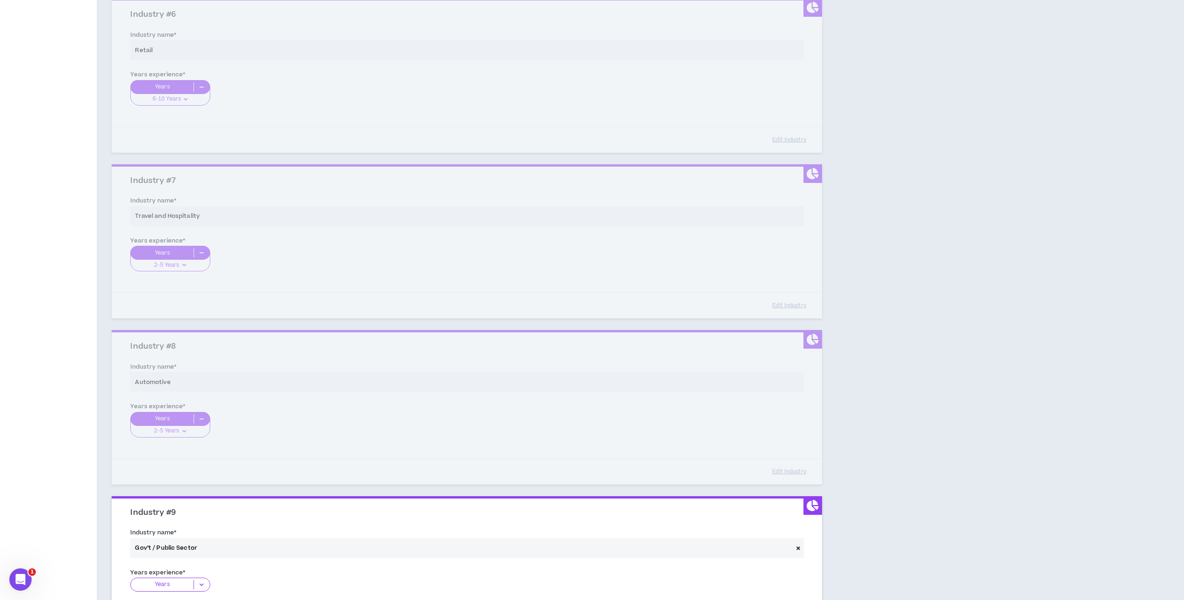
click at [200, 582] on icon at bounding box center [201, 584] width 15 height 9
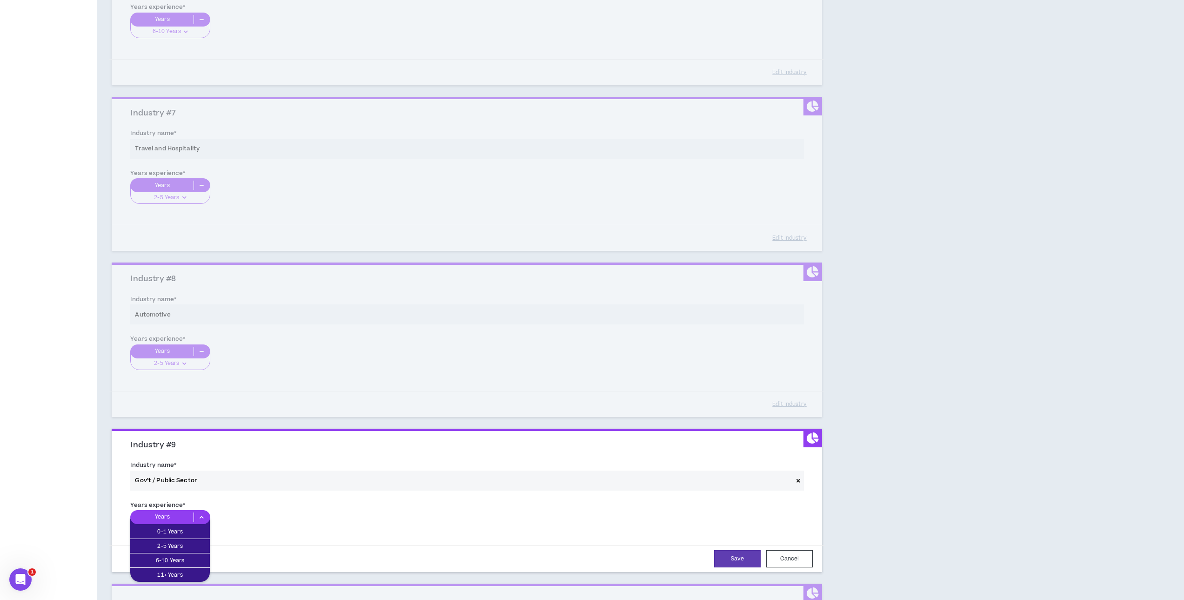
scroll to position [1073, 0]
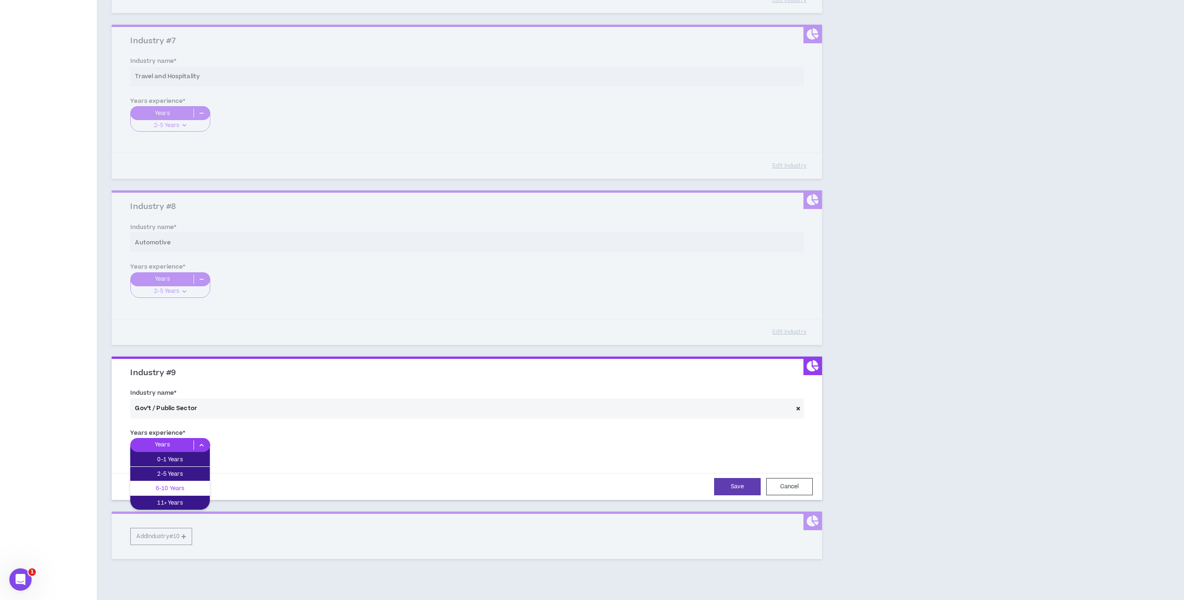
click at [175, 485] on p "6-10 Years" at bounding box center [170, 488] width 80 height 10
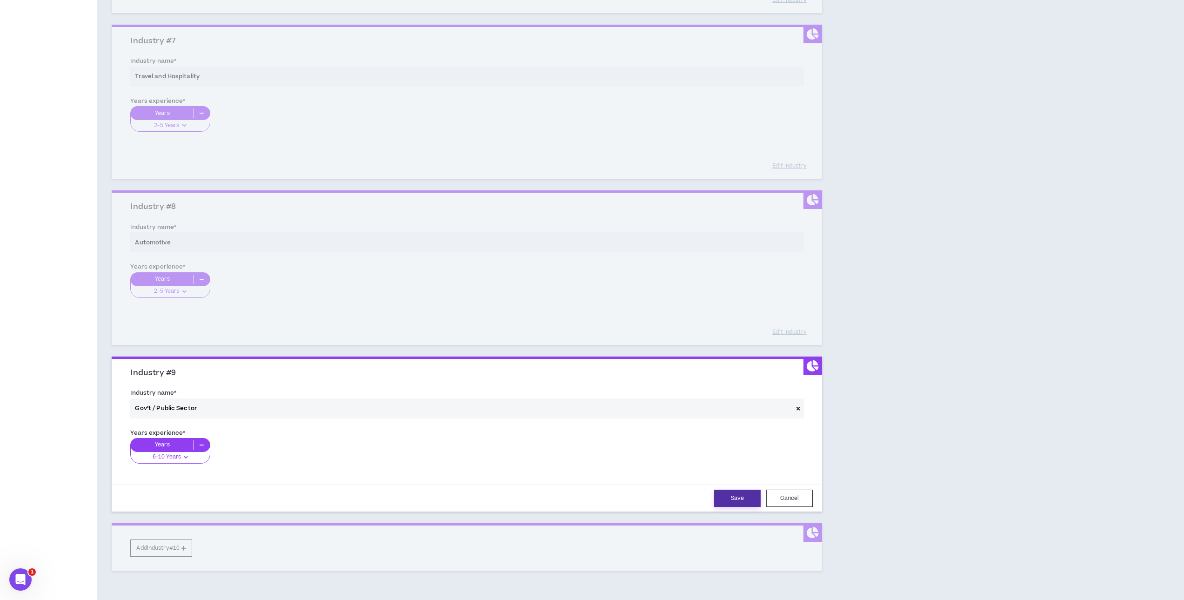
click at [732, 501] on button "Save" at bounding box center [737, 497] width 47 height 17
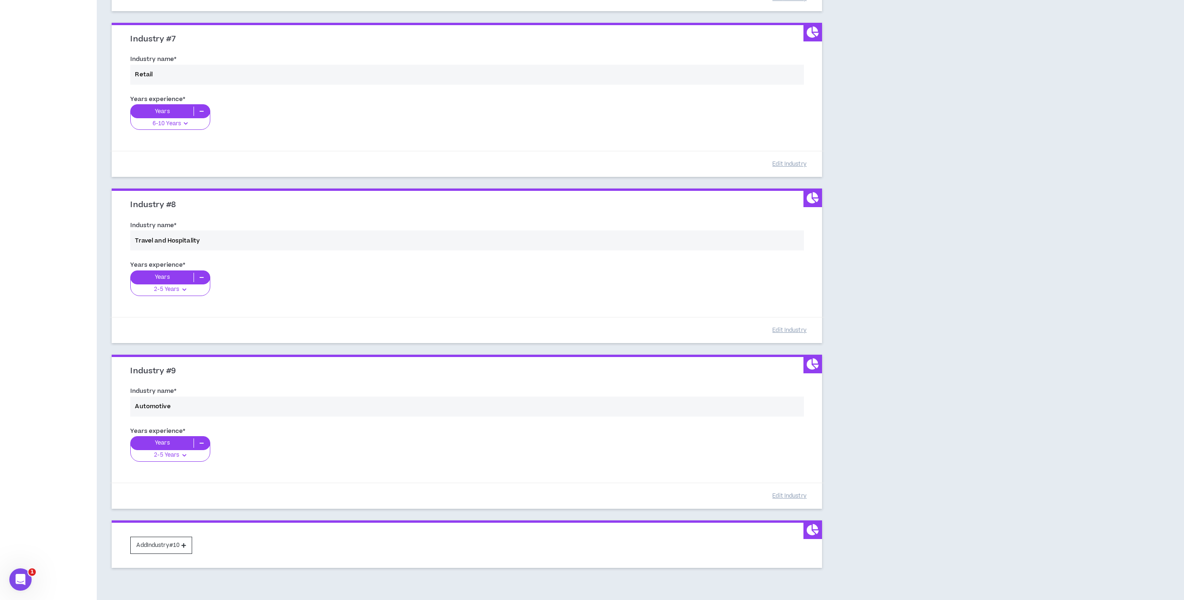
scroll to position [1126, 0]
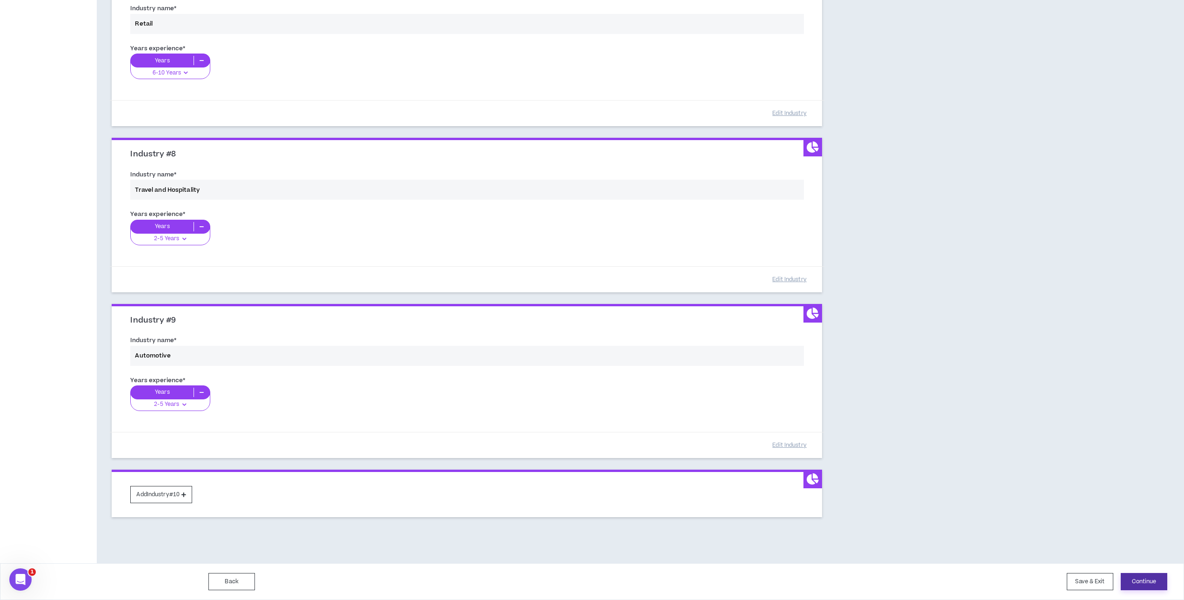
click at [1136, 578] on button "Continue" at bounding box center [1144, 581] width 47 height 17
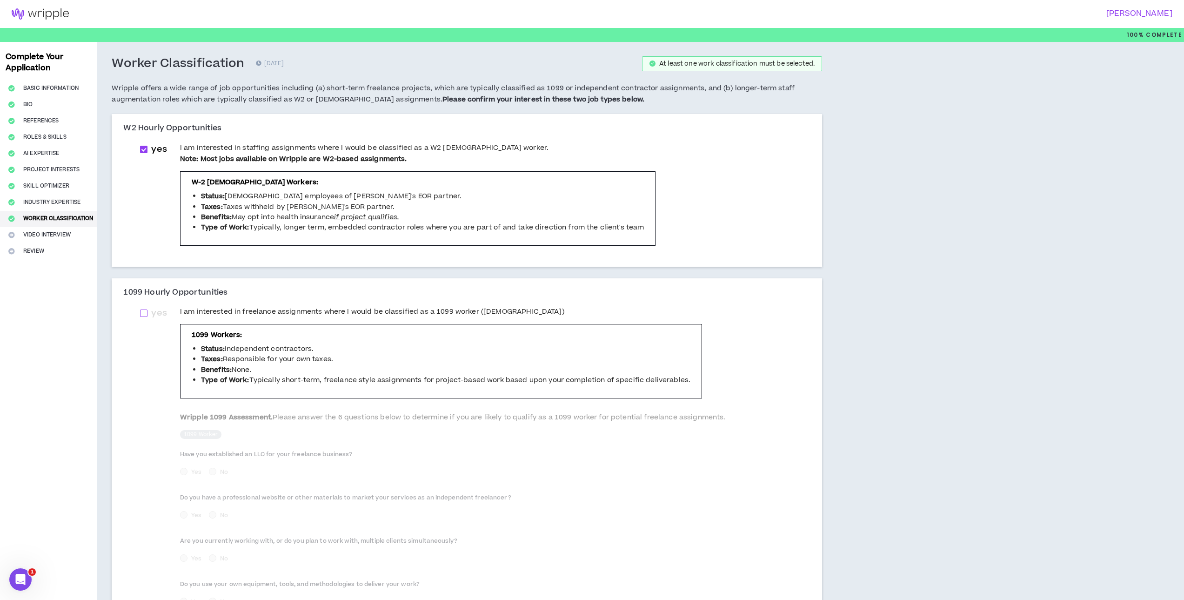
click at [143, 314] on span at bounding box center [143, 312] width 7 height 7
checkbox input "****"
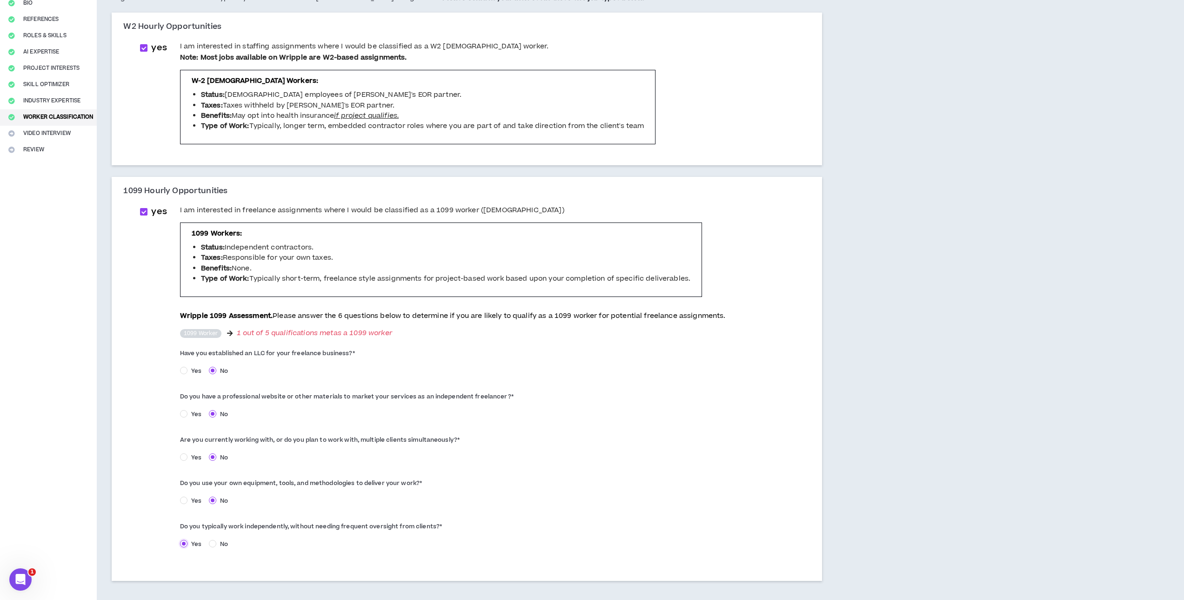
scroll to position [154, 0]
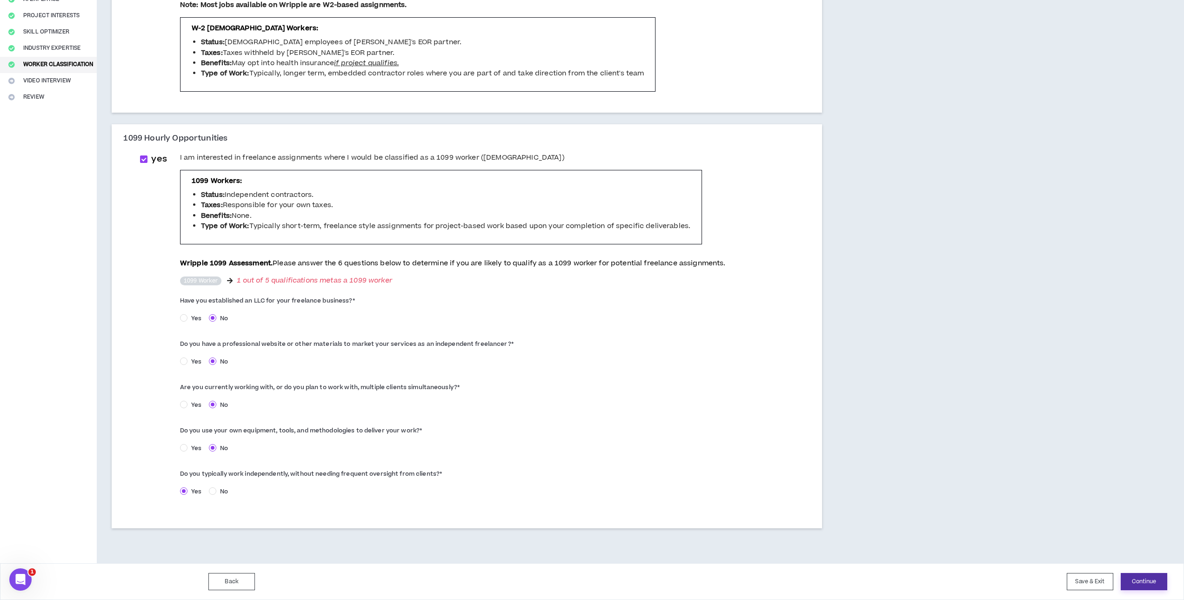
click at [1143, 580] on button "Continue" at bounding box center [1144, 581] width 47 height 17
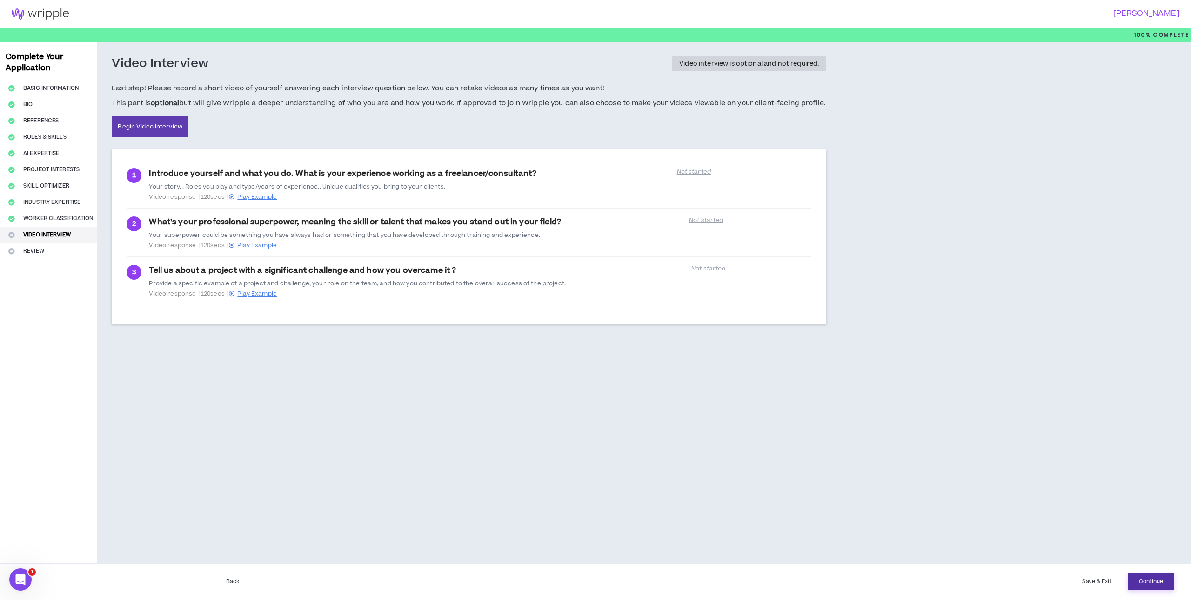
click at [1144, 576] on button "Continue" at bounding box center [1151, 581] width 47 height 17
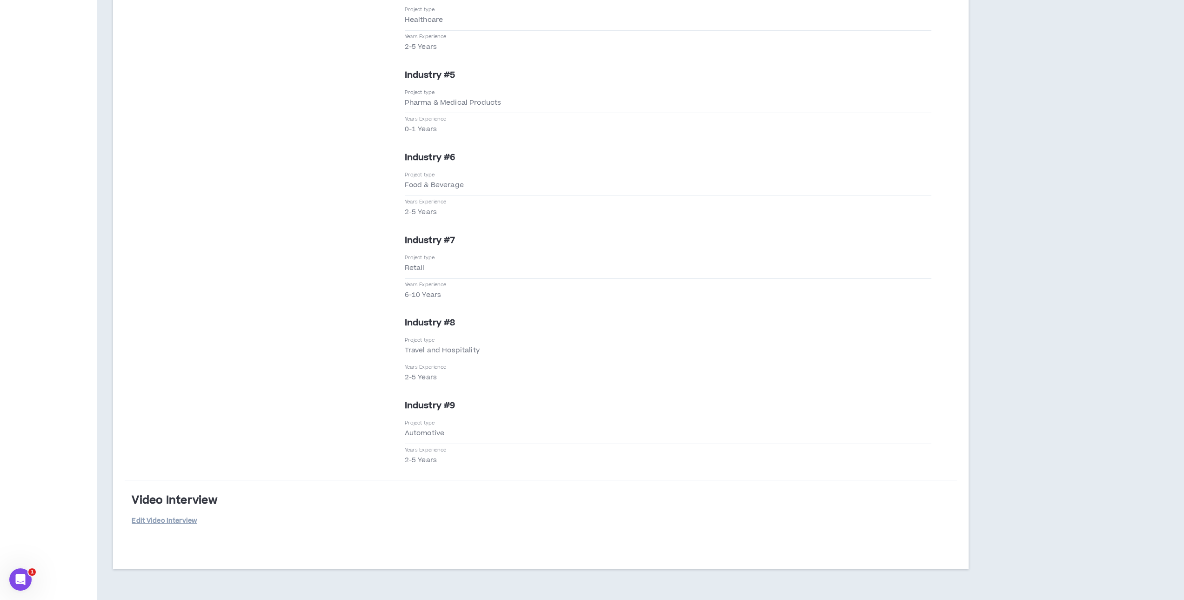
scroll to position [2087, 0]
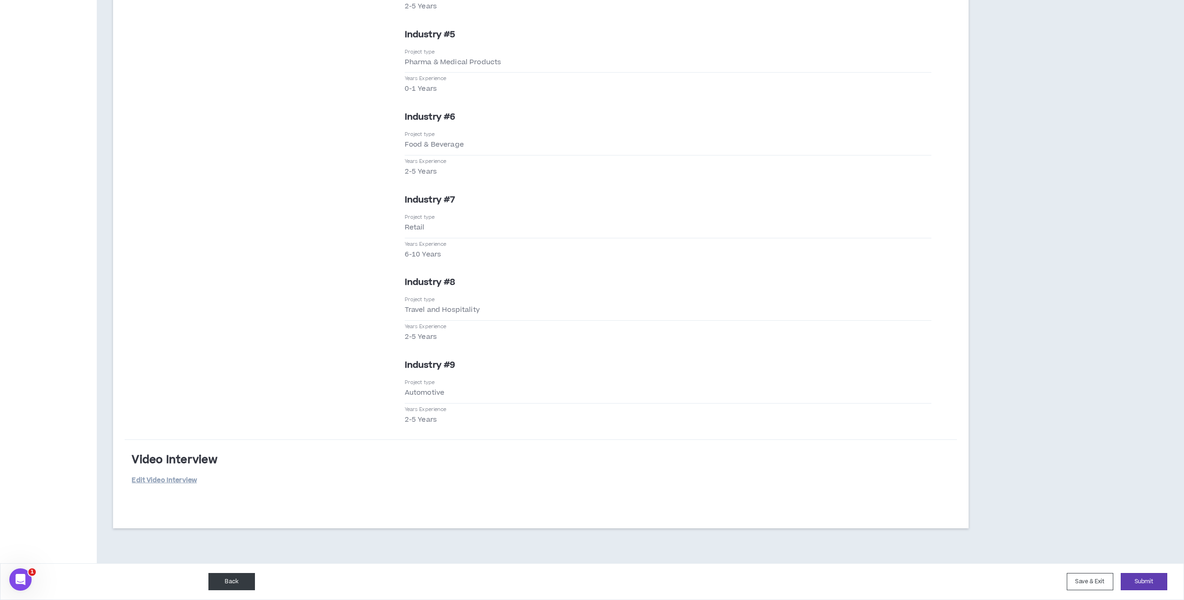
click at [240, 585] on button "Back" at bounding box center [231, 581] width 47 height 17
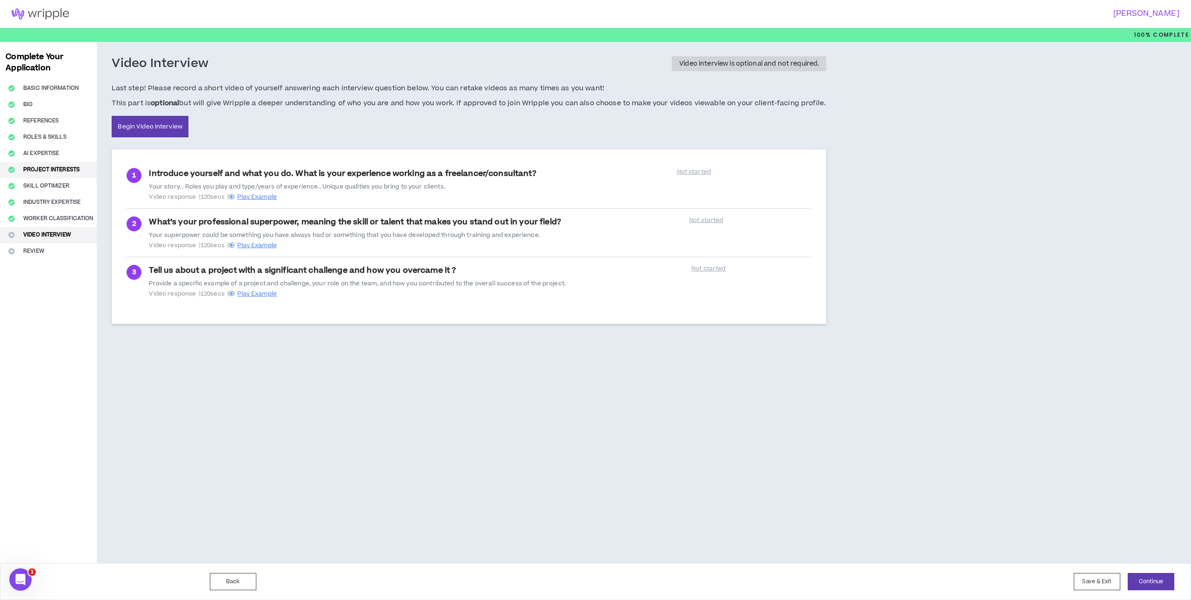
click at [48, 169] on button "Project Interests" at bounding box center [48, 170] width 97 height 16
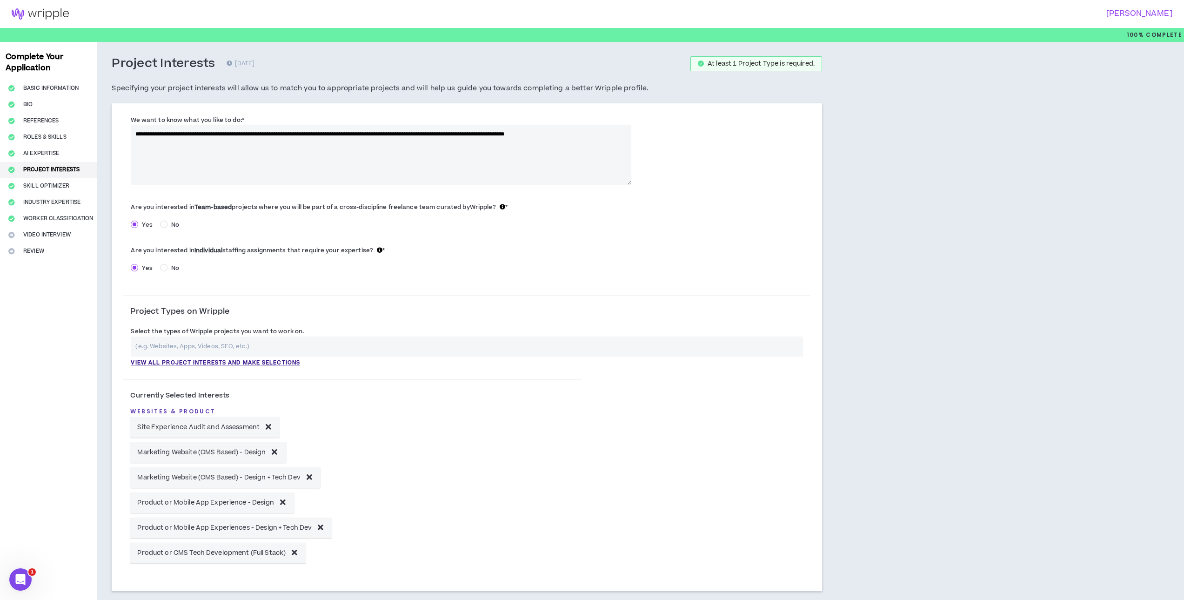
click at [43, 182] on div "Complete Your Application Basic Information Bio References Roles & Skills AI Ex…" at bounding box center [48, 491] width 97 height 899
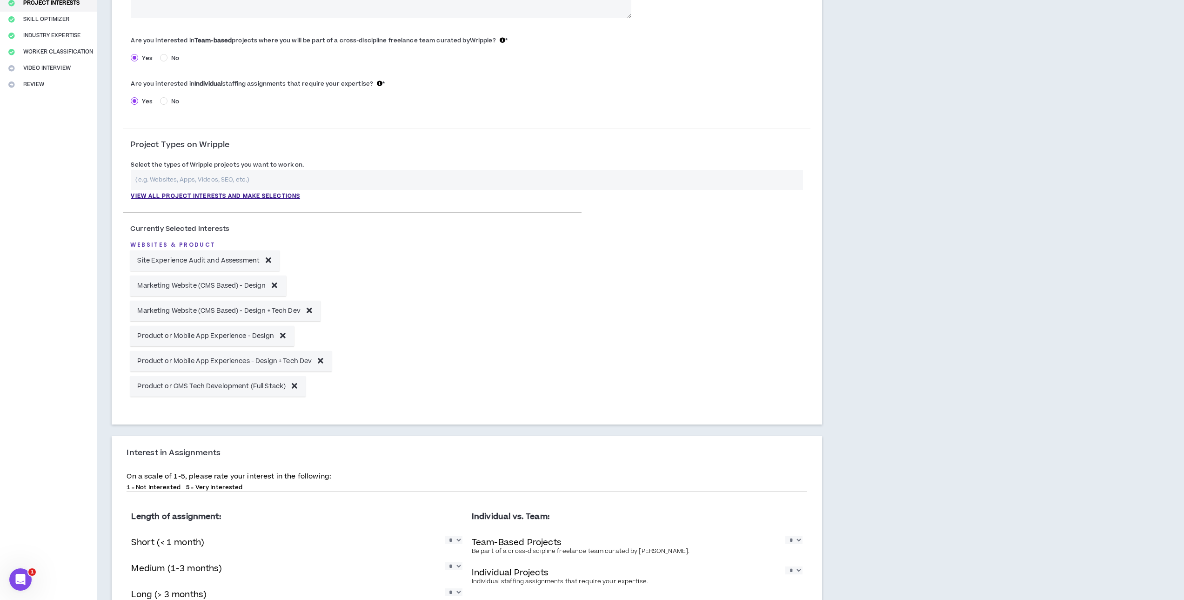
scroll to position [378, 0]
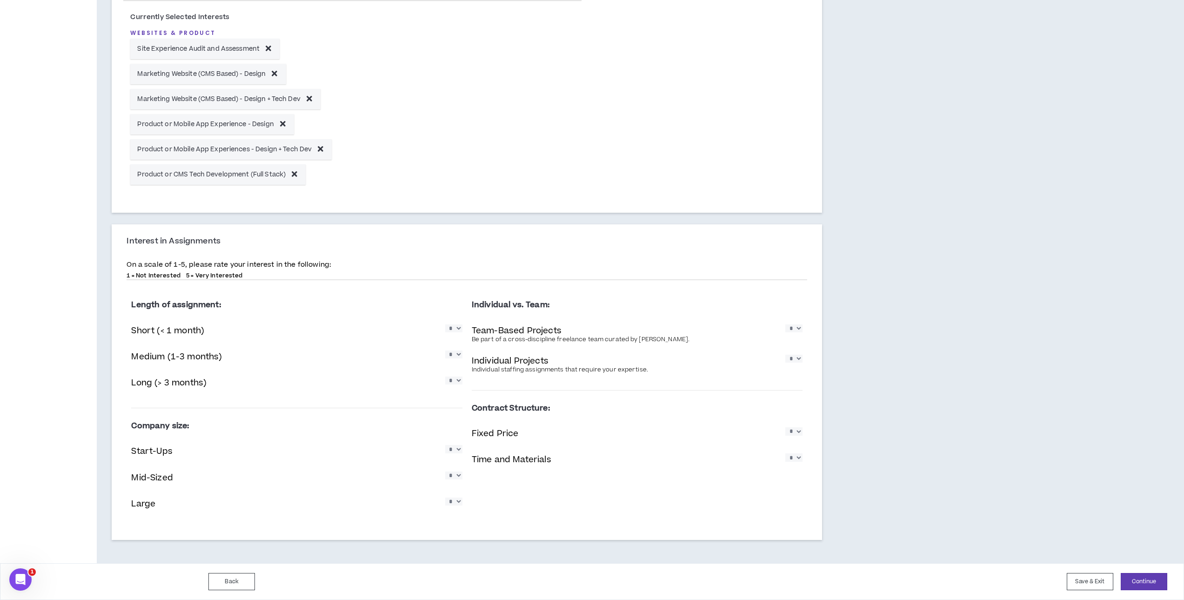
click at [454, 331] on select "* * * * *" at bounding box center [453, 328] width 17 height 8
select select "*"
click at [445, 324] on select "* * * * *" at bounding box center [453, 328] width 17 height 8
click at [454, 356] on select "* * * * *" at bounding box center [453, 354] width 17 height 8
select select "*"
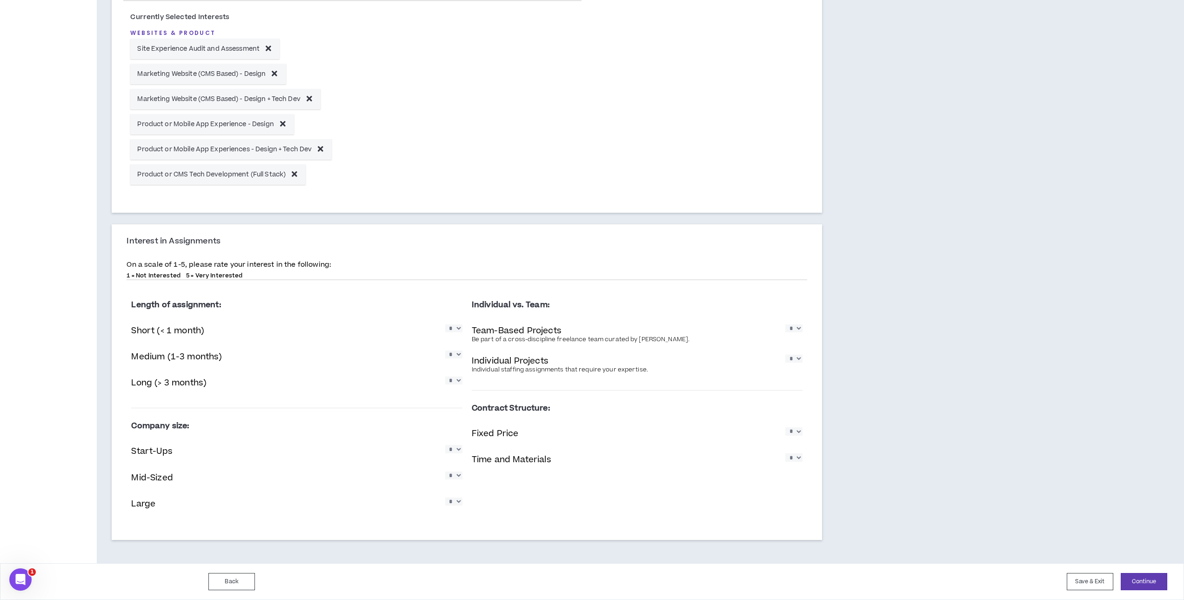
click at [445, 350] on select "* * * * *" at bounding box center [453, 354] width 17 height 8
click at [459, 383] on select "* * * * *" at bounding box center [453, 380] width 17 height 8
select select "*"
click at [445, 376] on select "* * * * *" at bounding box center [453, 380] width 17 height 8
click at [790, 330] on select "* * * * *" at bounding box center [793, 328] width 17 height 8
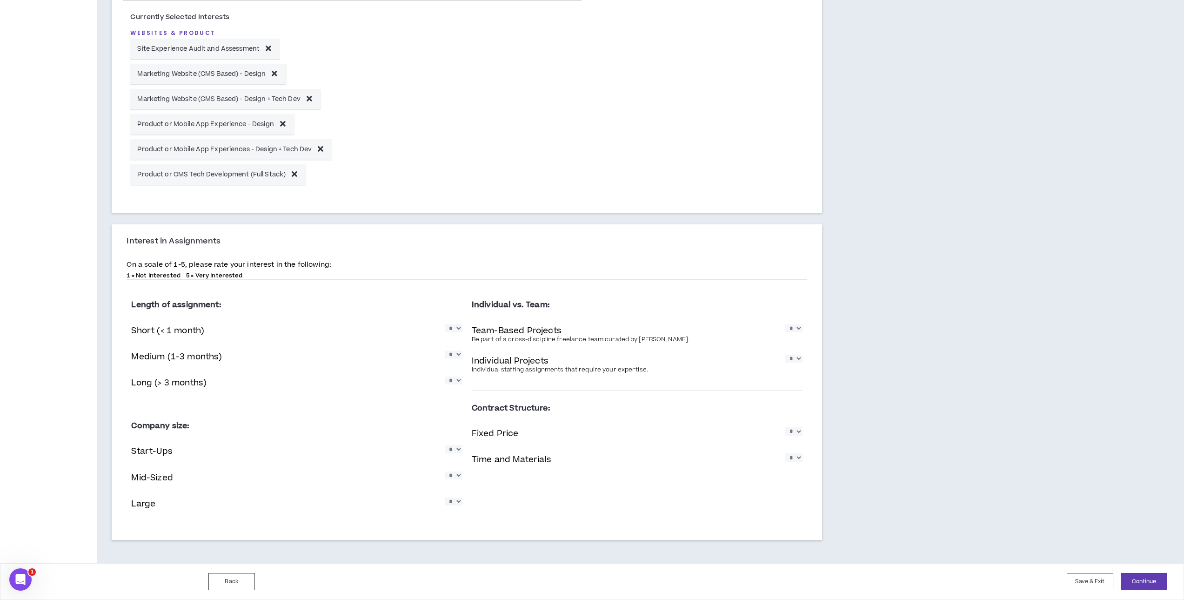
select select "*"
click at [785, 324] on select "* * * * *" at bounding box center [793, 328] width 17 height 8
click at [793, 362] on select "* * * * *" at bounding box center [793, 358] width 17 height 8
select select "*"
click at [785, 354] on select "* * * * *" at bounding box center [793, 358] width 17 height 8
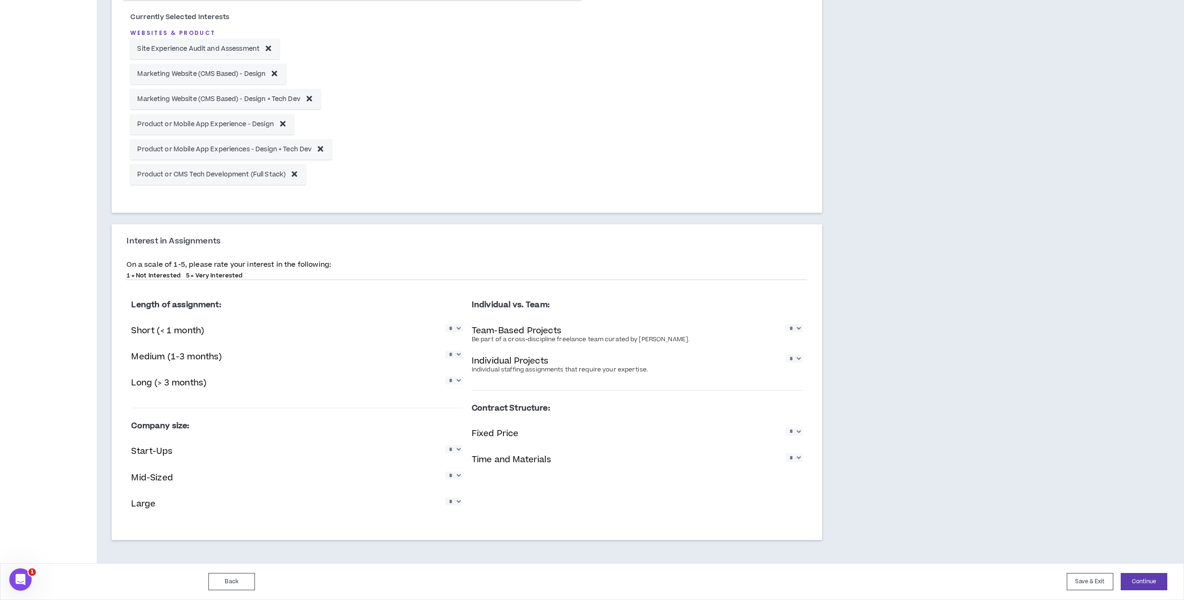
click at [457, 449] on select "* * * * *" at bounding box center [453, 449] width 17 height 8
select select "*"
click at [445, 445] on select "* * * * *" at bounding box center [453, 449] width 17 height 8
click at [454, 479] on select "* * * * *" at bounding box center [453, 475] width 17 height 8
select select "*"
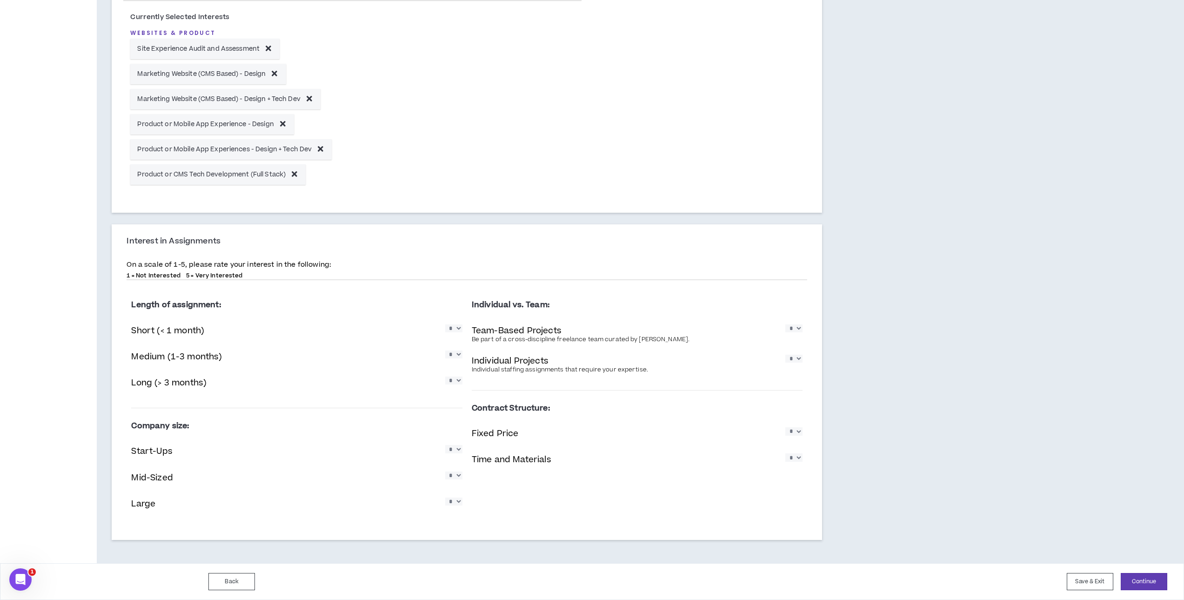
click at [445, 471] on select "* * * * *" at bounding box center [453, 475] width 17 height 8
click at [452, 505] on select "* * * * *" at bounding box center [453, 501] width 17 height 8
select select "*"
click at [445, 497] on select "* * * * *" at bounding box center [453, 501] width 17 height 8
click at [793, 432] on select "* * * * *" at bounding box center [793, 431] width 17 height 8
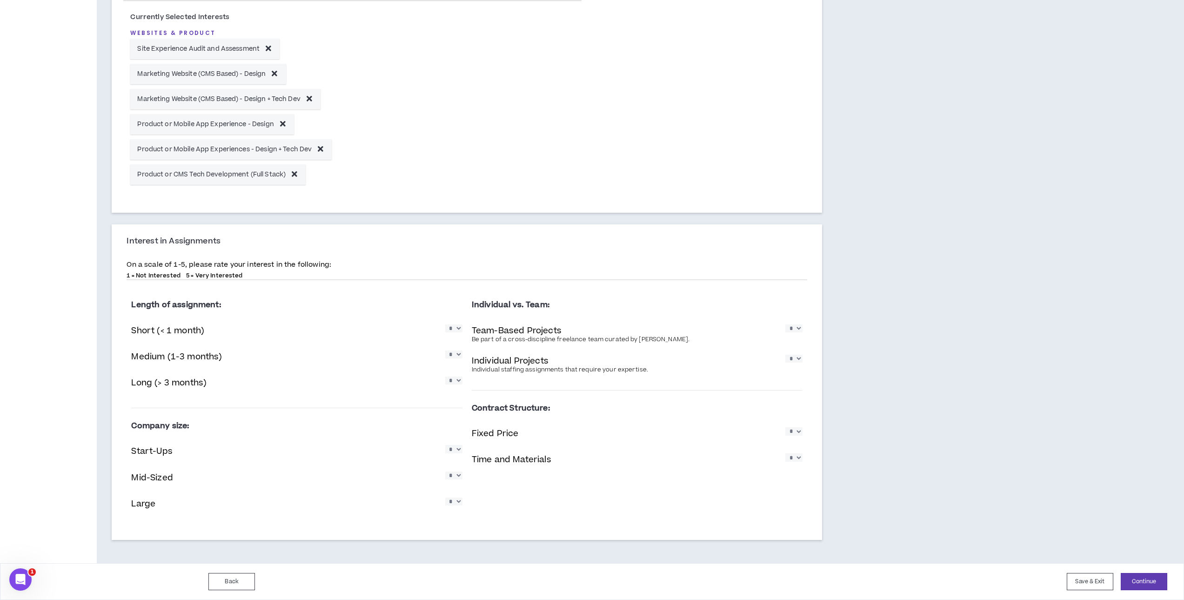
select select "*"
click at [785, 427] on select "* * * * *" at bounding box center [793, 431] width 17 height 8
click at [794, 456] on select "* * * * *" at bounding box center [793, 457] width 17 height 8
select select "*"
click at [785, 453] on select "* * * * *" at bounding box center [793, 457] width 17 height 8
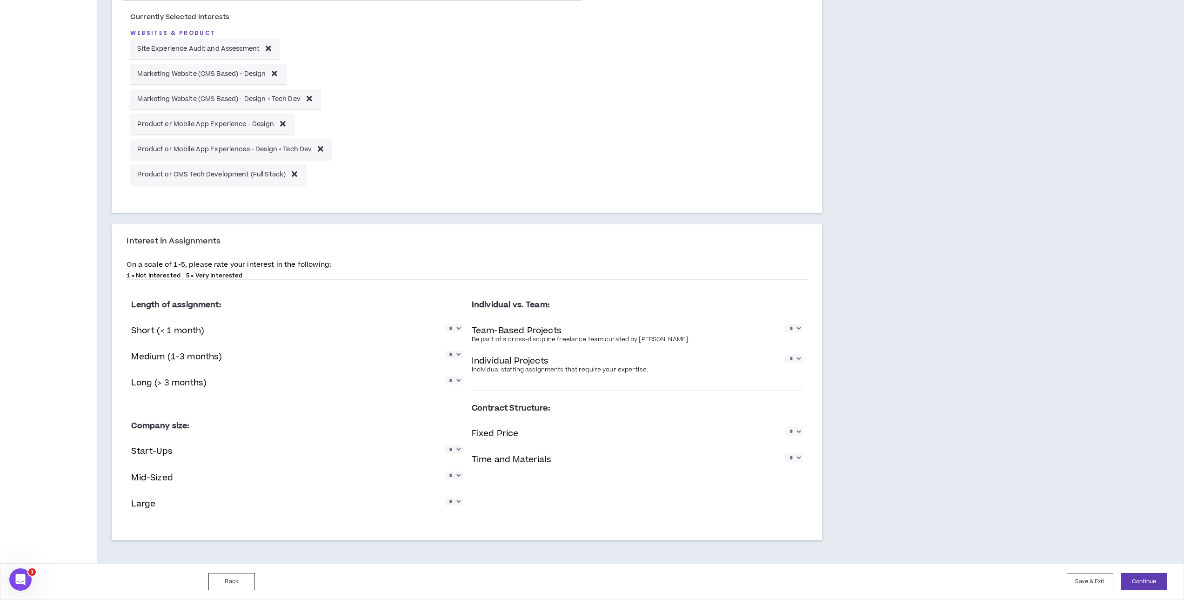
click at [746, 481] on div "Contract Structure: Fixed Price * * * * * Time and Materials * * * * *" at bounding box center [637, 437] width 331 height 94
click at [1139, 581] on button "Continue" at bounding box center [1144, 581] width 47 height 17
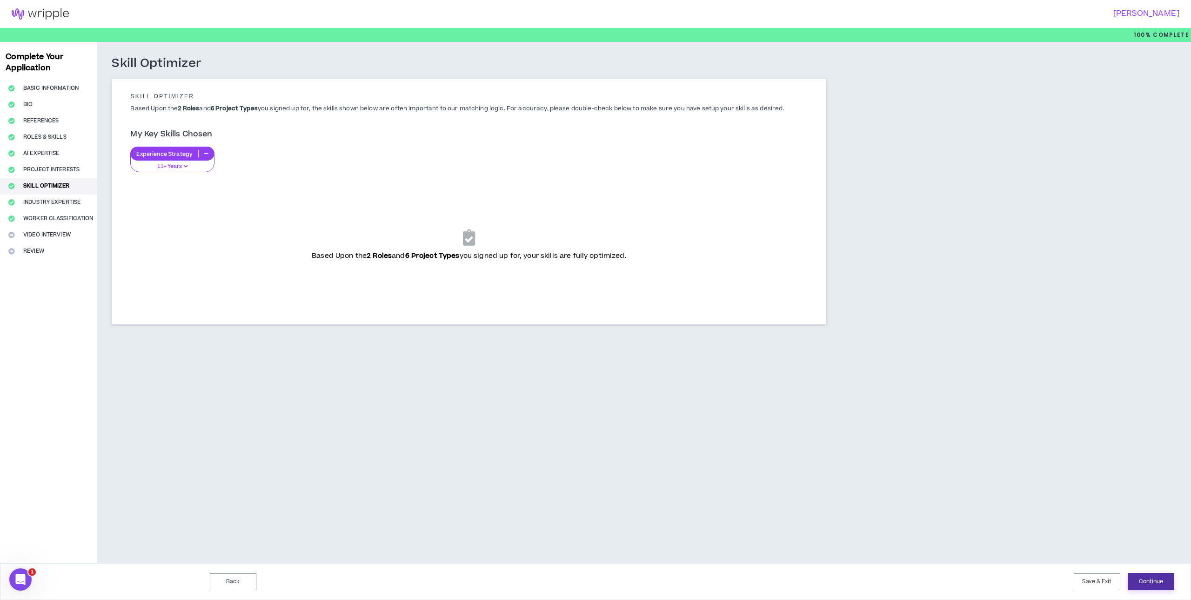
click at [1144, 577] on button "Continue" at bounding box center [1151, 581] width 47 height 17
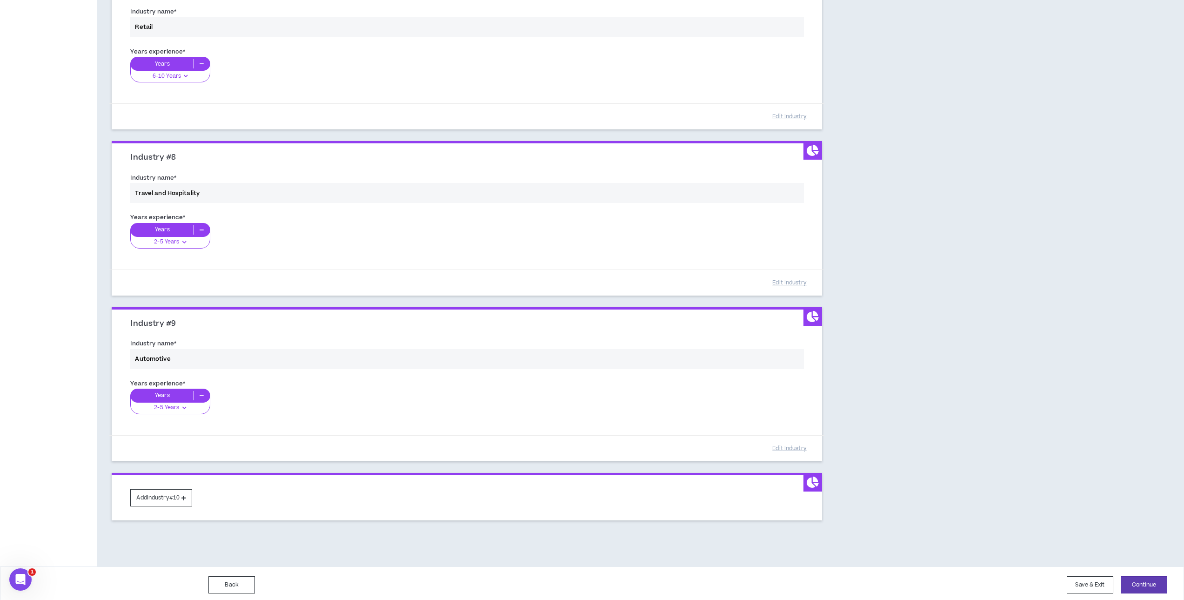
scroll to position [1126, 0]
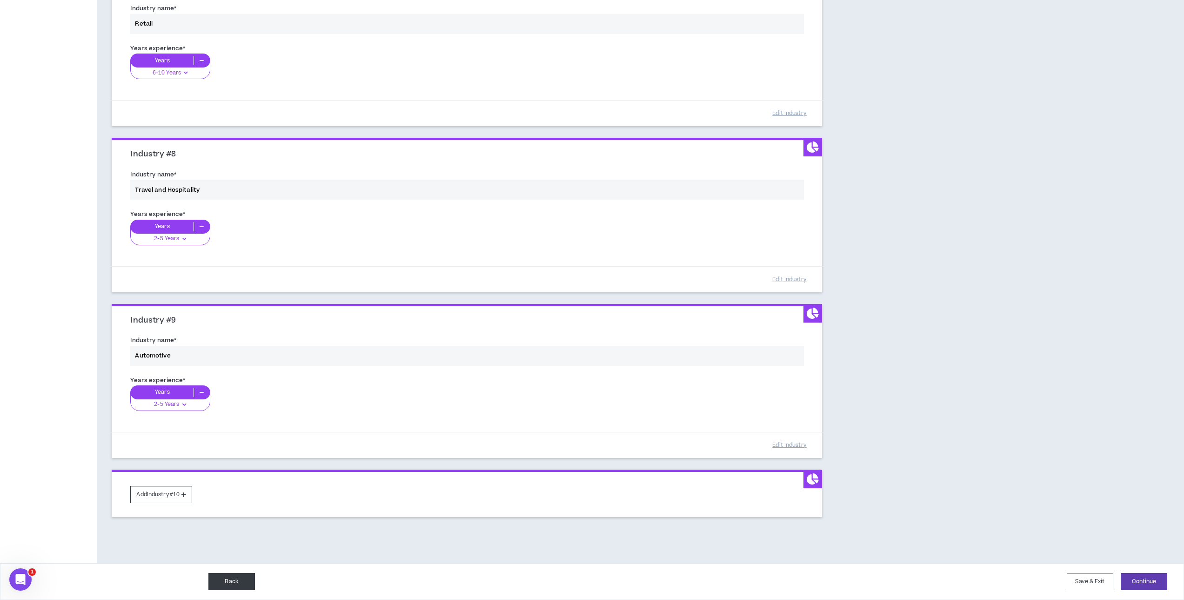
click at [236, 577] on button "Back" at bounding box center [231, 581] width 47 height 17
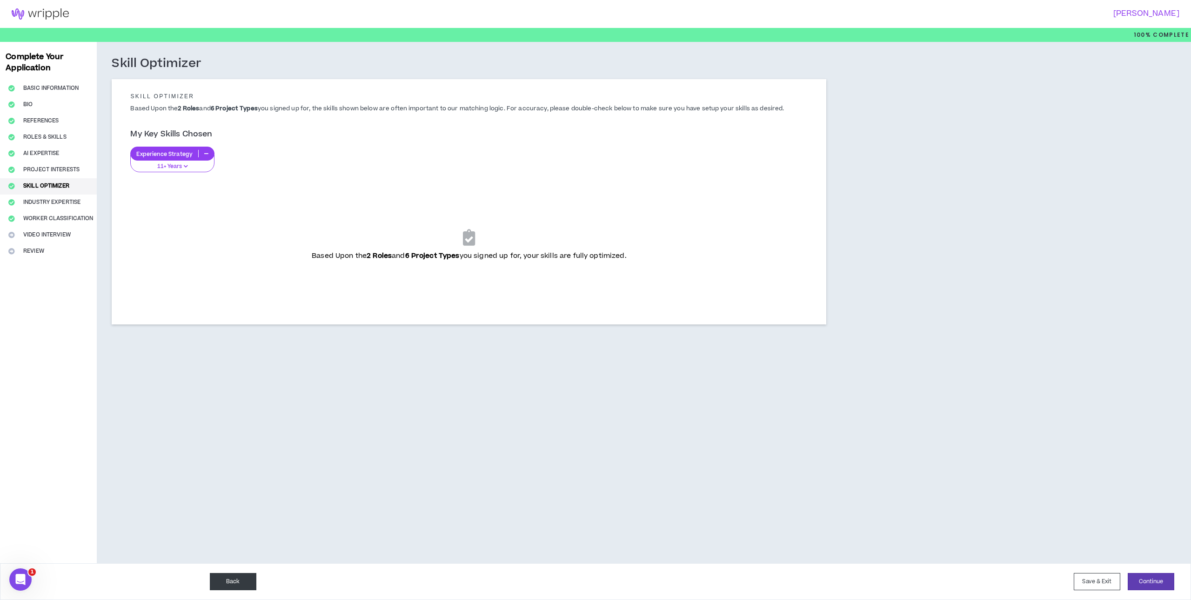
click at [232, 577] on button "Back" at bounding box center [233, 581] width 47 height 17
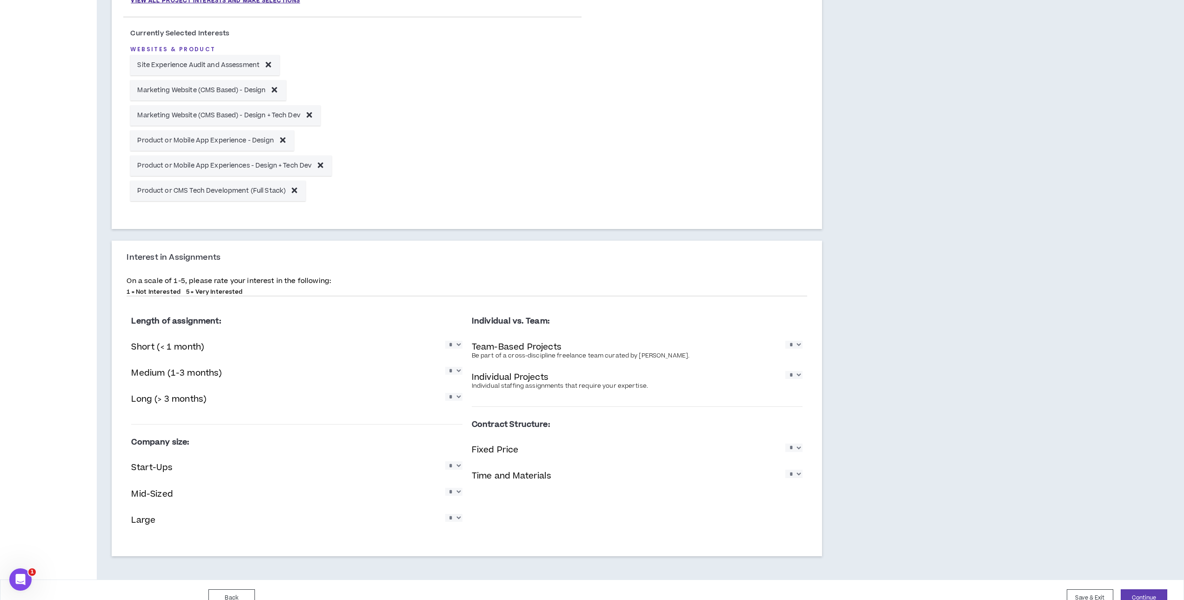
scroll to position [378, 0]
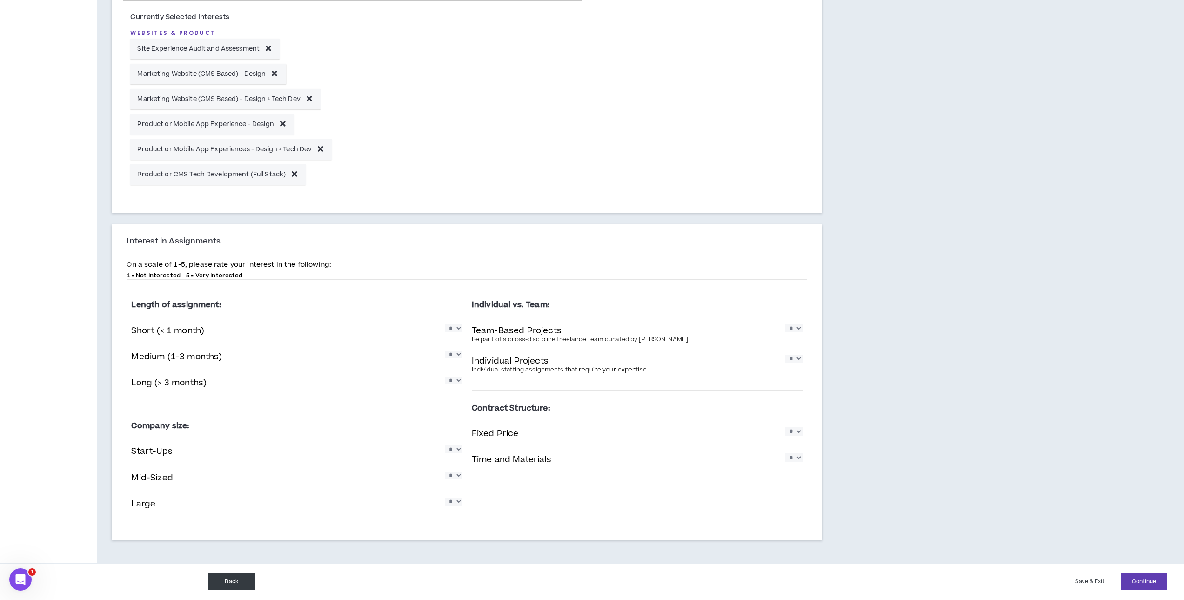
click at [231, 578] on button "Back" at bounding box center [231, 581] width 47 height 17
select select "*"
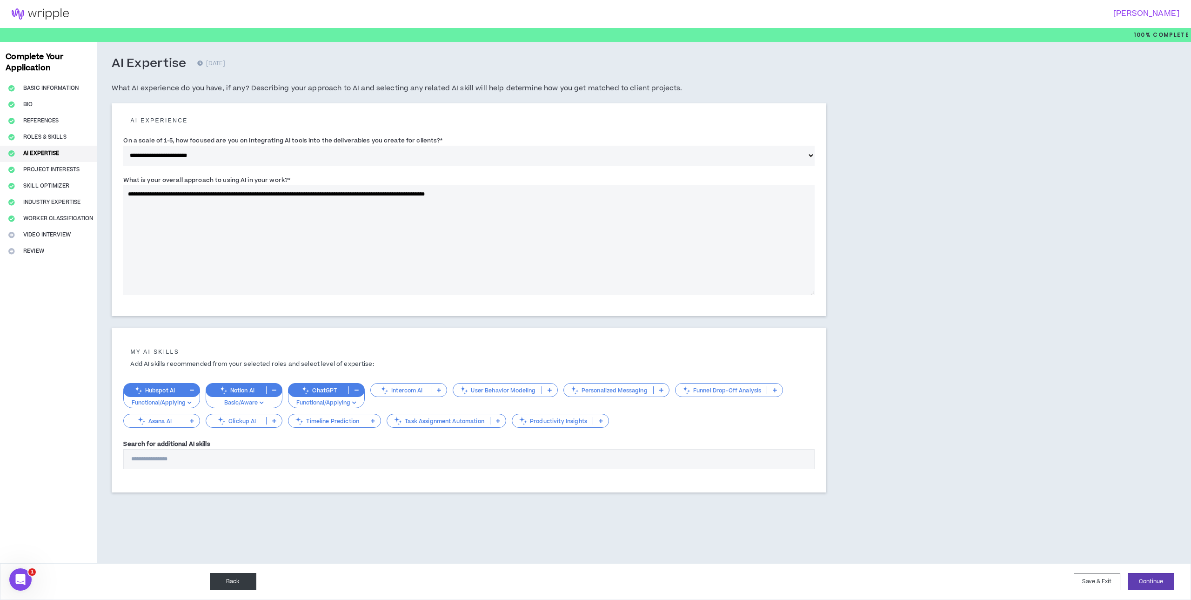
click at [231, 578] on button "Back" at bounding box center [233, 581] width 47 height 17
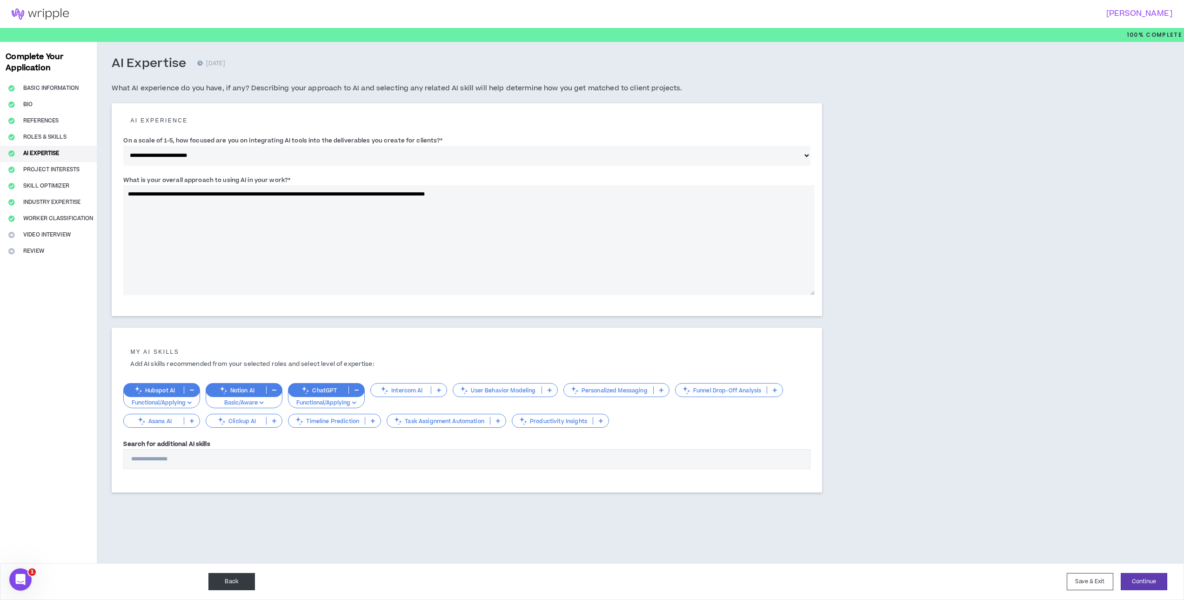
select select "**"
select select "***"
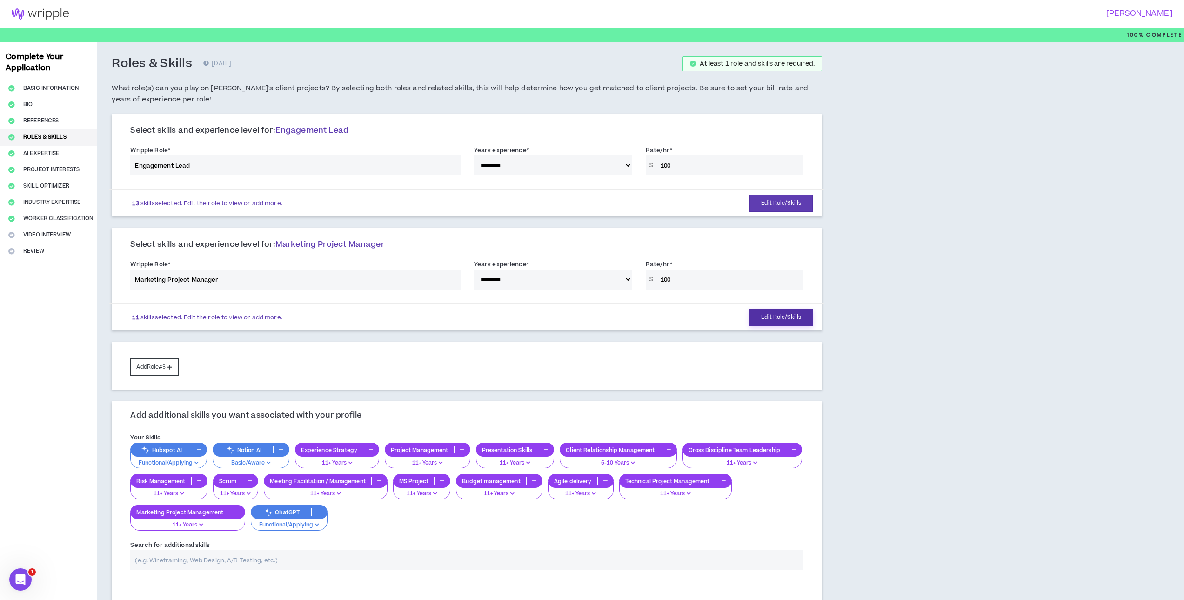
click at [766, 314] on button "Edit Role/Skills" at bounding box center [780, 316] width 63 height 17
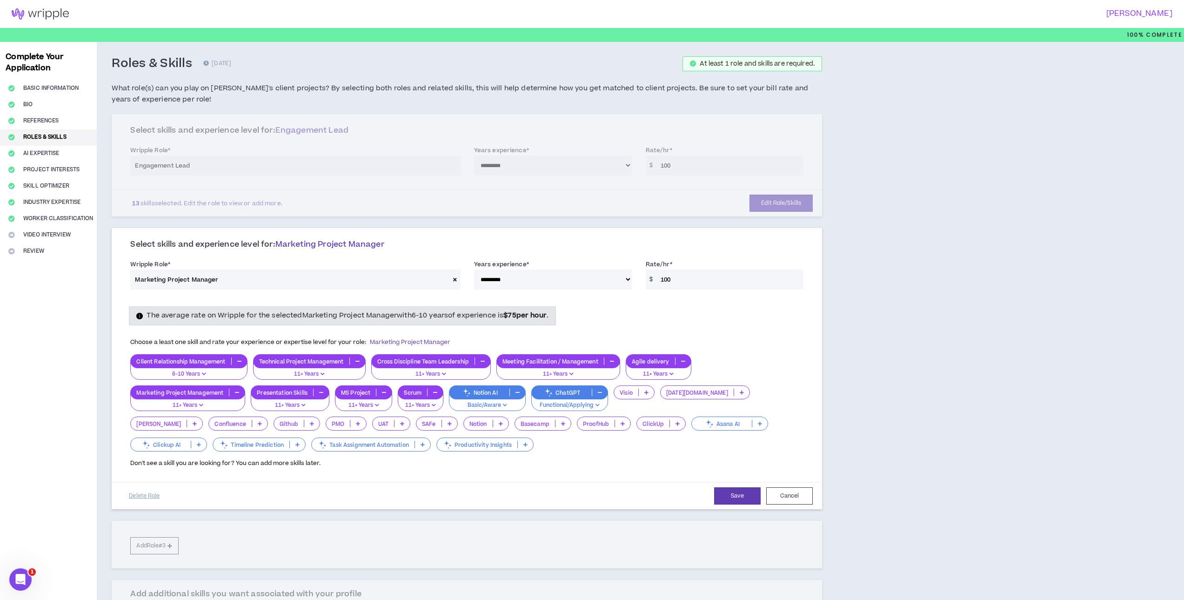
click at [212, 356] on div "Client Relationship Management" at bounding box center [188, 361] width 117 height 14
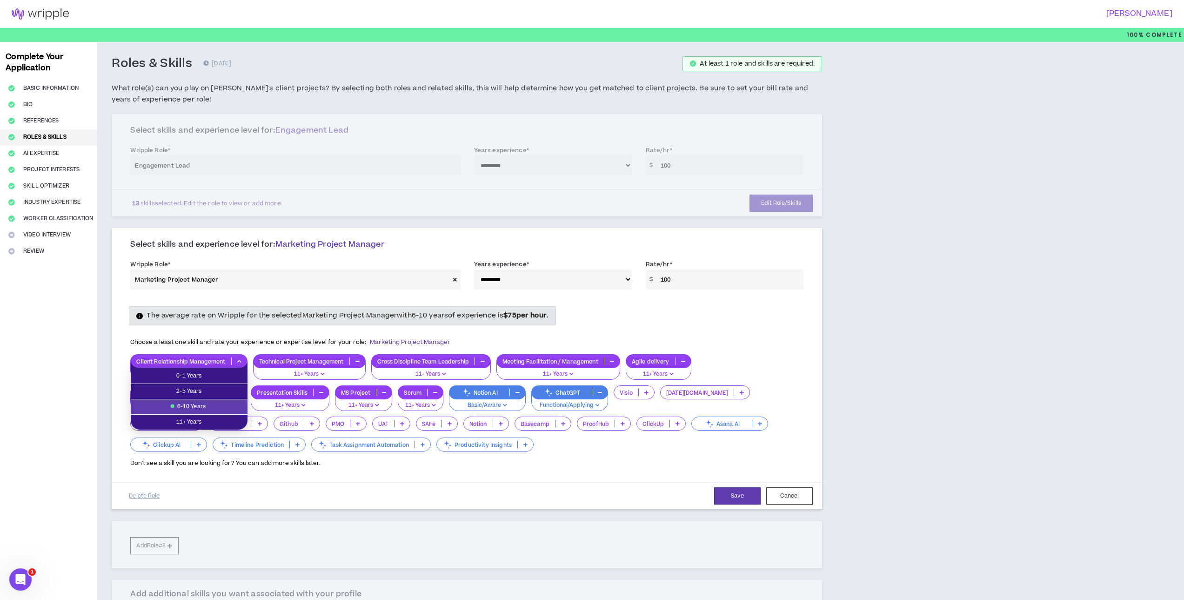
click at [211, 357] on div "Client Relationship Management" at bounding box center [188, 361] width 117 height 14
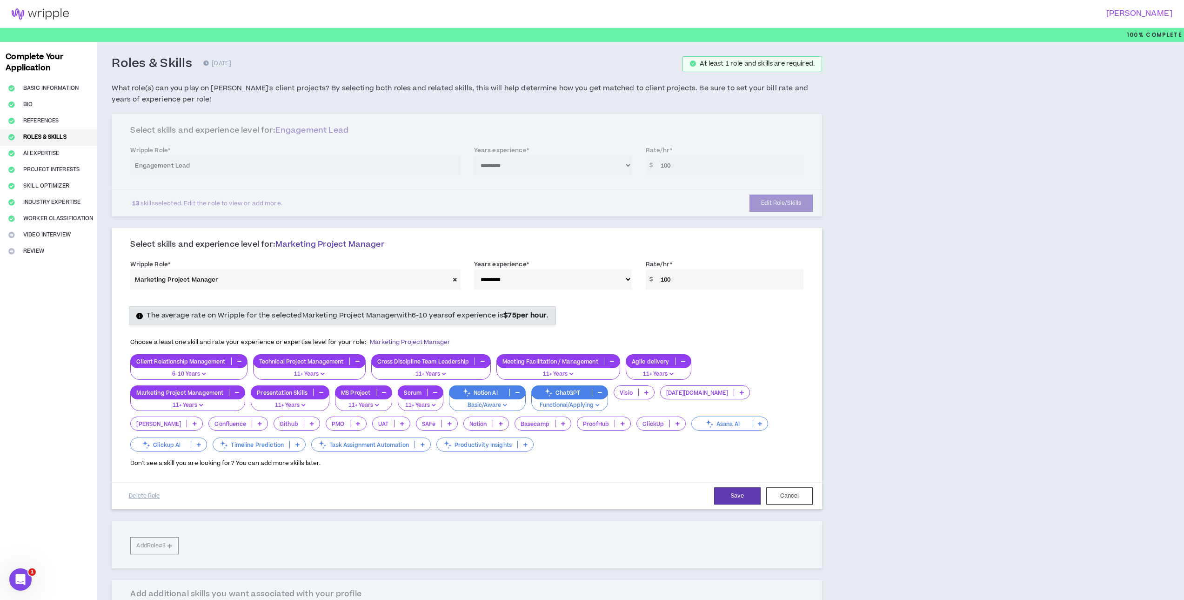
click at [295, 357] on div "Technical Project Management" at bounding box center [309, 361] width 113 height 14
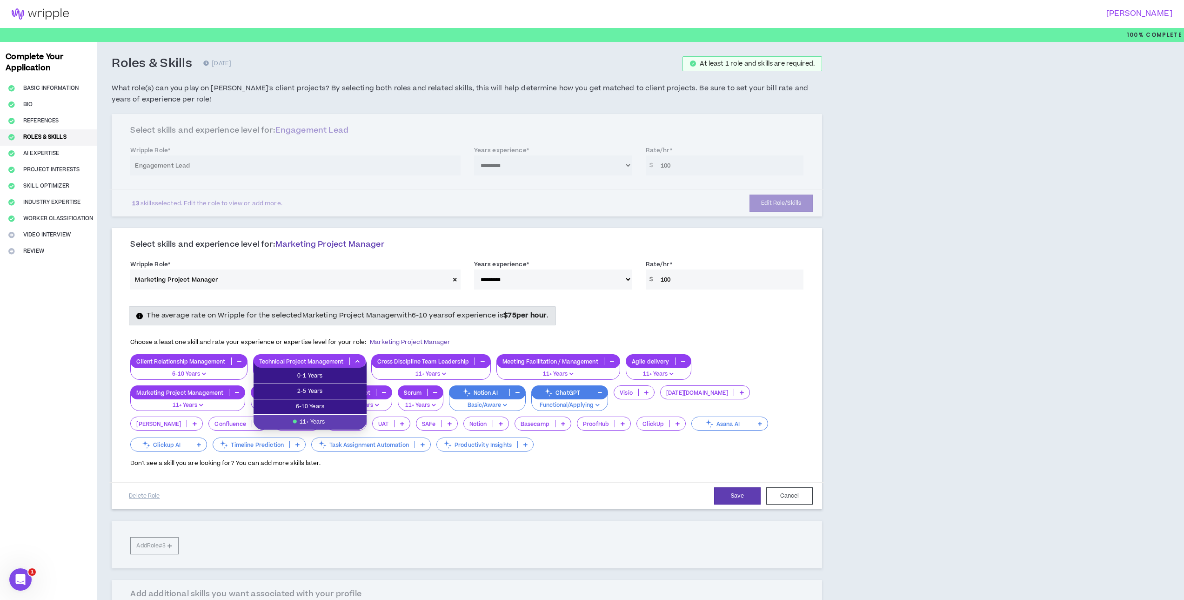
click at [295, 357] on div "Technical Project Management" at bounding box center [309, 361] width 113 height 14
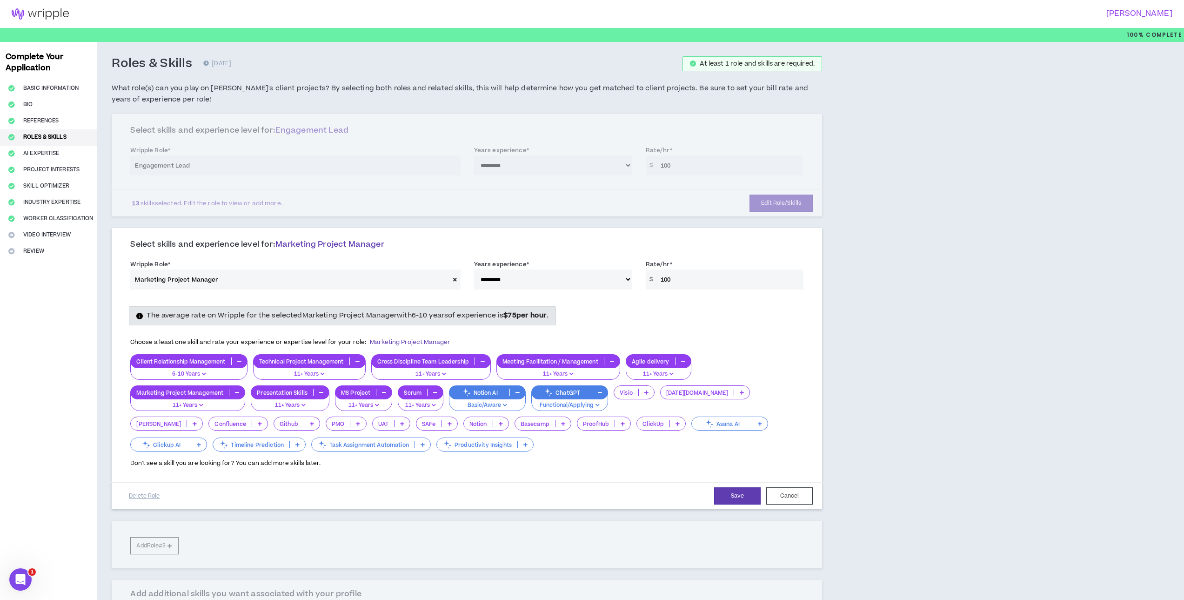
click at [406, 359] on p "Cross Discipline Team Leadership" at bounding box center [423, 361] width 103 height 7
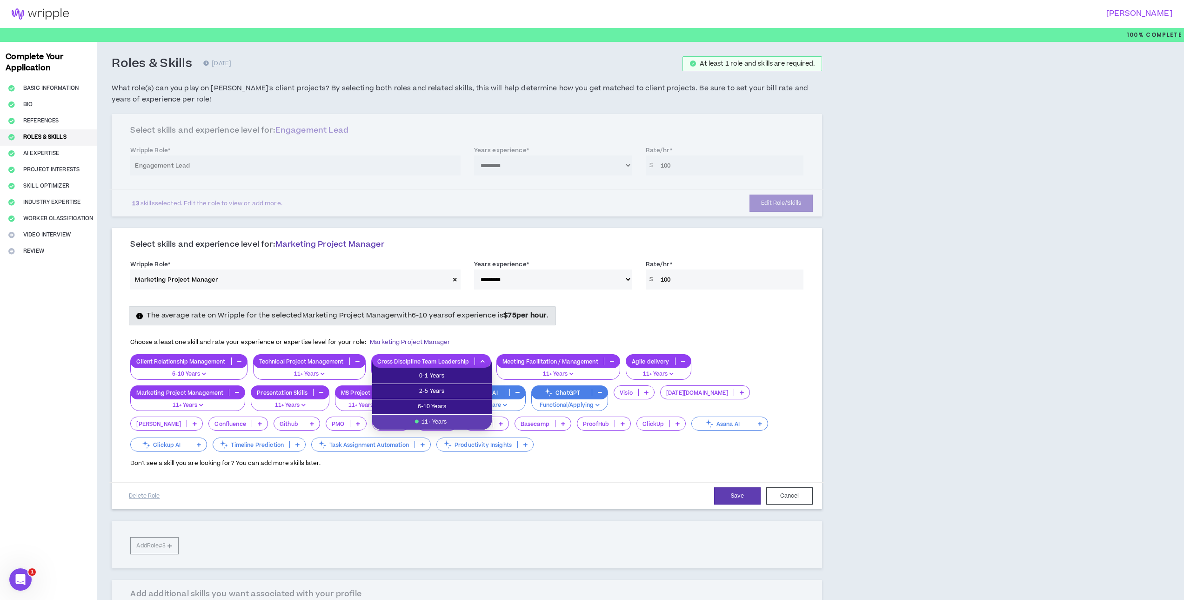
click at [406, 359] on p "Cross Discipline Team Leadership" at bounding box center [423, 361] width 103 height 7
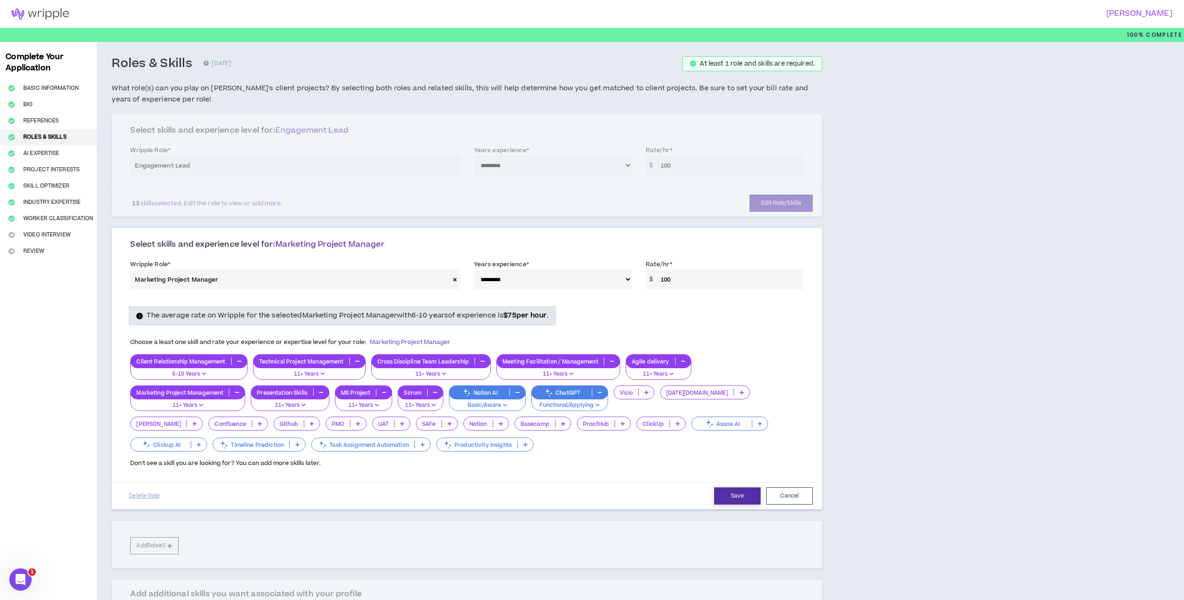
click at [733, 494] on button "Save" at bounding box center [737, 495] width 47 height 17
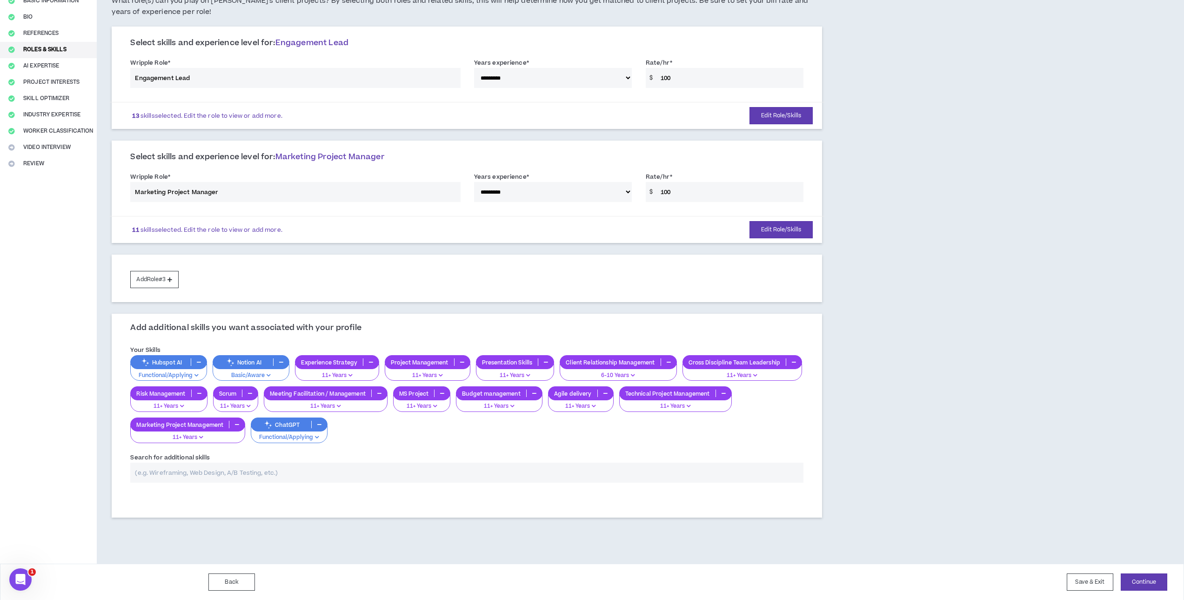
scroll to position [88, 0]
click at [1143, 582] on button "Continue" at bounding box center [1144, 581] width 47 height 17
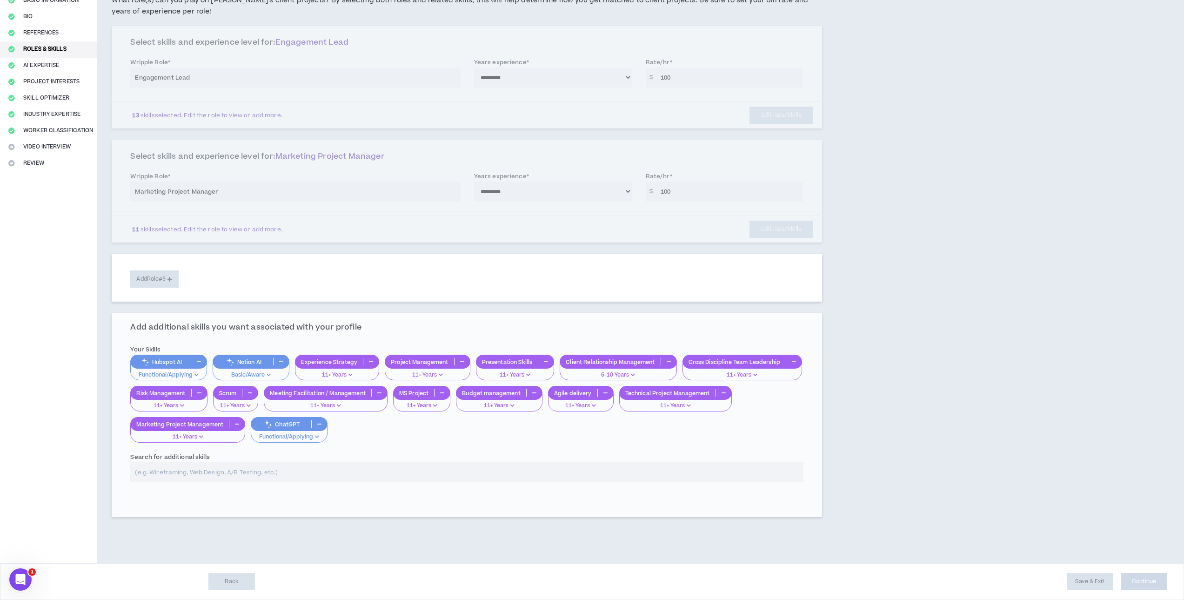
select select "*"
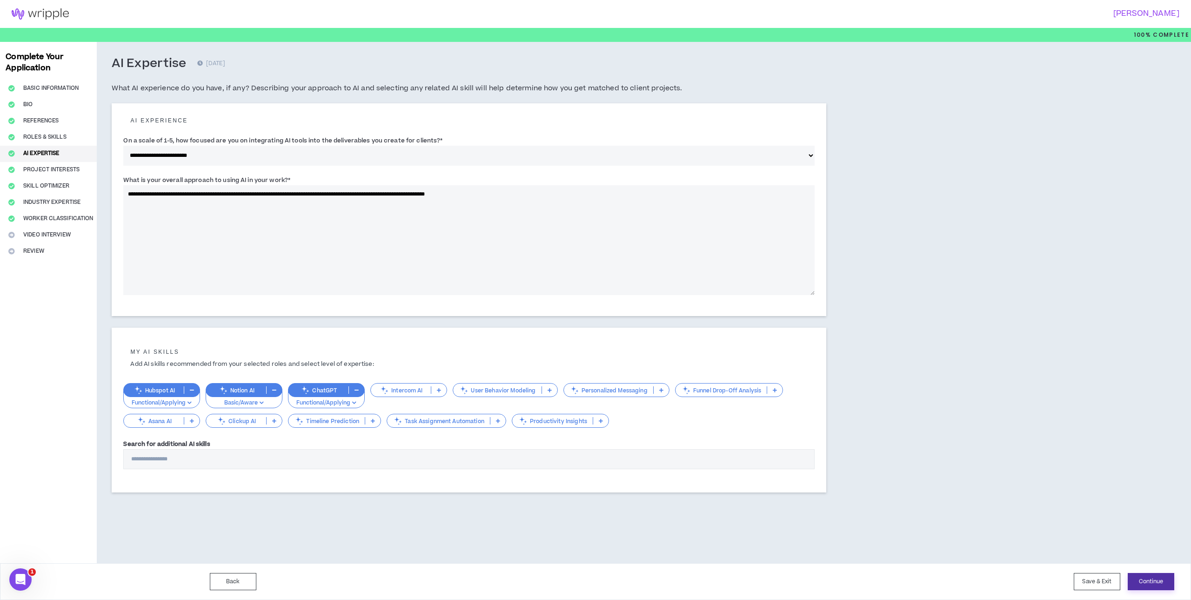
click at [1144, 581] on button "Continue" at bounding box center [1151, 581] width 47 height 17
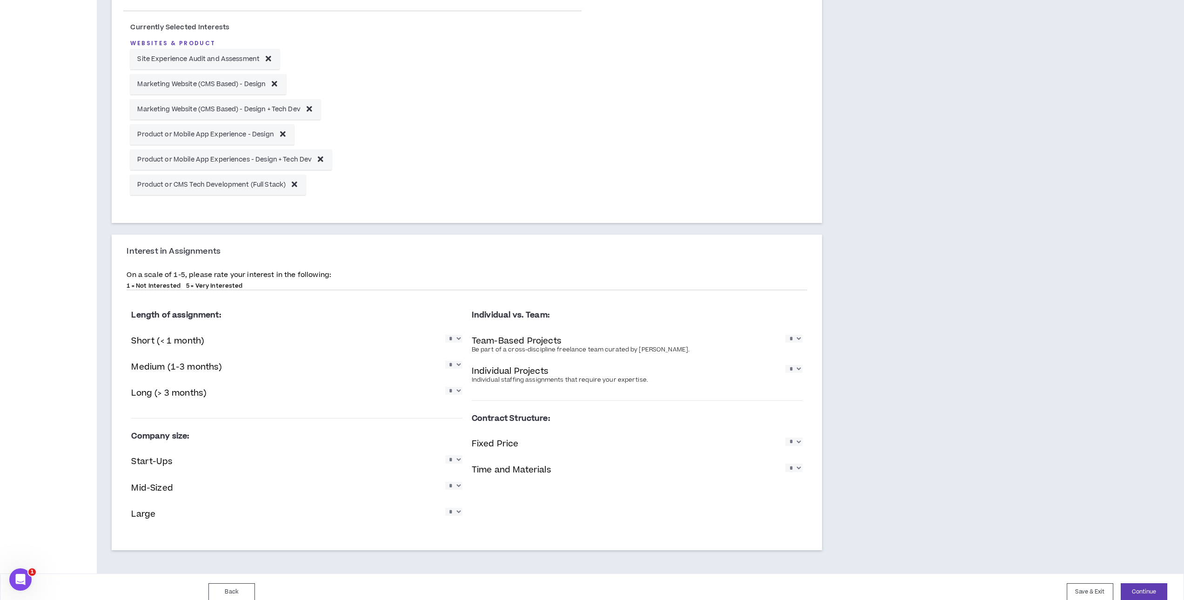
scroll to position [378, 0]
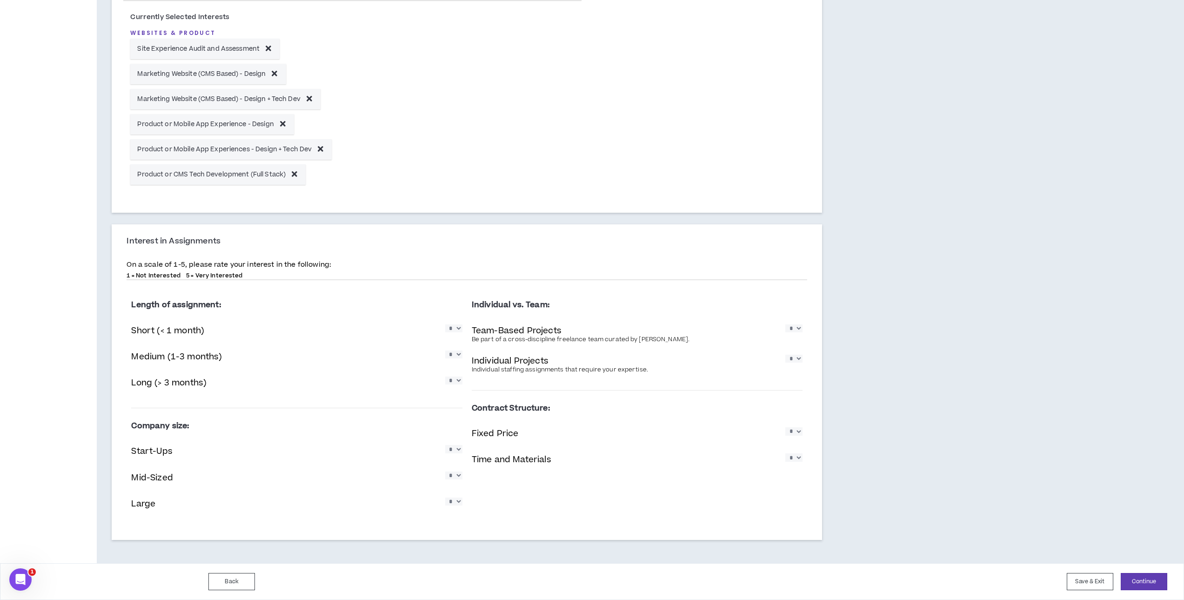
click at [454, 330] on select "* * * * *" at bounding box center [453, 328] width 17 height 8
select select "*"
click at [445, 324] on select "* * * * *" at bounding box center [453, 328] width 17 height 8
click at [455, 353] on select "* * * * *" at bounding box center [453, 354] width 17 height 8
select select "*"
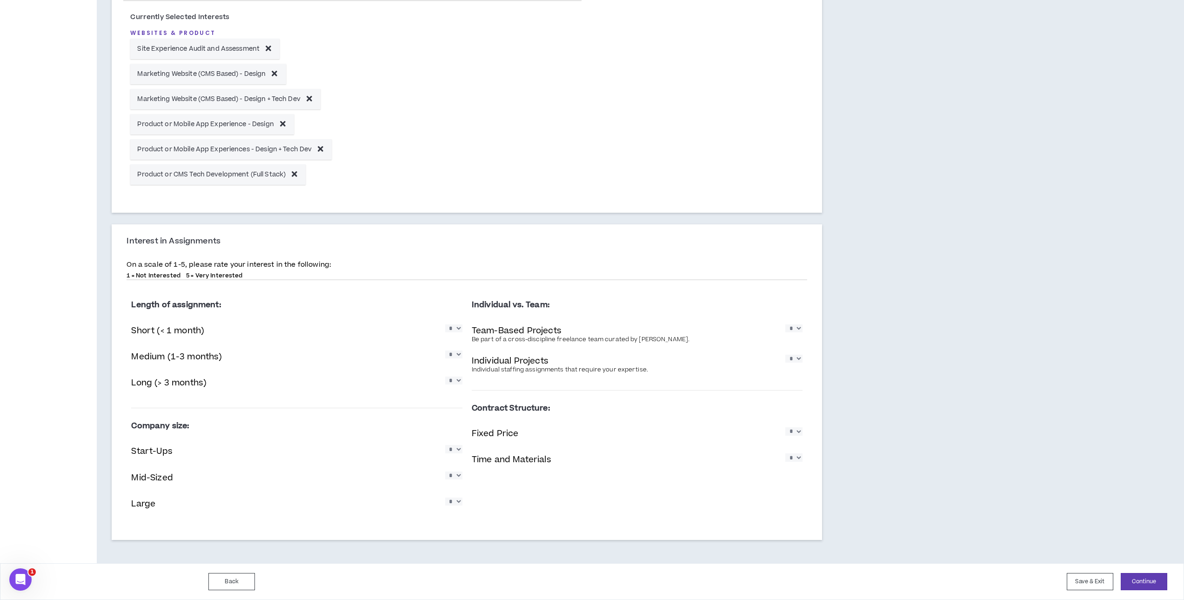
click at [445, 350] on select "* * * * *" at bounding box center [453, 354] width 17 height 8
click at [454, 383] on select "* * * * *" at bounding box center [453, 380] width 17 height 8
select select "*"
click at [445, 376] on select "* * * * *" at bounding box center [453, 380] width 17 height 8
click at [454, 450] on select "* * * * *" at bounding box center [453, 449] width 17 height 8
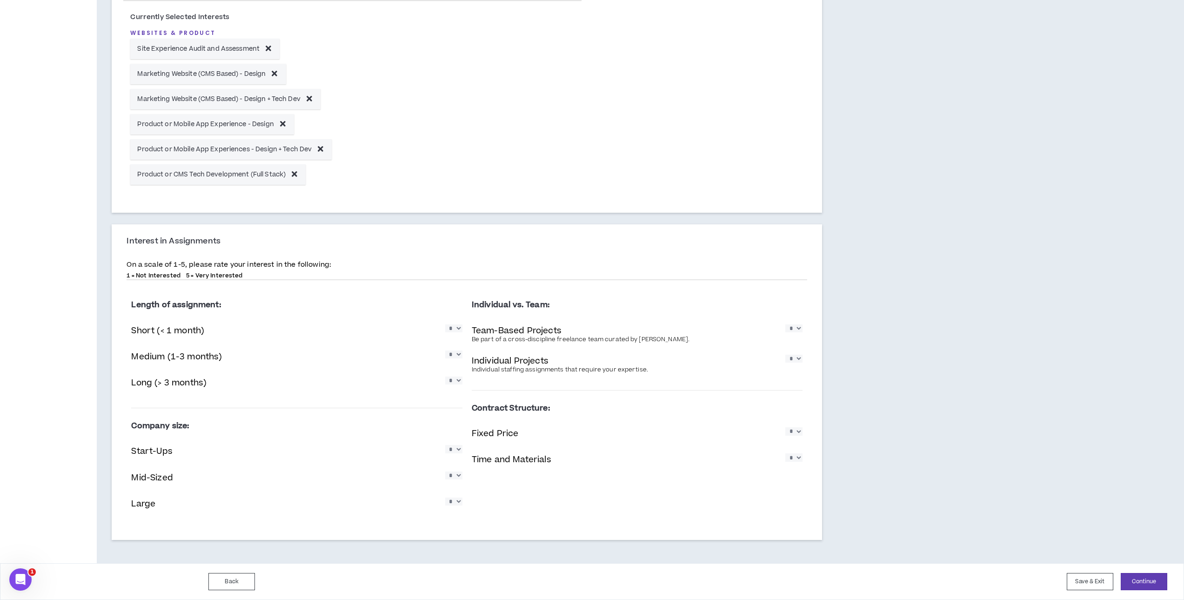
select select "*"
click at [445, 445] on select "* * * * *" at bounding box center [453, 449] width 17 height 8
click at [458, 473] on select "* * * * *" at bounding box center [453, 475] width 17 height 8
select select "*"
click at [445, 471] on select "* * * * *" at bounding box center [453, 475] width 17 height 8
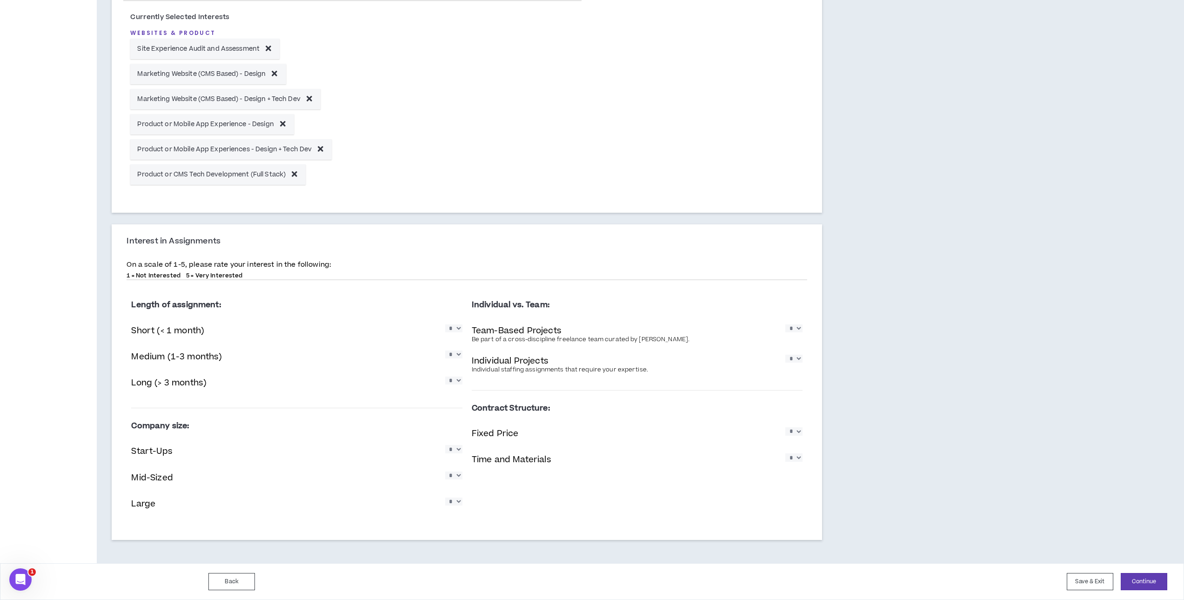
click at [457, 505] on select "* * * * *" at bounding box center [453, 501] width 17 height 8
select select "*"
click at [445, 497] on select "* * * * *" at bounding box center [453, 501] width 17 height 8
click at [798, 331] on select "* * * * *" at bounding box center [793, 328] width 17 height 8
select select "*"
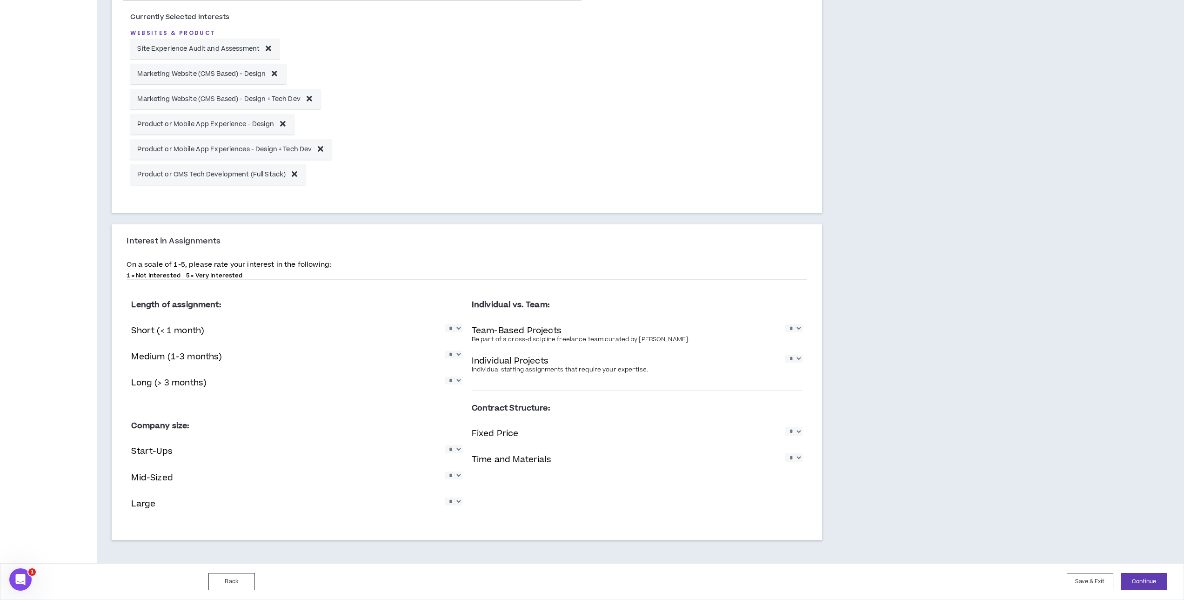
click at [785, 324] on select "* * * * *" at bounding box center [793, 328] width 17 height 8
click at [796, 361] on select "* * * * *" at bounding box center [793, 358] width 17 height 8
select select "*"
click at [785, 354] on select "* * * * *" at bounding box center [793, 358] width 17 height 8
click at [797, 435] on select "* * * * *" at bounding box center [793, 431] width 17 height 8
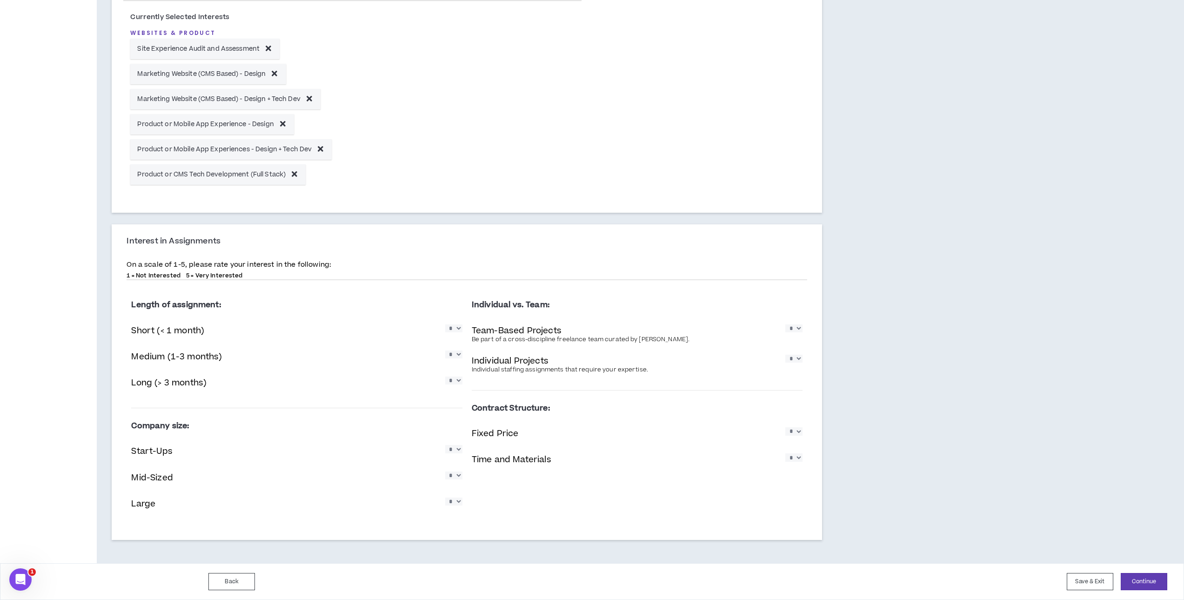
select select "*"
click at [785, 427] on select "* * * * *" at bounding box center [793, 431] width 17 height 8
click at [791, 461] on select "* * * * *" at bounding box center [793, 457] width 17 height 8
select select "*"
click at [785, 453] on select "* * * * *" at bounding box center [793, 457] width 17 height 8
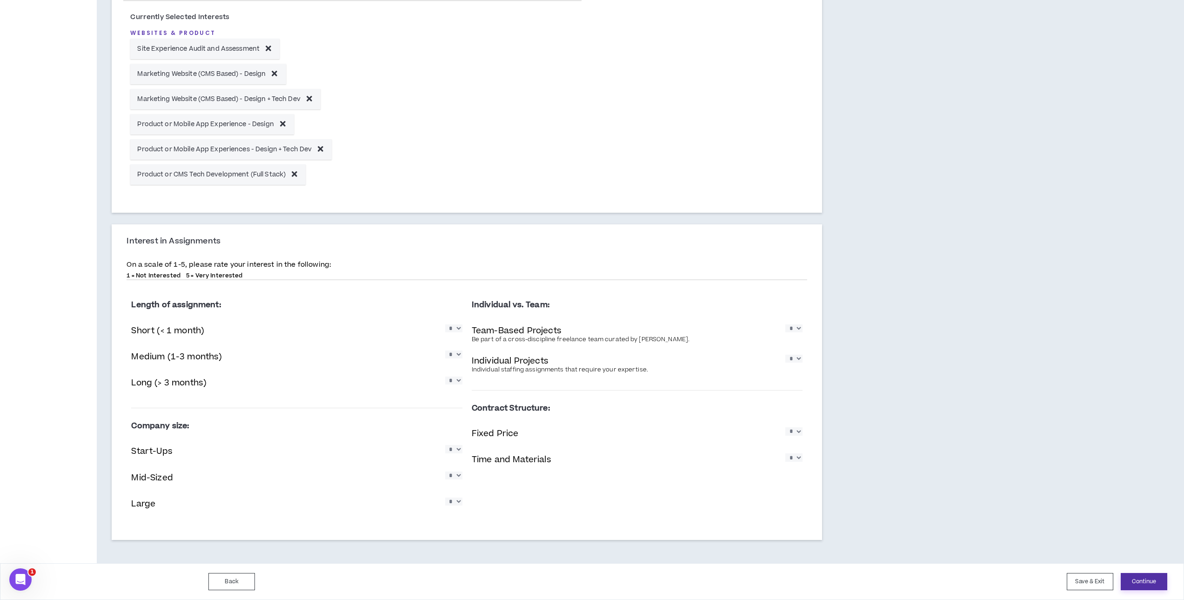
click at [1141, 578] on button "Continue" at bounding box center [1144, 581] width 47 height 17
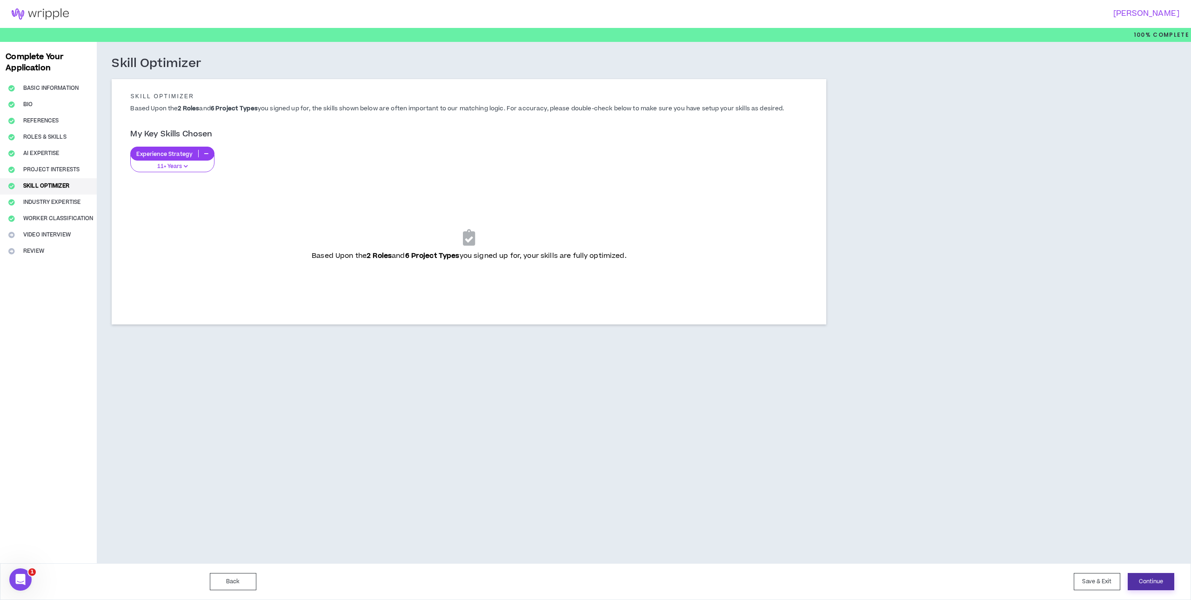
click at [1153, 582] on button "Continue" at bounding box center [1151, 581] width 47 height 17
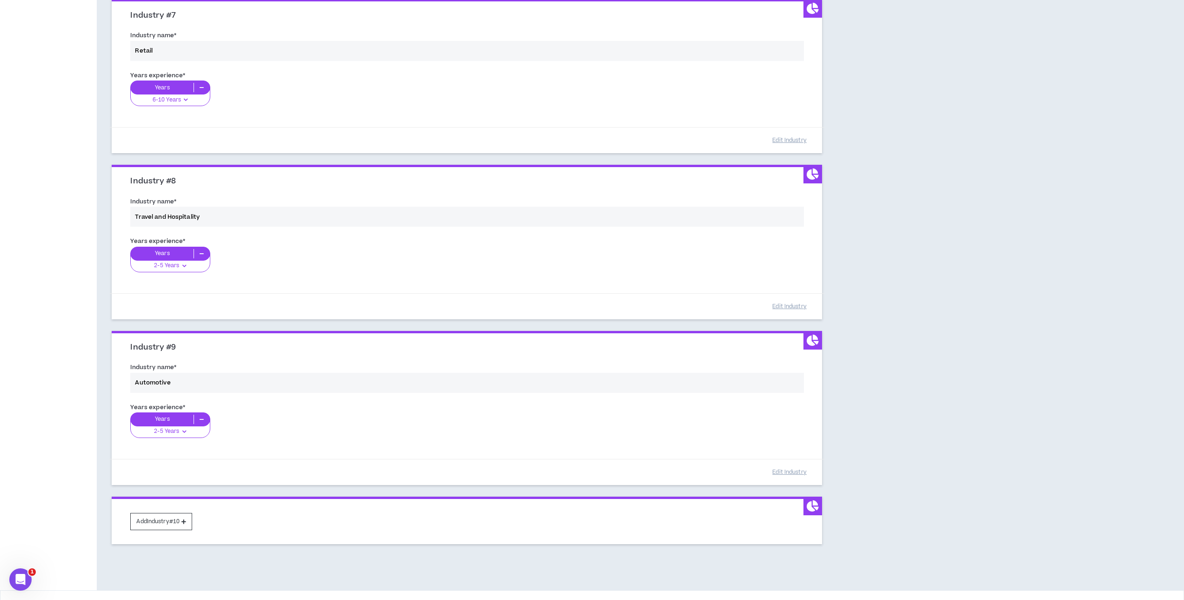
scroll to position [1126, 0]
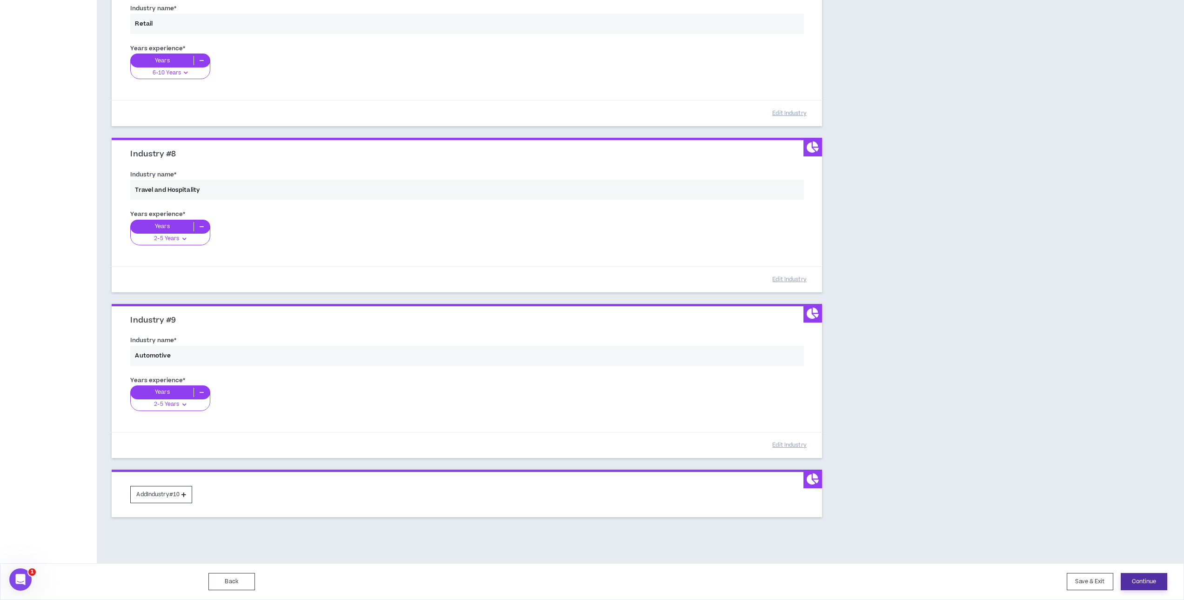
click at [1149, 584] on button "Continue" at bounding box center [1144, 581] width 47 height 17
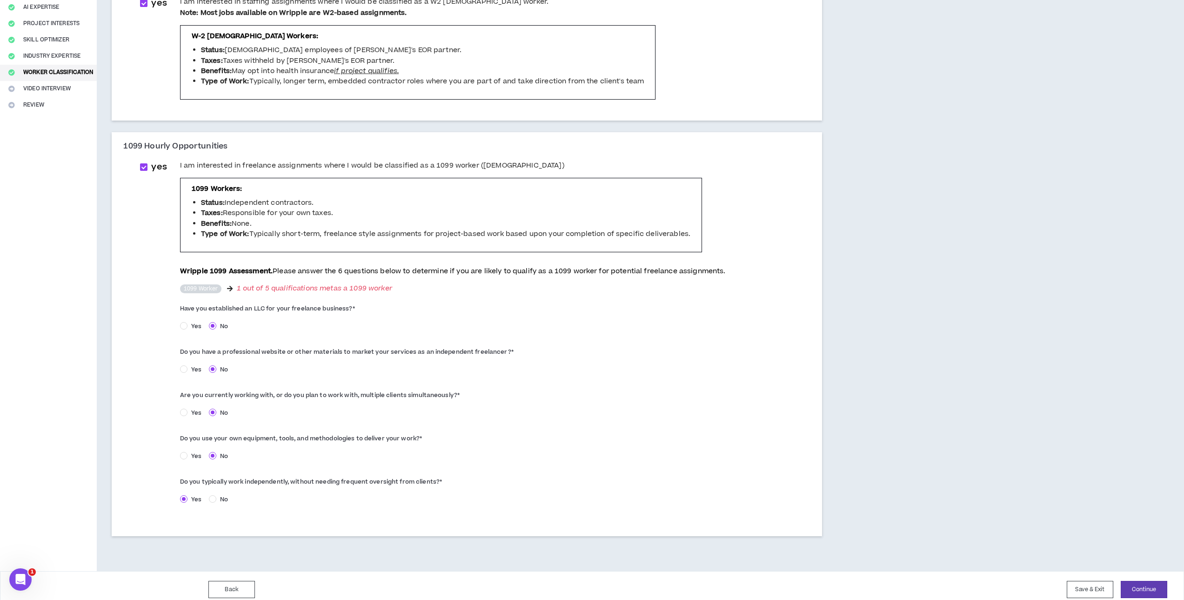
scroll to position [154, 0]
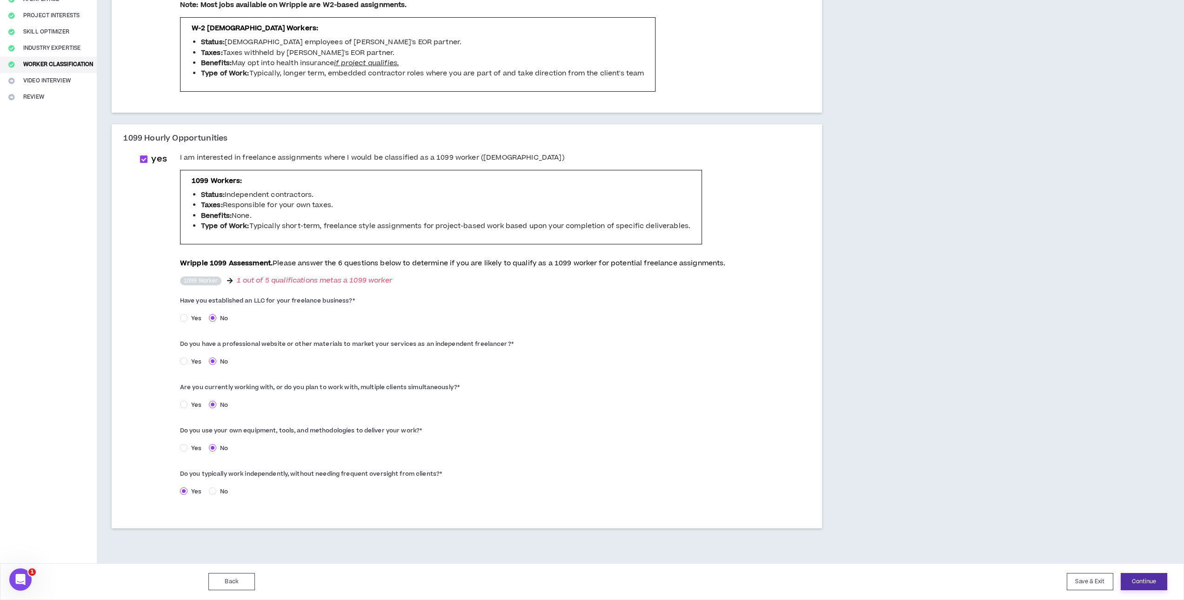
click at [1144, 583] on button "Continue" at bounding box center [1144, 581] width 47 height 17
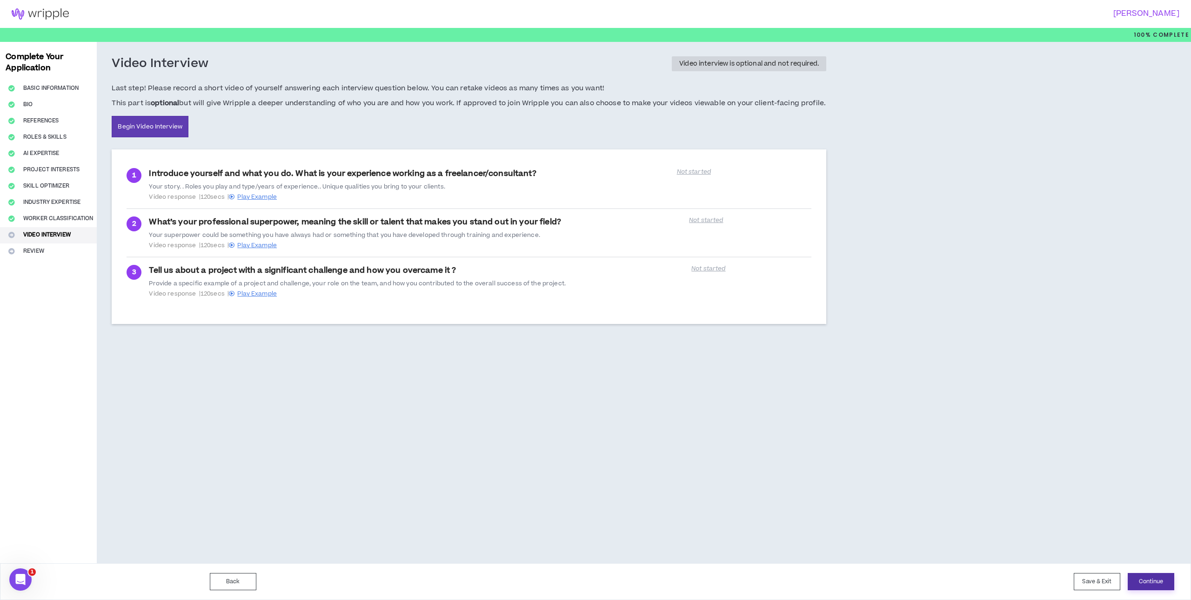
click at [1144, 584] on button "Continue" at bounding box center [1151, 581] width 47 height 17
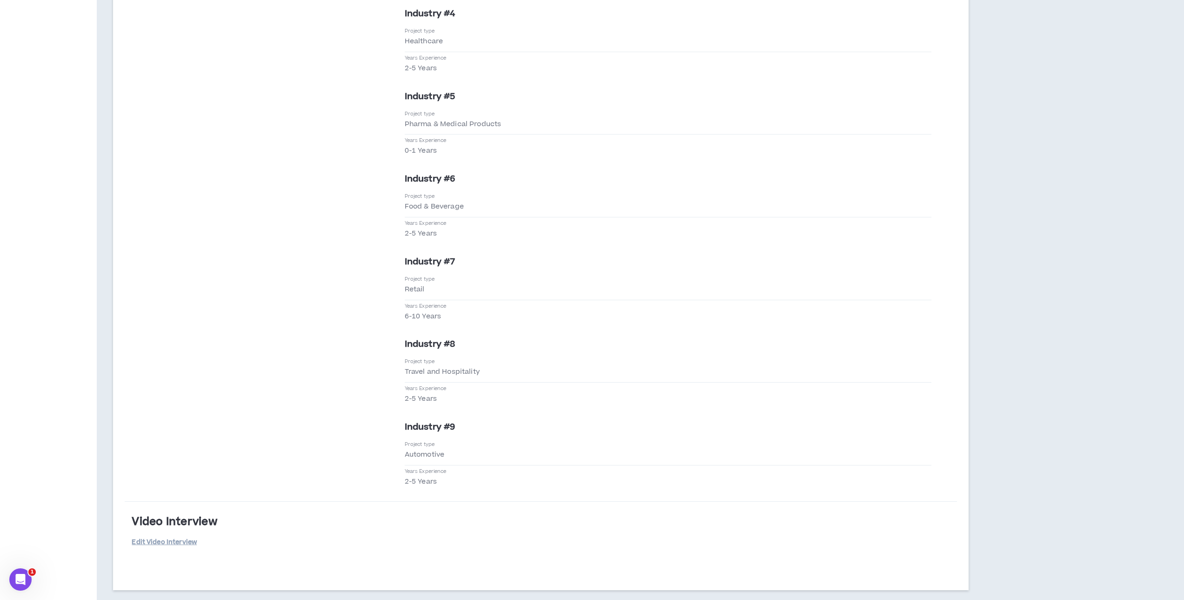
scroll to position [2087, 0]
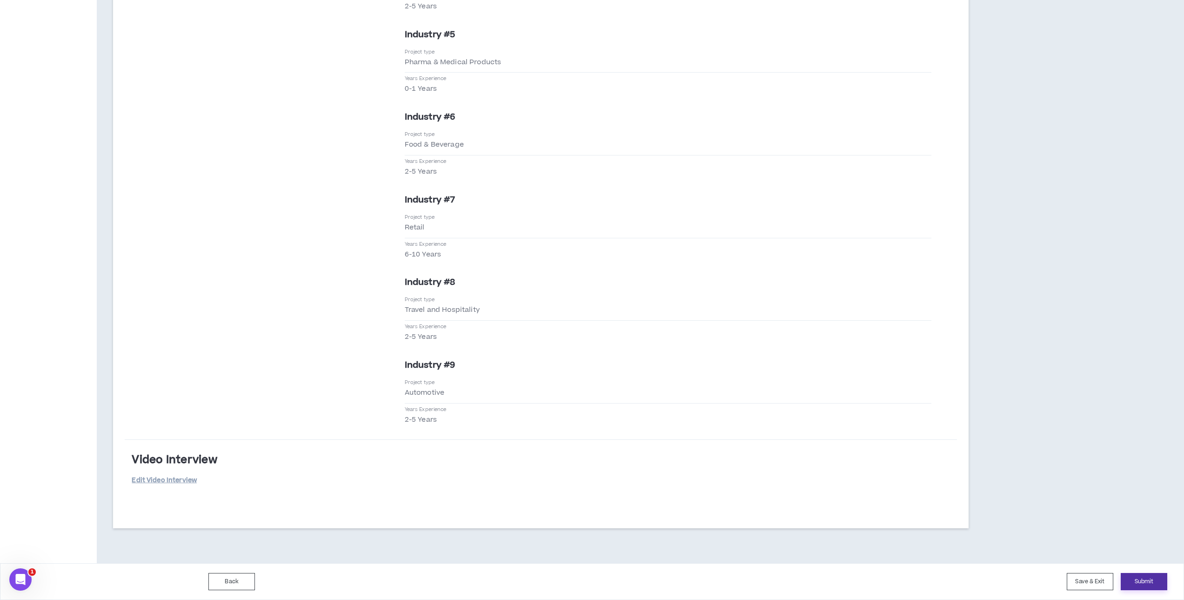
click at [1142, 576] on button "Submit" at bounding box center [1144, 581] width 47 height 17
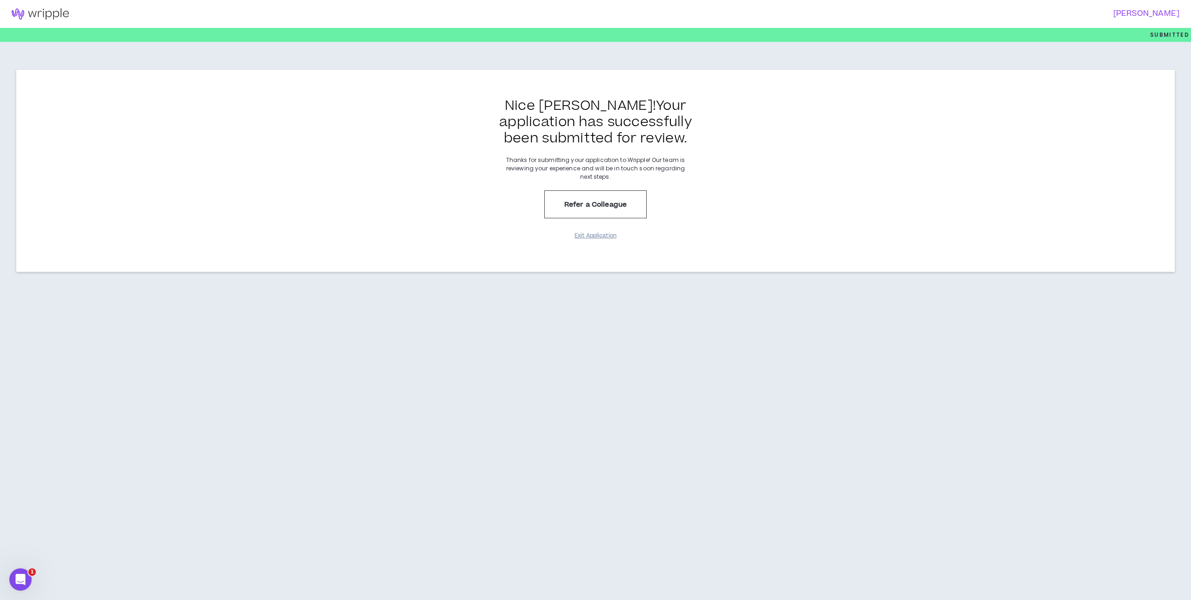
click at [604, 237] on button "Exit Application" at bounding box center [595, 235] width 47 height 16
